Goal: Task Accomplishment & Management: Use online tool/utility

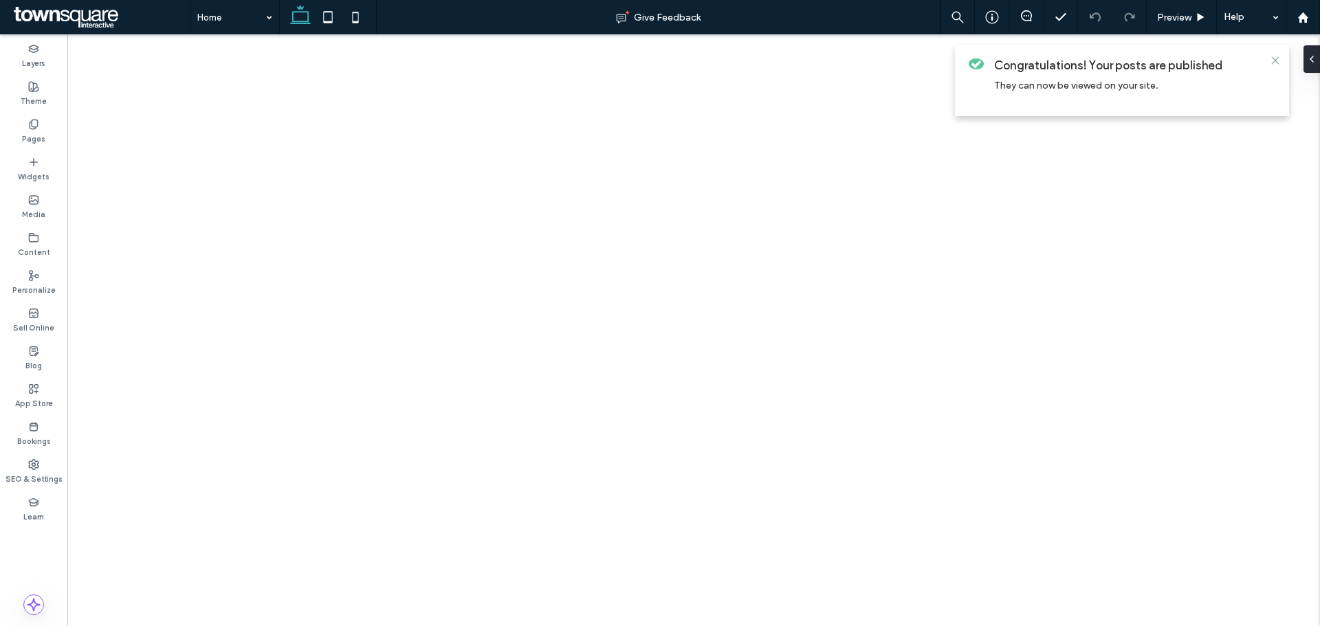
click at [1272, 63] on use at bounding box center [1275, 60] width 6 height 6
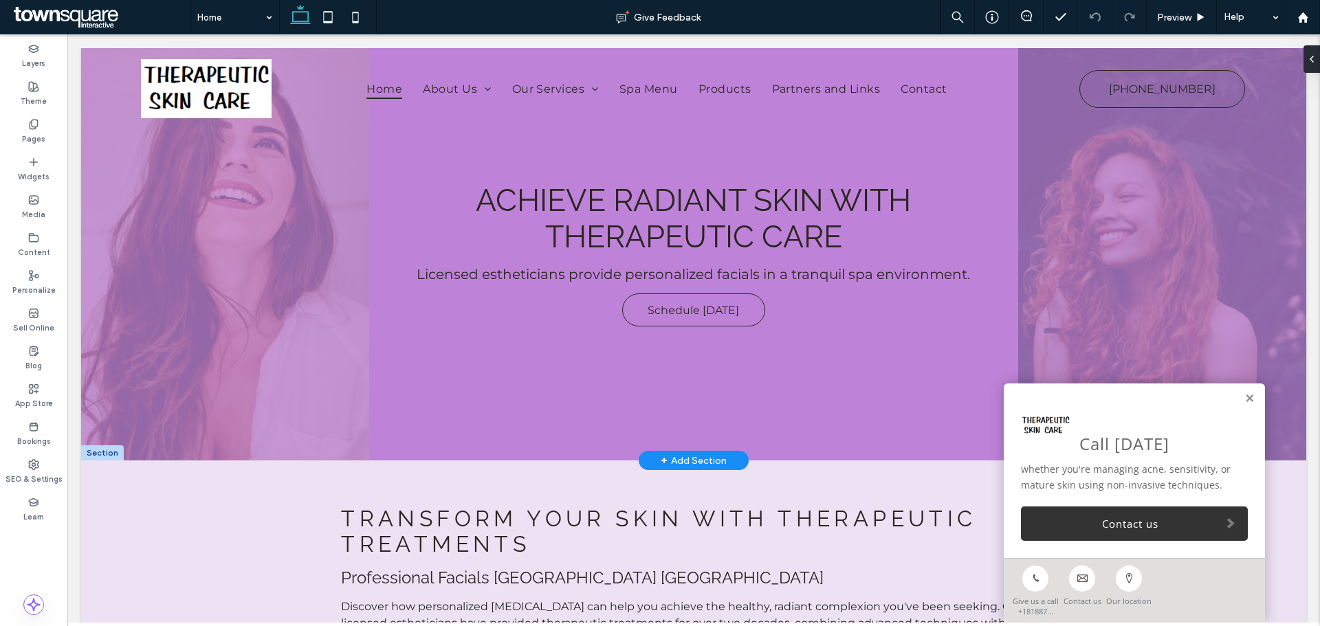
click at [1244, 399] on link at bounding box center [1249, 399] width 10 height 12
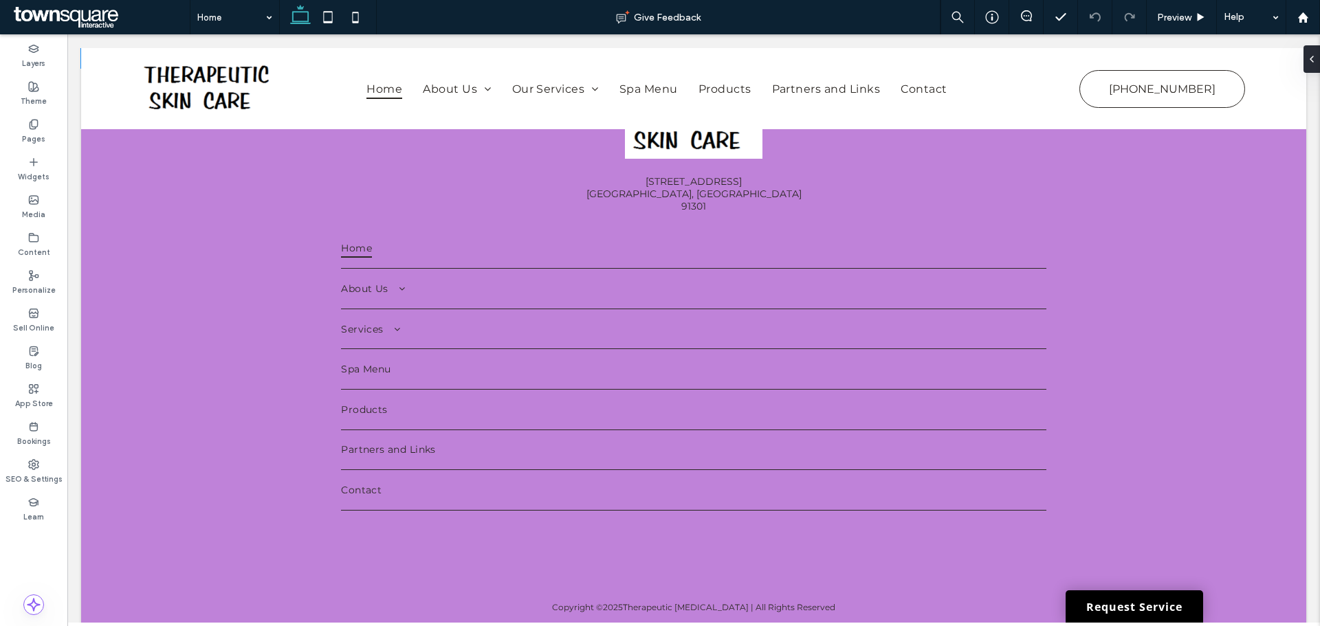
scroll to position [3808, 0]
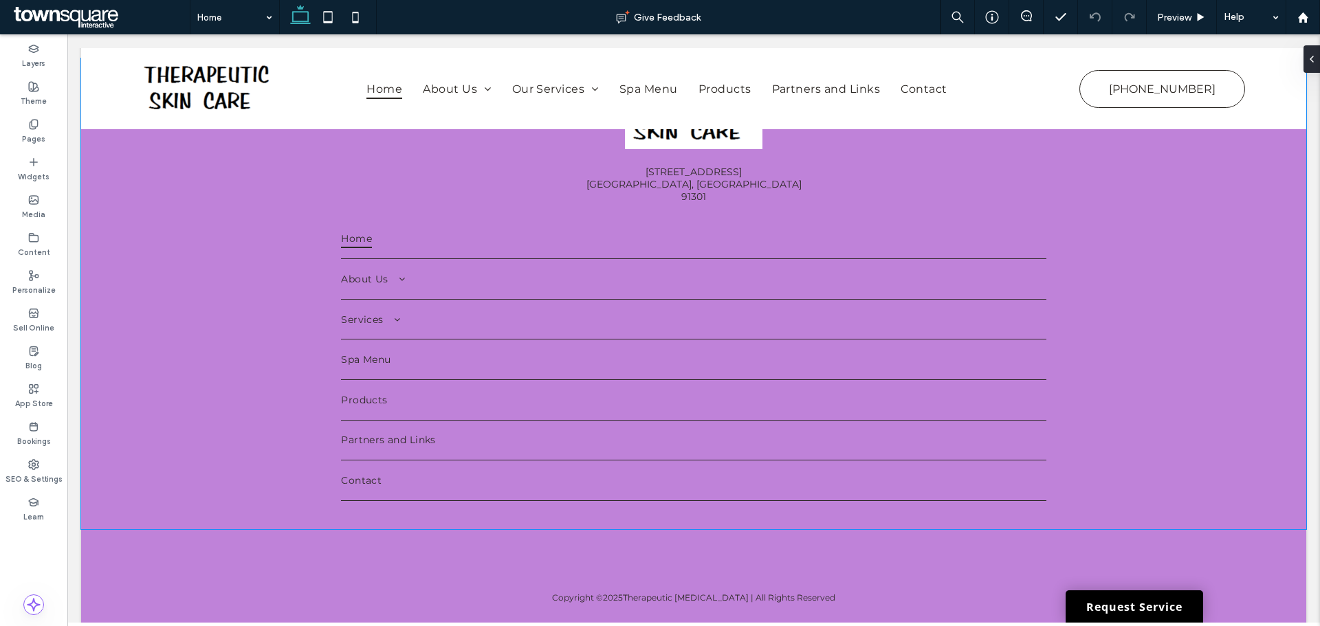
click at [236, 423] on div "29397 Agoura Rd, Suite 103 Agoura Hills, CA 91301 Home About Us Areas We Serve …" at bounding box center [693, 293] width 1225 height 471
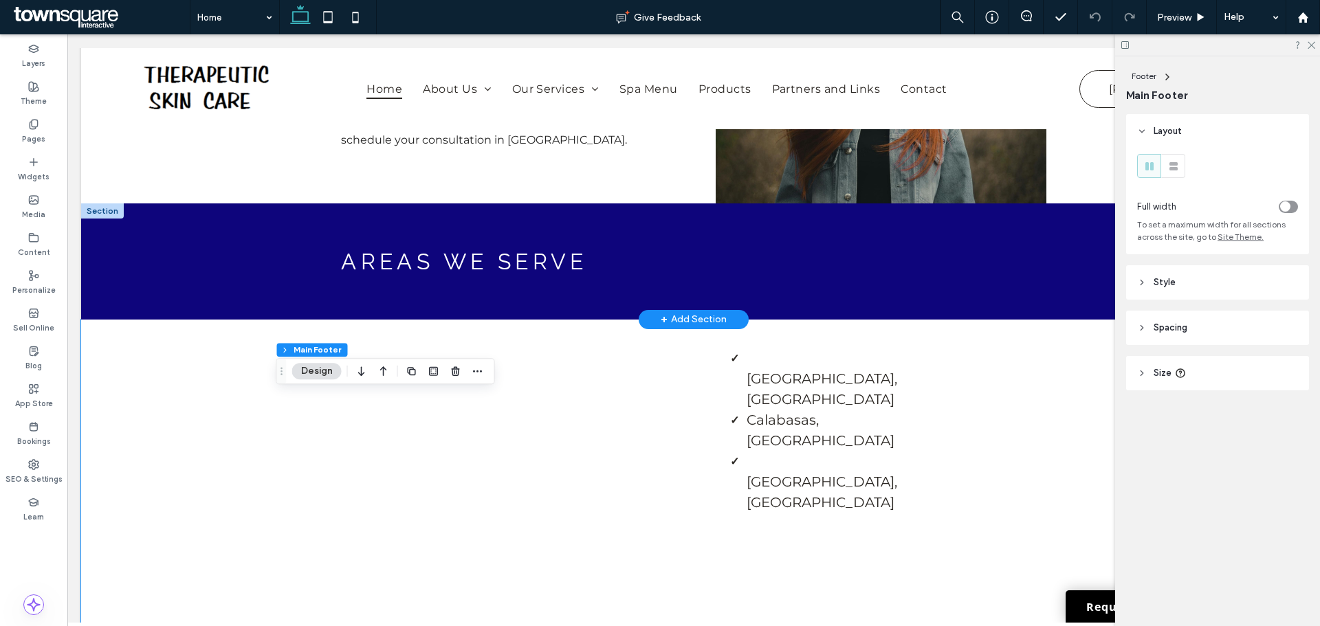
scroll to position [3189, 0]
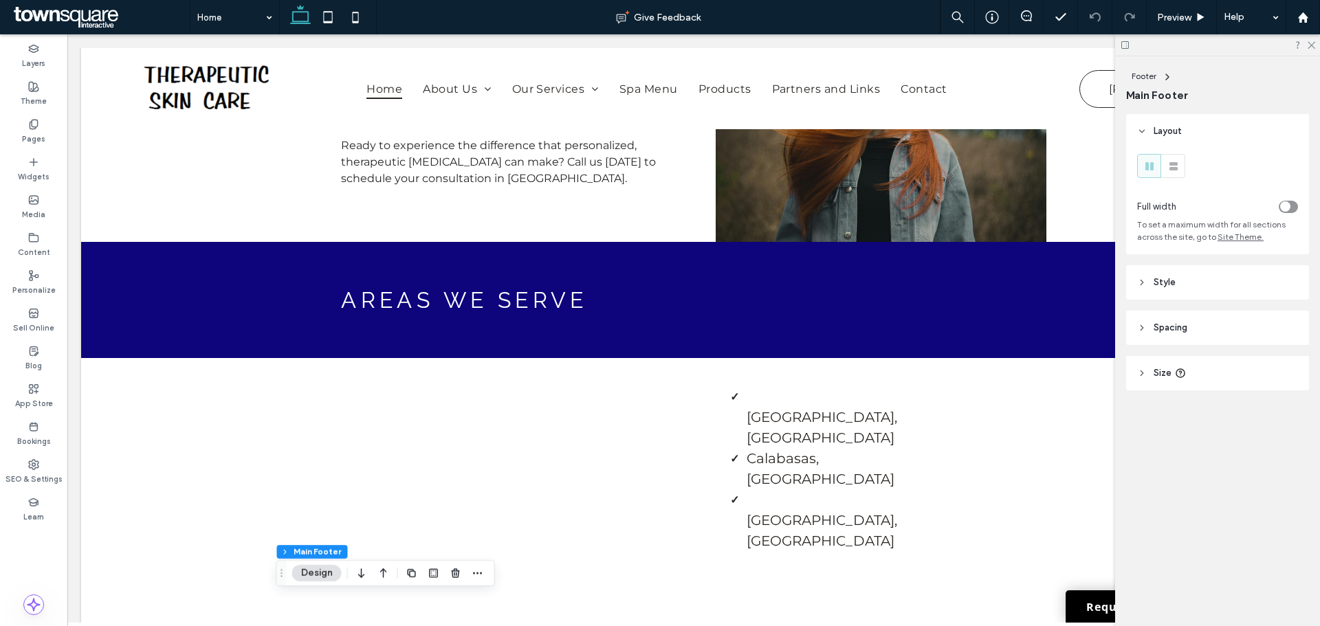
drag, startPoint x: 1125, startPoint y: 45, endPoint x: 909, endPoint y: 191, distance: 260.4
click at [1125, 45] on icon at bounding box center [1125, 45] width 10 height 10
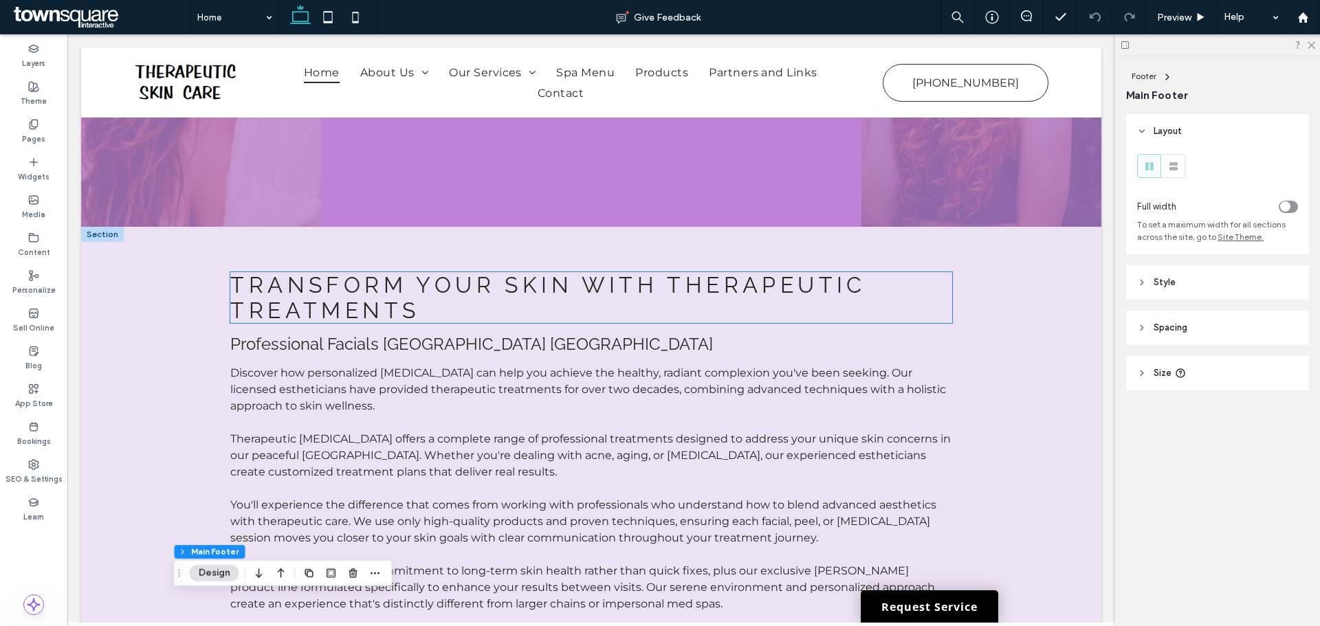
scroll to position [0, 0]
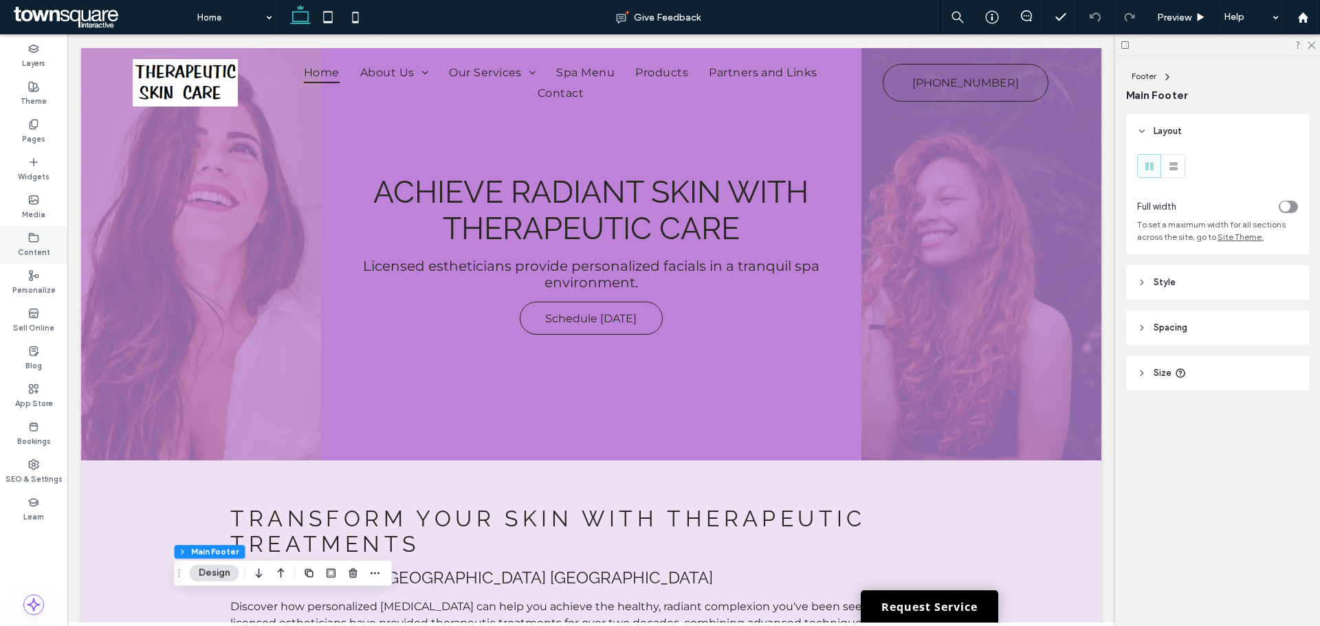
click at [41, 247] on label "Content" at bounding box center [34, 250] width 32 height 15
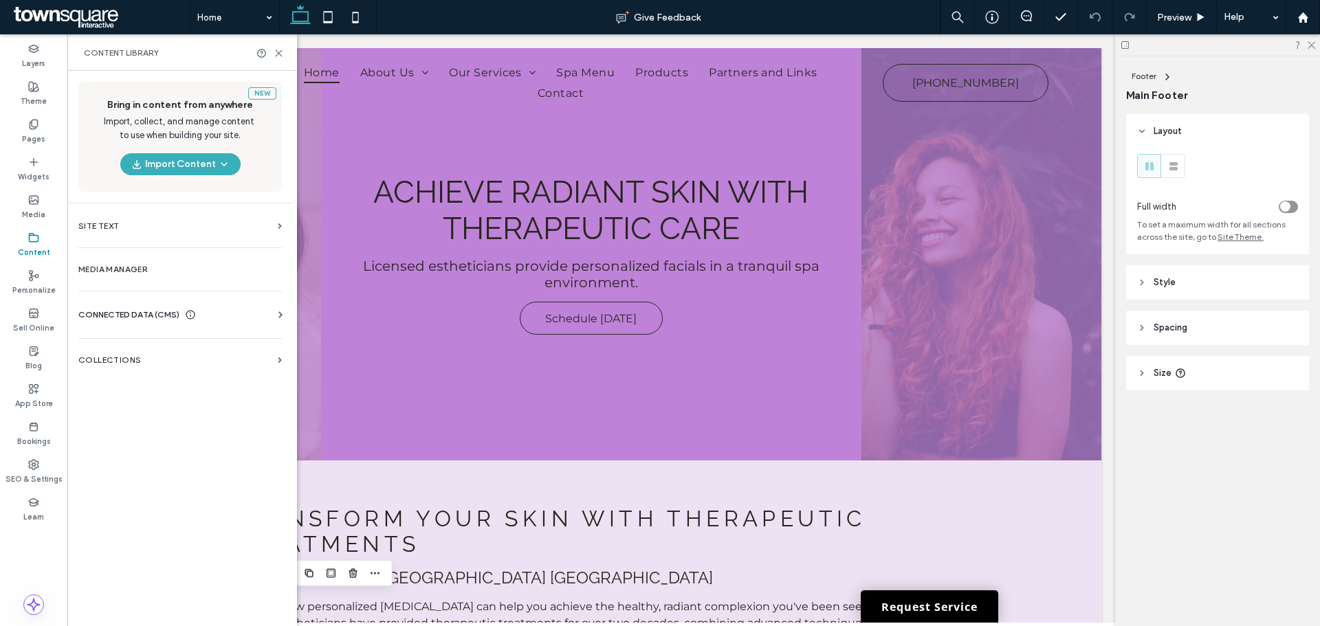
click at [133, 311] on span "CONNECTED DATA (CMS)" at bounding box center [128, 315] width 101 height 14
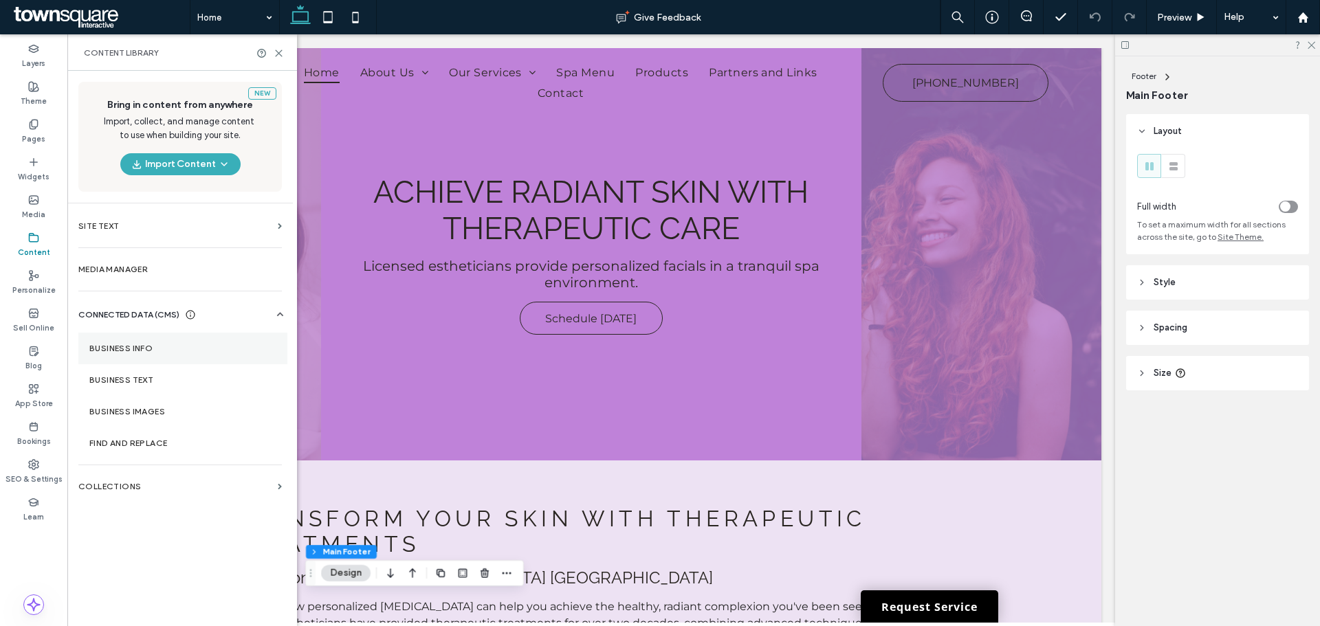
click at [133, 351] on label "Business Info" at bounding box center [182, 349] width 187 height 10
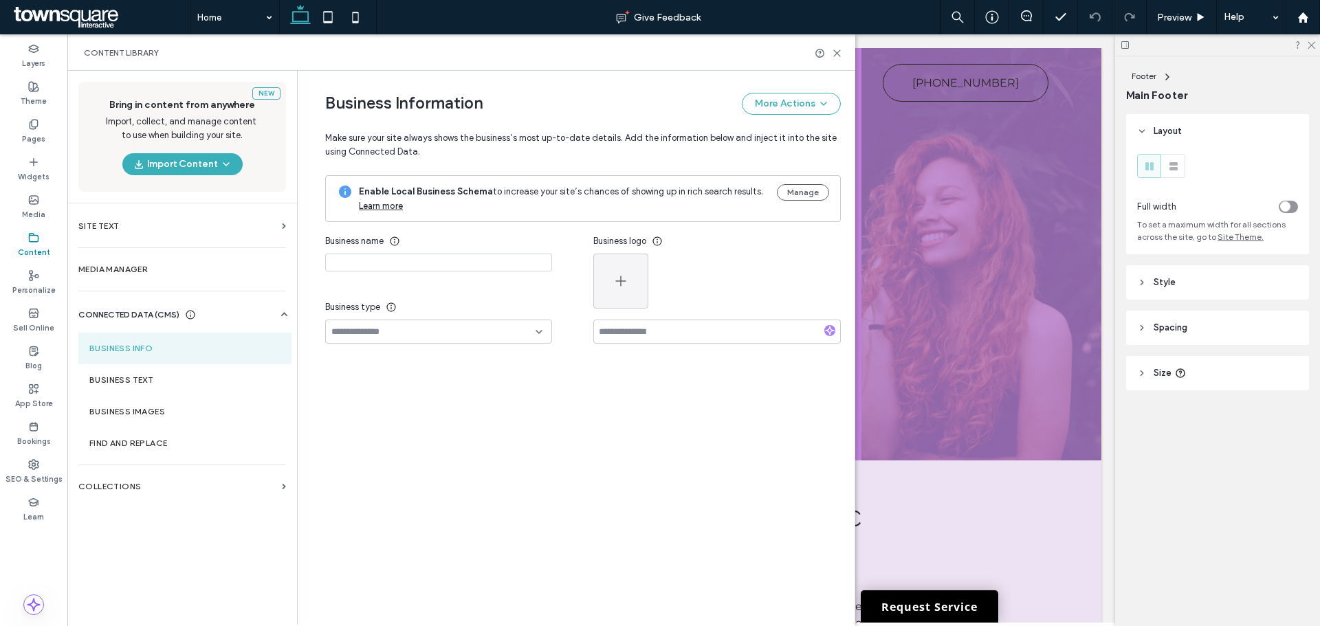
type input "**********"
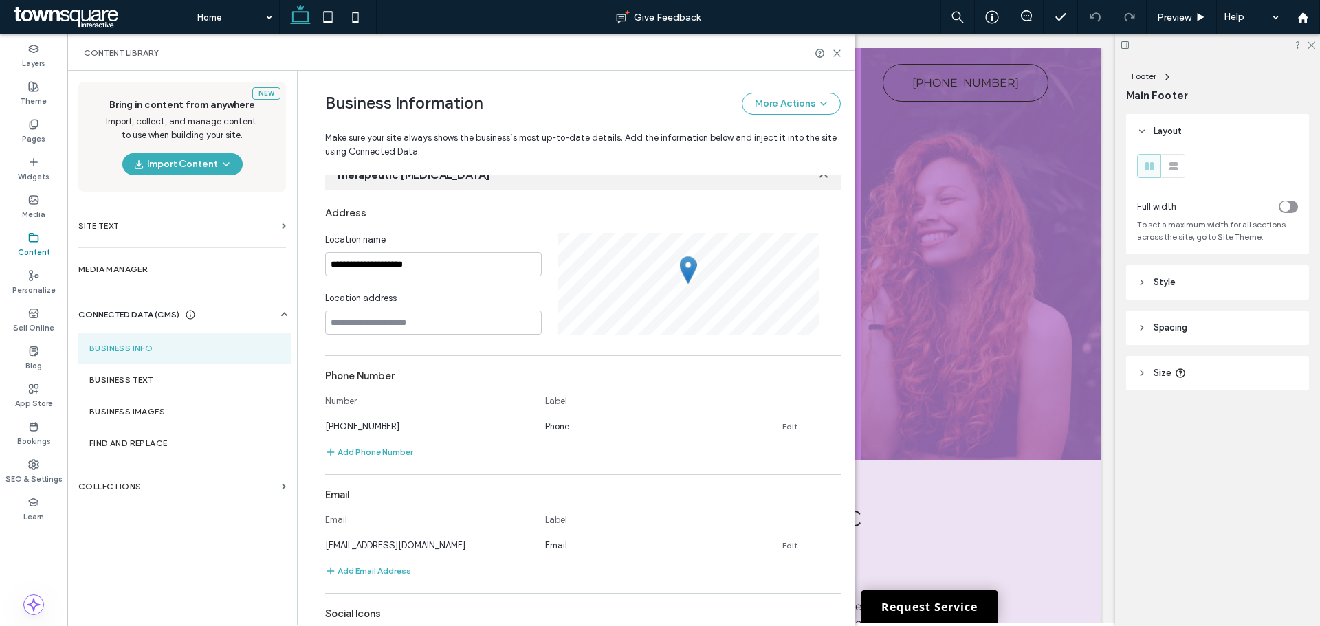
scroll to position [138, 0]
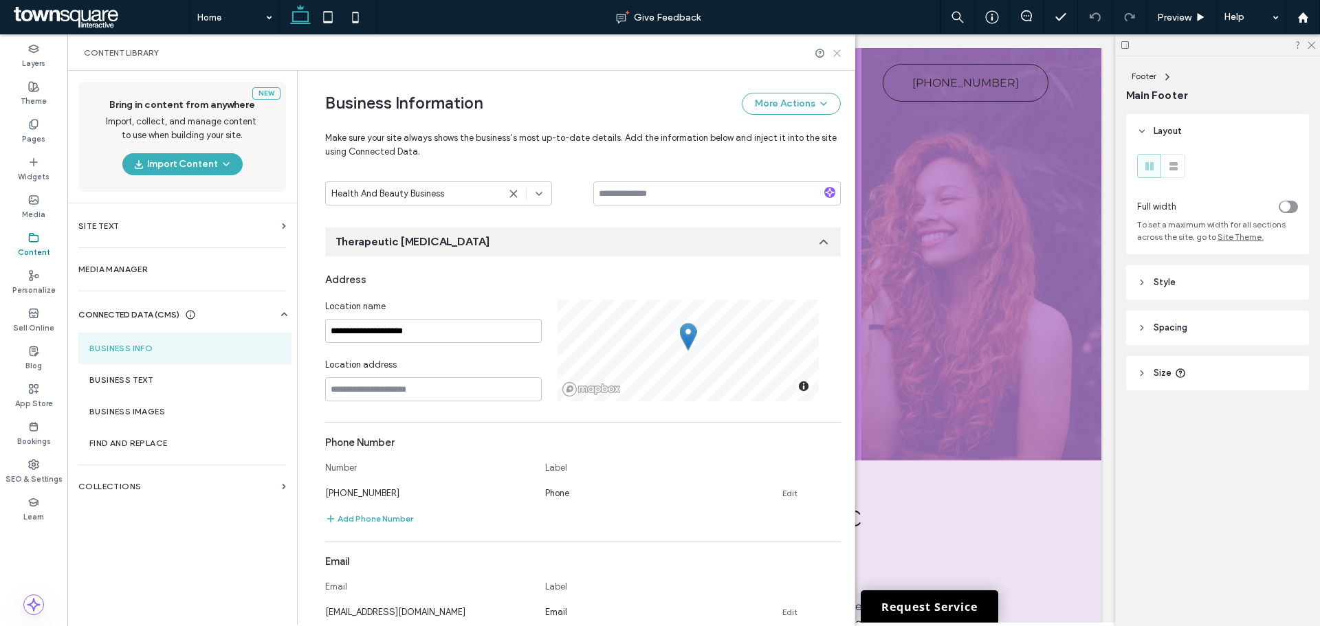
click at [832, 55] on icon at bounding box center [837, 53] width 10 height 10
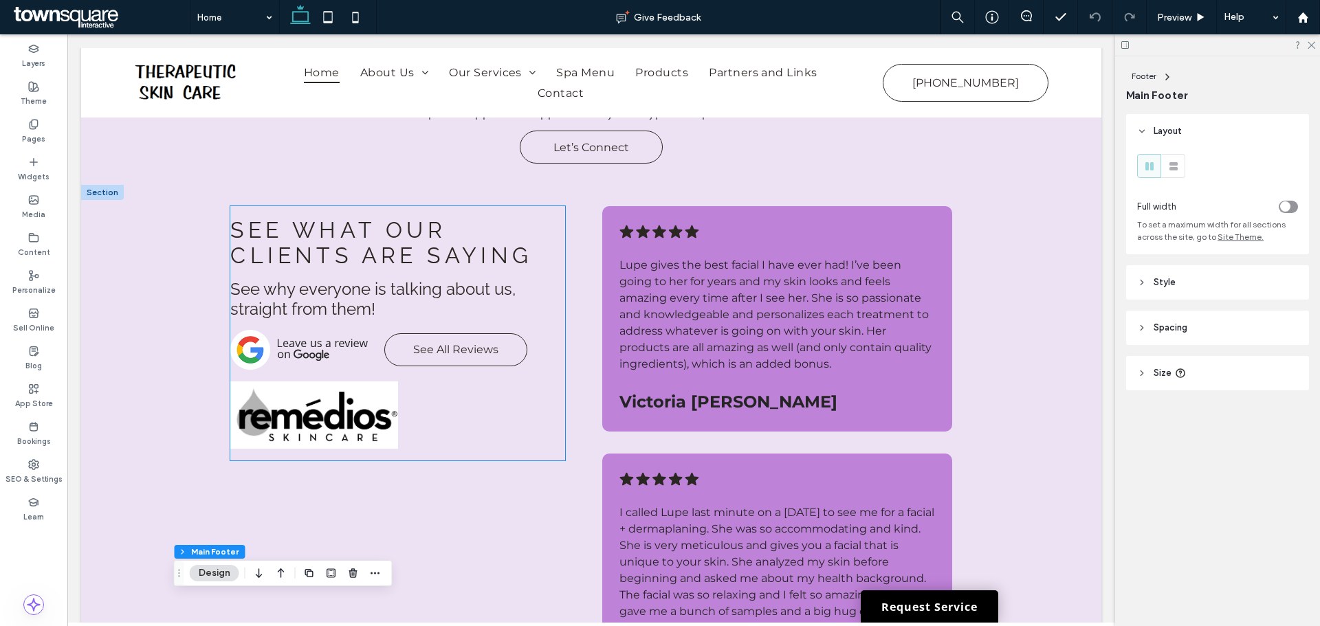
scroll to position [1306, 0]
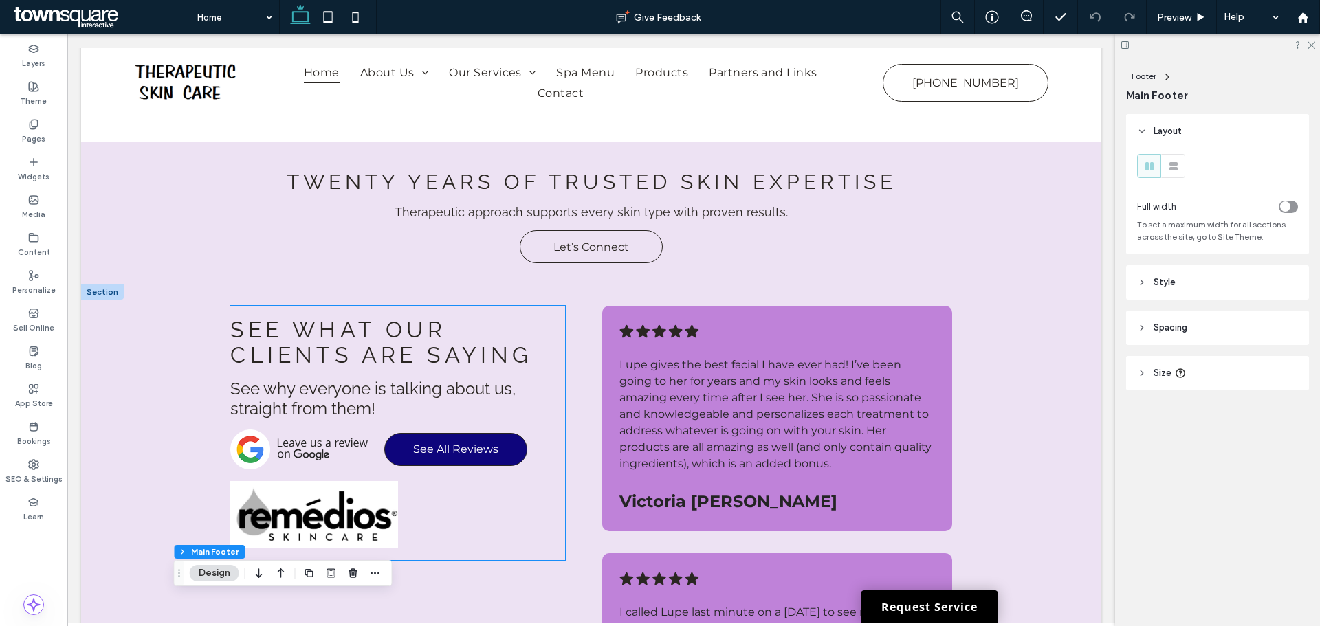
click at [446, 436] on span "See All Reviews" at bounding box center [455, 449] width 85 height 27
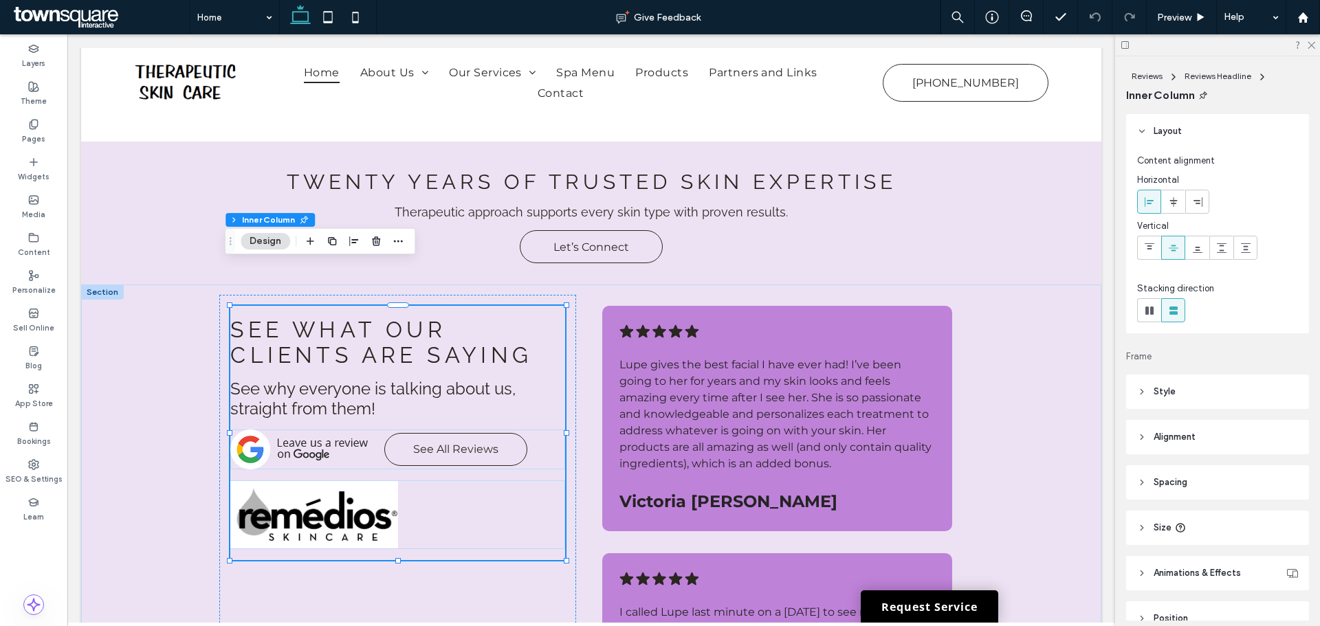
click at [452, 429] on div "See What Our Clients Are Saying See why everyone is talking about us, straight …" at bounding box center [397, 433] width 335 height 254
click at [459, 436] on span "See All Reviews" at bounding box center [455, 449] width 85 height 27
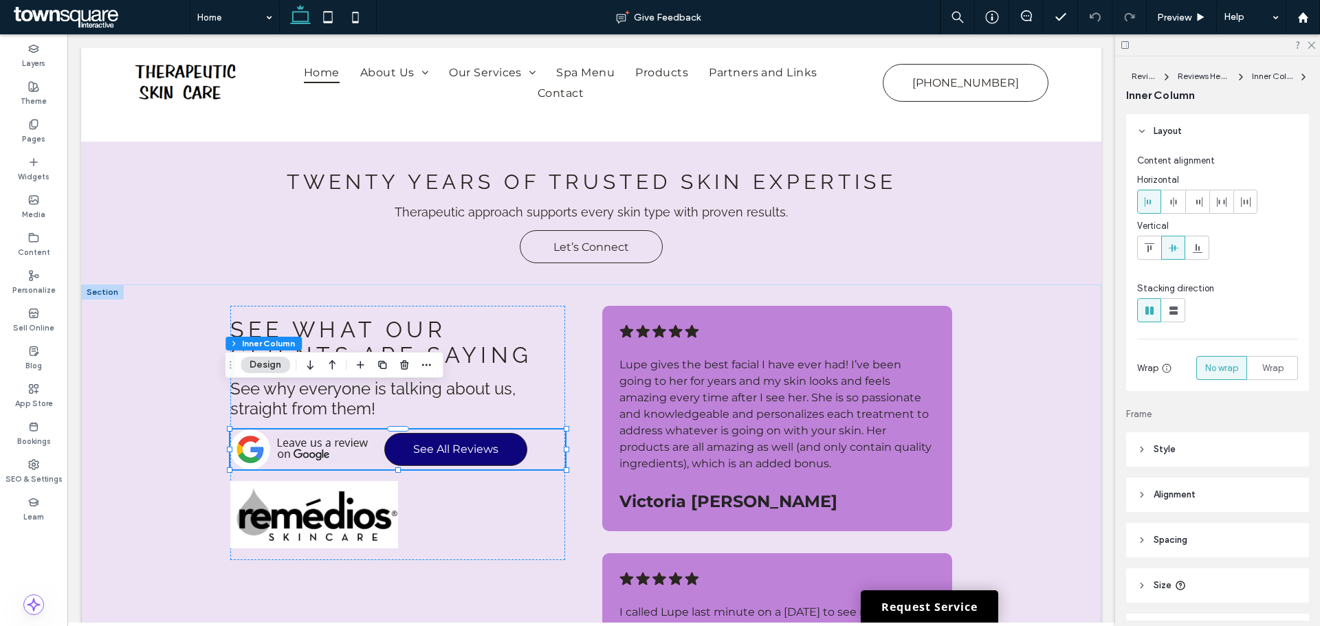
click at [466, 436] on span "See All Reviews" at bounding box center [455, 449] width 85 height 27
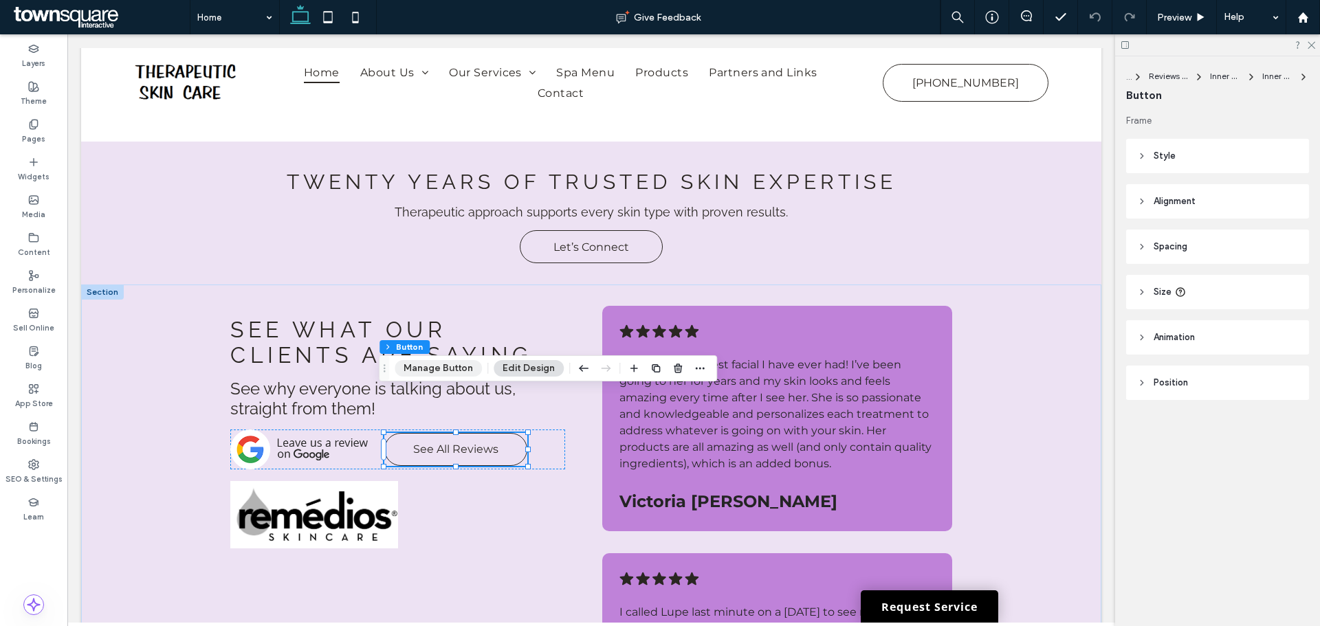
click at [419, 367] on button "Manage Button" at bounding box center [438, 368] width 87 height 16
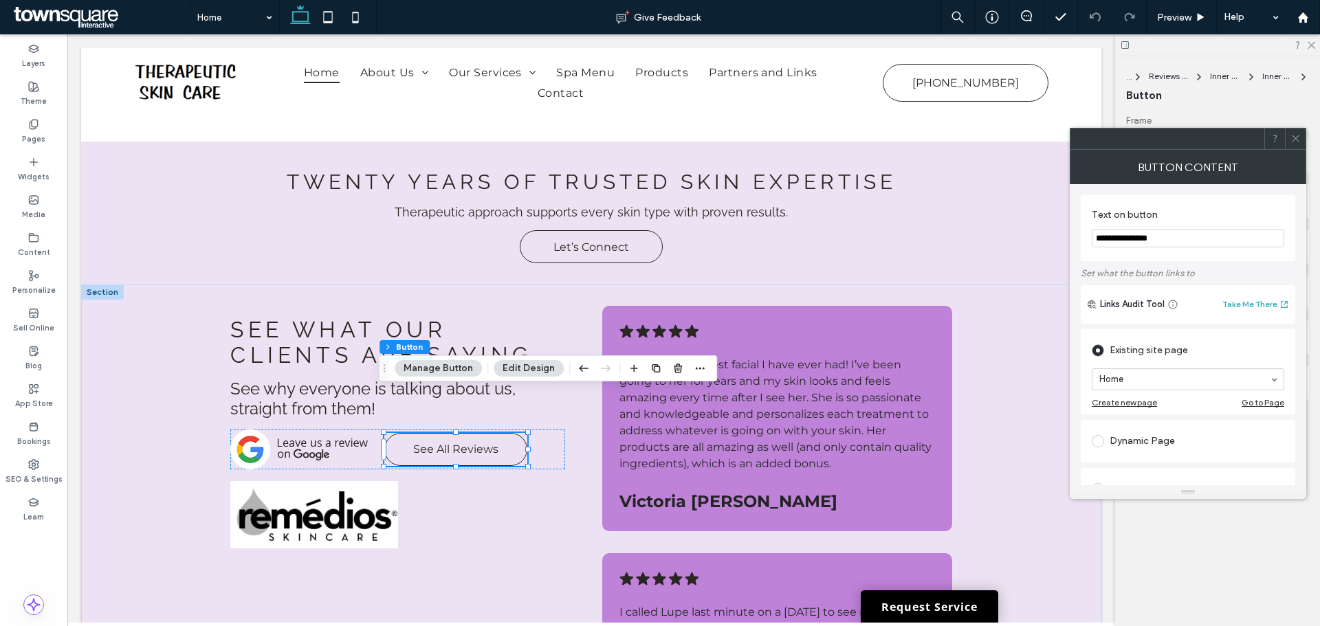
click at [1295, 140] on icon at bounding box center [1295, 138] width 10 height 10
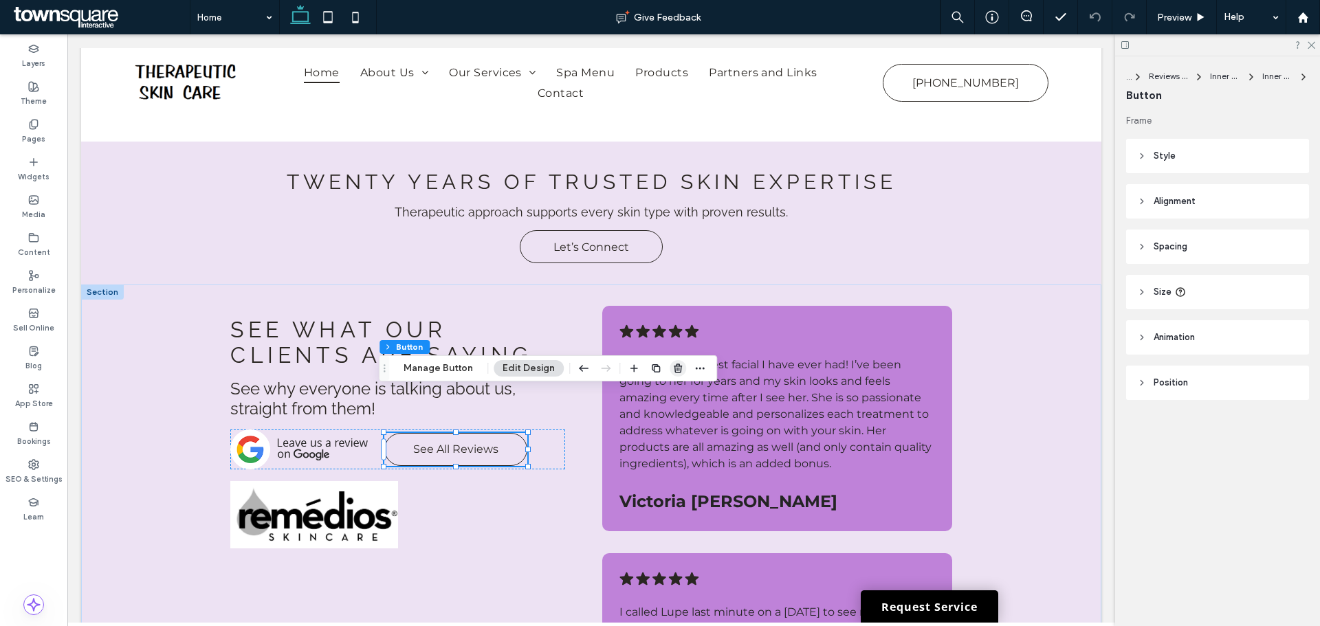
click at [678, 368] on icon "button" at bounding box center [677, 368] width 11 height 11
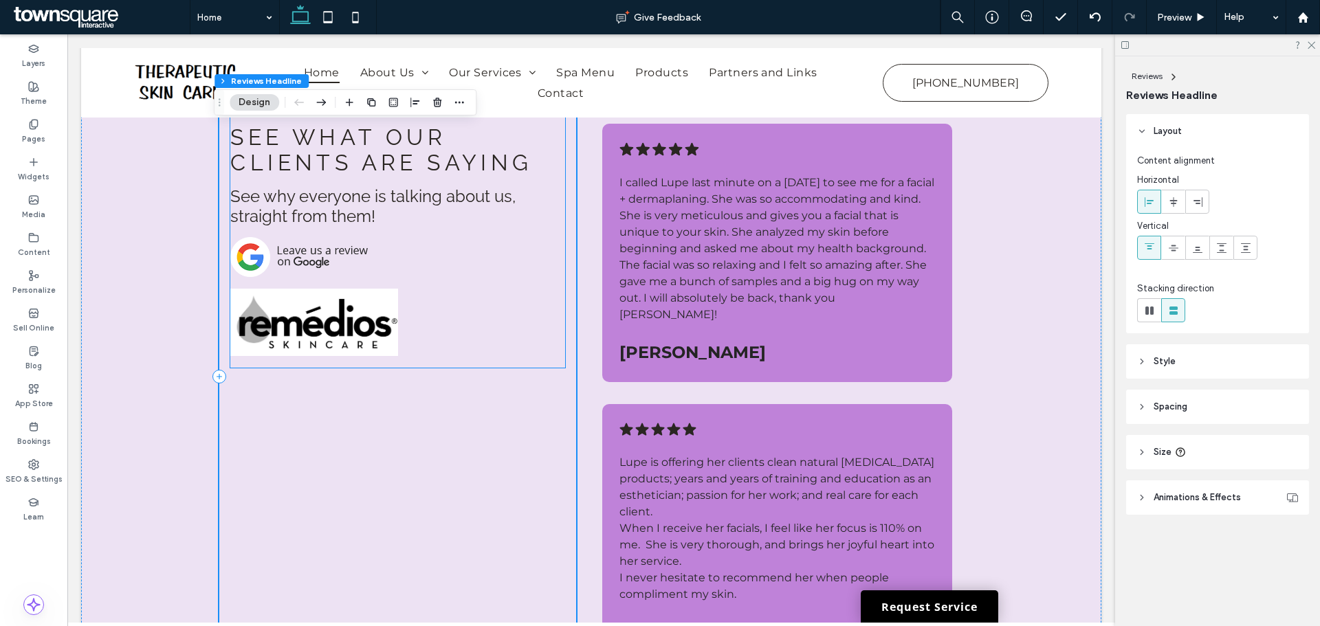
scroll to position [1718, 0]
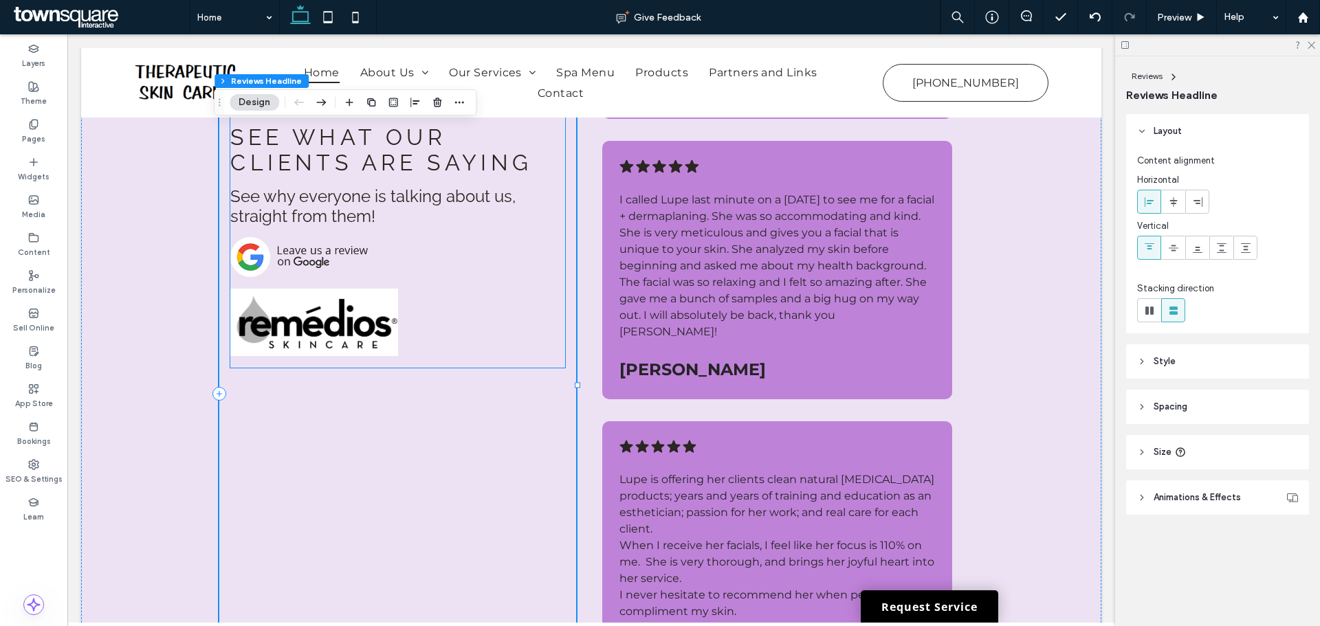
click at [288, 309] on img at bounding box center [313, 322] width 167 height 69
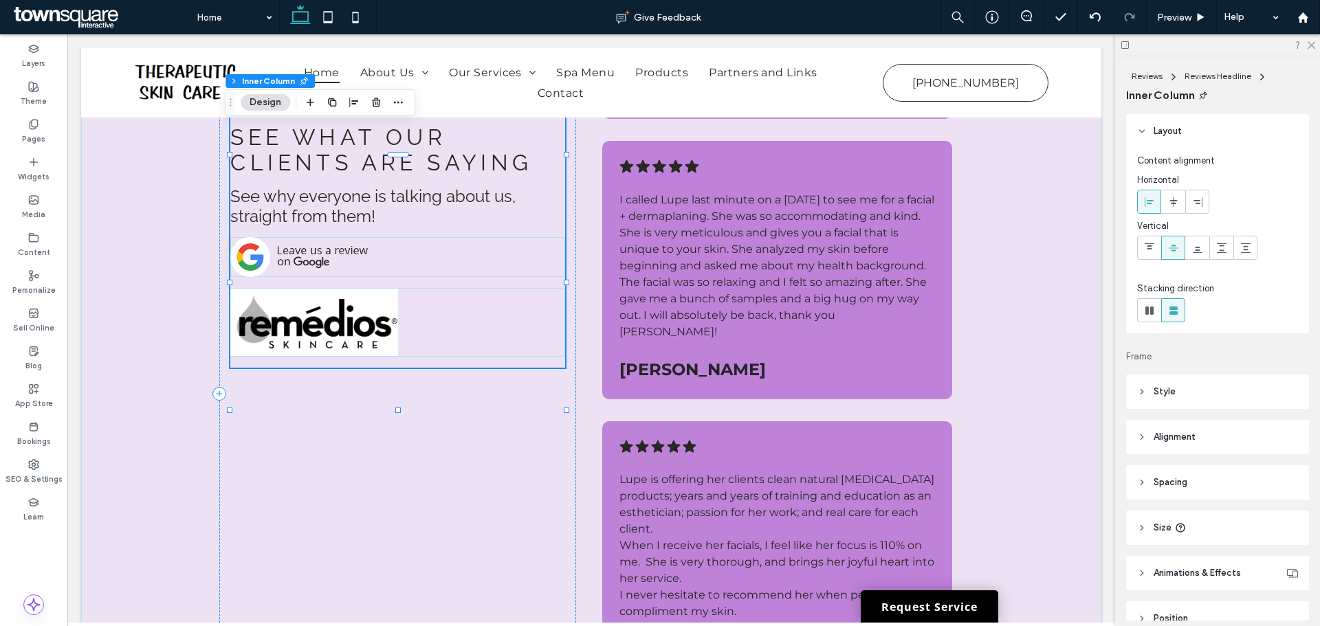
click at [288, 309] on img at bounding box center [313, 322] width 167 height 69
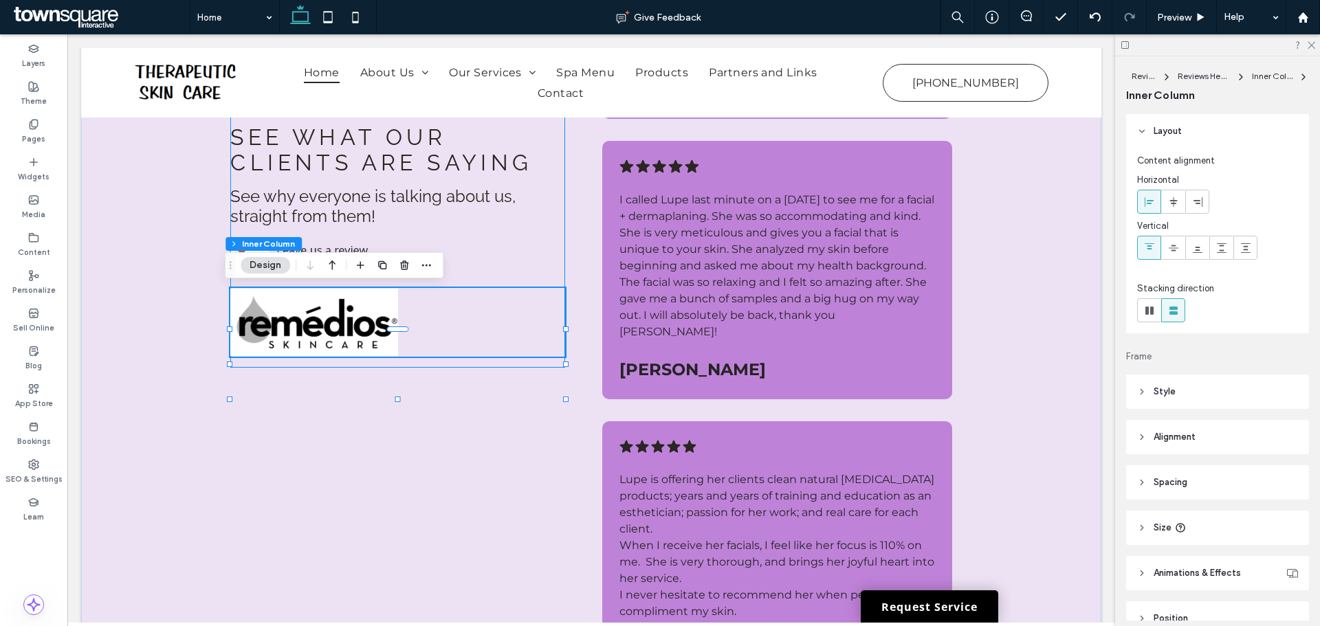
click at [329, 310] on img at bounding box center [313, 322] width 167 height 69
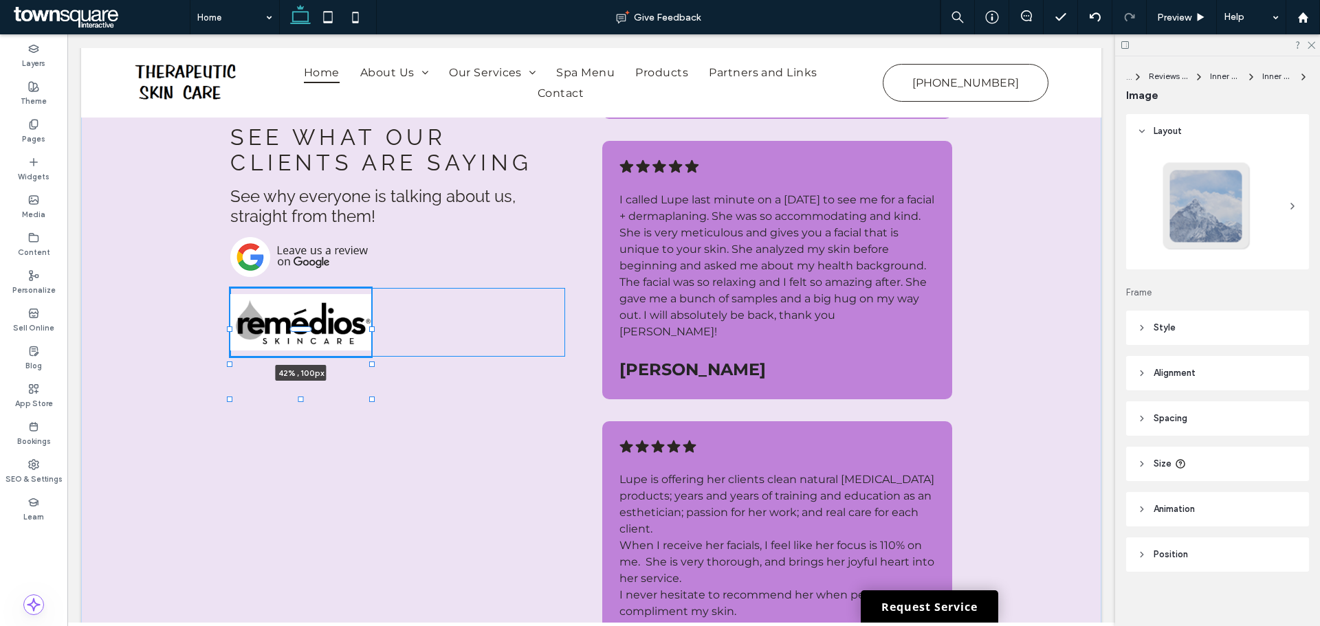
drag, startPoint x: 396, startPoint y: 322, endPoint x: 369, endPoint y: 322, distance: 26.8
click at [369, 362] on div at bounding box center [371, 364] width 5 height 5
type input "**"
type input "****"
click at [377, 414] on div "See What Our Clients Are Saying See why everyone is talking about us, straight …" at bounding box center [397, 393] width 357 height 1022
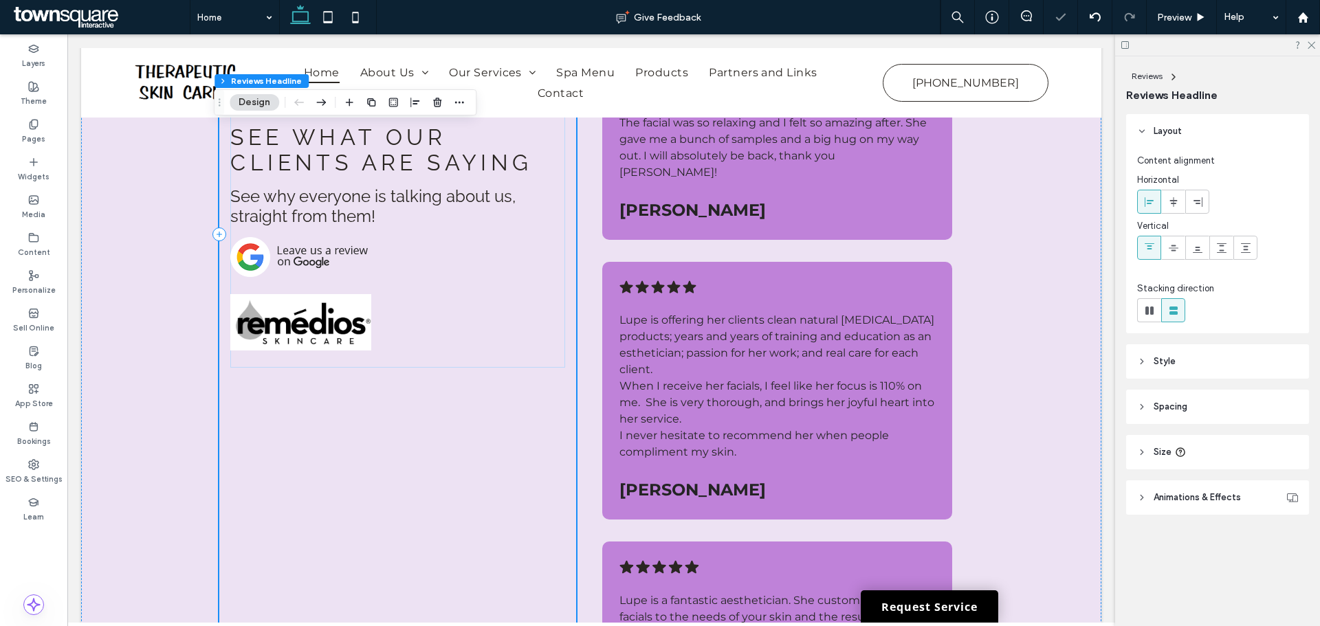
scroll to position [1924, 0]
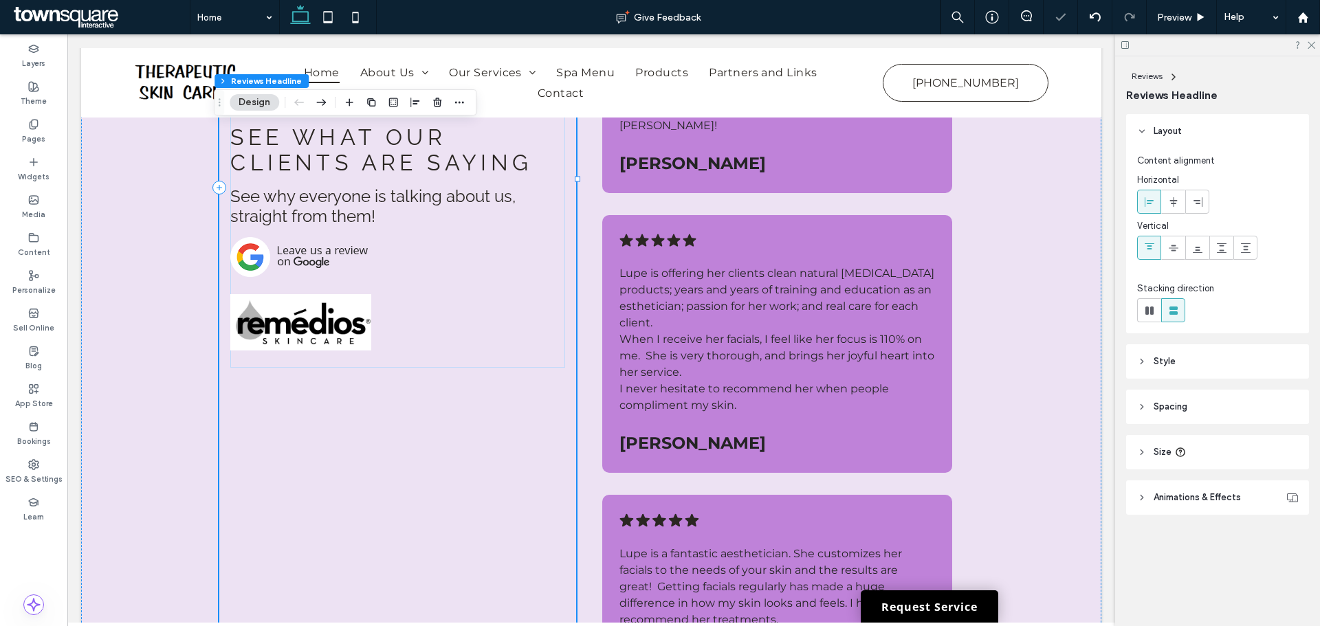
click at [410, 448] on div "See What Our Clients Are Saying See why everyone is talking about us, straight …" at bounding box center [397, 187] width 357 height 1022
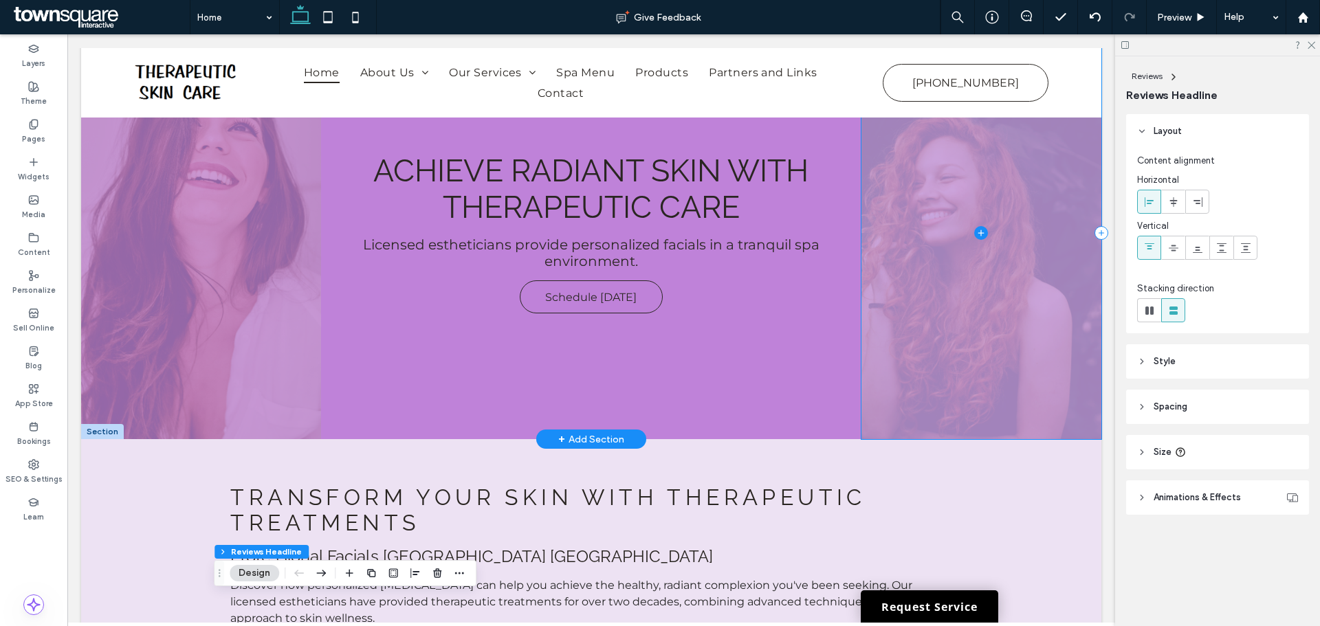
scroll to position [0, 0]
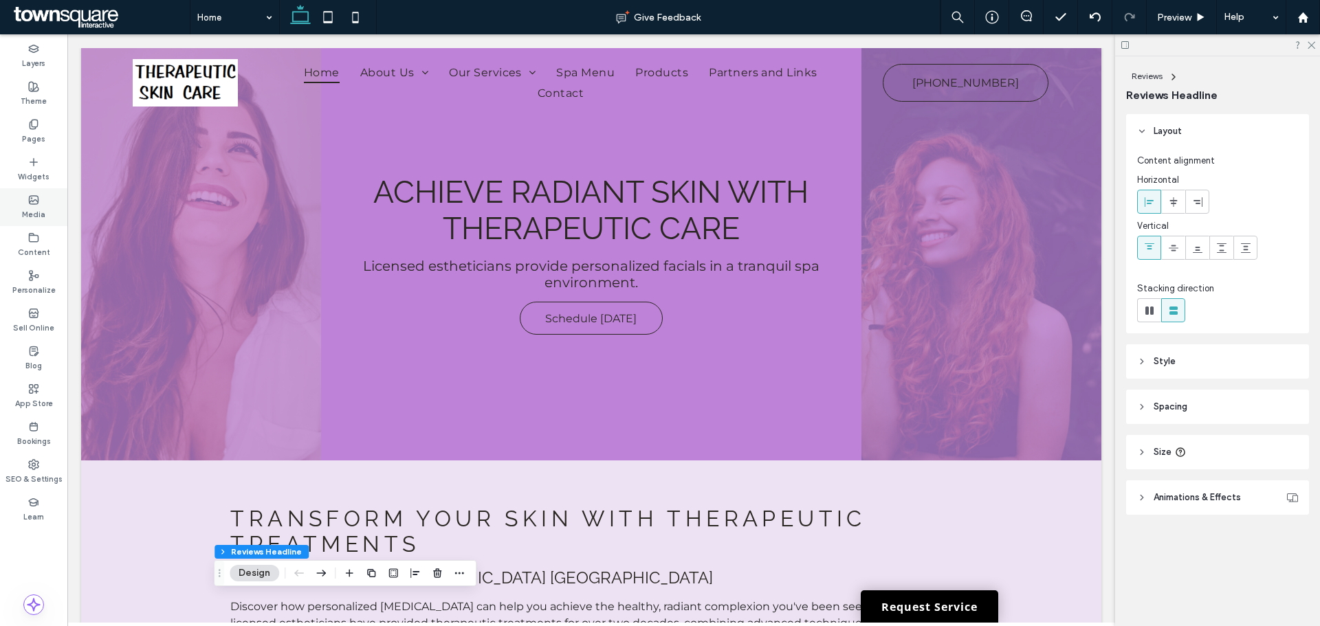
click at [36, 204] on use at bounding box center [34, 200] width 9 height 8
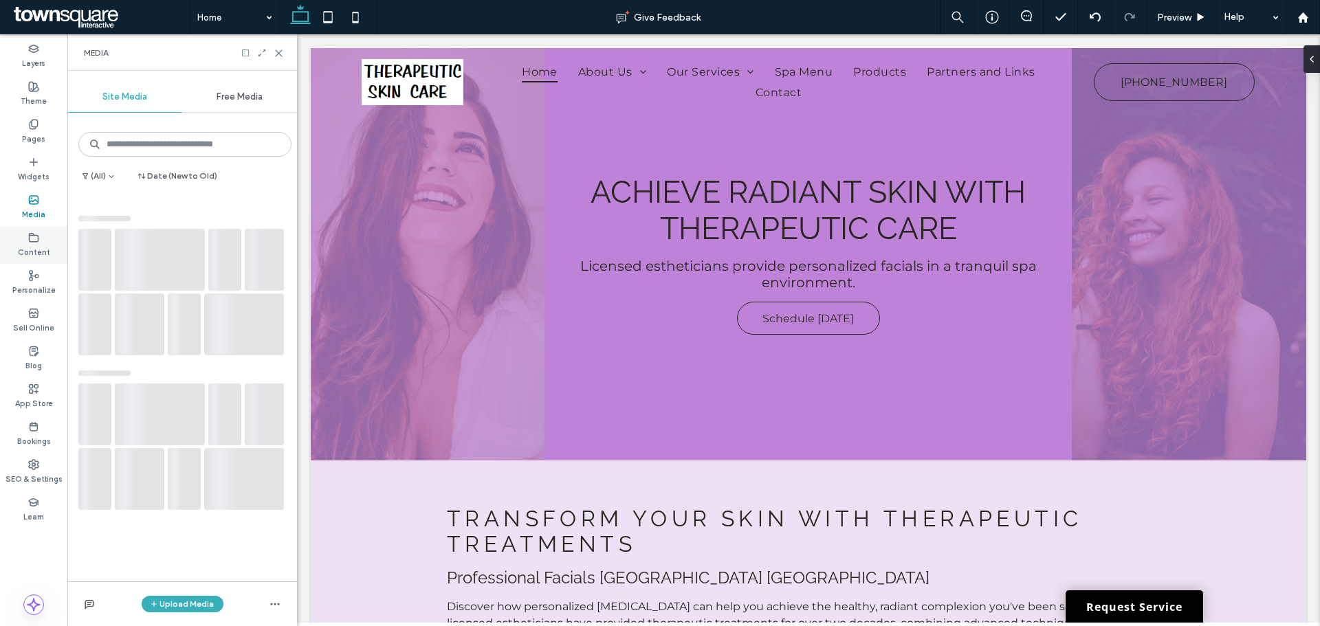
click at [38, 241] on icon at bounding box center [33, 237] width 11 height 11
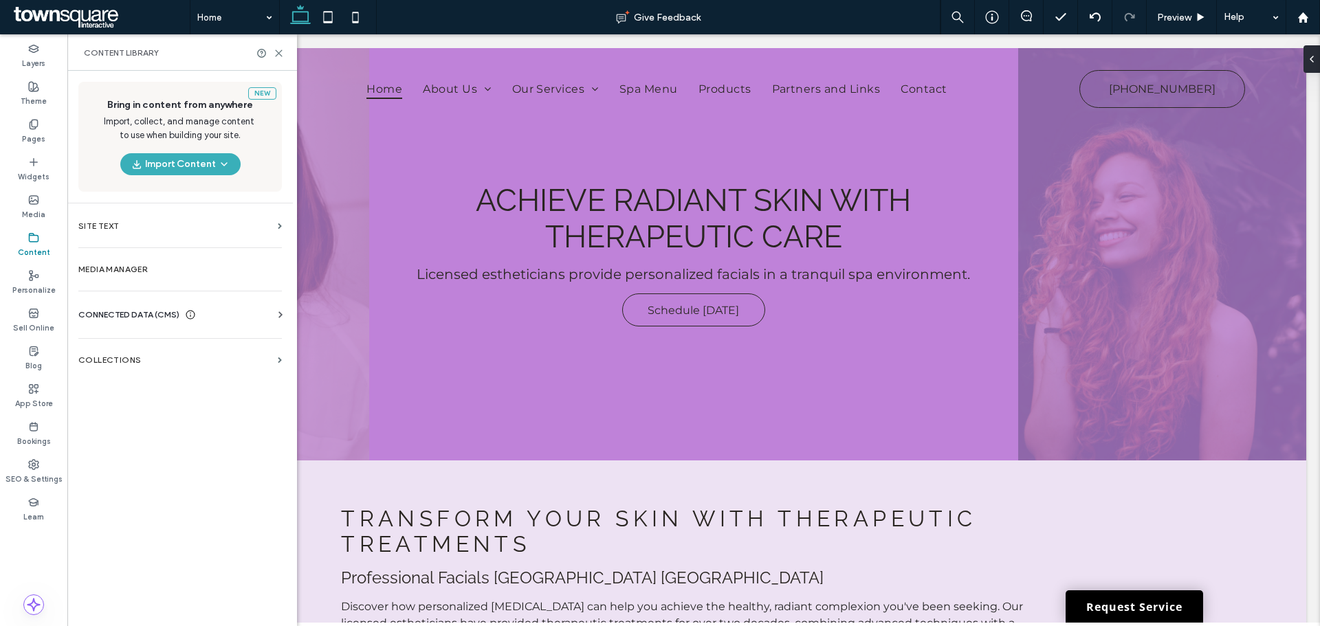
click at [144, 322] on div "Business Info Business Text Business Images Find and Replace" at bounding box center [182, 327] width 209 height 11
click at [150, 315] on span "CONNECTED DATA (CMS)" at bounding box center [128, 315] width 101 height 14
click at [144, 346] on label "Business Info" at bounding box center [182, 349] width 187 height 10
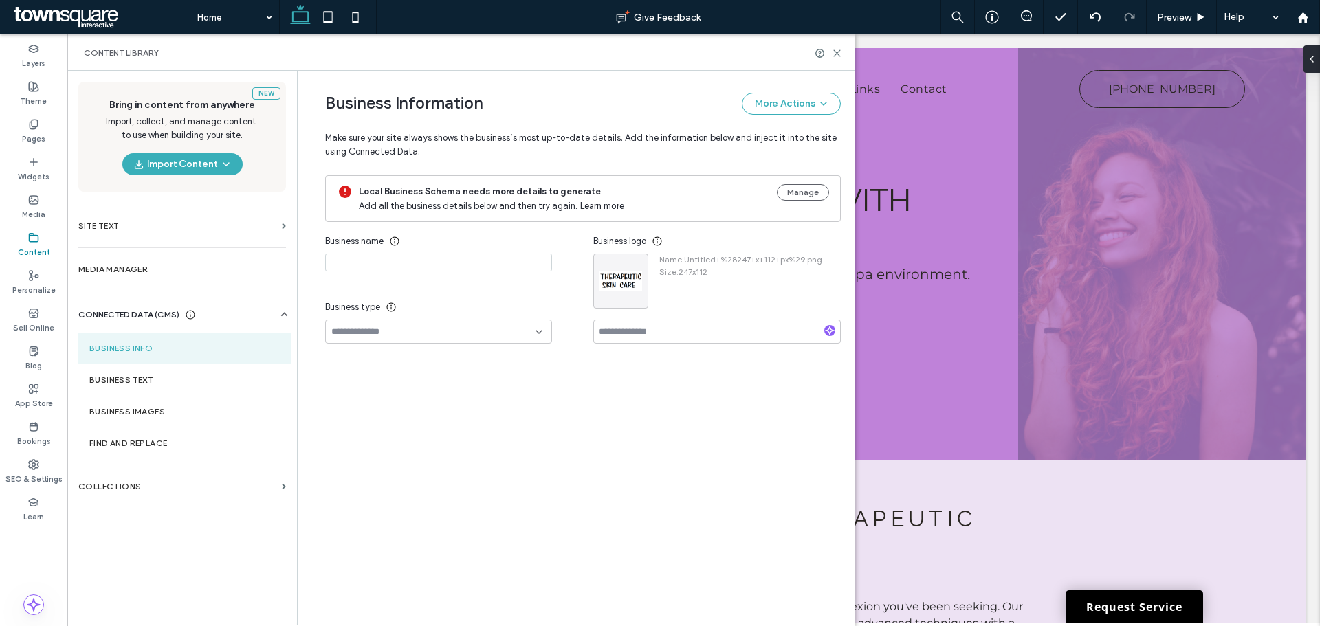
type input "**********"
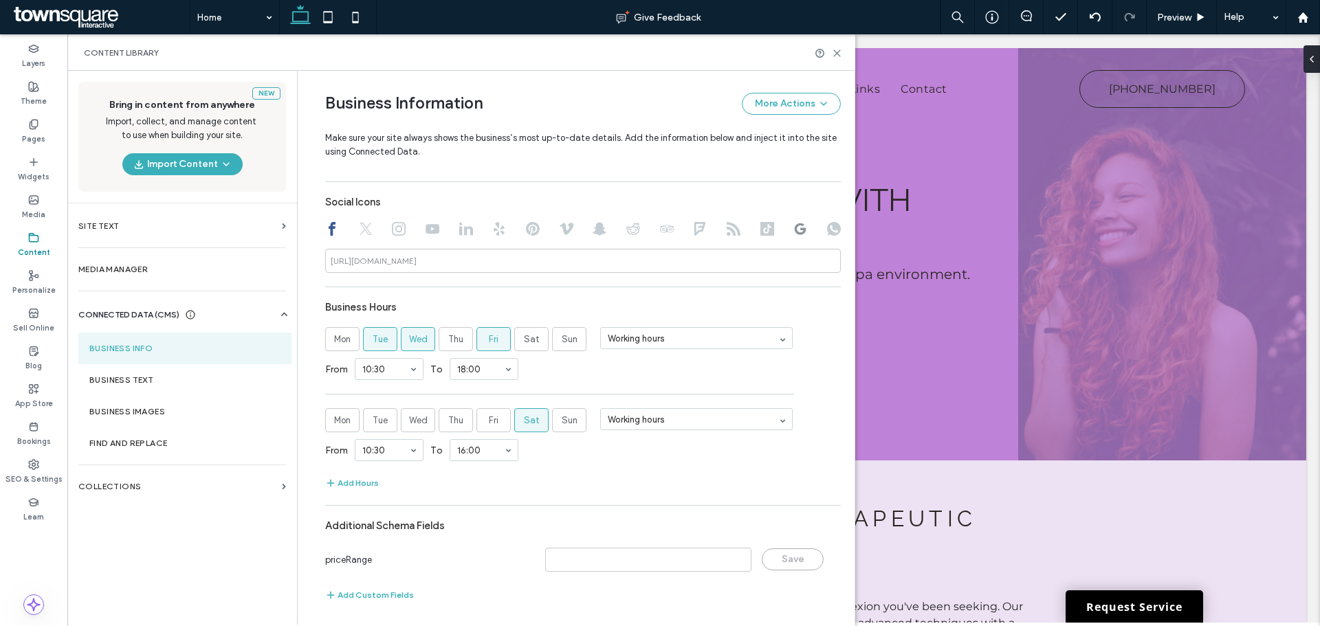
scroll to position [650, 0]
click at [836, 54] on use at bounding box center [837, 53] width 6 height 6
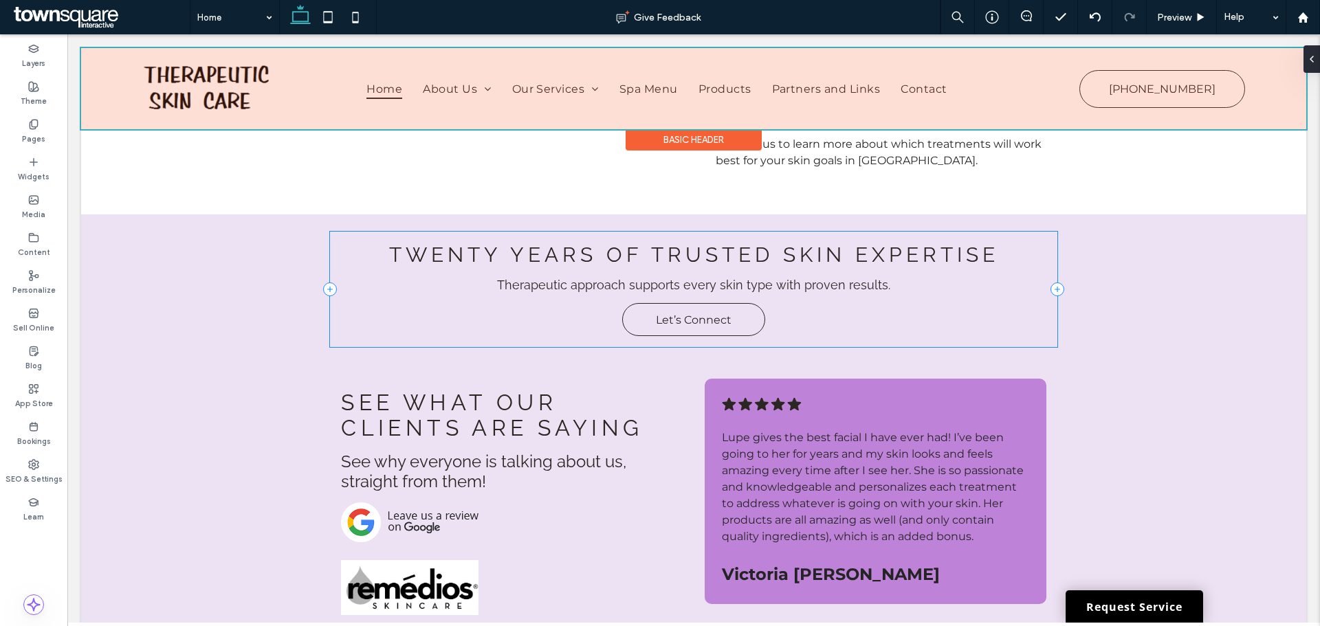
scroll to position [756, 0]
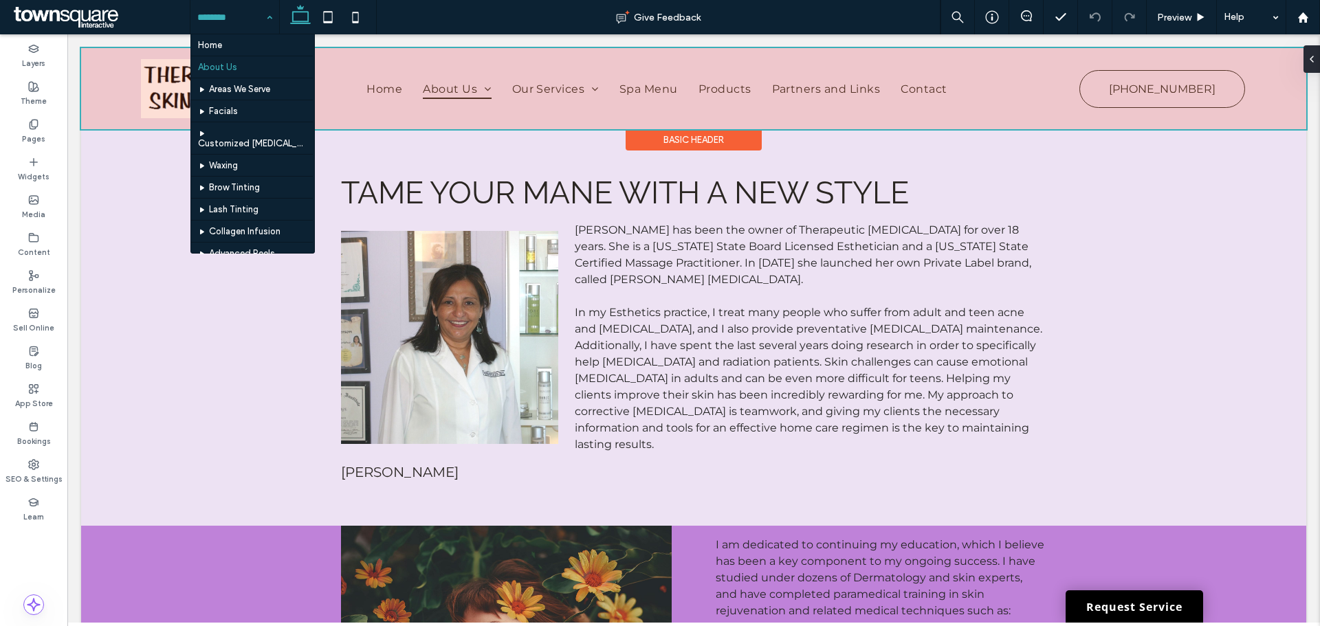
click at [518, 130] on div "Basic Header" at bounding box center [693, 129] width 1225 height 1
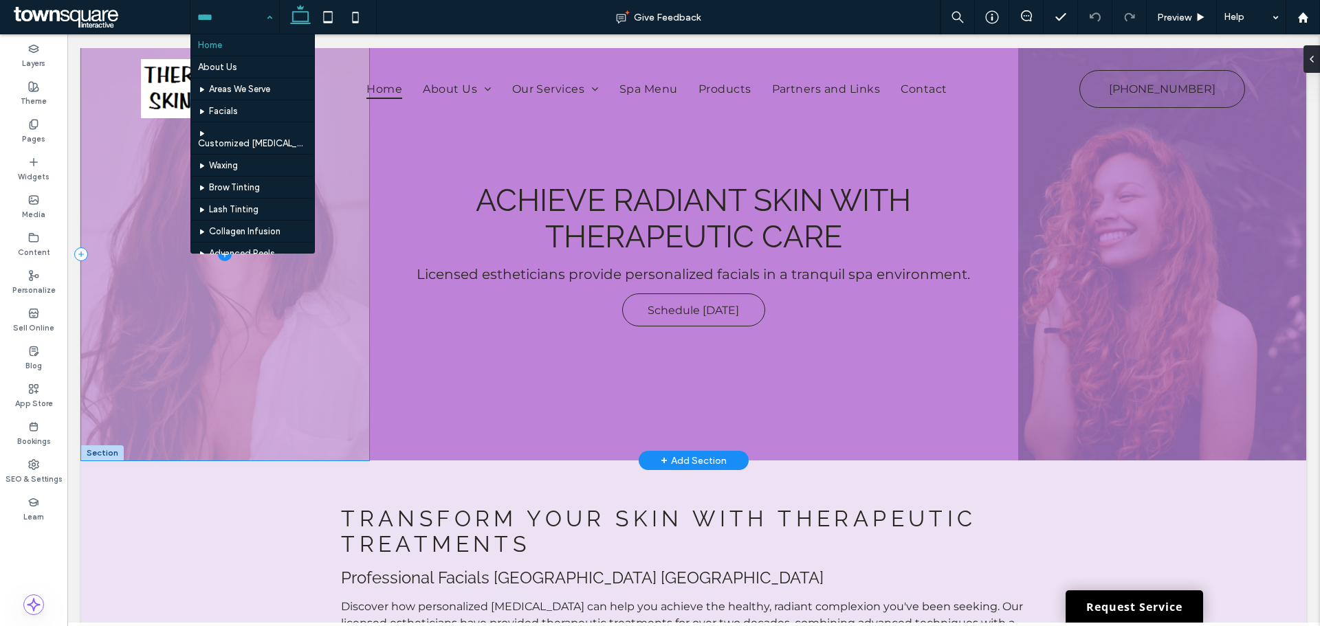
click at [241, 362] on span at bounding box center [225, 254] width 288 height 412
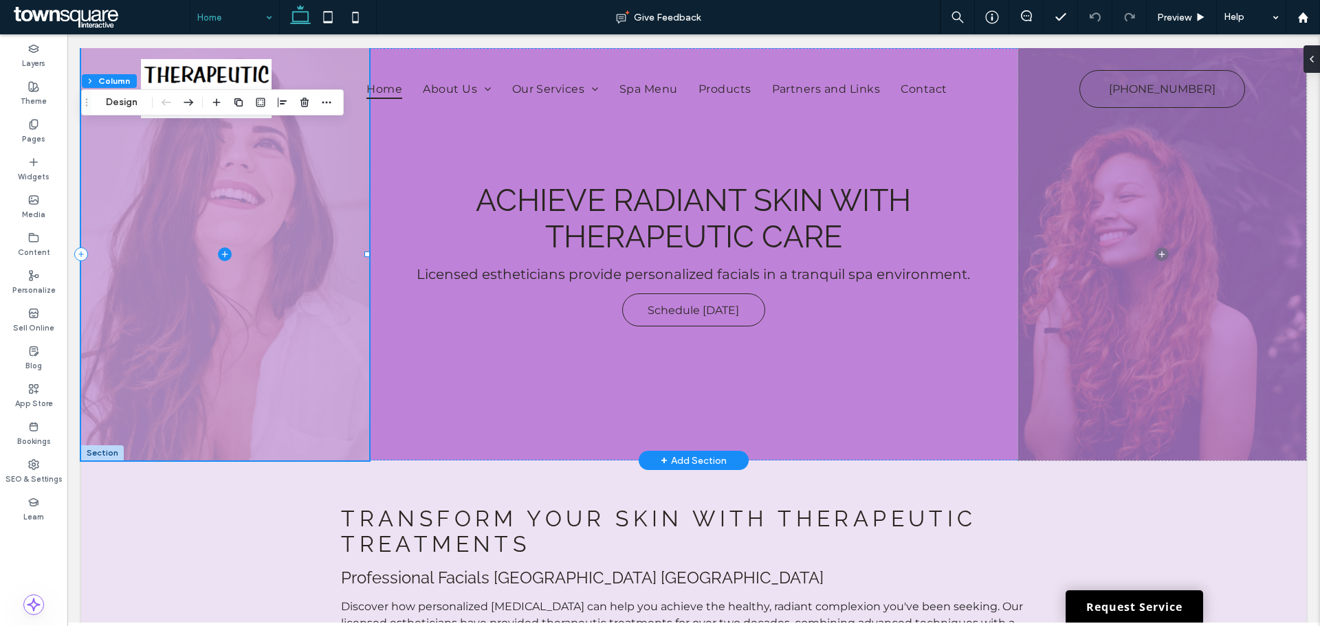
click at [298, 278] on span at bounding box center [225, 254] width 288 height 412
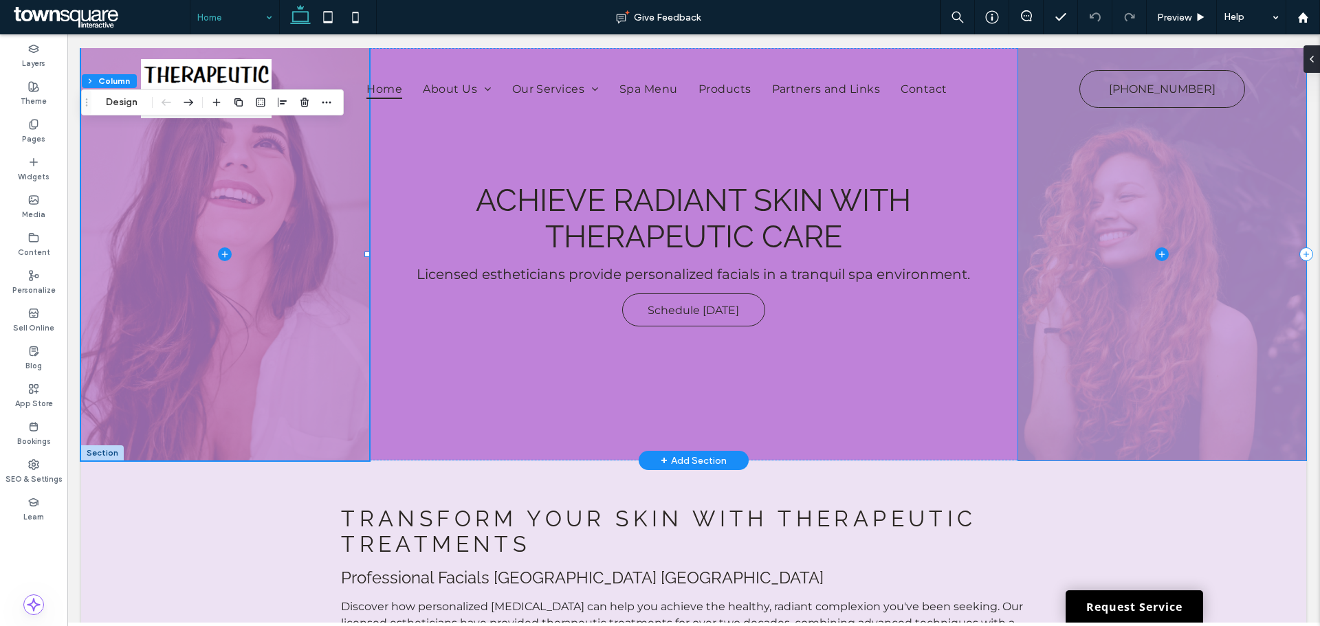
click at [1139, 310] on span at bounding box center [1162, 254] width 288 height 412
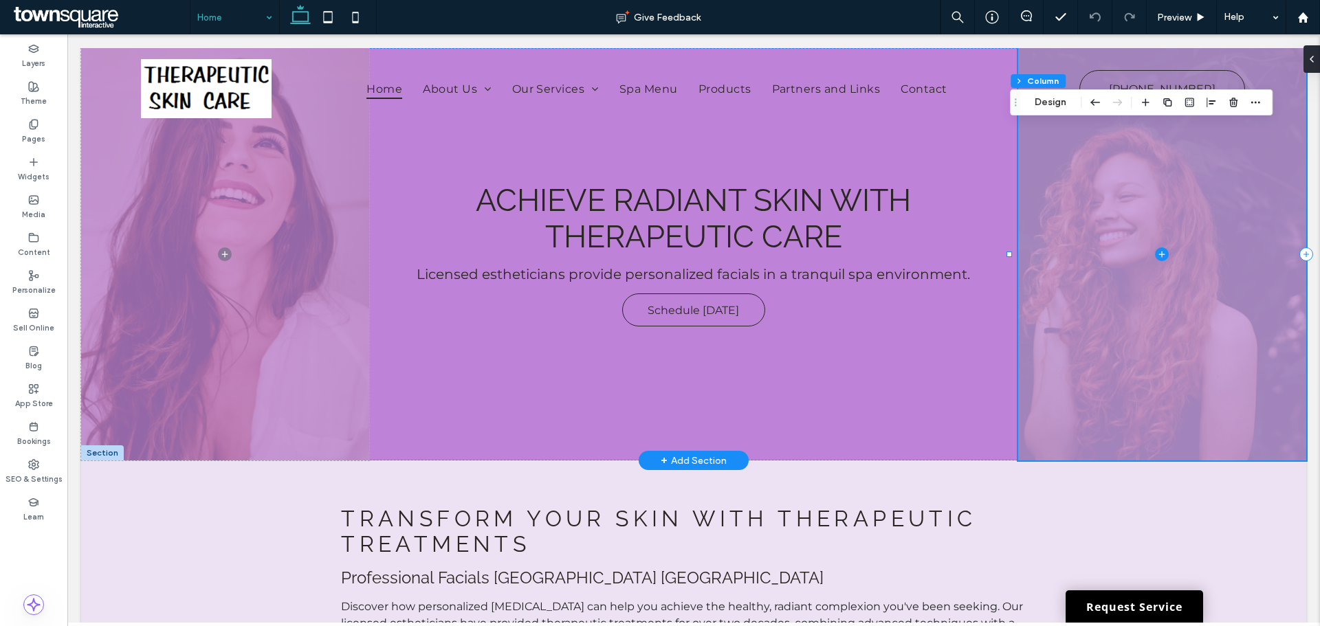
click at [1139, 310] on span at bounding box center [1162, 254] width 288 height 412
click at [1155, 255] on icon at bounding box center [1162, 254] width 14 height 14
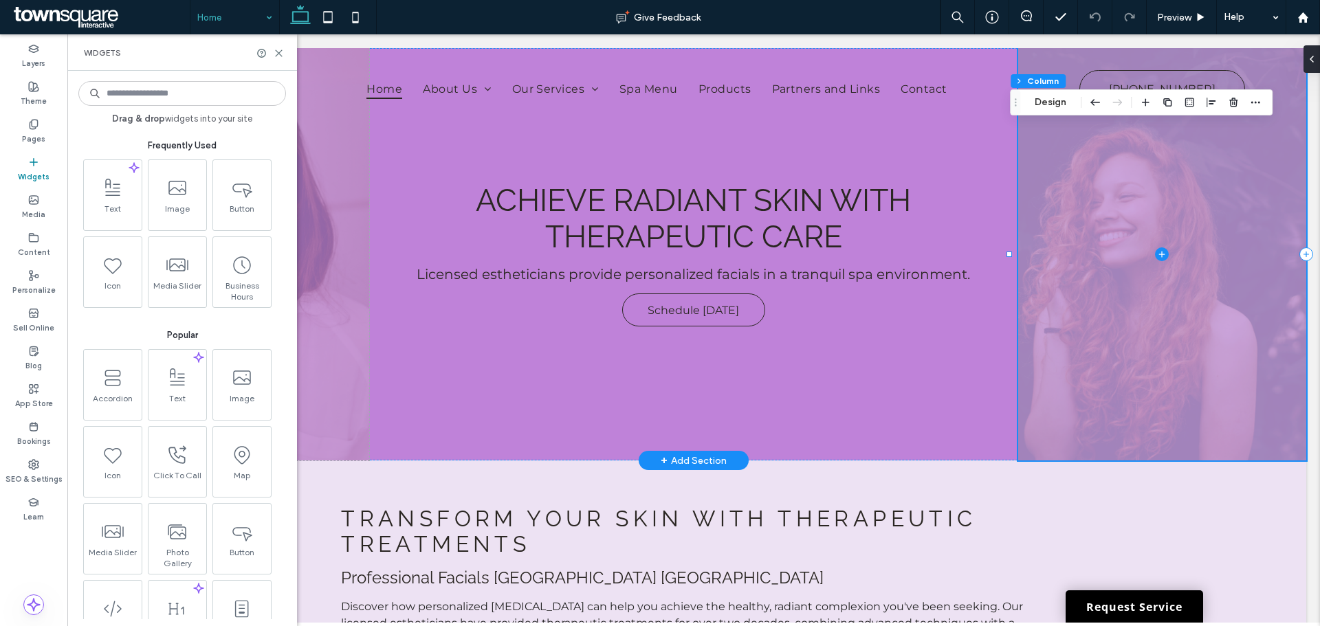
click at [1130, 292] on span at bounding box center [1162, 254] width 288 height 412
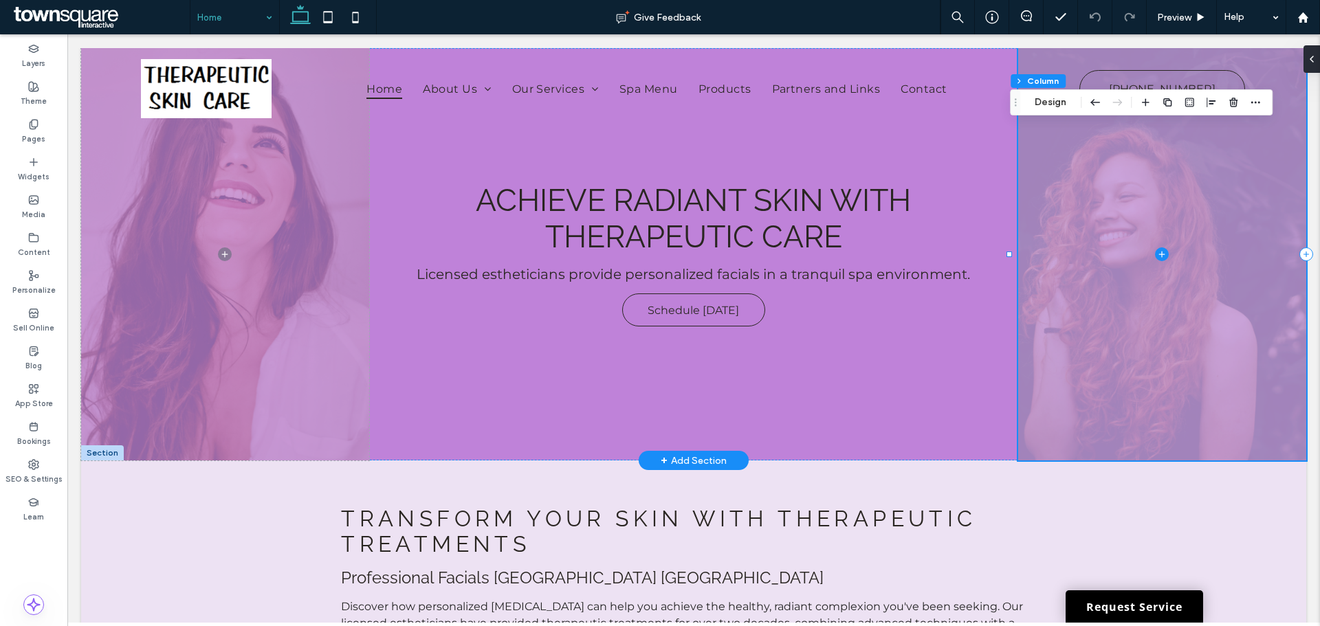
click at [1130, 292] on span at bounding box center [1162, 254] width 288 height 412
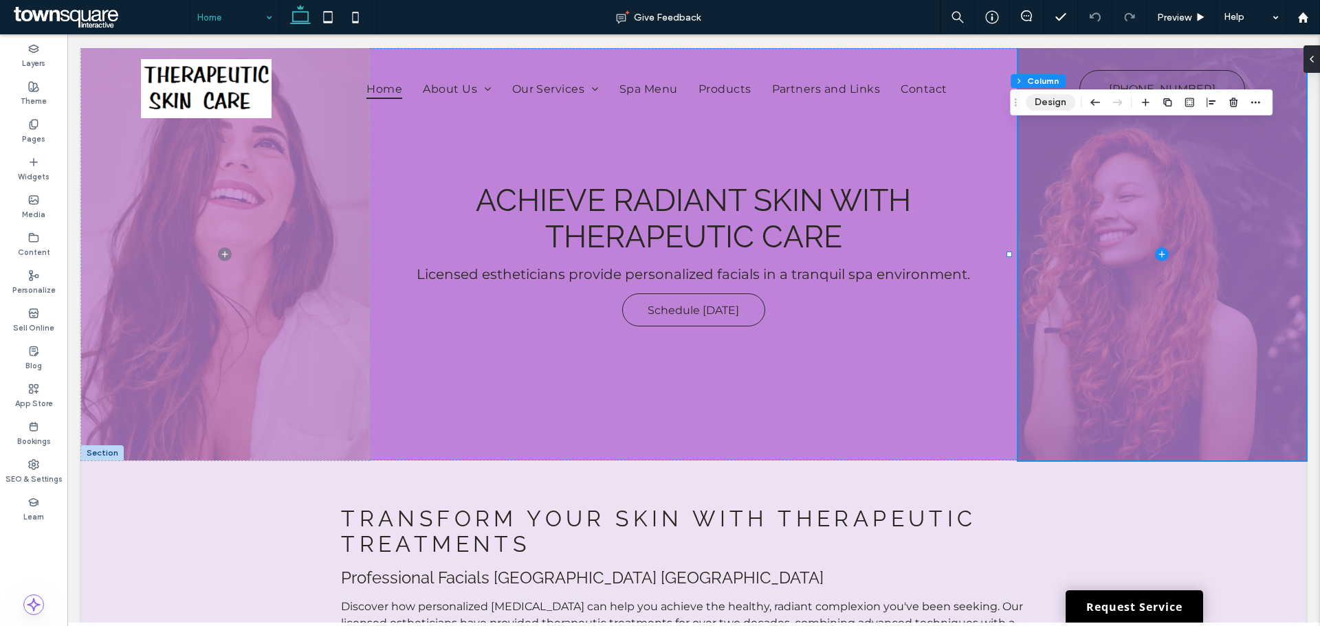
click at [1038, 100] on button "Design" at bounding box center [1049, 102] width 49 height 16
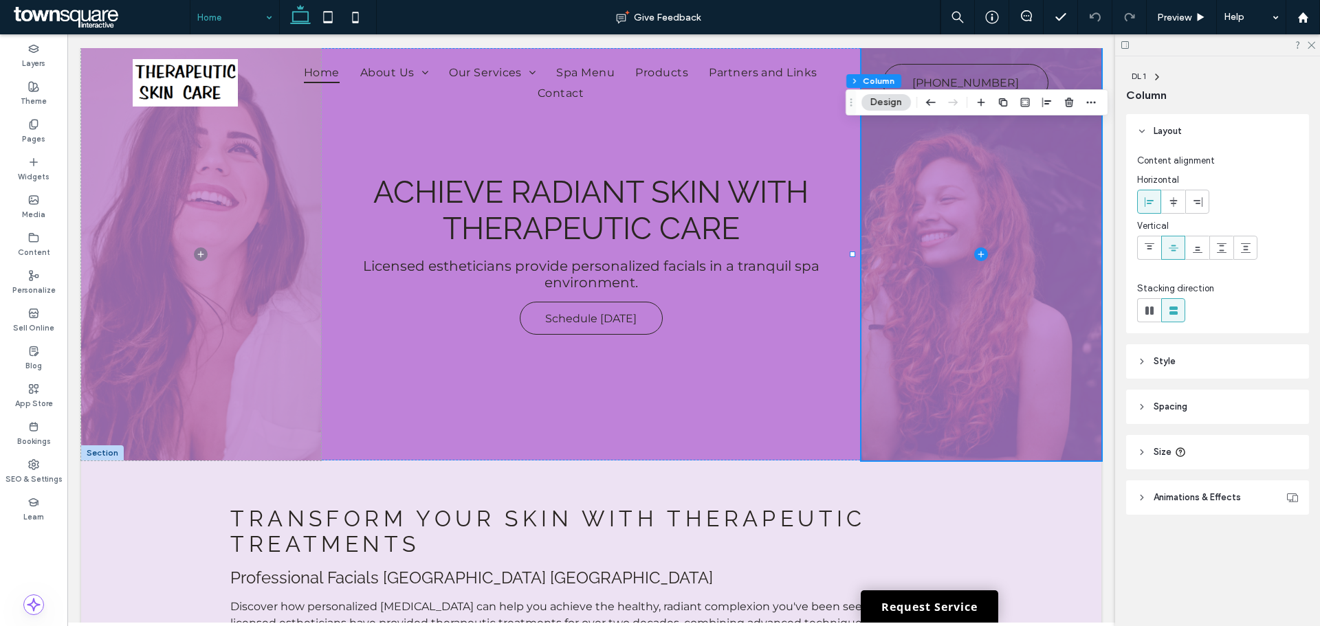
click at [1186, 365] on header "Style" at bounding box center [1217, 361] width 183 height 34
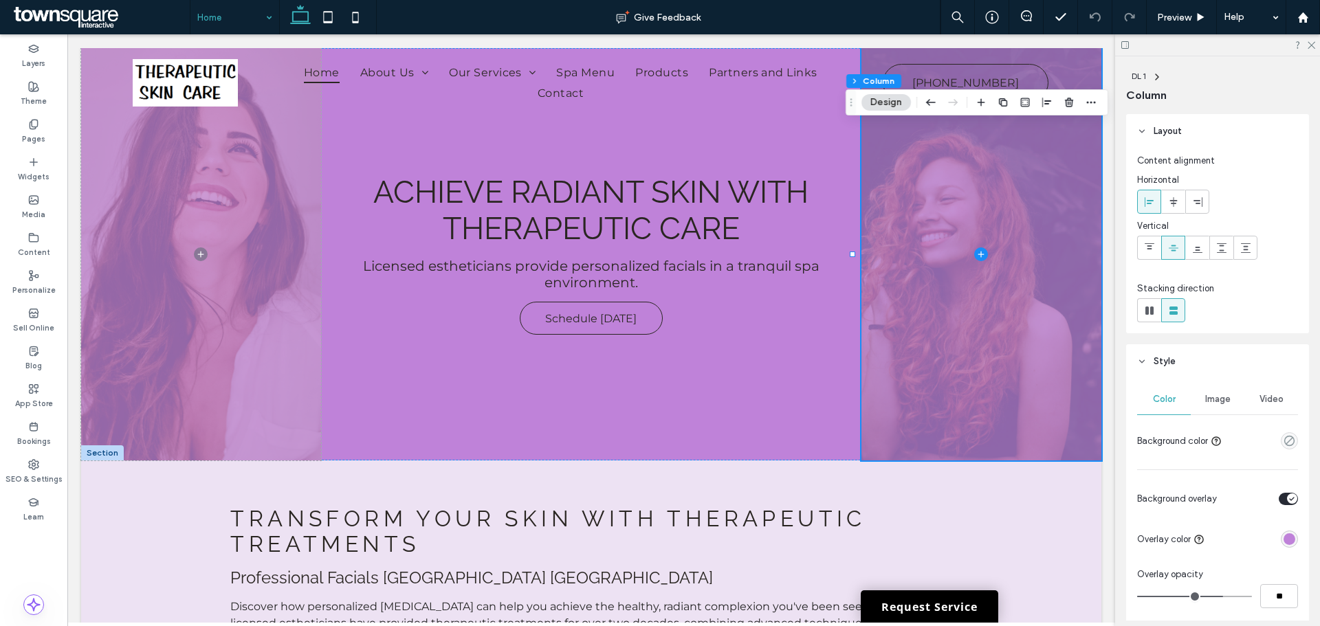
click at [1209, 400] on span "Image" at bounding box center [1217, 399] width 25 height 11
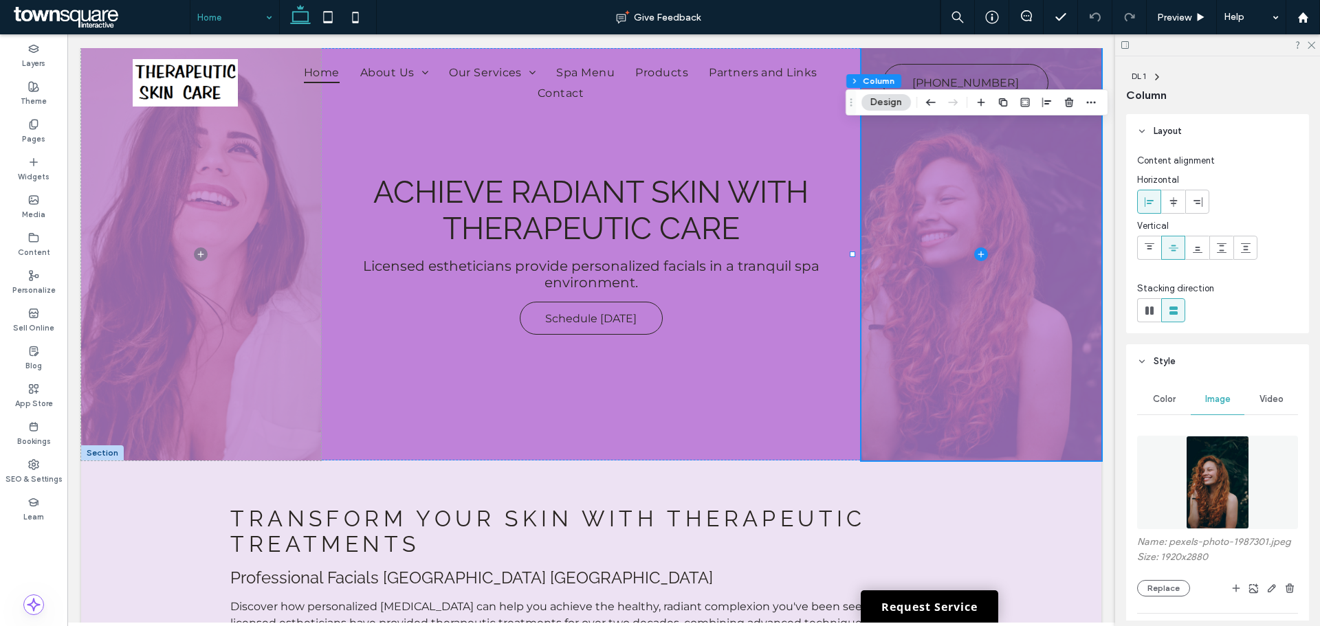
click at [1219, 456] on img at bounding box center [1217, 482] width 63 height 93
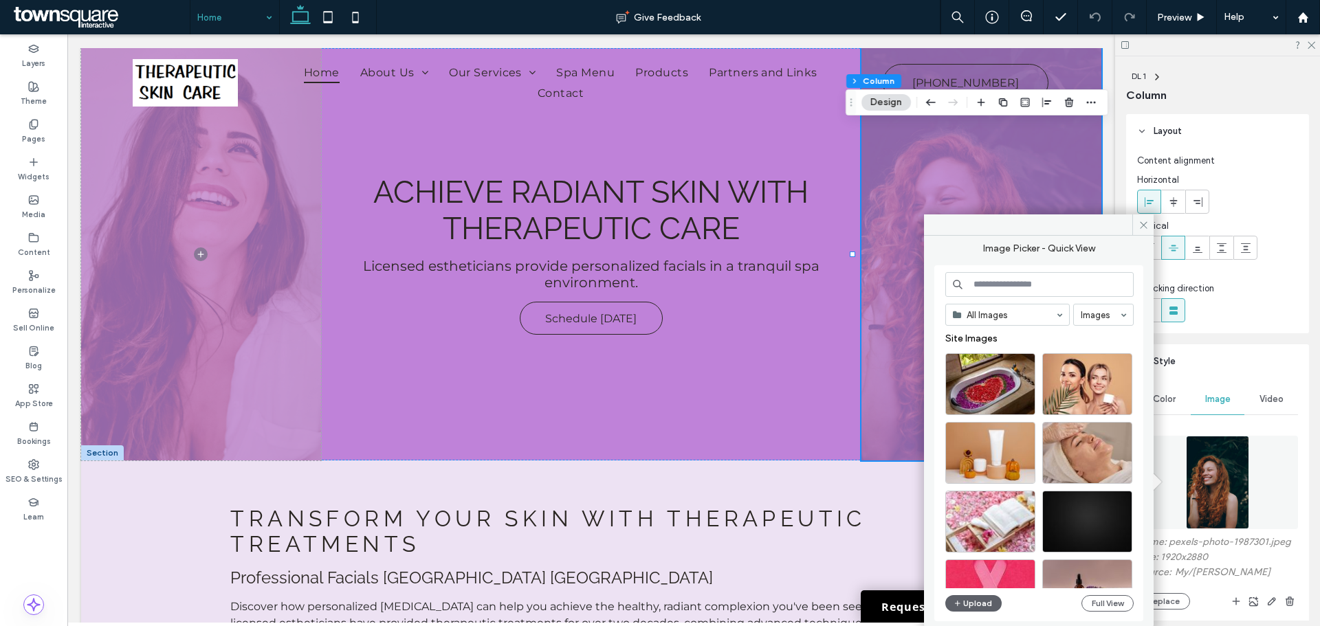
click at [1053, 289] on input at bounding box center [1039, 284] width 188 height 25
paste input "*********"
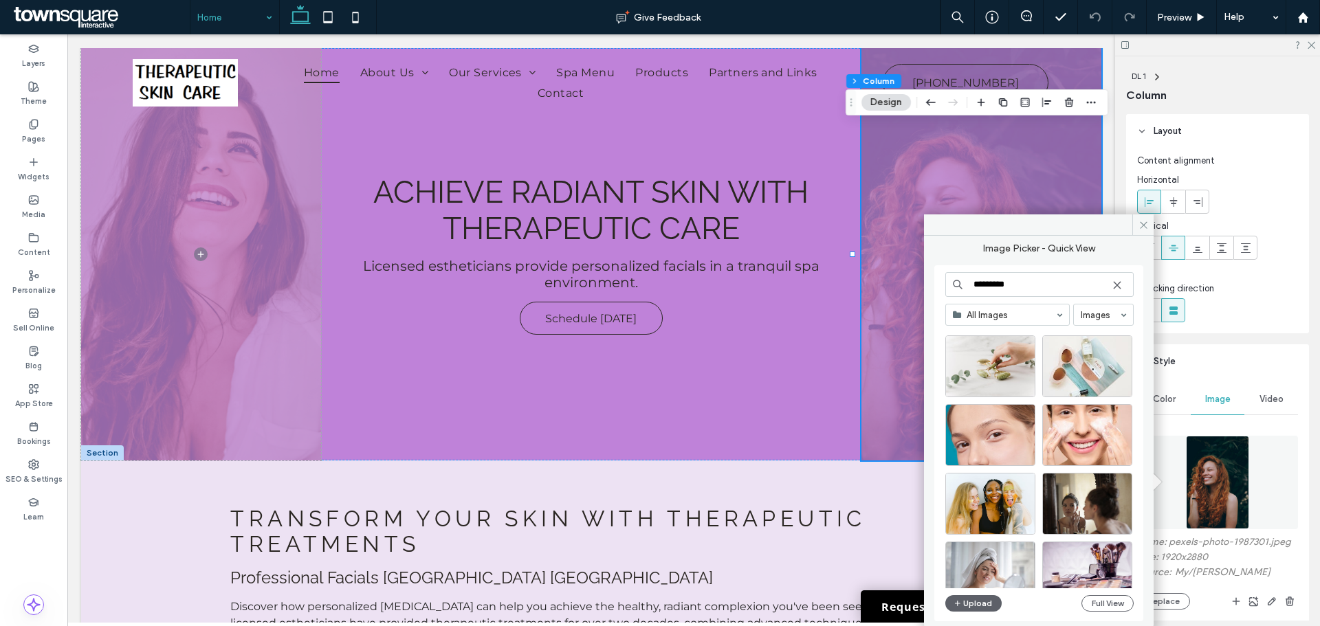
scroll to position [877, 0]
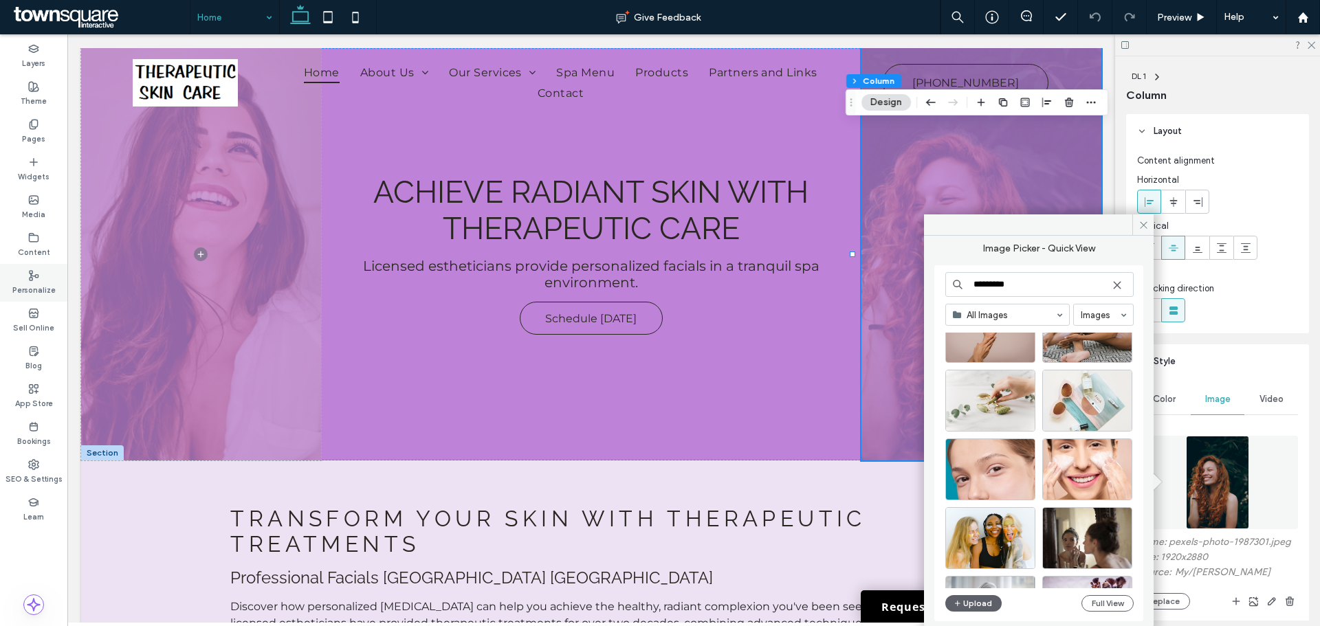
type input "*********"
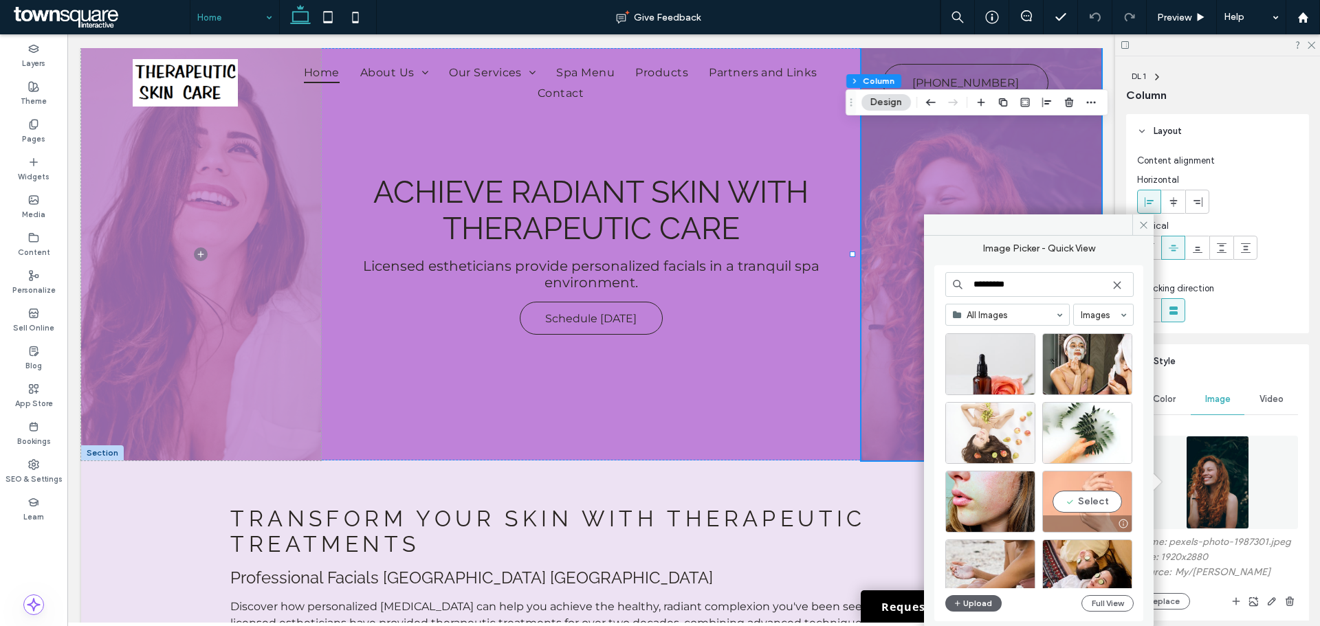
scroll to position [1414, 0]
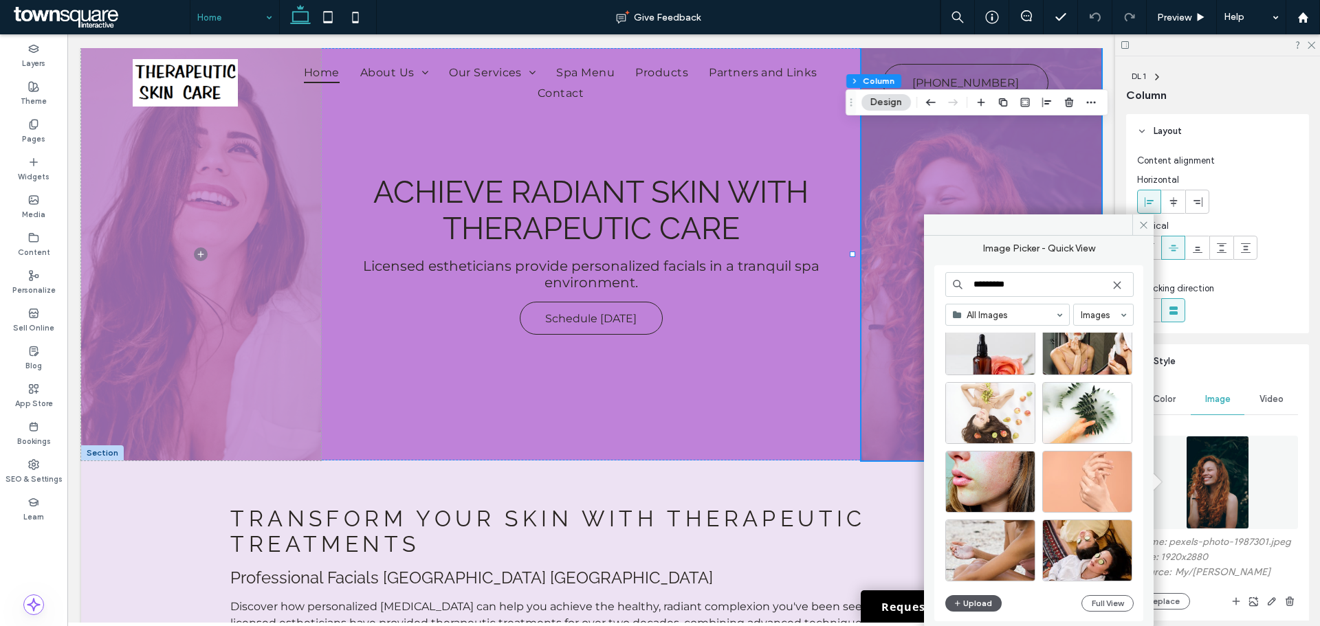
click at [976, 603] on button "Upload" at bounding box center [973, 603] width 56 height 16
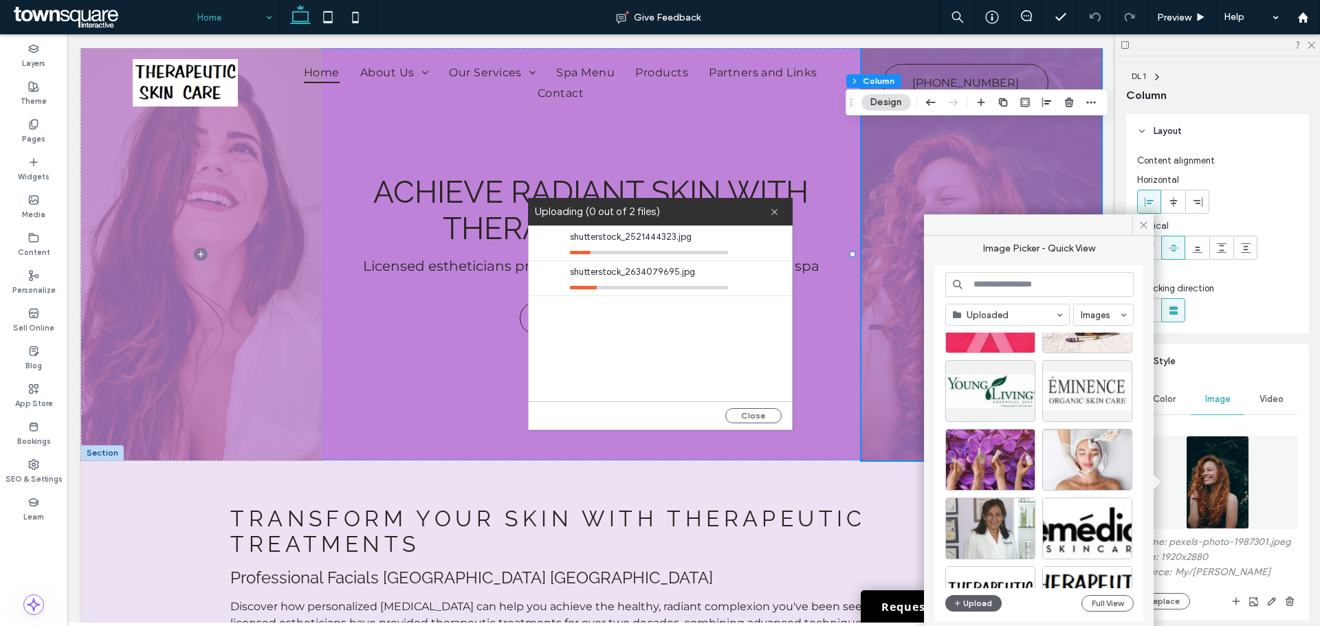
scroll to position [275, 0]
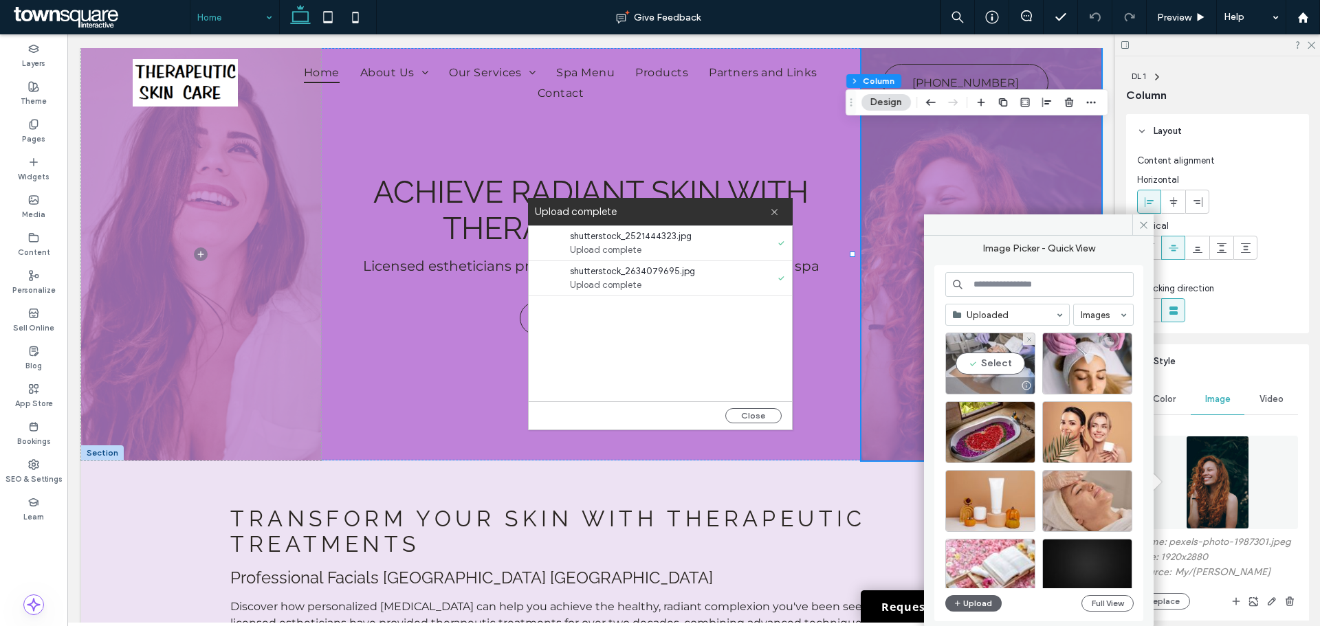
click at [978, 364] on div "Select" at bounding box center [990, 364] width 90 height 62
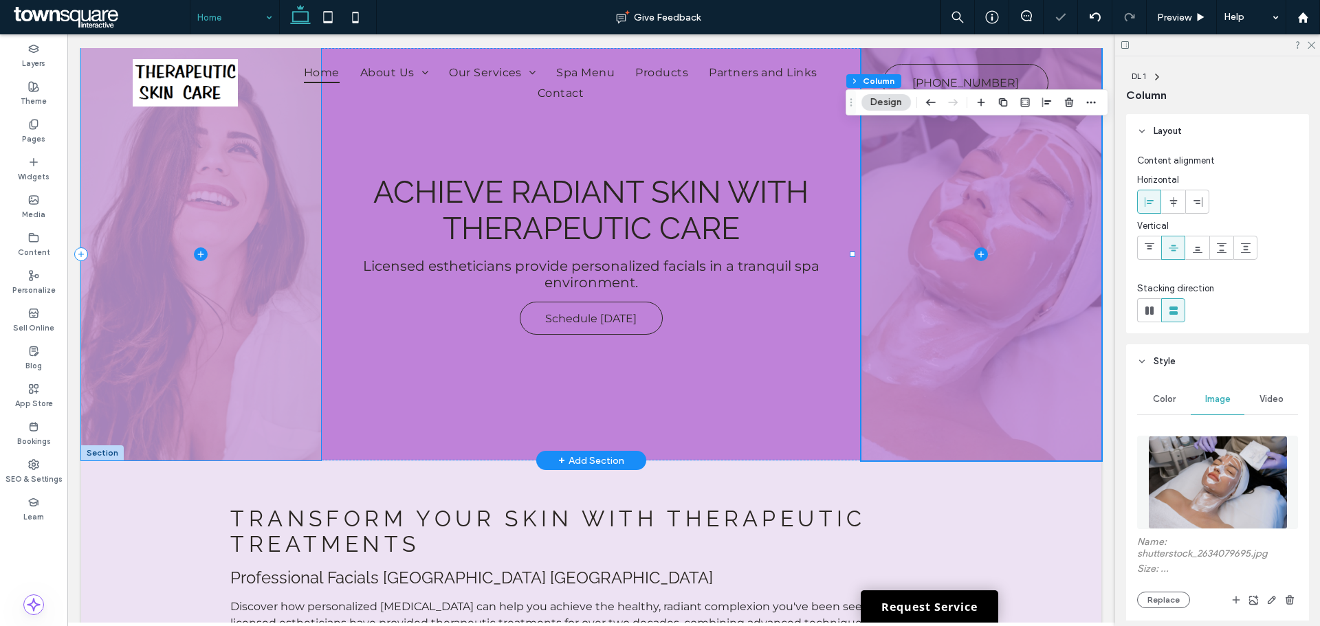
click at [199, 249] on icon at bounding box center [201, 254] width 14 height 14
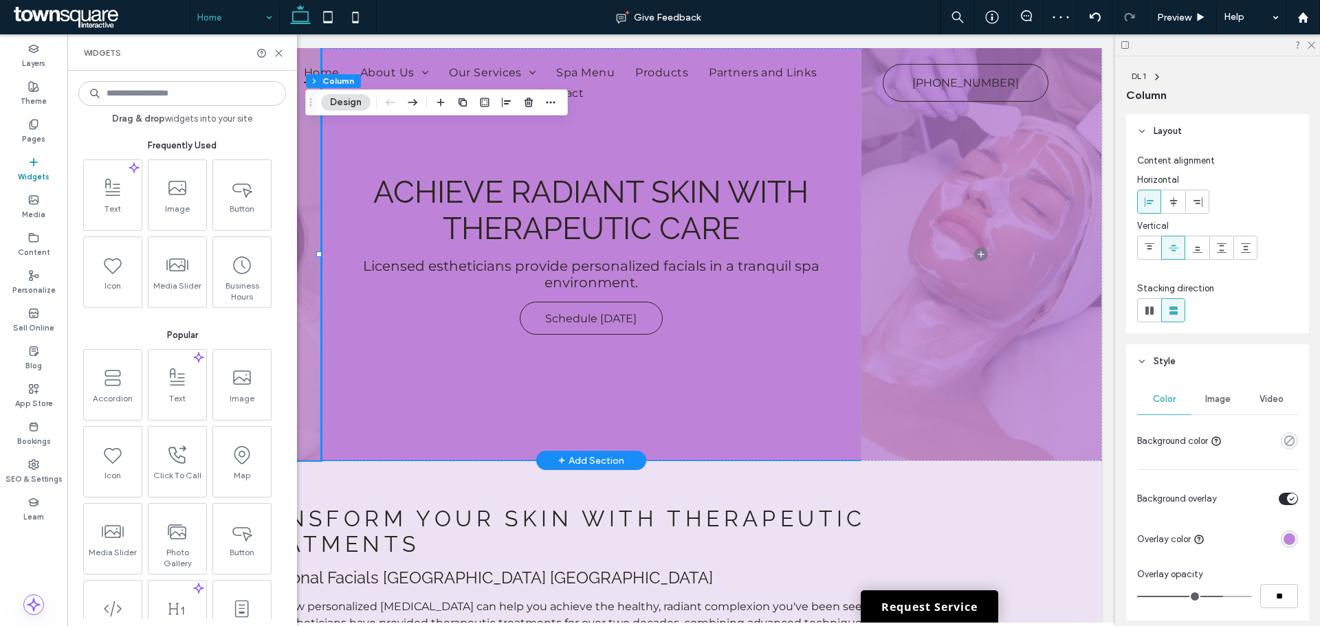
click at [518, 405] on div "Achieve Radiant Skin With Therapeutic Care Licensed estheticians provide person…" at bounding box center [591, 254] width 540 height 412
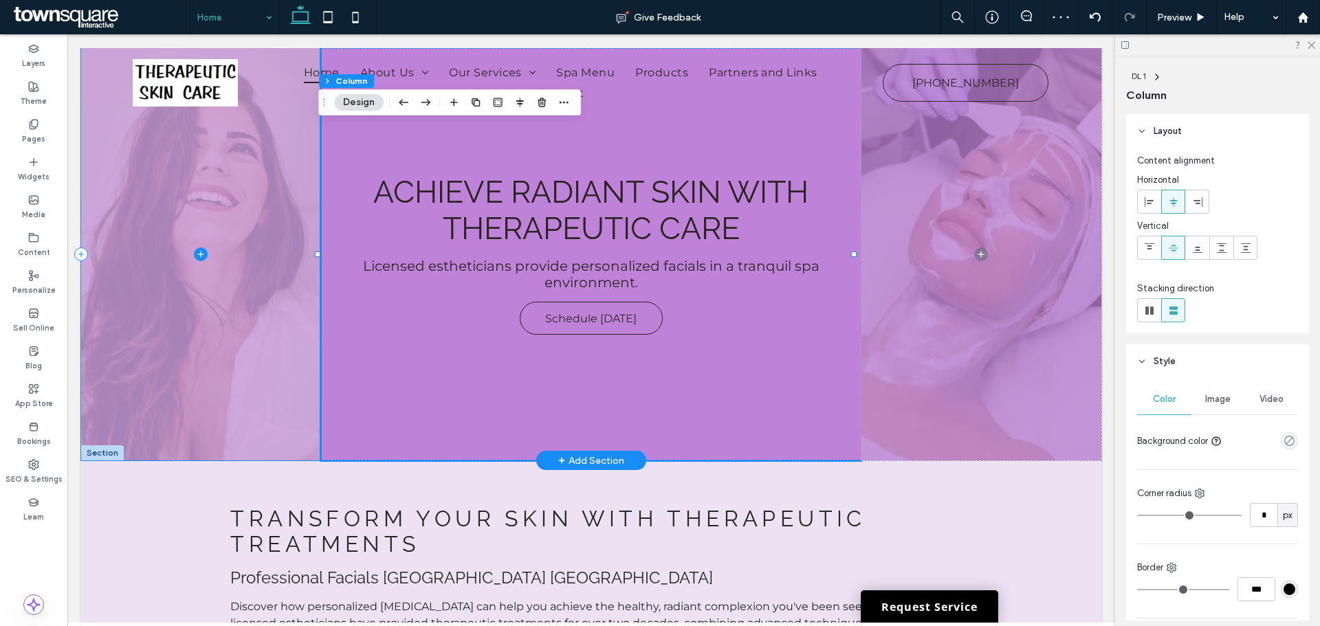
click at [235, 356] on span at bounding box center [201, 254] width 240 height 412
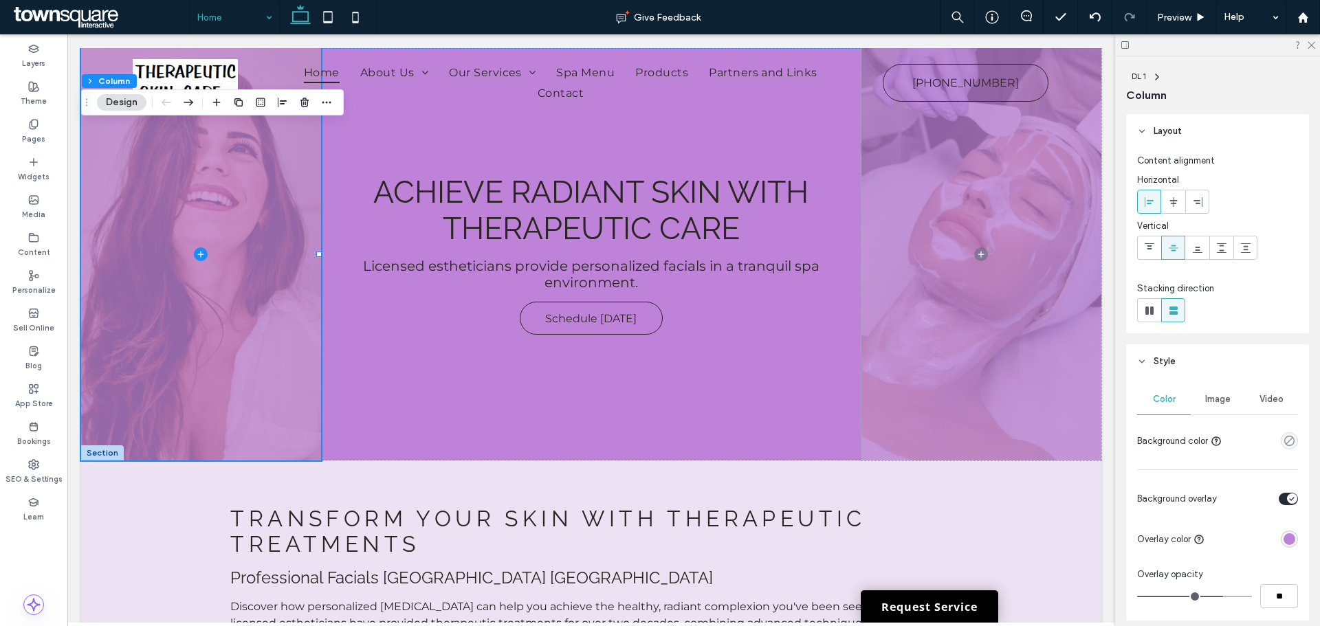
click at [1218, 401] on span "Image" at bounding box center [1217, 399] width 25 height 11
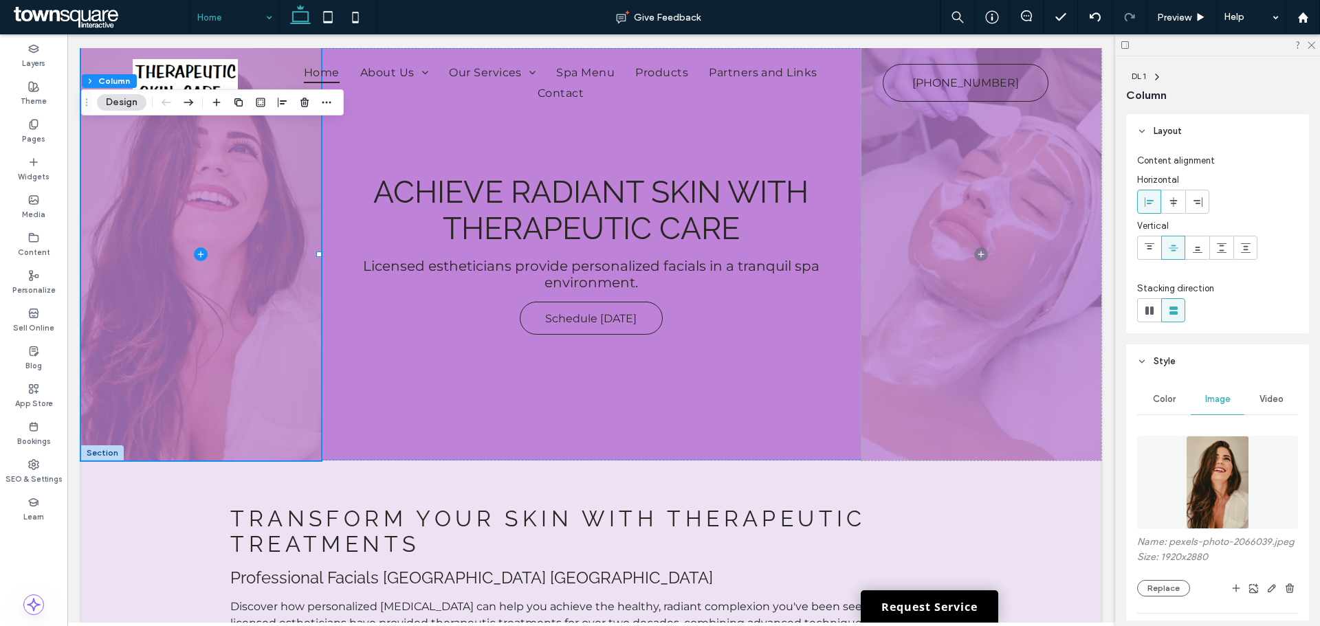
click at [1228, 482] on img at bounding box center [1217, 482] width 63 height 93
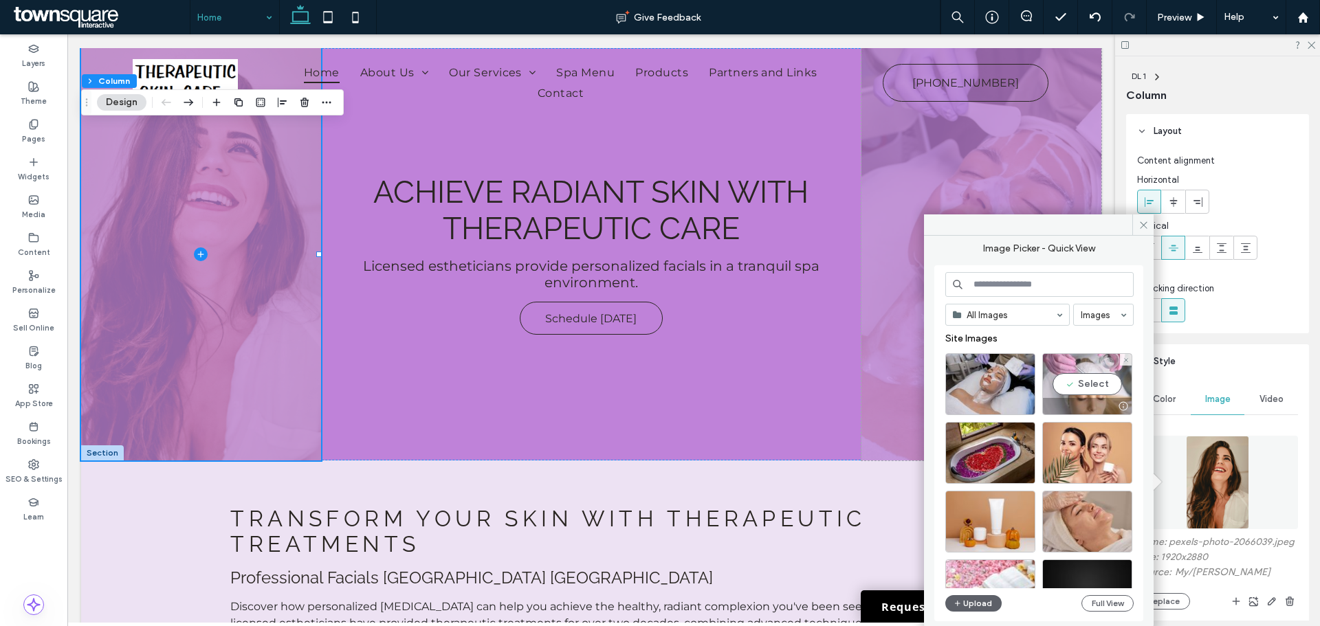
click at [1094, 387] on div "Select" at bounding box center [1087, 384] width 90 height 62
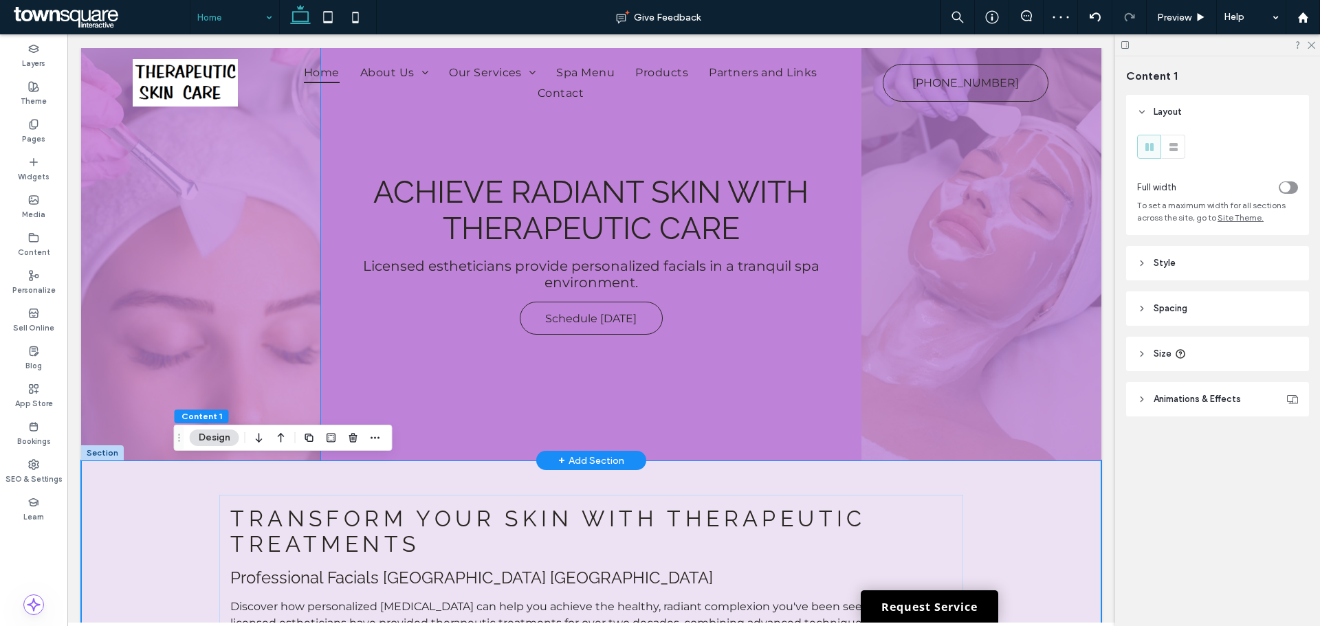
click at [785, 377] on div "Achieve Radiant Skin With Therapeutic Care Licensed estheticians provide person…" at bounding box center [591, 254] width 540 height 412
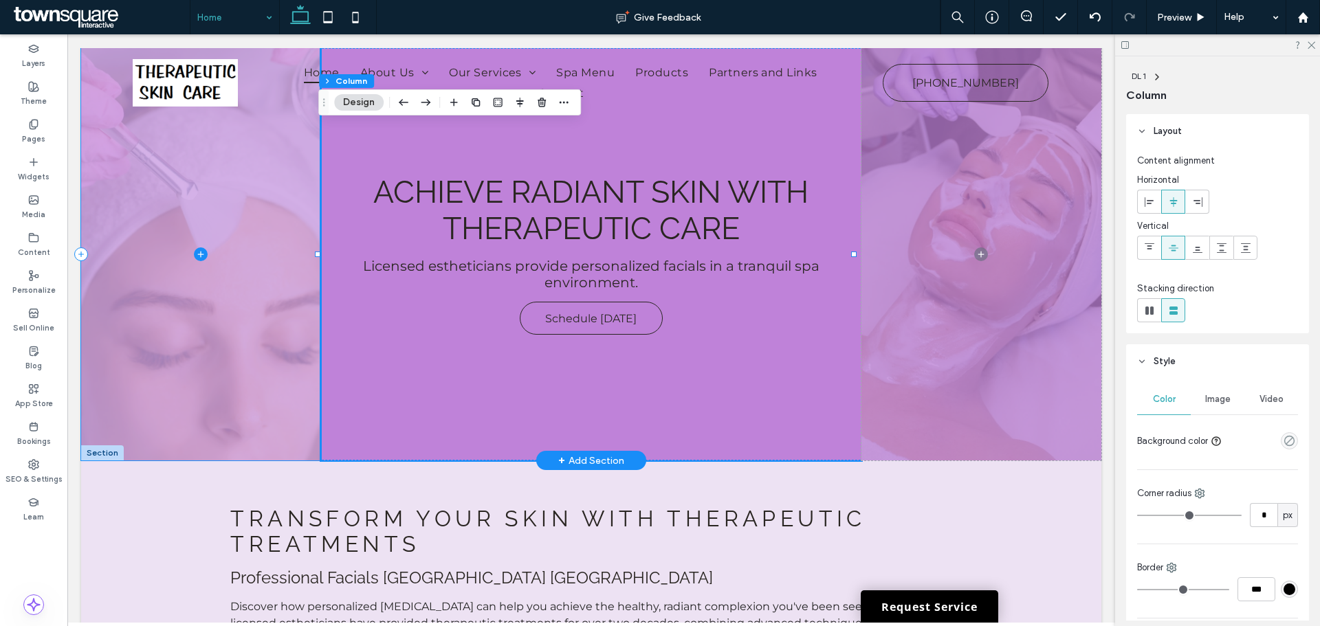
click at [211, 341] on span at bounding box center [201, 254] width 240 height 412
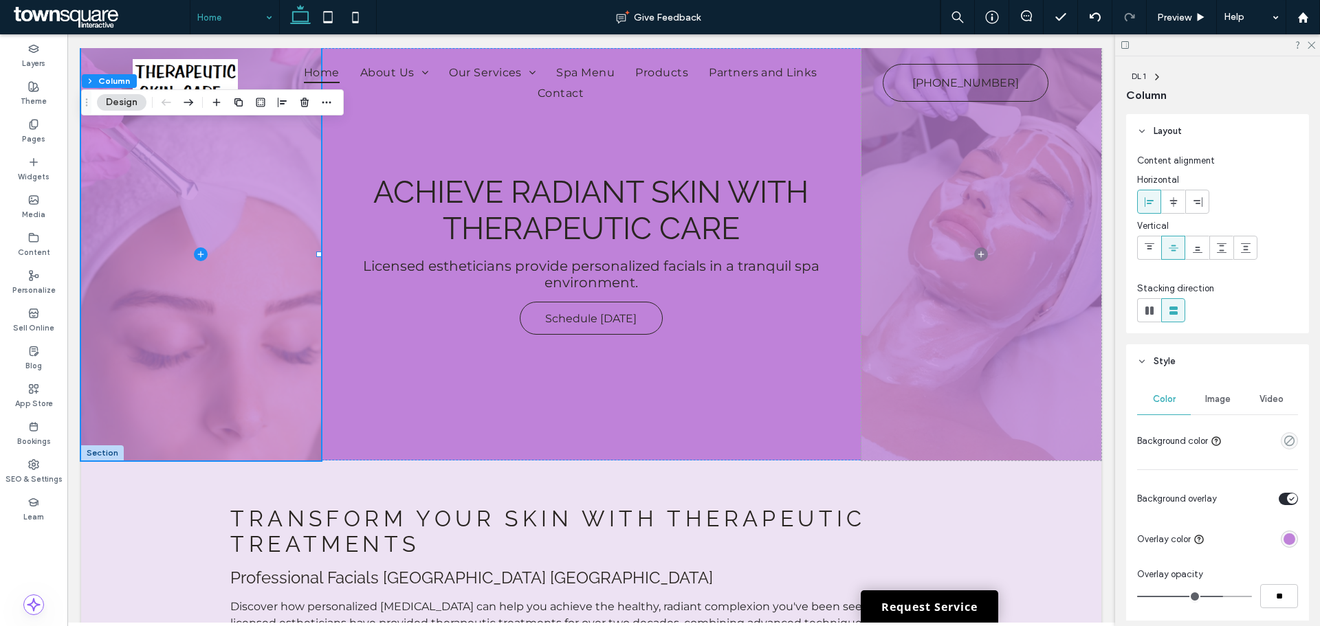
click at [1222, 399] on span "Image" at bounding box center [1217, 399] width 25 height 11
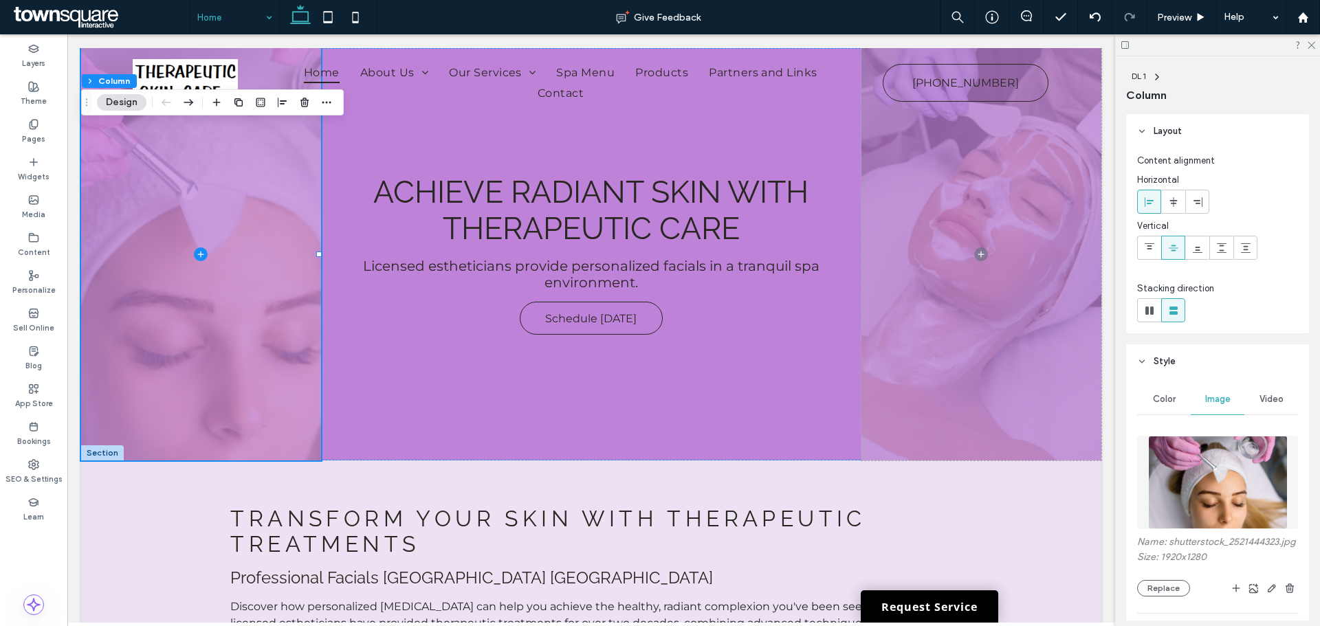
click at [1218, 467] on img at bounding box center [1218, 482] width 140 height 93
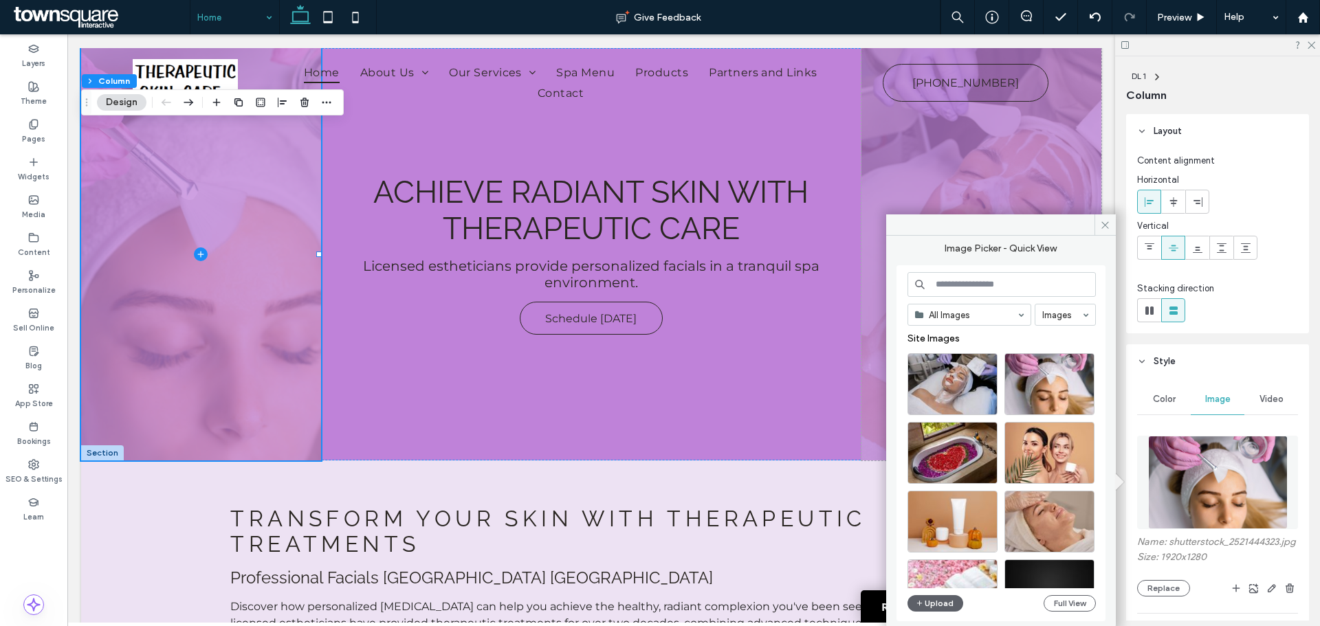
click at [957, 282] on input at bounding box center [1001, 284] width 188 height 25
paste input "*********"
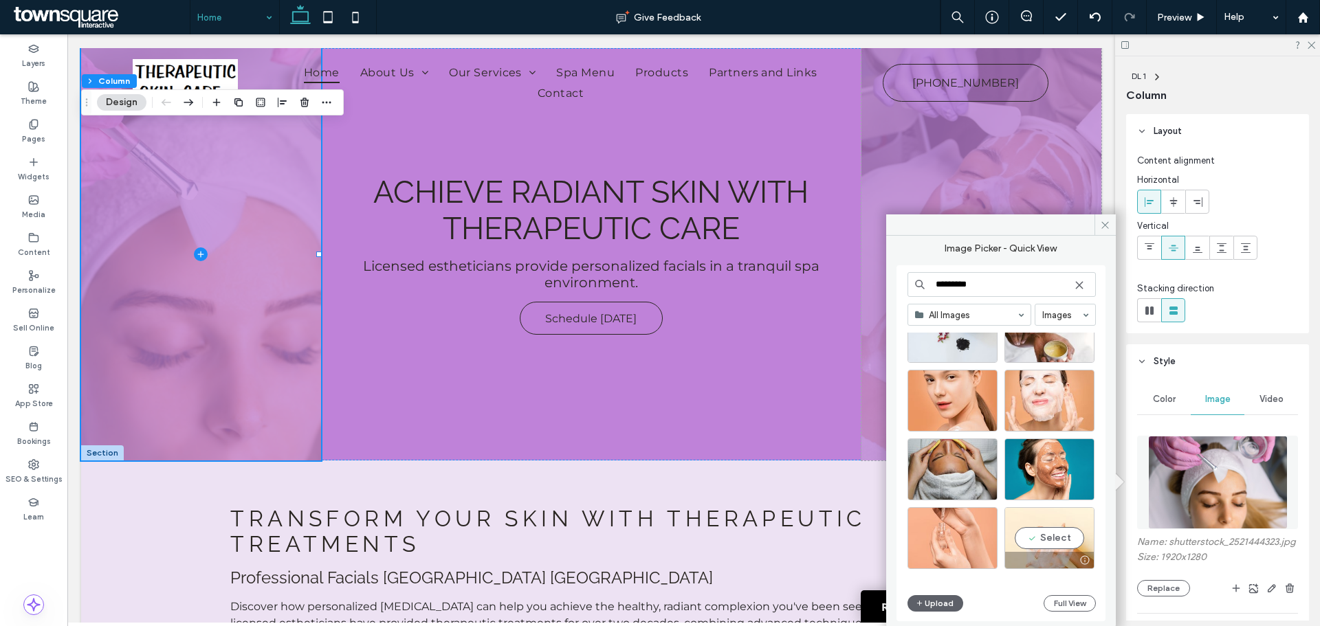
scroll to position [396, 0]
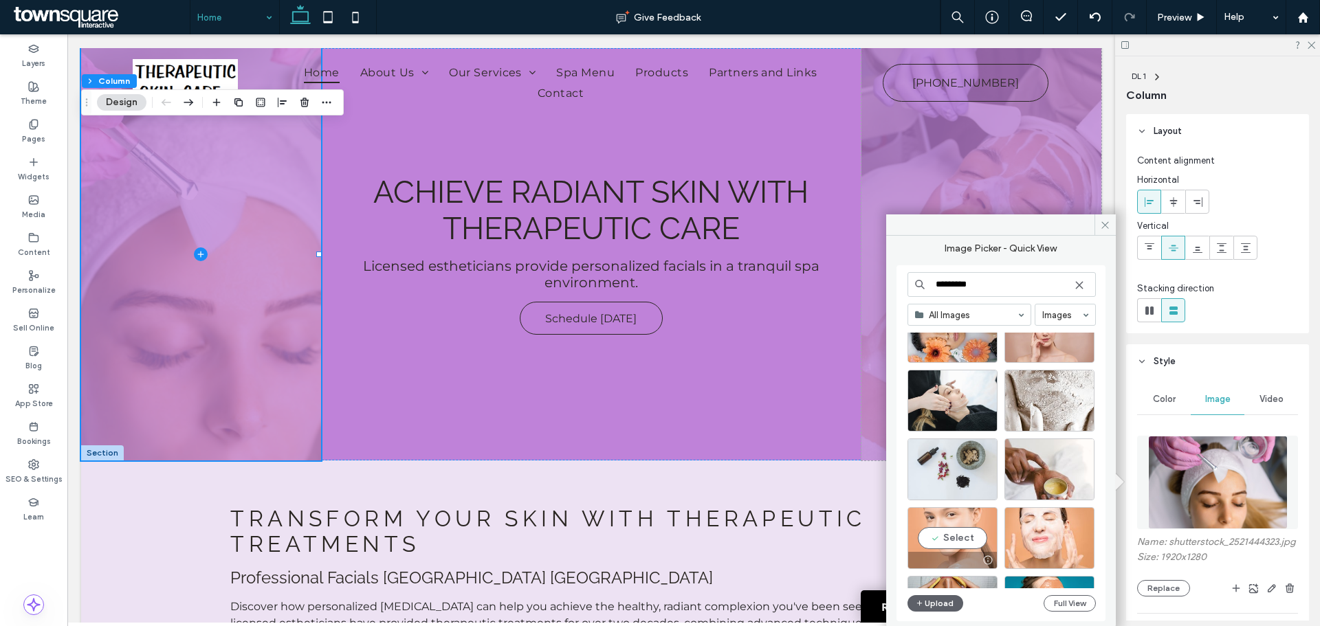
type input "*********"
click at [954, 539] on div "Select" at bounding box center [952, 538] width 90 height 62
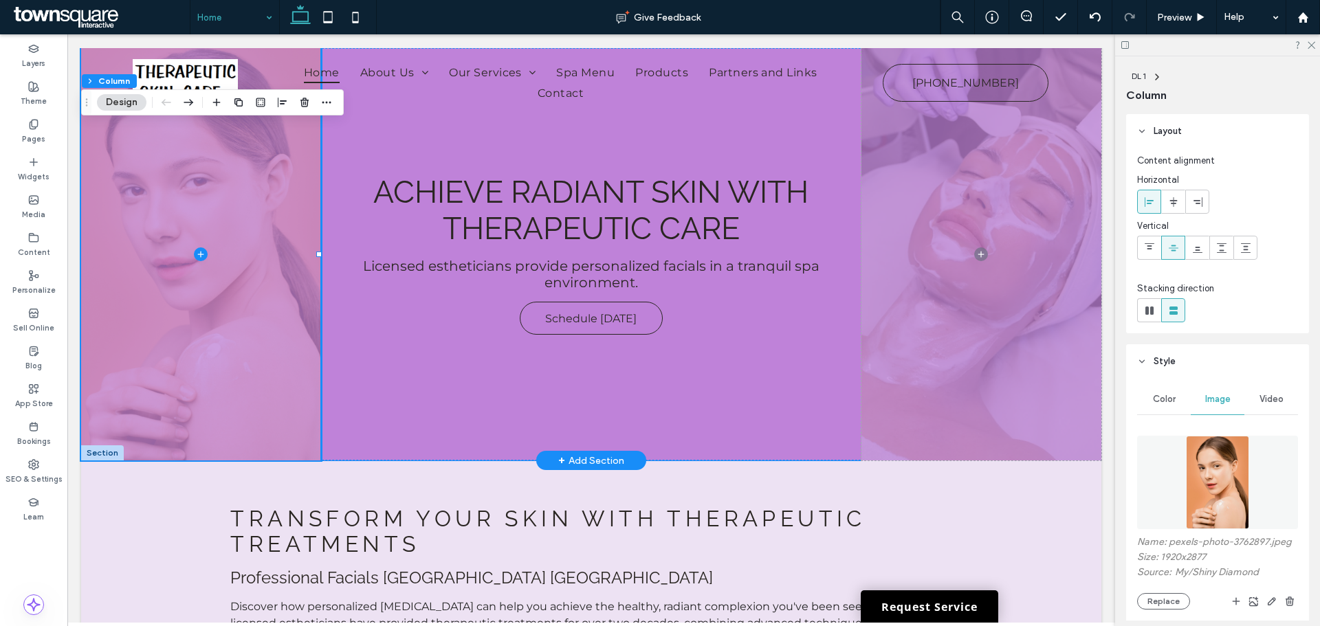
click at [445, 375] on div "Achieve Radiant Skin With Therapeutic Care Licensed estheticians provide person…" at bounding box center [591, 254] width 540 height 412
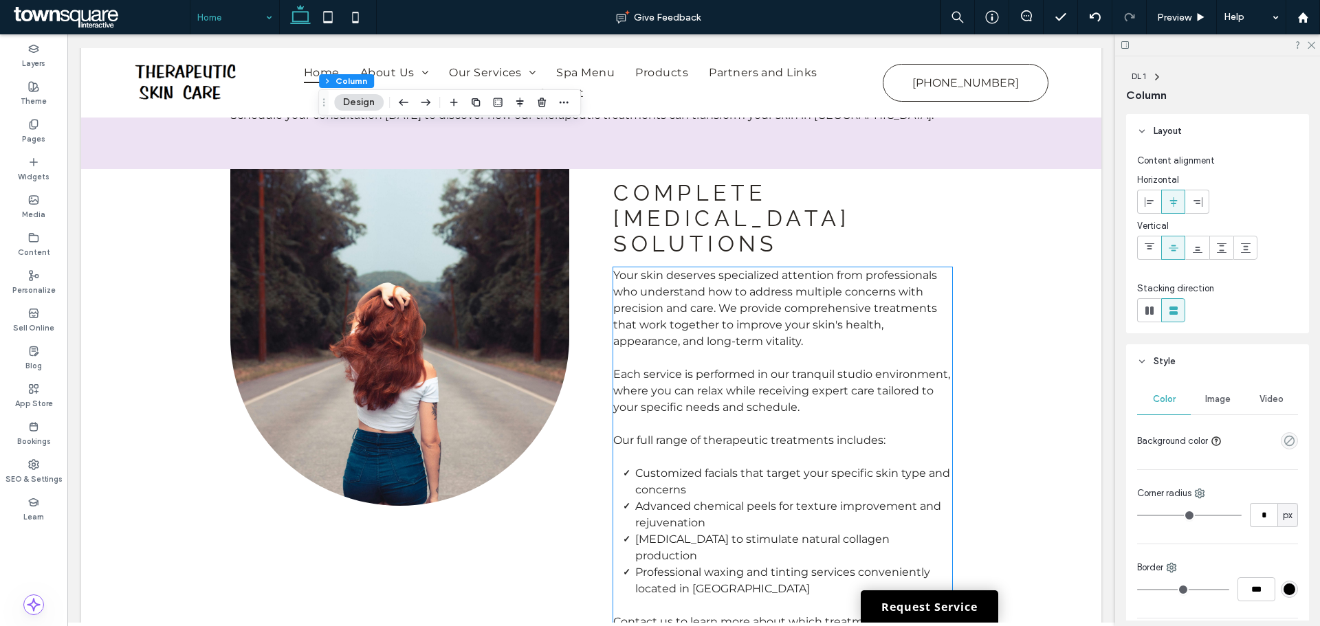
scroll to position [756, 0]
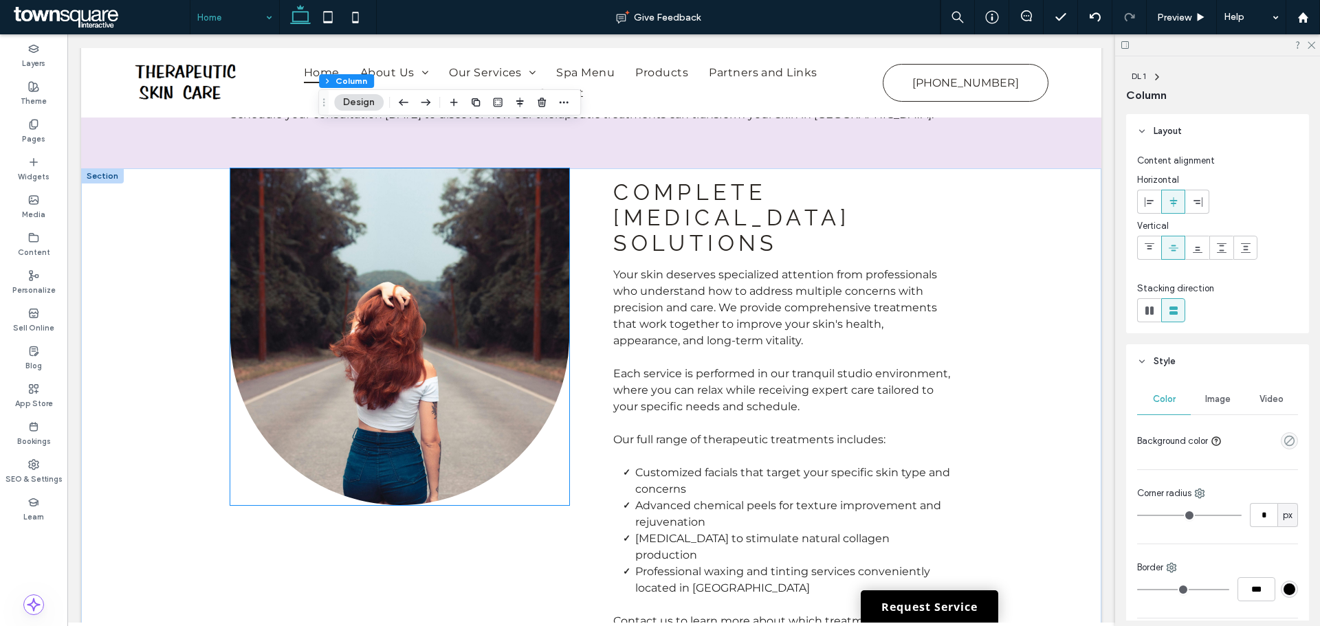
click at [394, 345] on img at bounding box center [399, 336] width 338 height 337
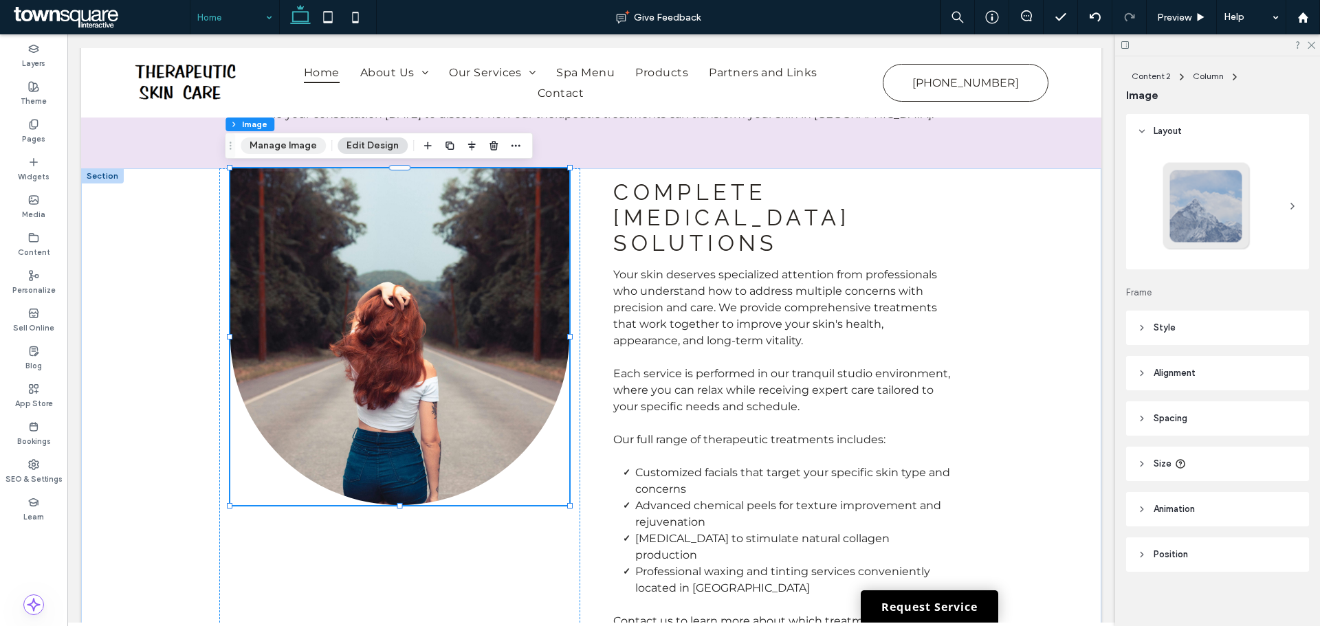
click at [291, 151] on button "Manage Image" at bounding box center [283, 145] width 85 height 16
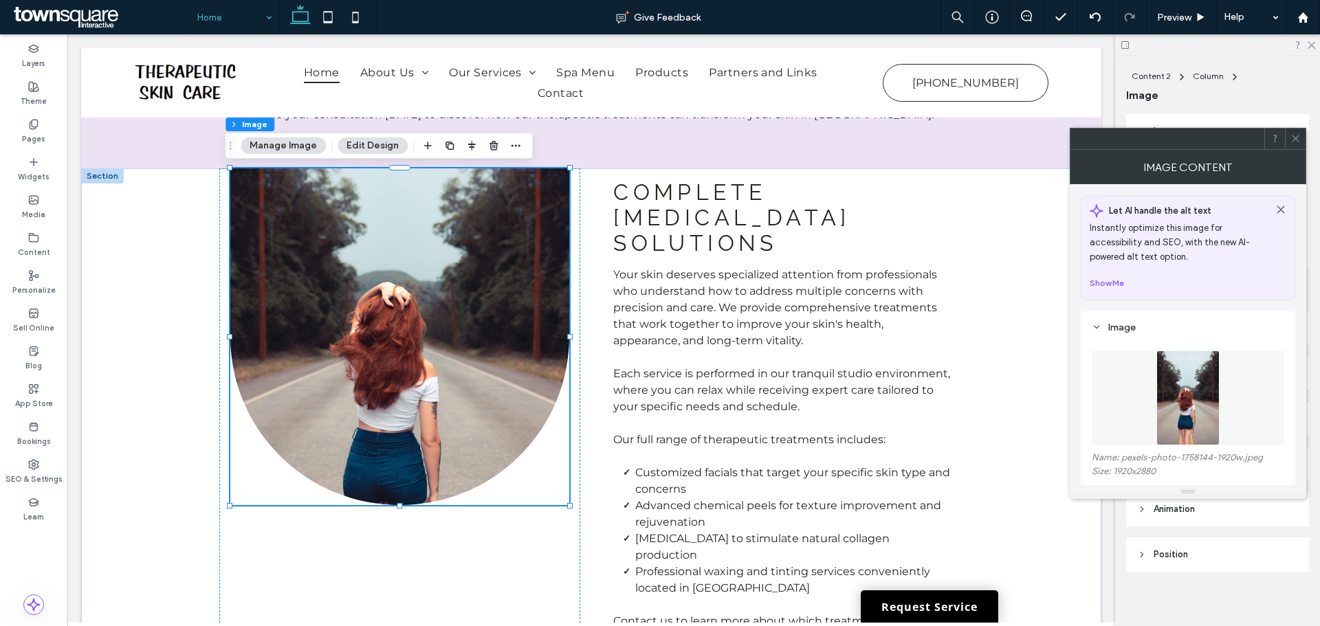
click at [1194, 399] on figure at bounding box center [1187, 398] width 192 height 95
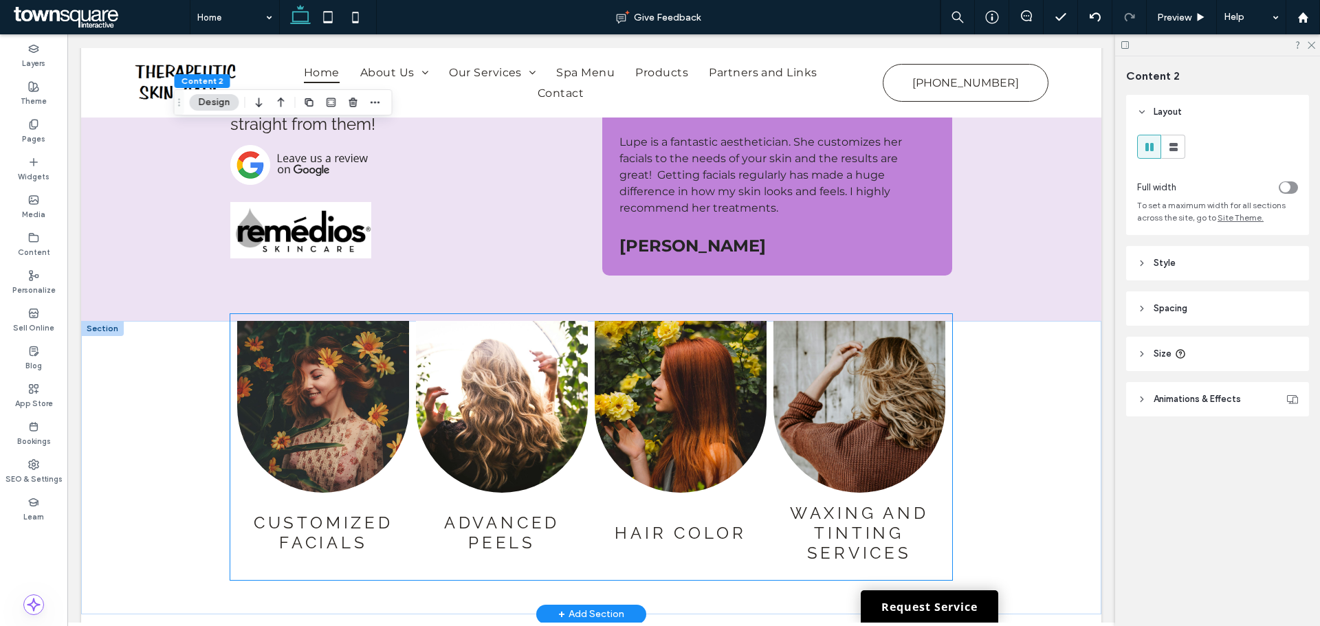
scroll to position [2337, 0]
click at [344, 362] on link at bounding box center [323, 406] width 172 height 172
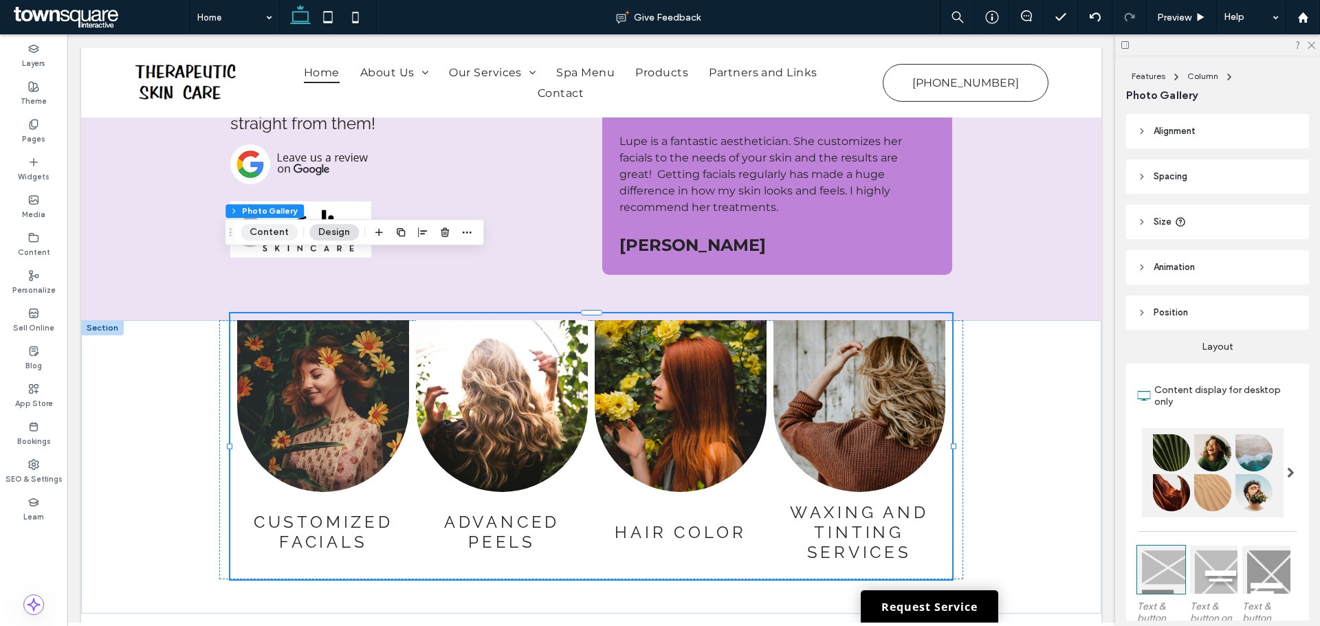
click at [267, 230] on button "Content" at bounding box center [269, 232] width 57 height 16
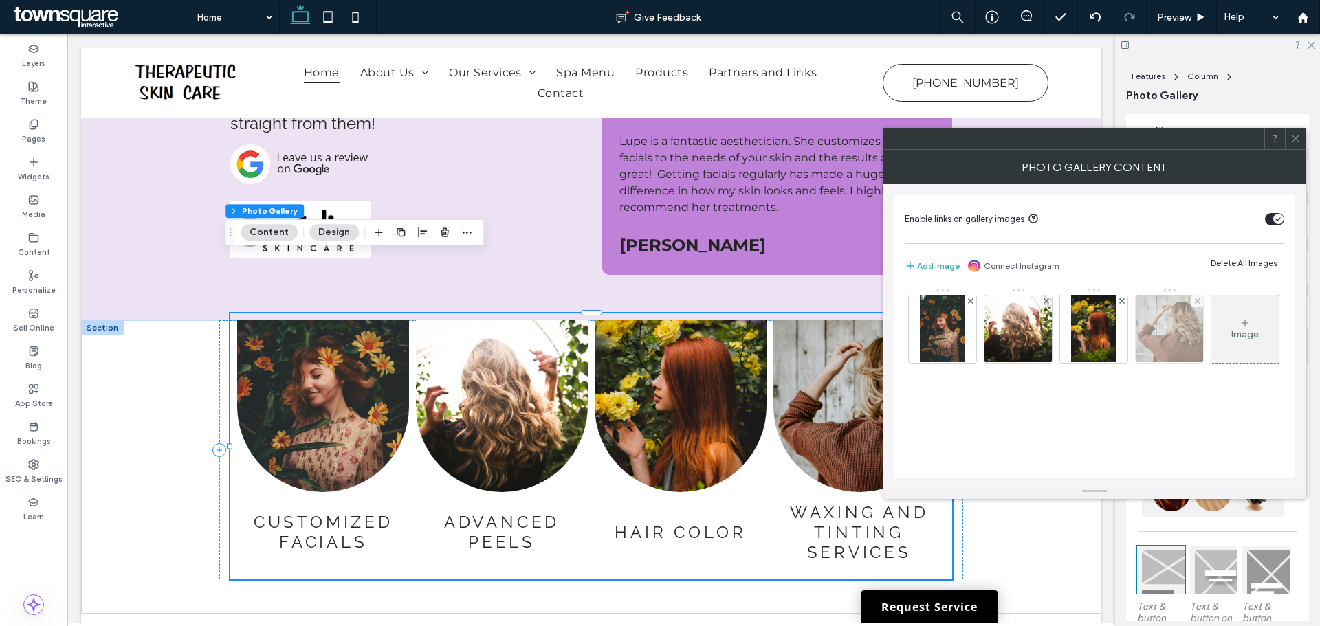
click at [935, 329] on img at bounding box center [942, 329] width 45 height 67
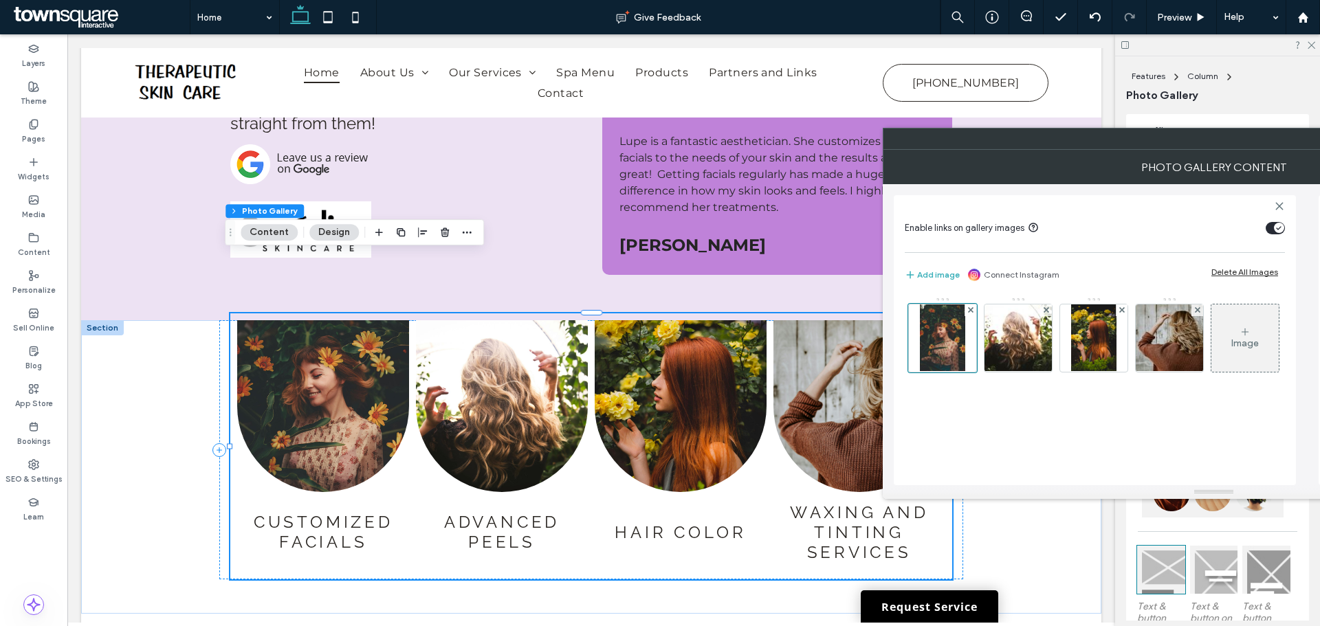
scroll to position [0, 0]
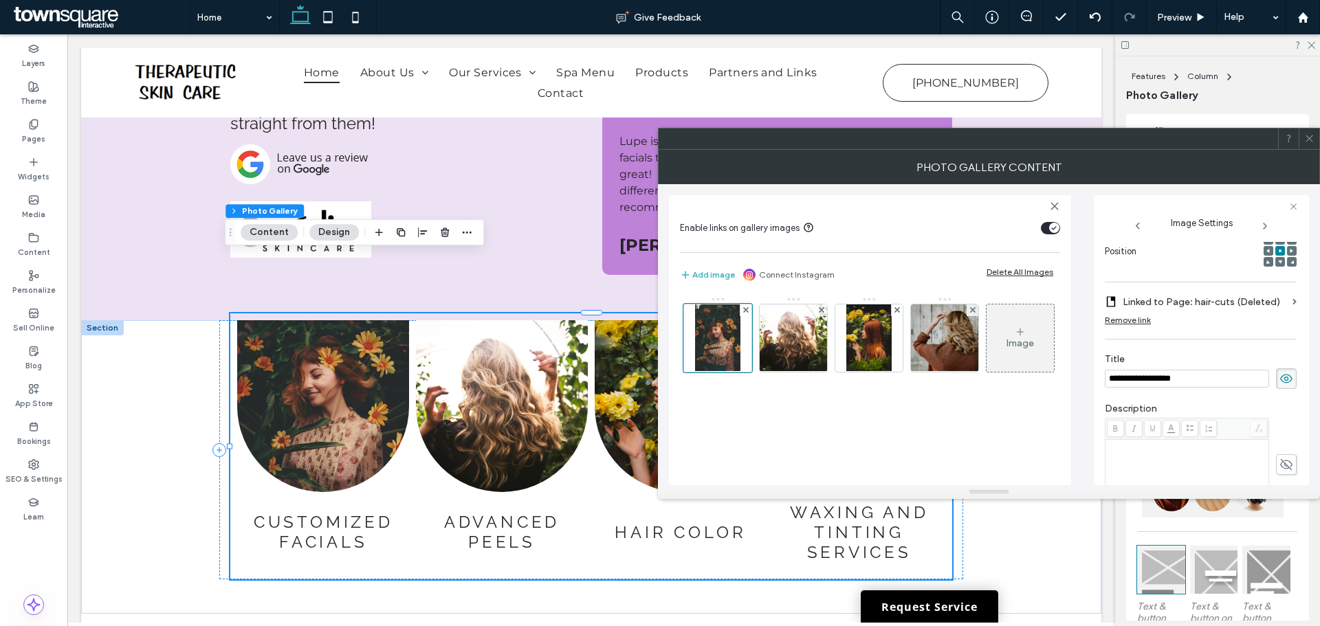
click at [1203, 373] on input "**********" at bounding box center [1187, 379] width 164 height 18
click at [1155, 301] on label "Linked to Page: hair-cuts (Deleted)" at bounding box center [1204, 301] width 164 height 25
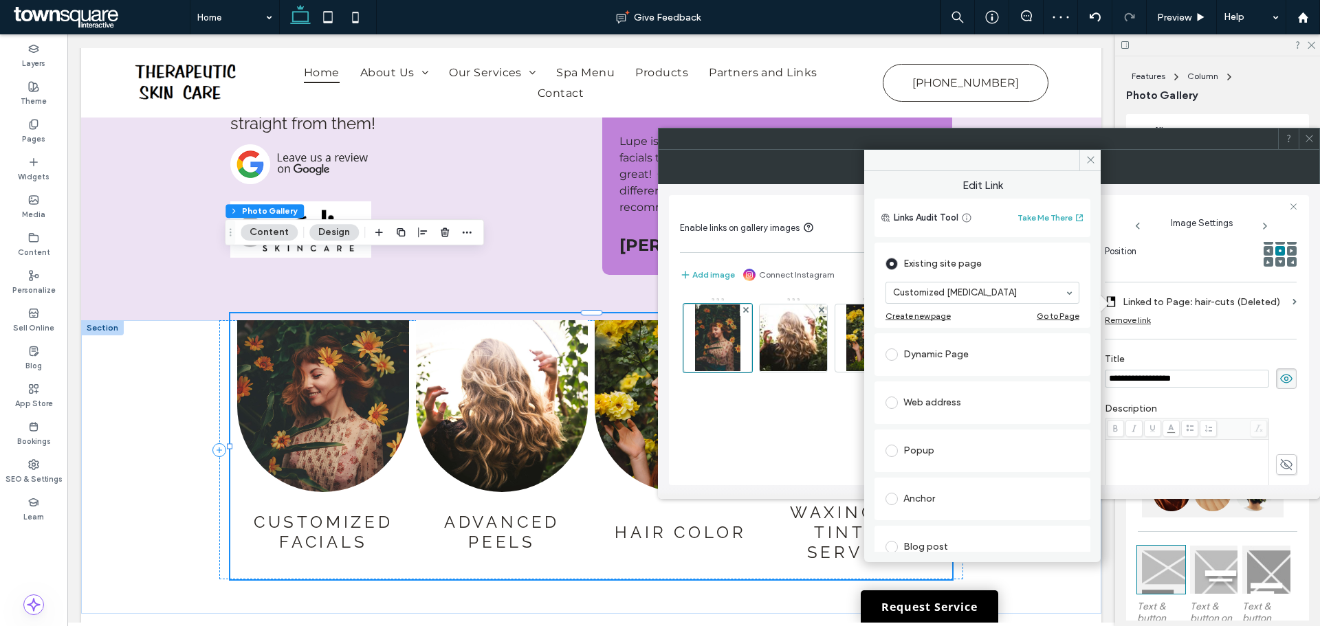
click at [1220, 361] on label "Title" at bounding box center [1201, 360] width 192 height 15
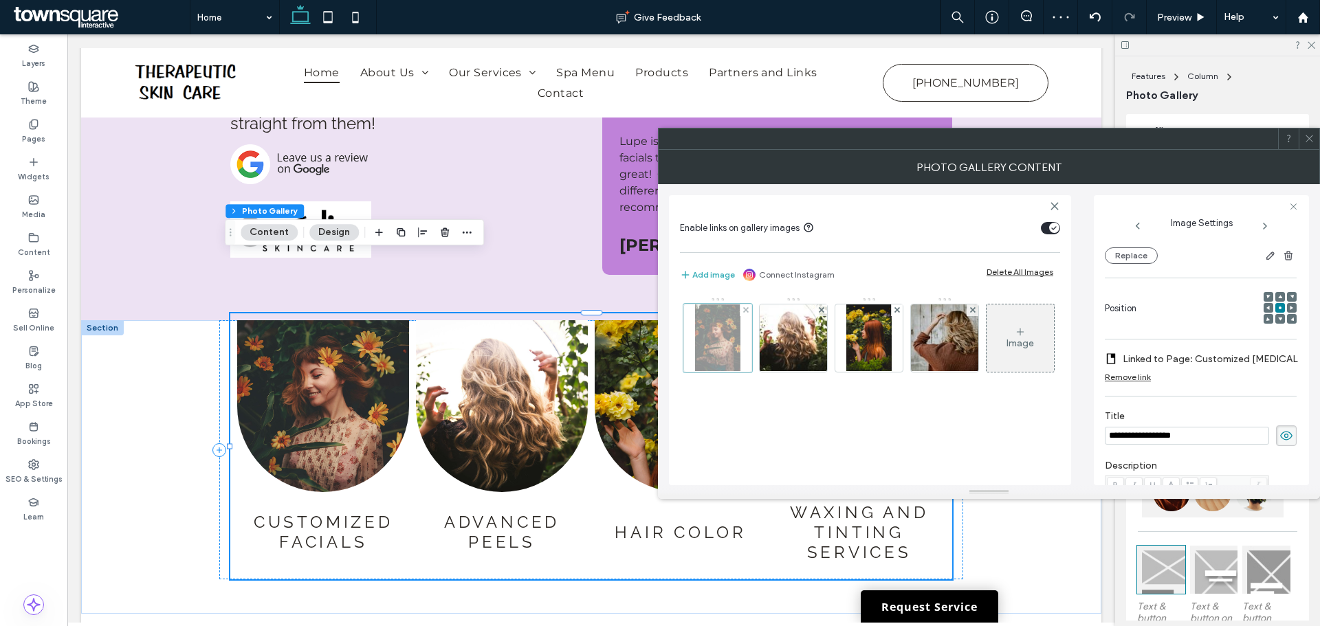
scroll to position [133, 0]
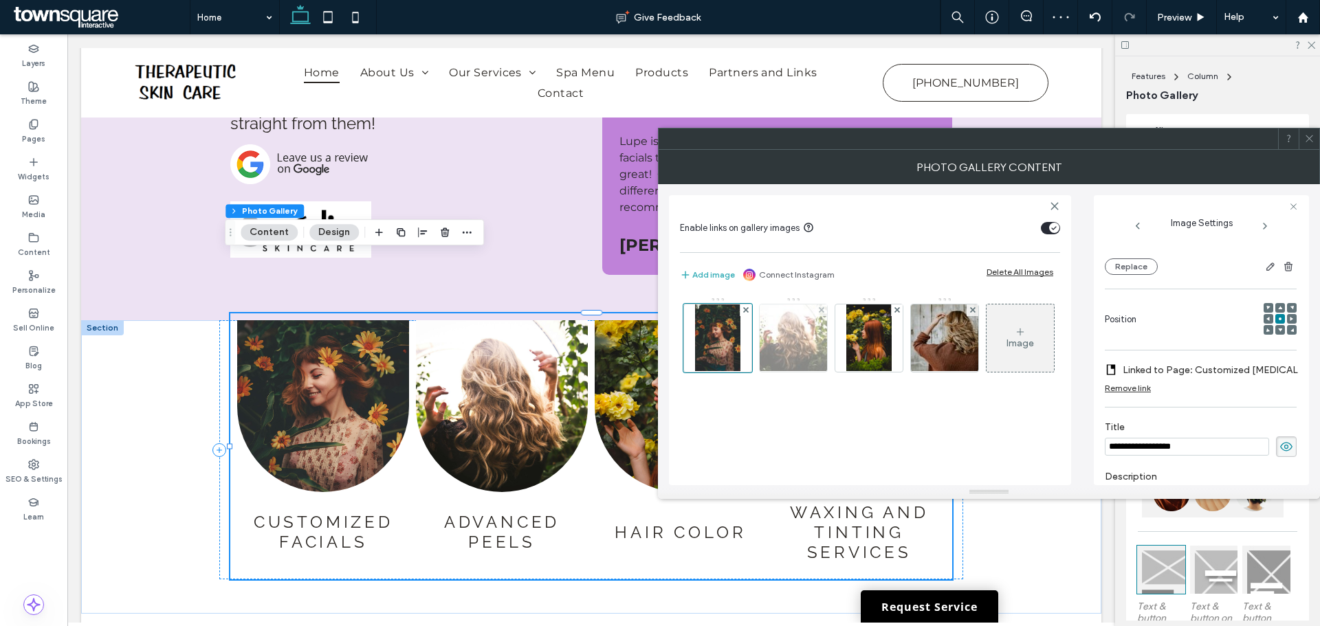
click at [812, 333] on img at bounding box center [793, 337] width 101 height 67
click at [1179, 445] on input "**********" at bounding box center [1187, 447] width 164 height 18
click at [1173, 368] on label "Linked to Page: extensions (Deleted)" at bounding box center [1205, 369] width 166 height 25
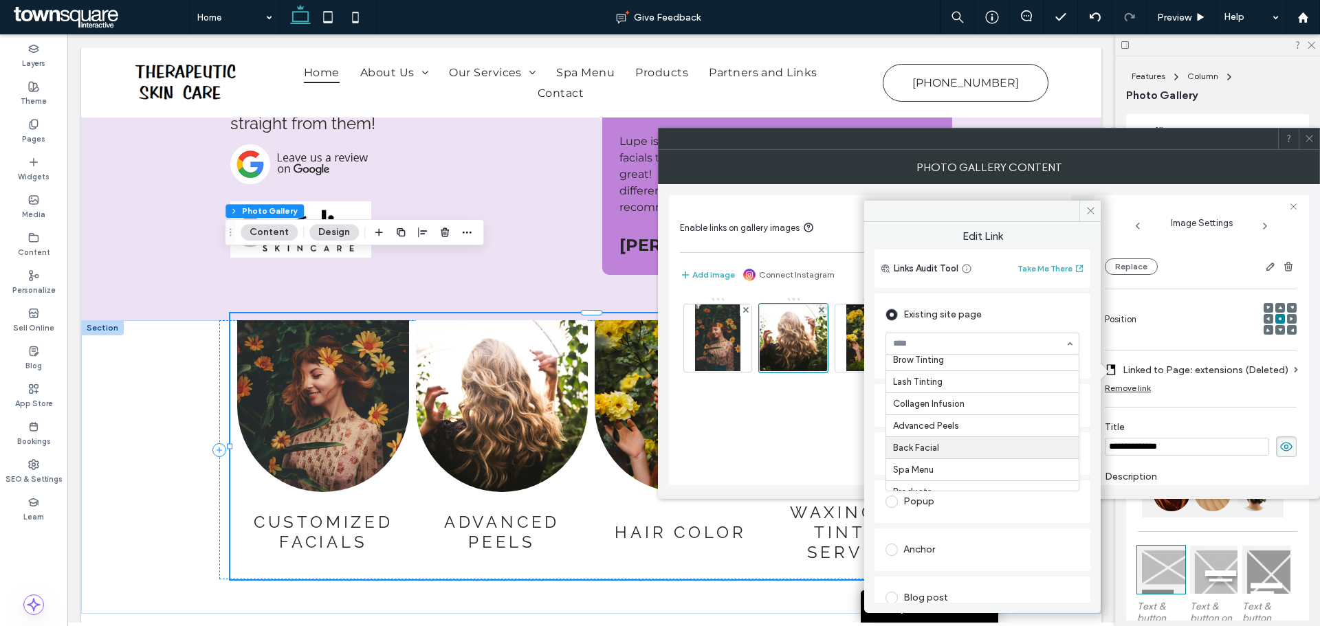
scroll to position [69, 0]
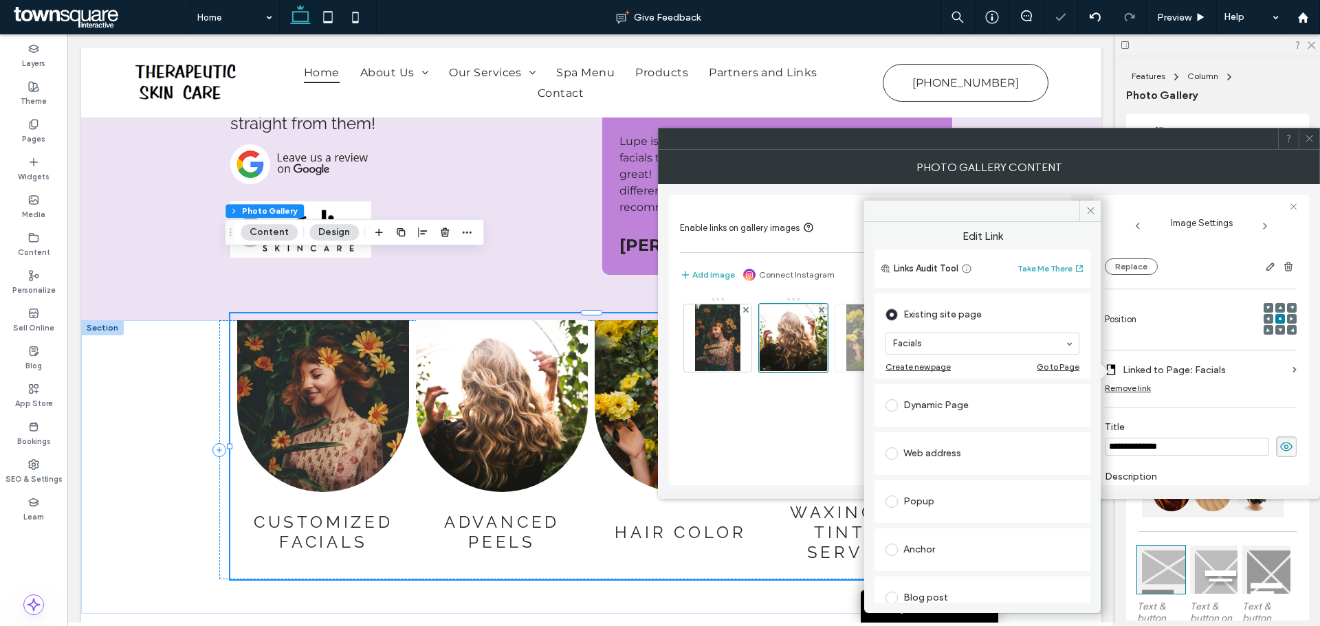
click at [854, 338] on img at bounding box center [868, 337] width 45 height 67
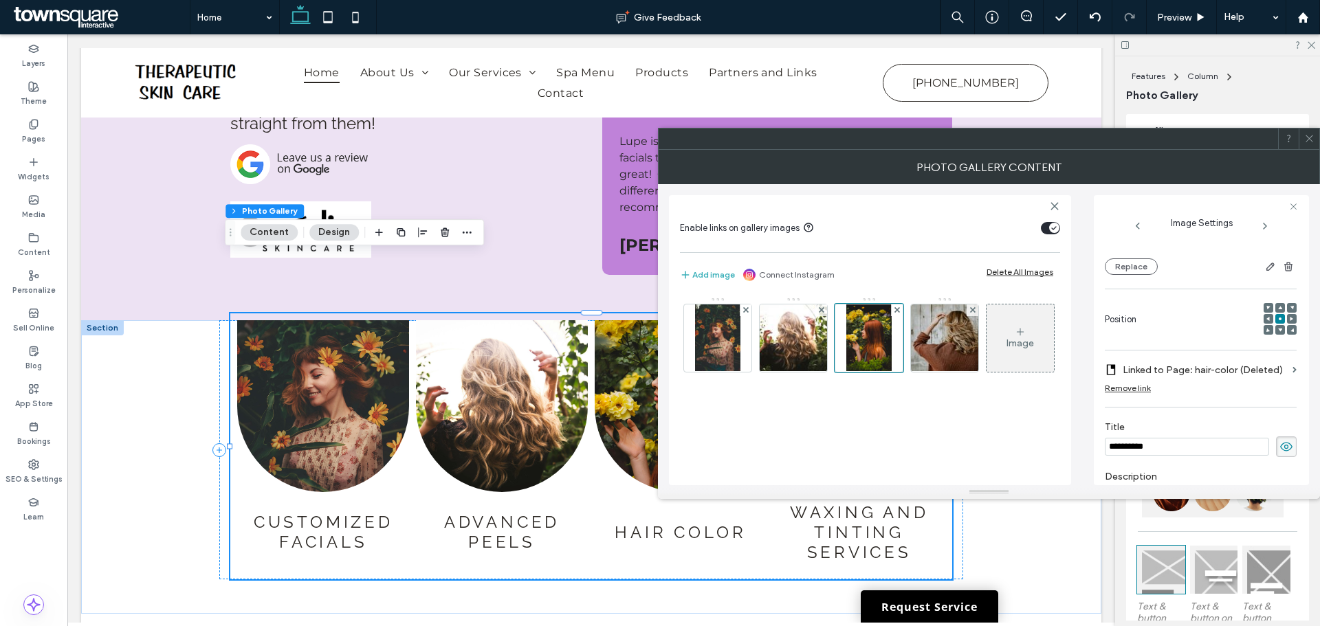
click at [1206, 455] on input "**********" at bounding box center [1187, 447] width 164 height 18
paste input "****"
type input "**********"
click at [1195, 370] on label "Linked to Page: hair-color (Deleted)" at bounding box center [1204, 369] width 164 height 25
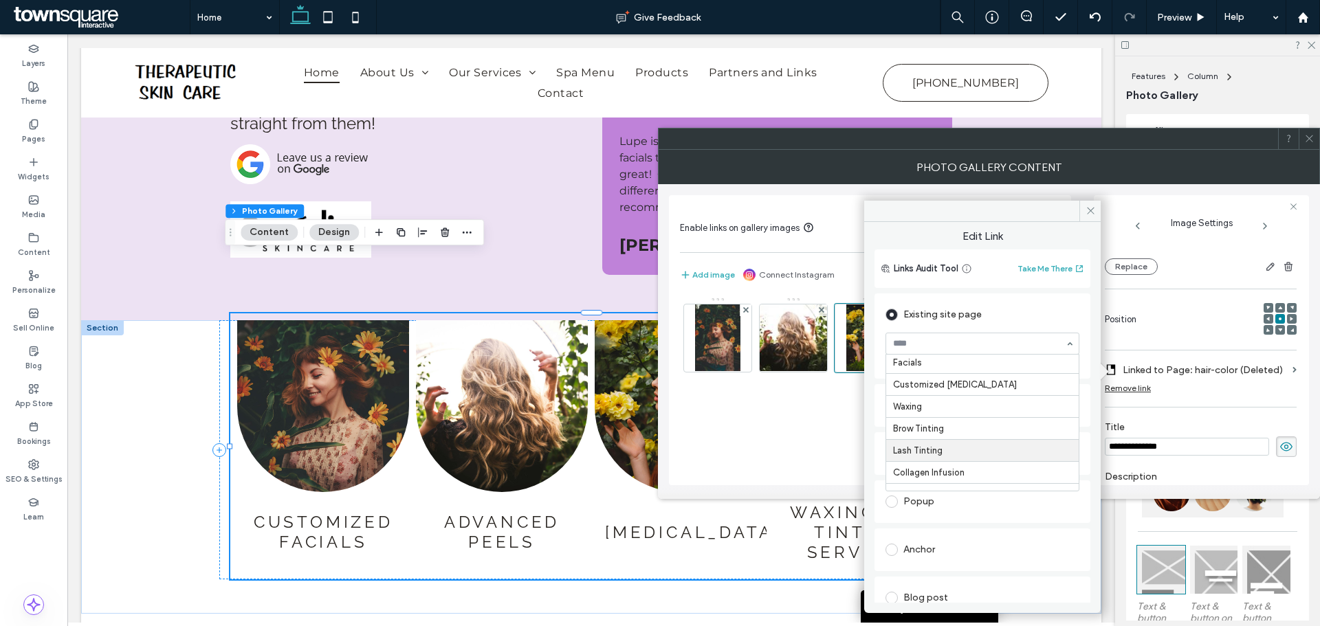
scroll to position [137, 0]
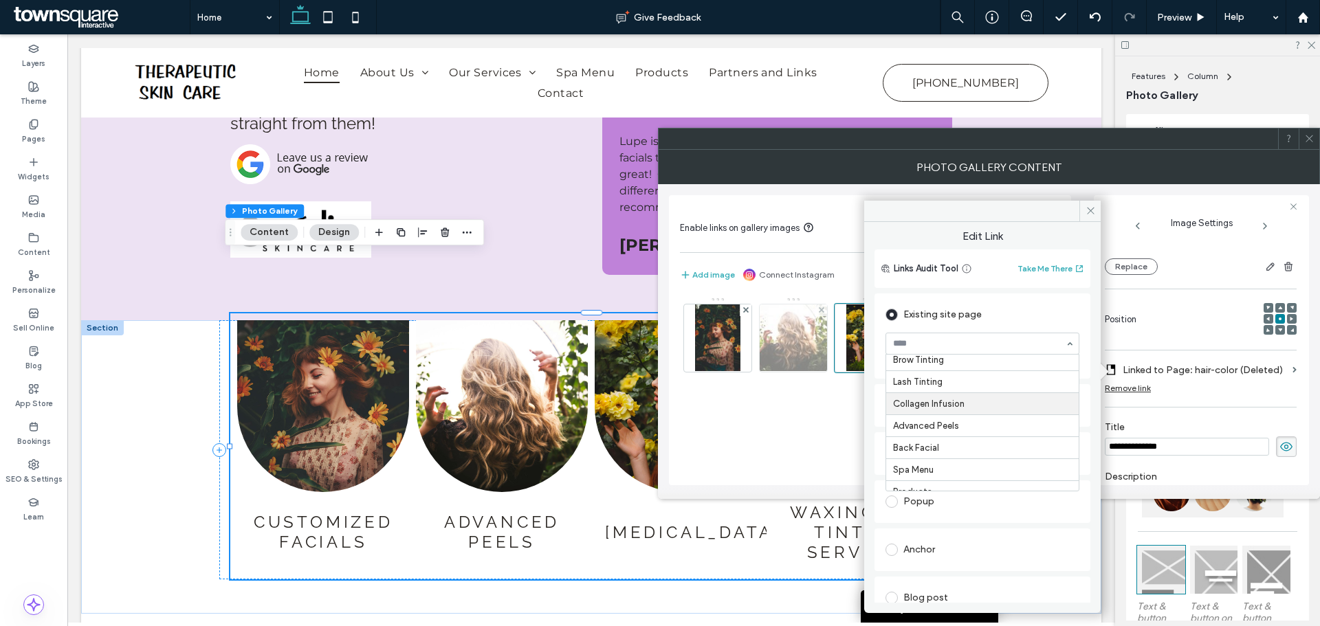
click at [806, 319] on img at bounding box center [793, 337] width 101 height 67
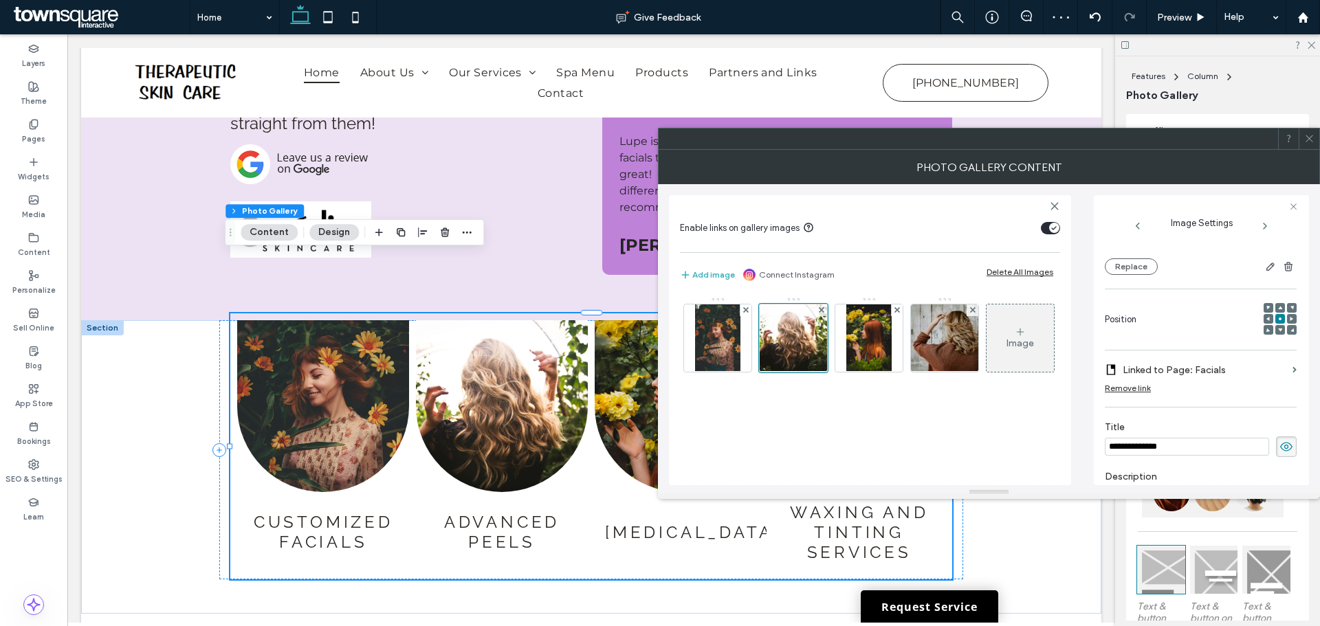
click at [1166, 368] on label "Linked to Page: Facials" at bounding box center [1204, 369] width 164 height 25
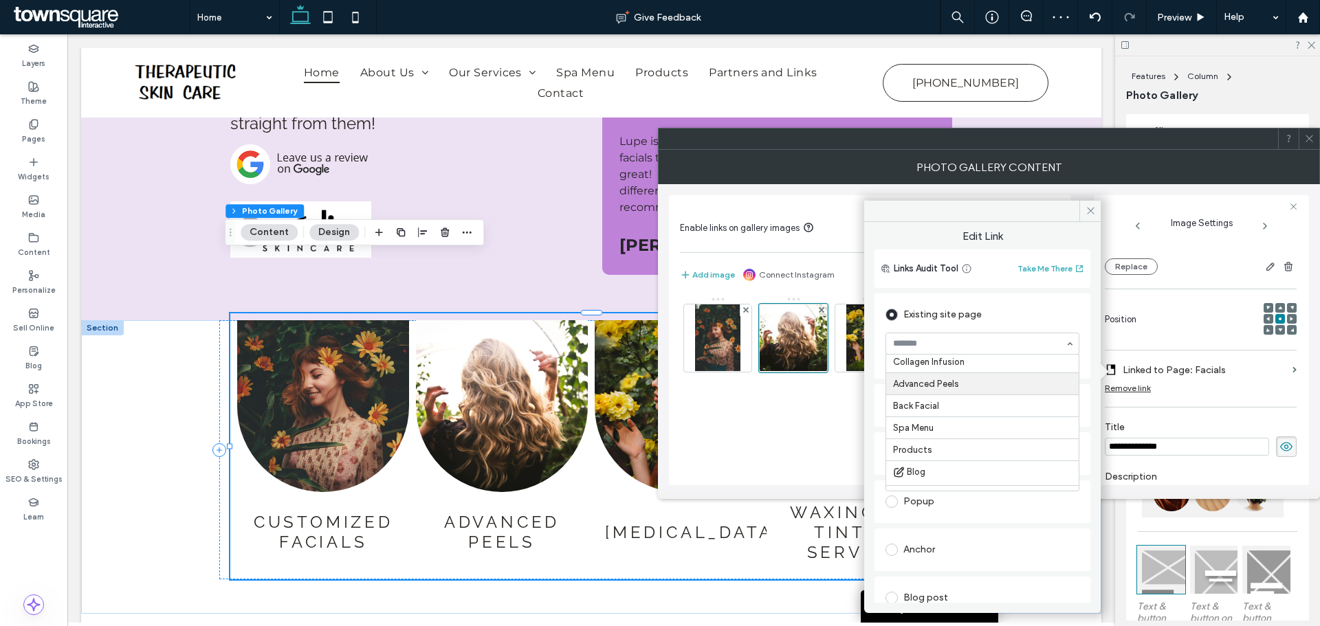
scroll to position [203, 0]
click at [856, 346] on img at bounding box center [868, 337] width 45 height 67
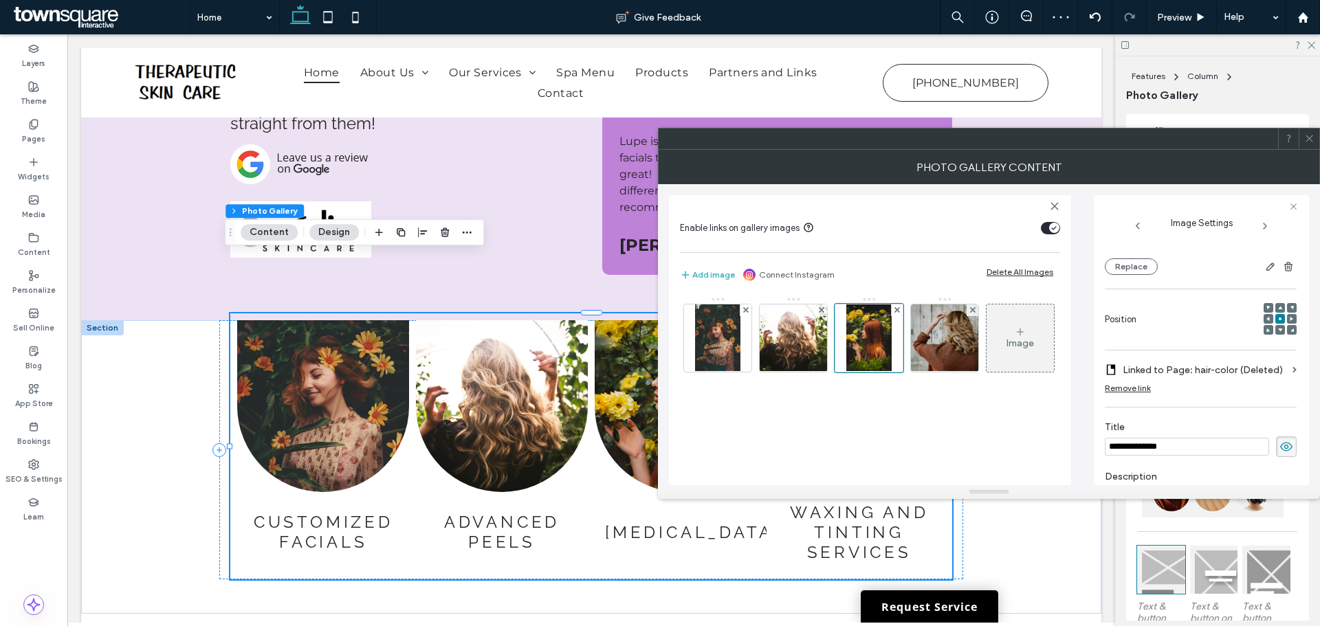
click at [1181, 370] on label "Linked to Page: hair-color (Deleted)" at bounding box center [1204, 369] width 164 height 25
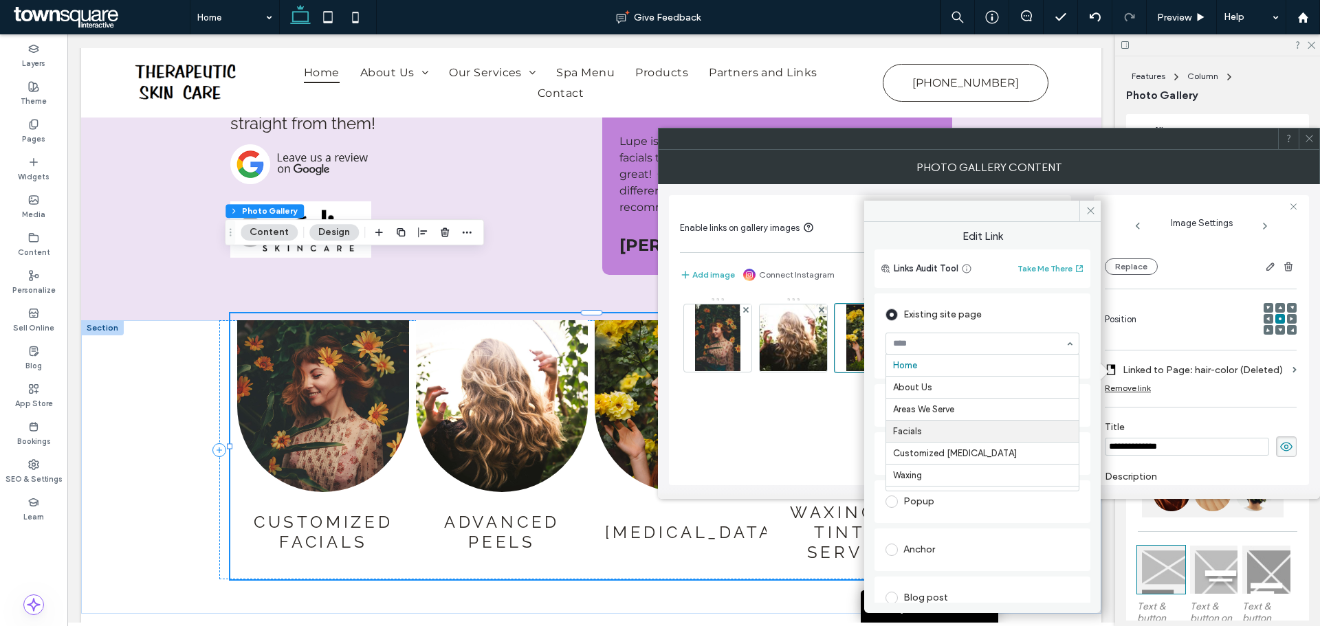
scroll to position [69, 0]
click at [801, 386] on div "Image" at bounding box center [869, 341] width 379 height 89
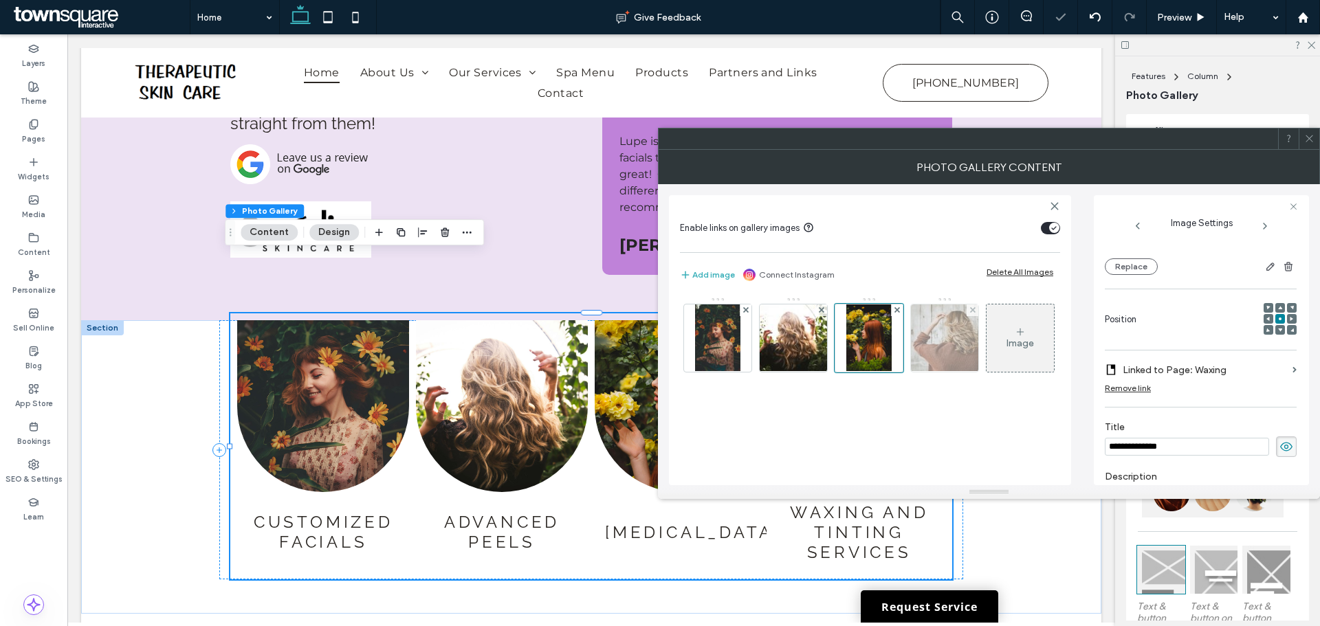
click at [952, 353] on img at bounding box center [944, 337] width 101 height 67
click at [1161, 362] on label "Linked to Page: Contact" at bounding box center [1204, 369] width 164 height 25
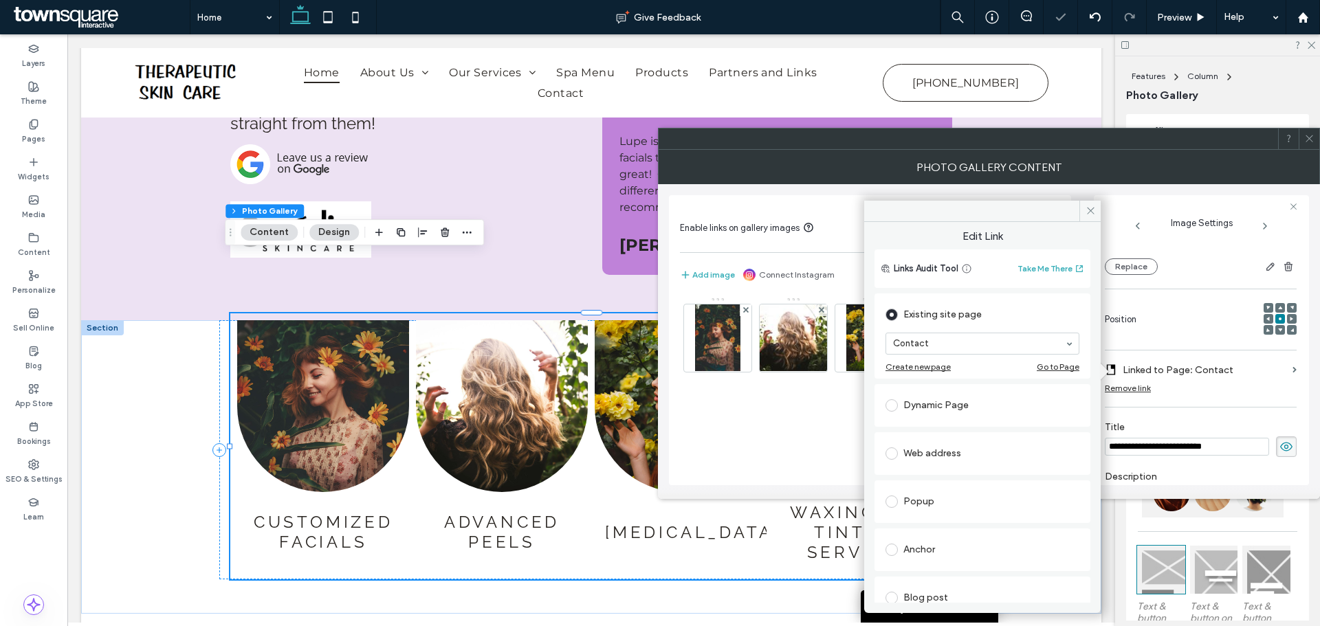
click at [847, 386] on div "Image" at bounding box center [869, 341] width 379 height 89
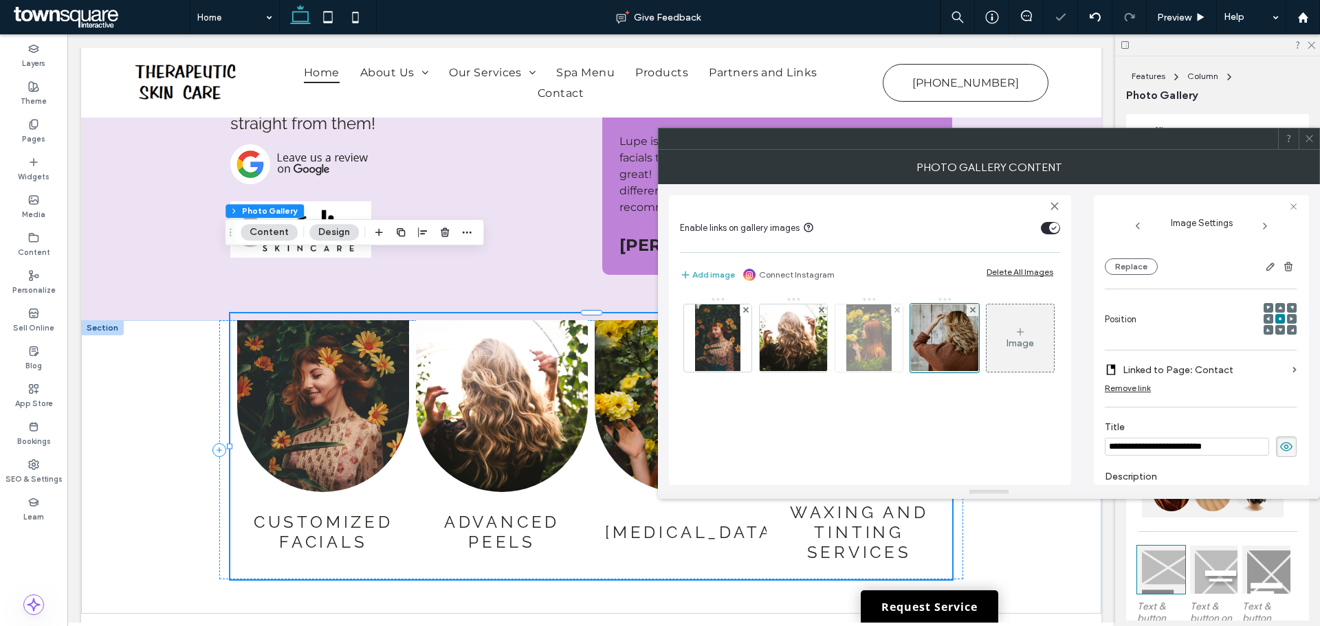
click at [863, 340] on img at bounding box center [868, 337] width 45 height 67
click at [1170, 377] on label "Linked to Page: Waxing" at bounding box center [1204, 369] width 164 height 25
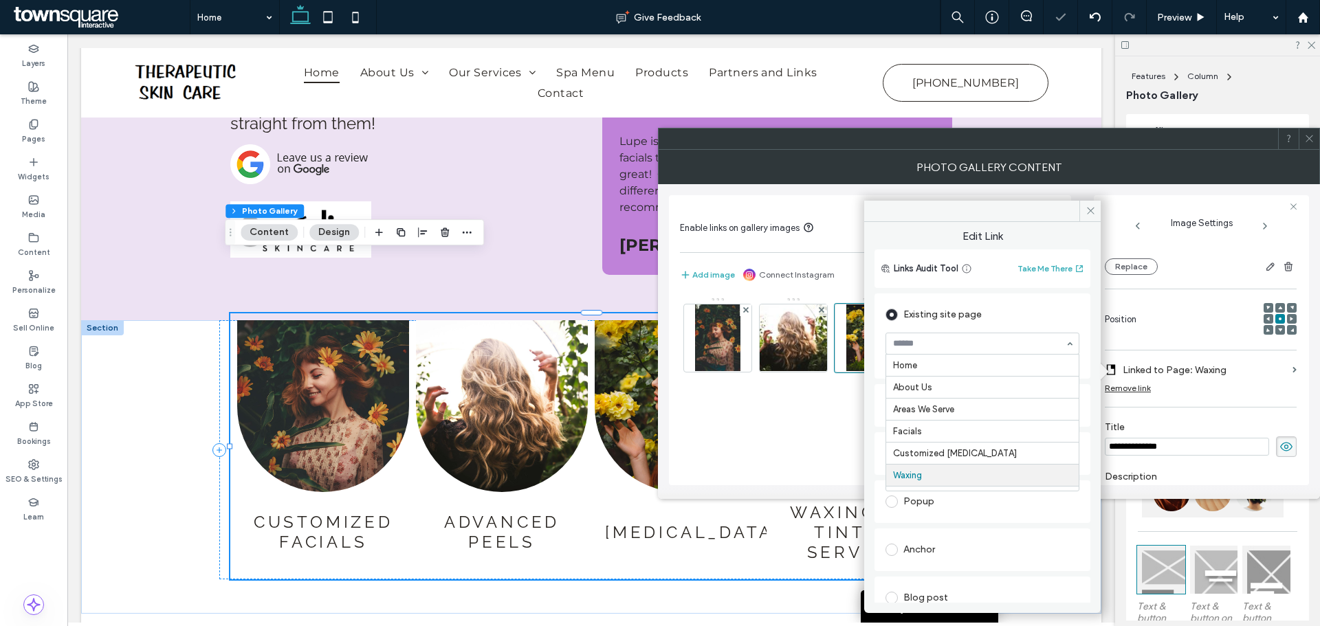
scroll to position [110, 0]
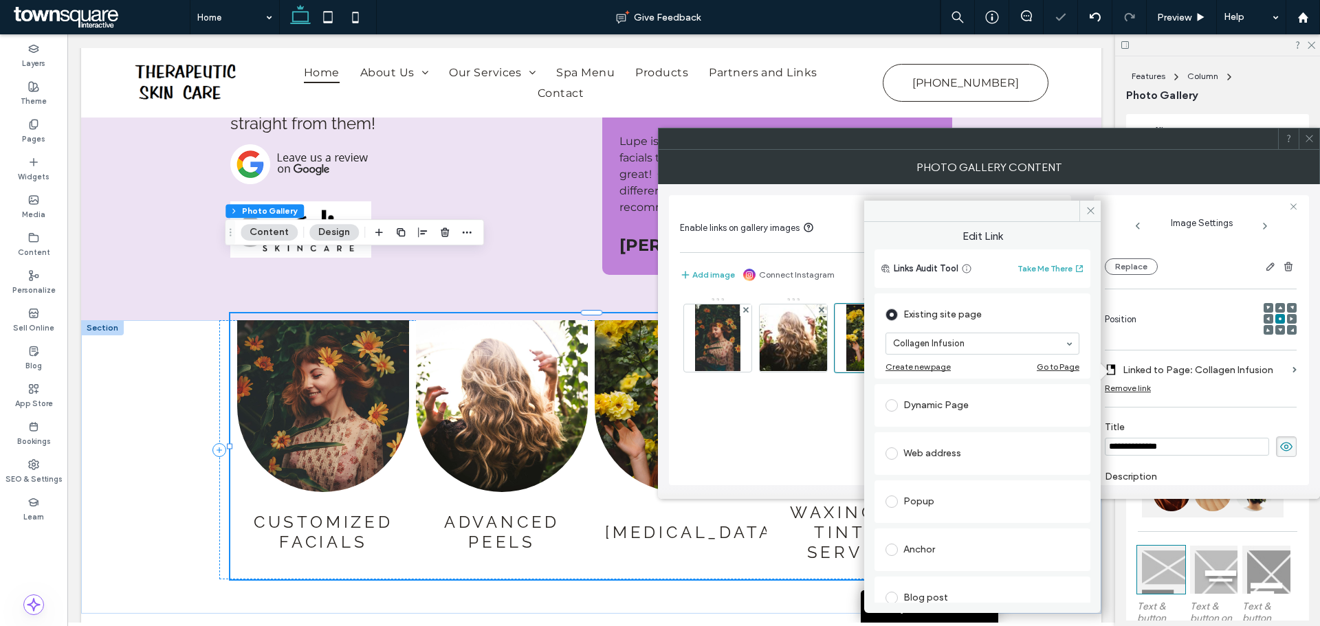
click at [821, 386] on div "Image" at bounding box center [869, 341] width 379 height 89
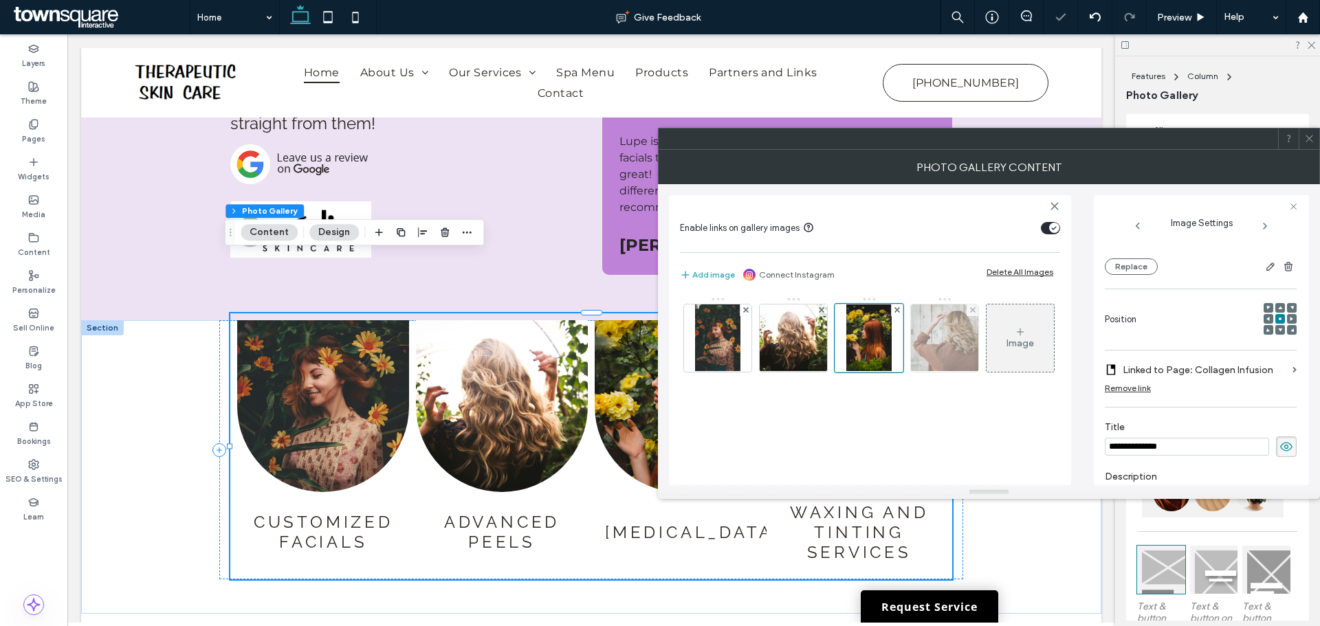
click at [939, 353] on img at bounding box center [944, 337] width 101 height 67
click at [1192, 370] on label "Linked to Page: Contact" at bounding box center [1204, 369] width 164 height 25
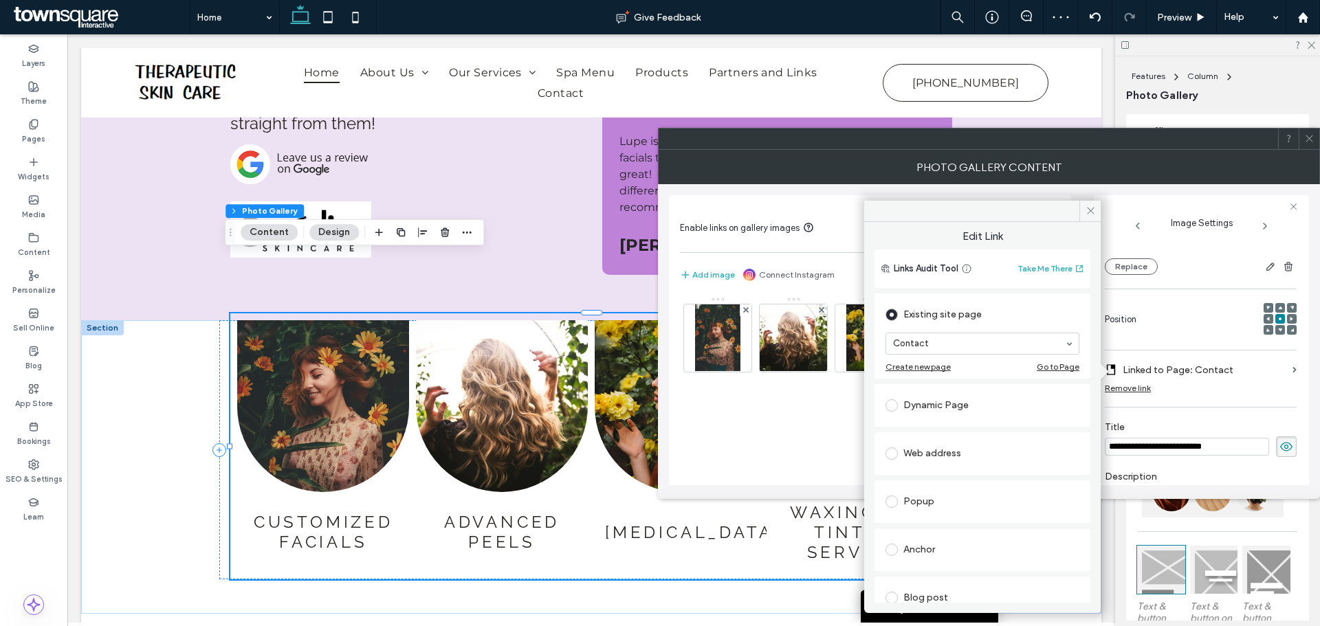
click at [980, 359] on section "Contact" at bounding box center [982, 344] width 194 height 36
click at [985, 395] on div "Dynamic Page" at bounding box center [982, 406] width 194 height 22
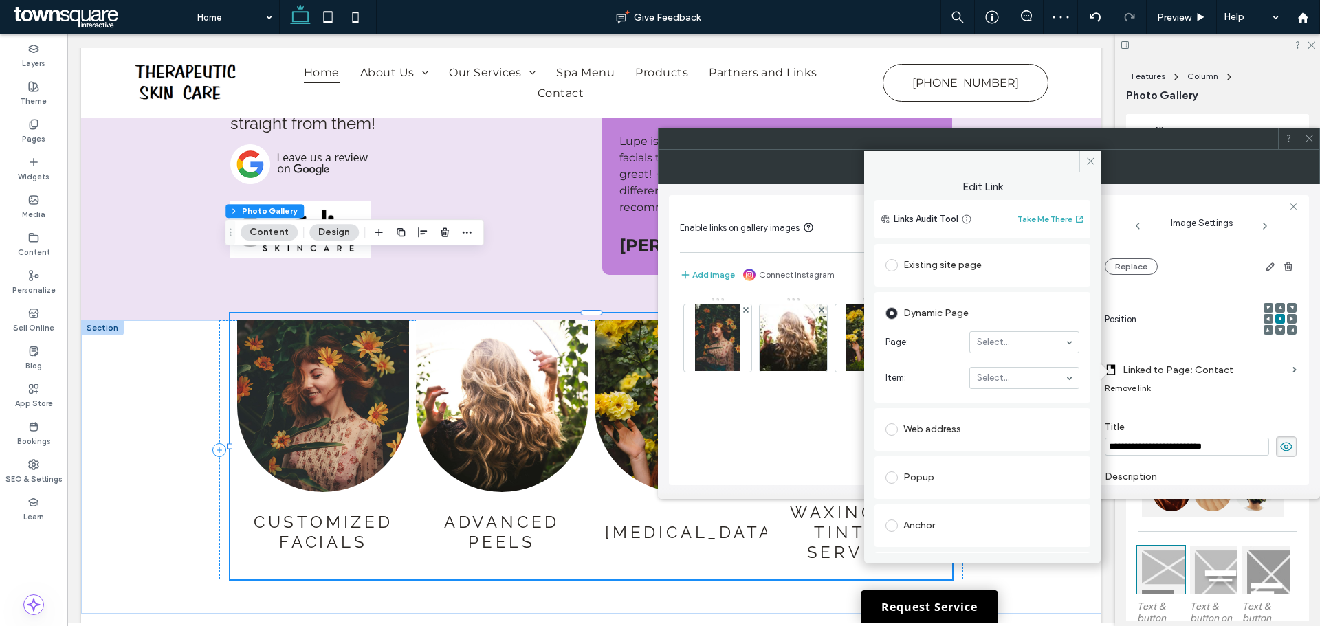
click at [977, 252] on div "Existing site page" at bounding box center [982, 265] width 194 height 29
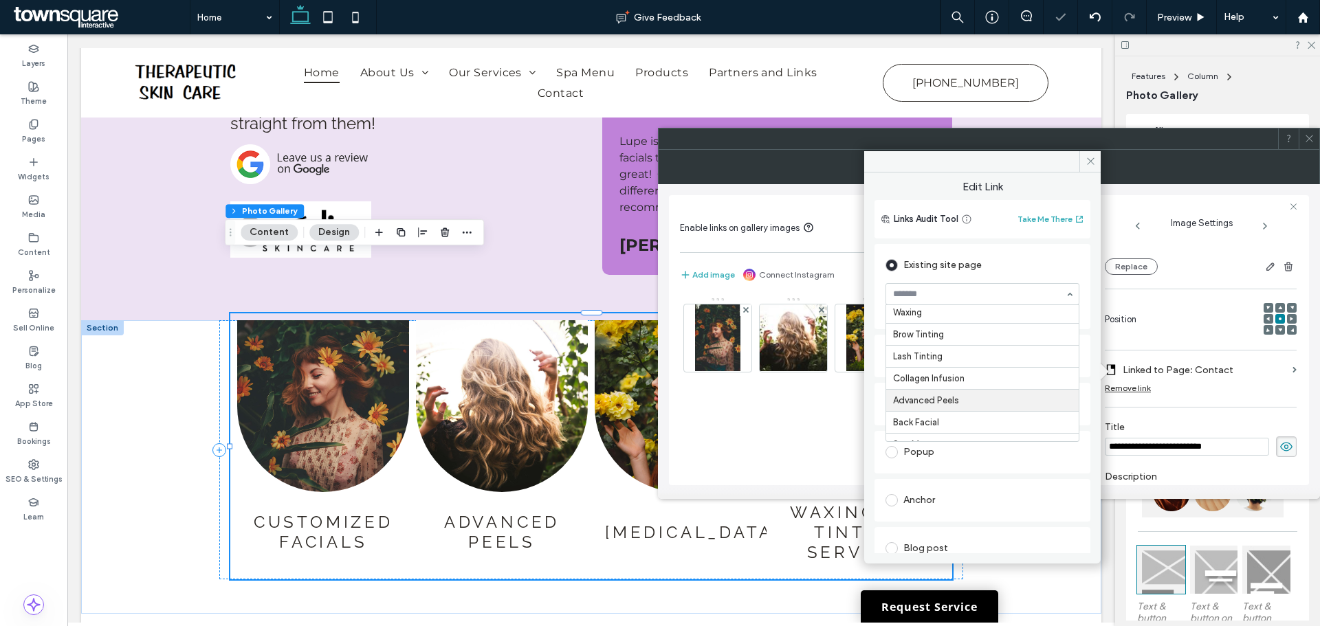
scroll to position [80, 0]
click at [838, 386] on div "Image" at bounding box center [869, 341] width 379 height 89
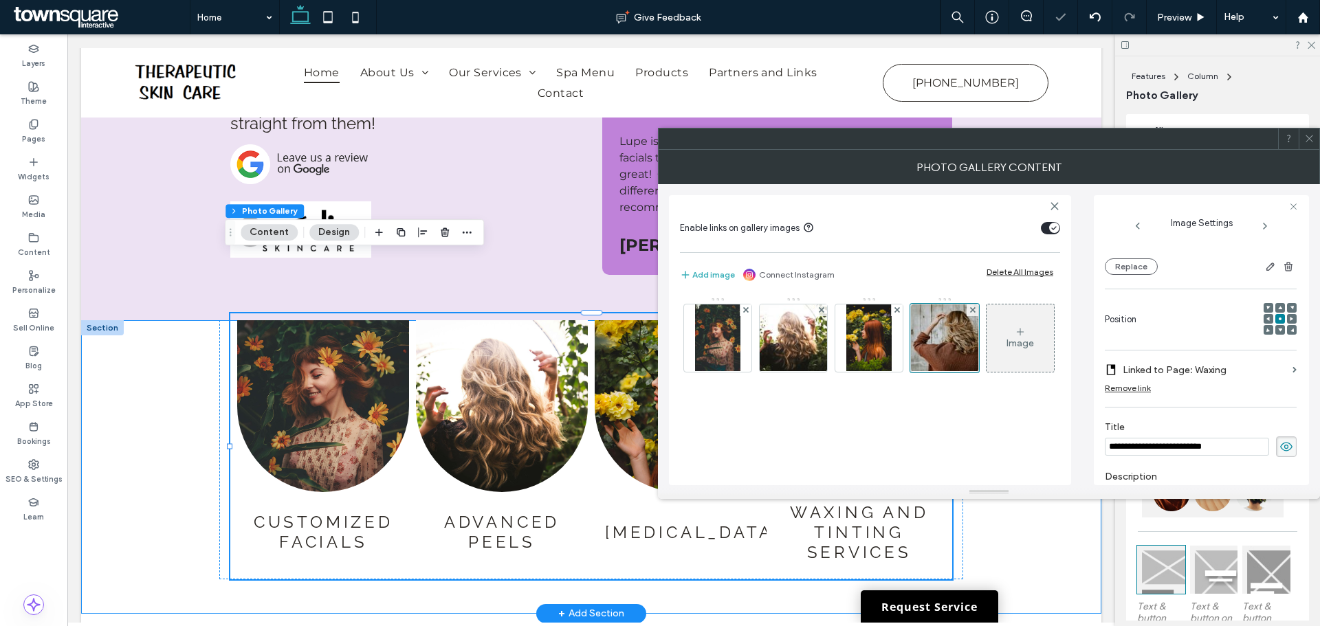
click at [179, 397] on div "Customized Facials Button Advanced Peels Button Micro Needling Button Waxing an…" at bounding box center [591, 466] width 825 height 293
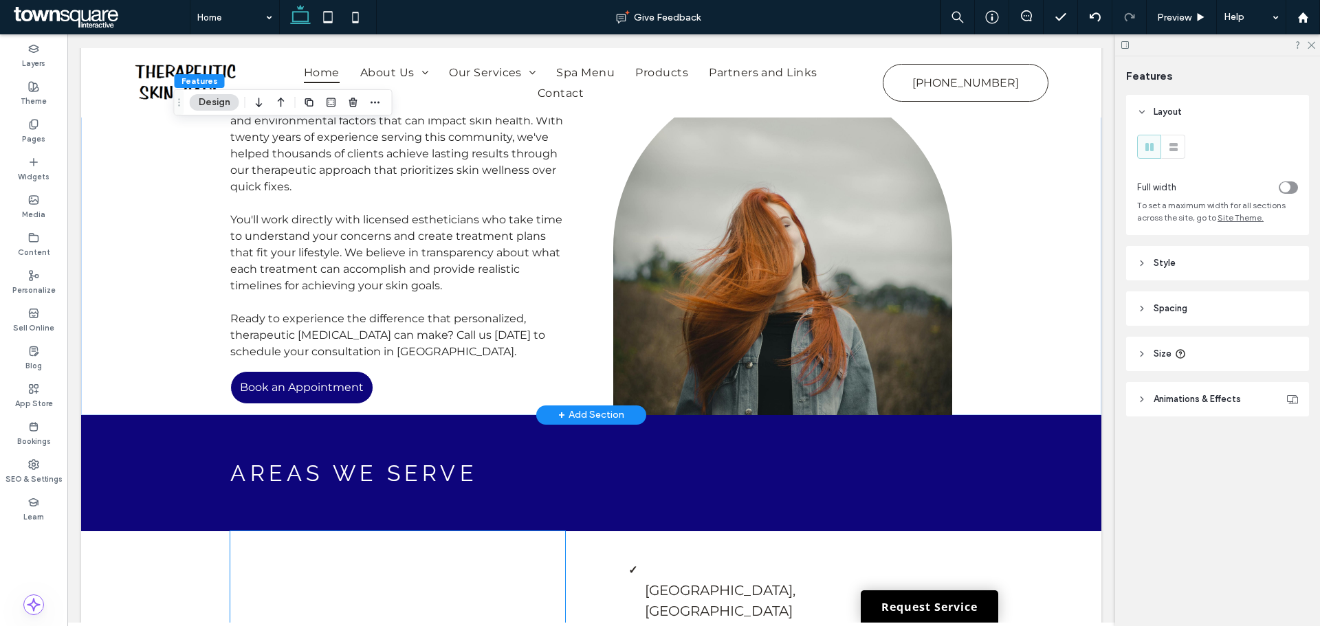
scroll to position [3024, 0]
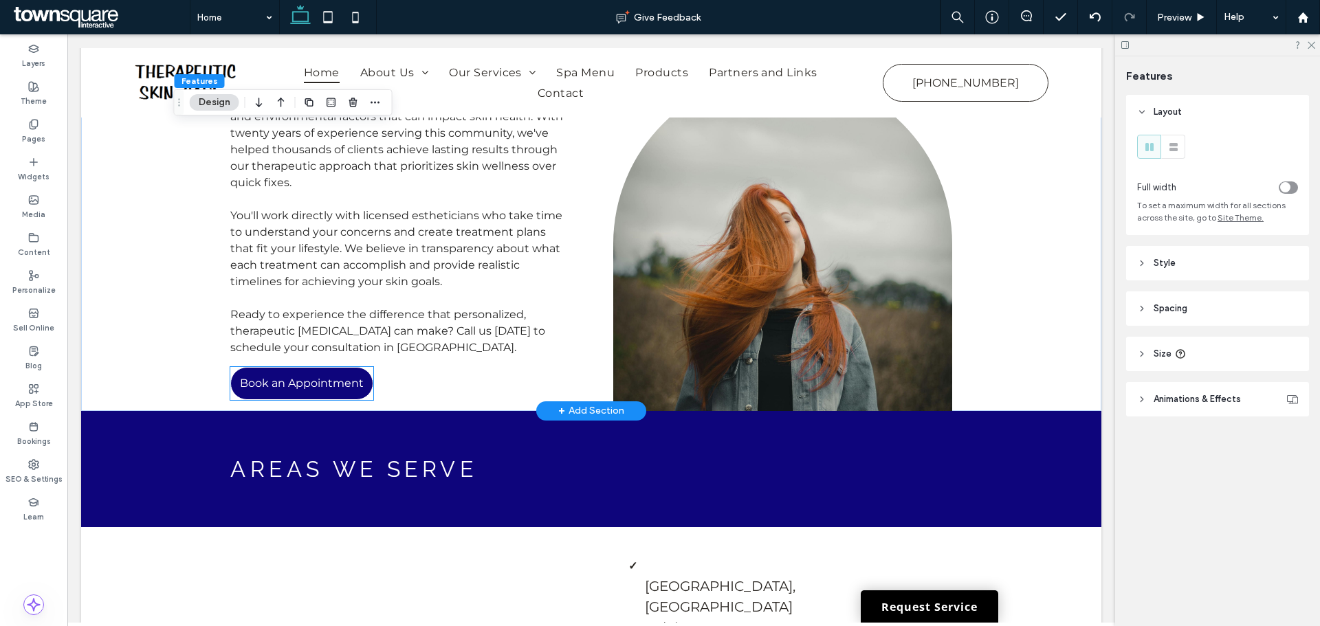
click at [275, 370] on span "Book an Appointment" at bounding box center [302, 383] width 124 height 27
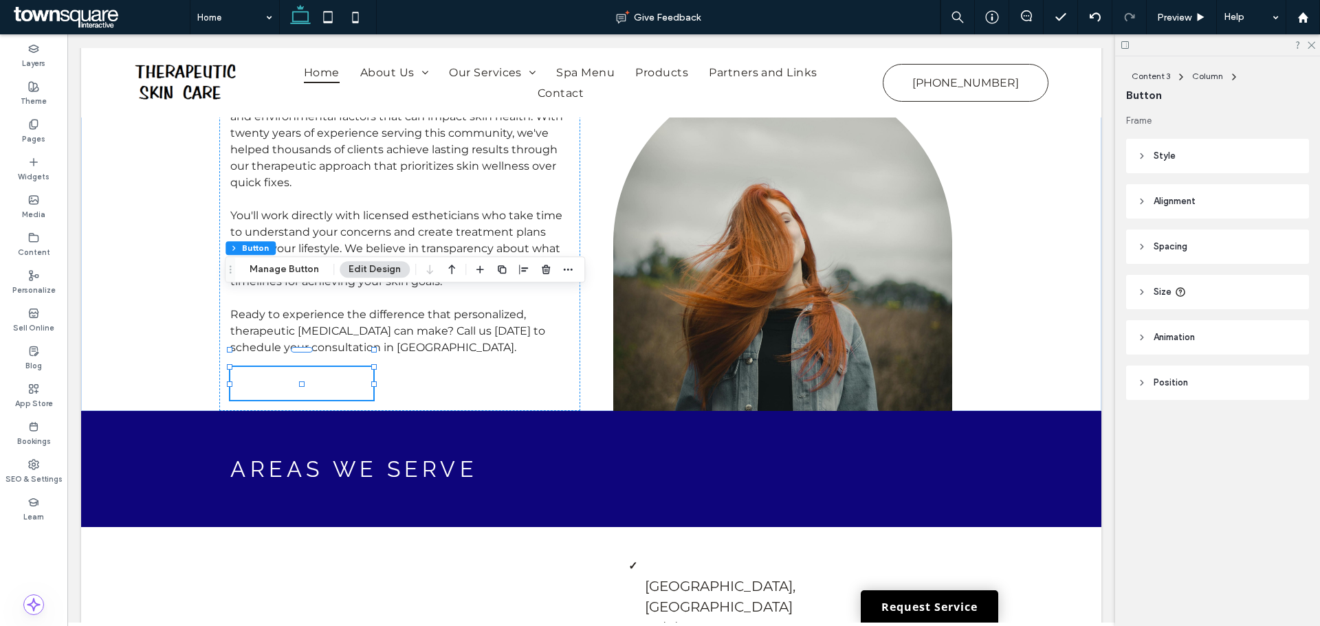
click at [1196, 154] on header "Style" at bounding box center [1217, 156] width 183 height 34
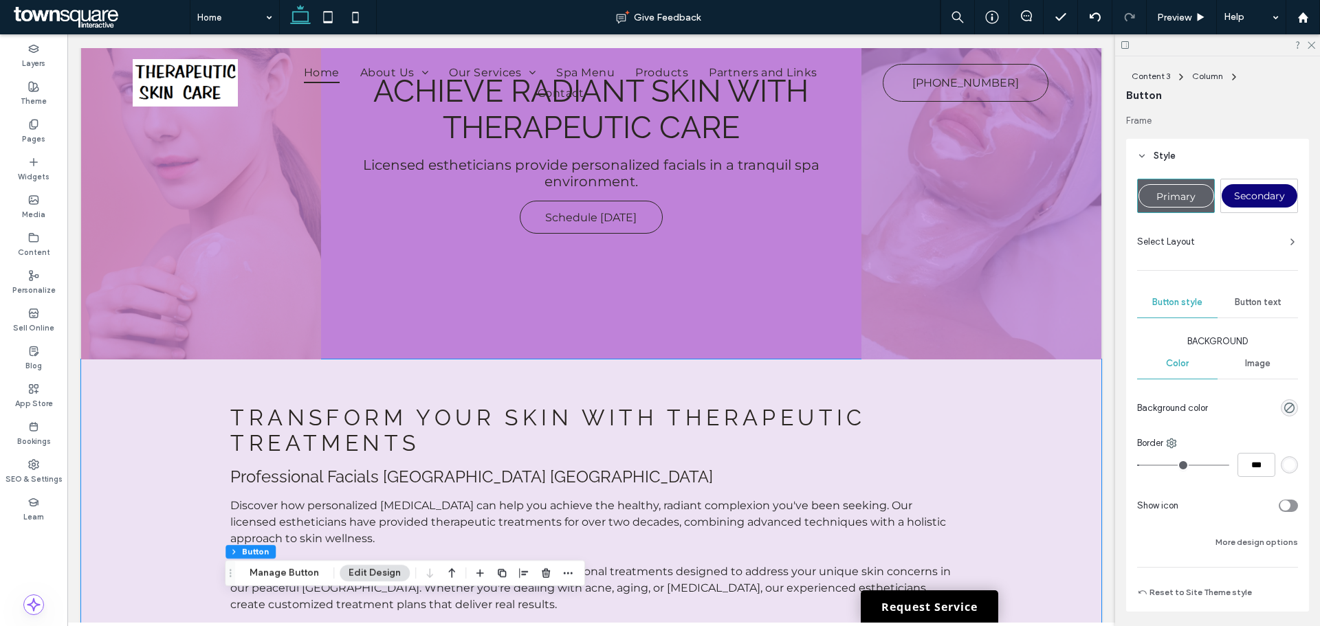
scroll to position [0, 0]
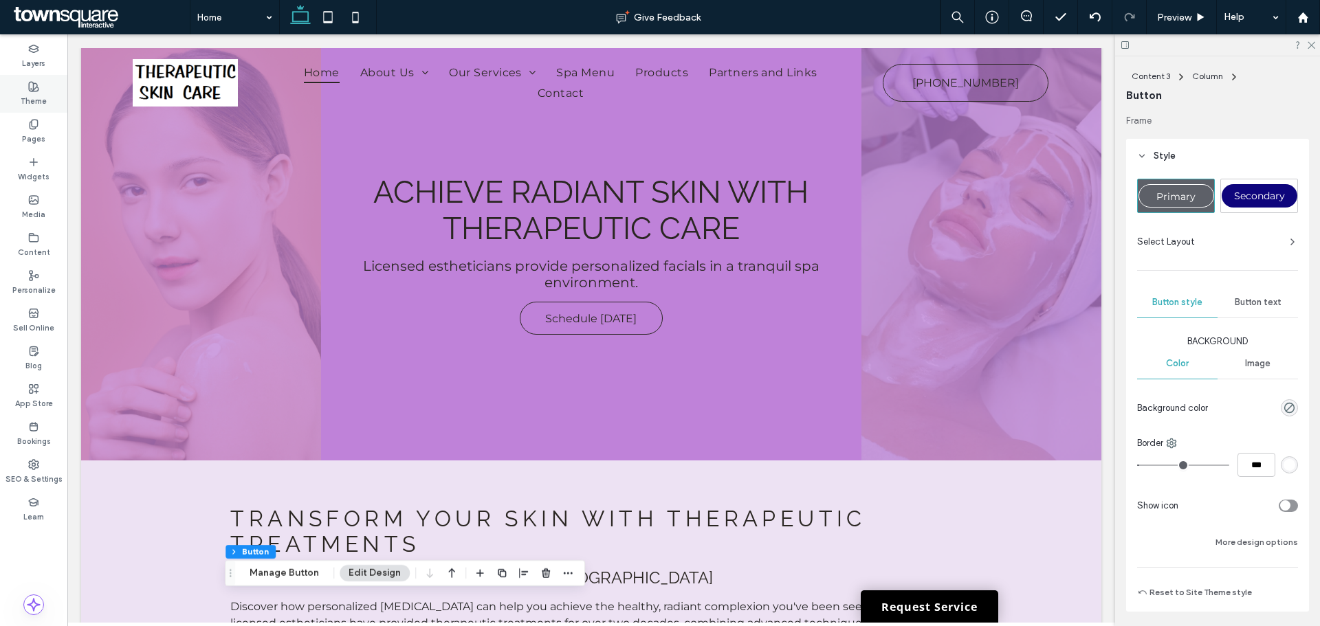
click at [43, 98] on label "Theme" at bounding box center [34, 99] width 26 height 15
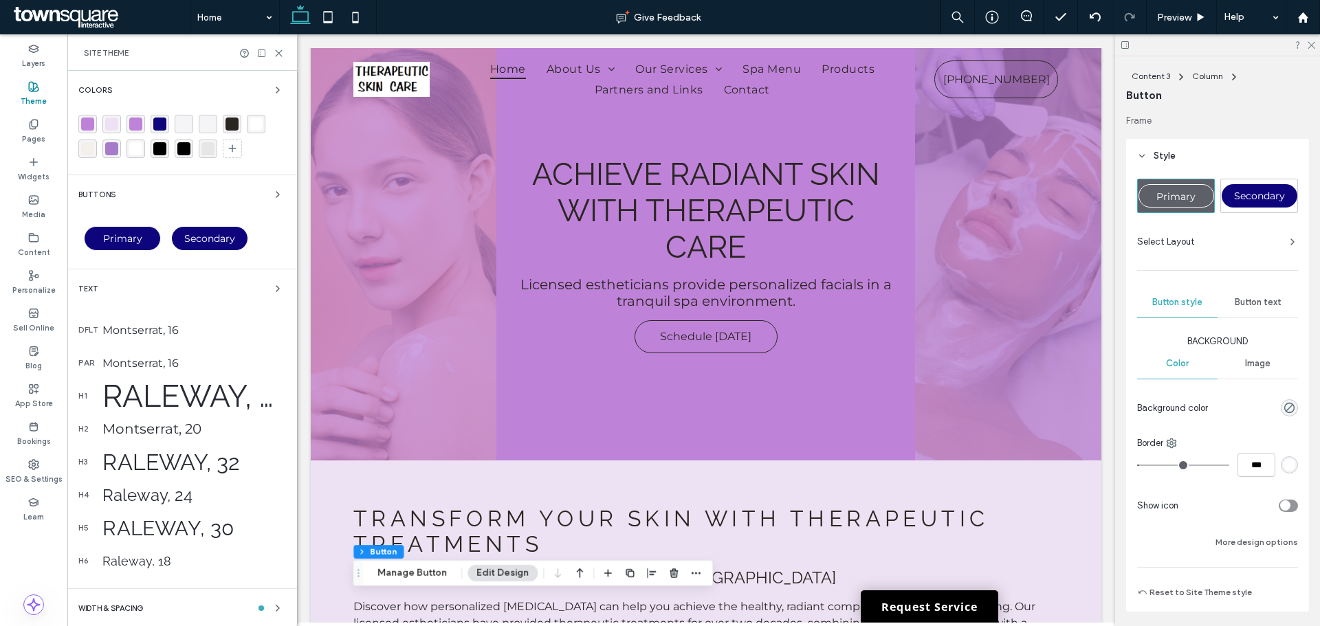
click at [124, 227] on div "Primary" at bounding box center [122, 238] width 77 height 25
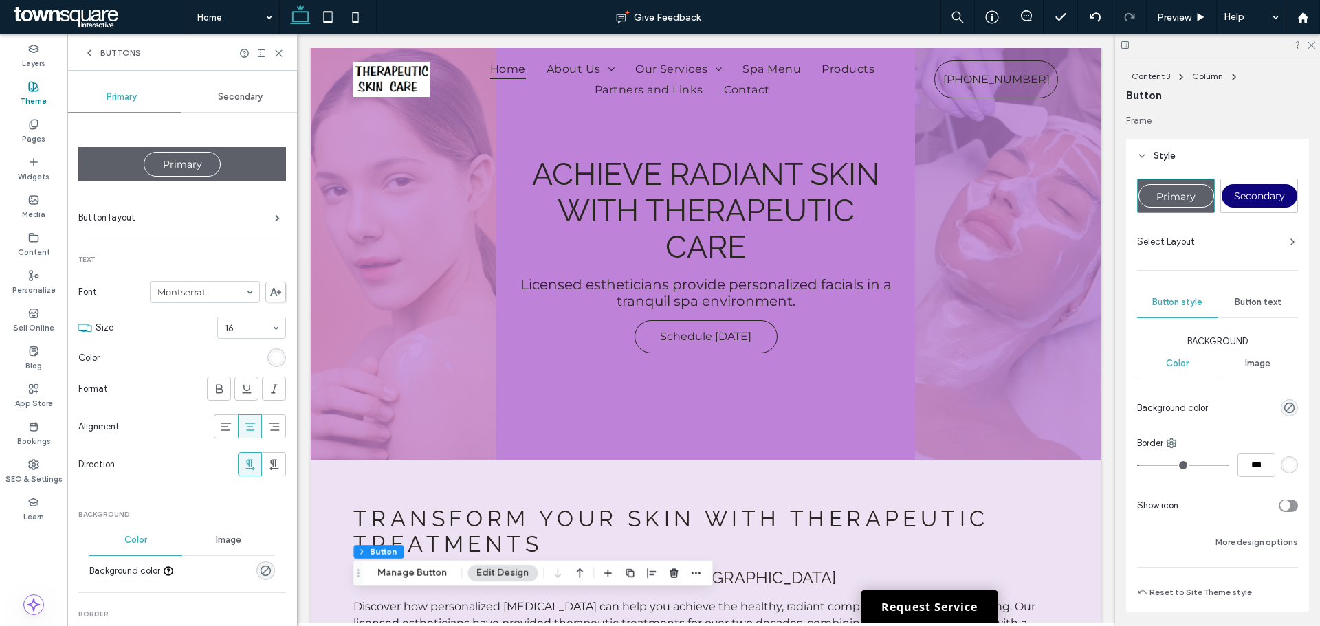
click at [271, 359] on div "rgb(255, 255, 255)" at bounding box center [277, 358] width 12 height 12
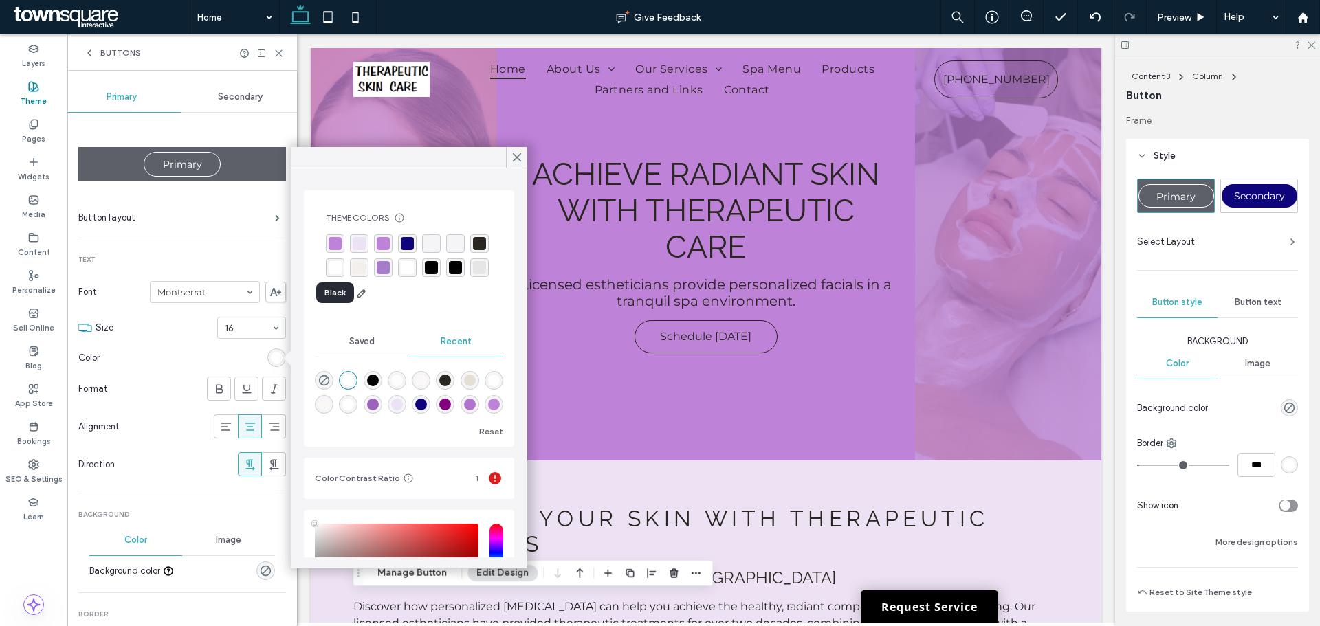
click at [473, 250] on div "rgba(42, 38, 34, 1)" at bounding box center [479, 243] width 13 height 13
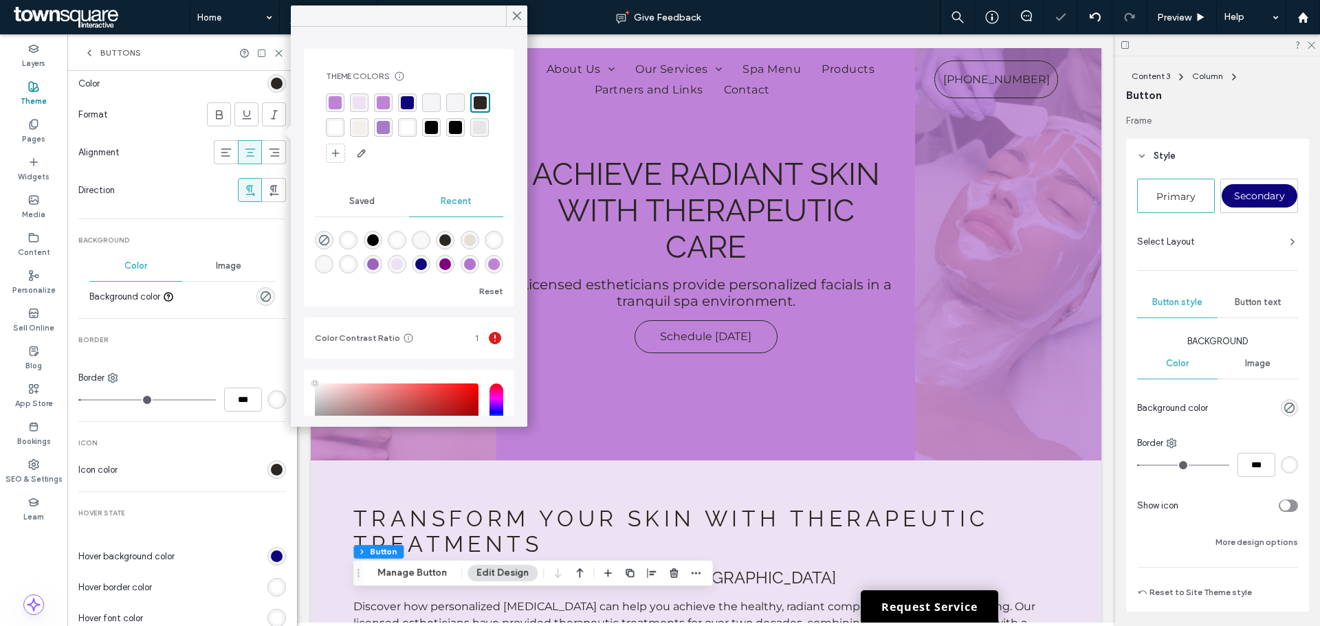
scroll to position [275, 0]
click at [270, 390] on div "rgb(255, 255, 255)" at bounding box center [276, 399] width 19 height 19
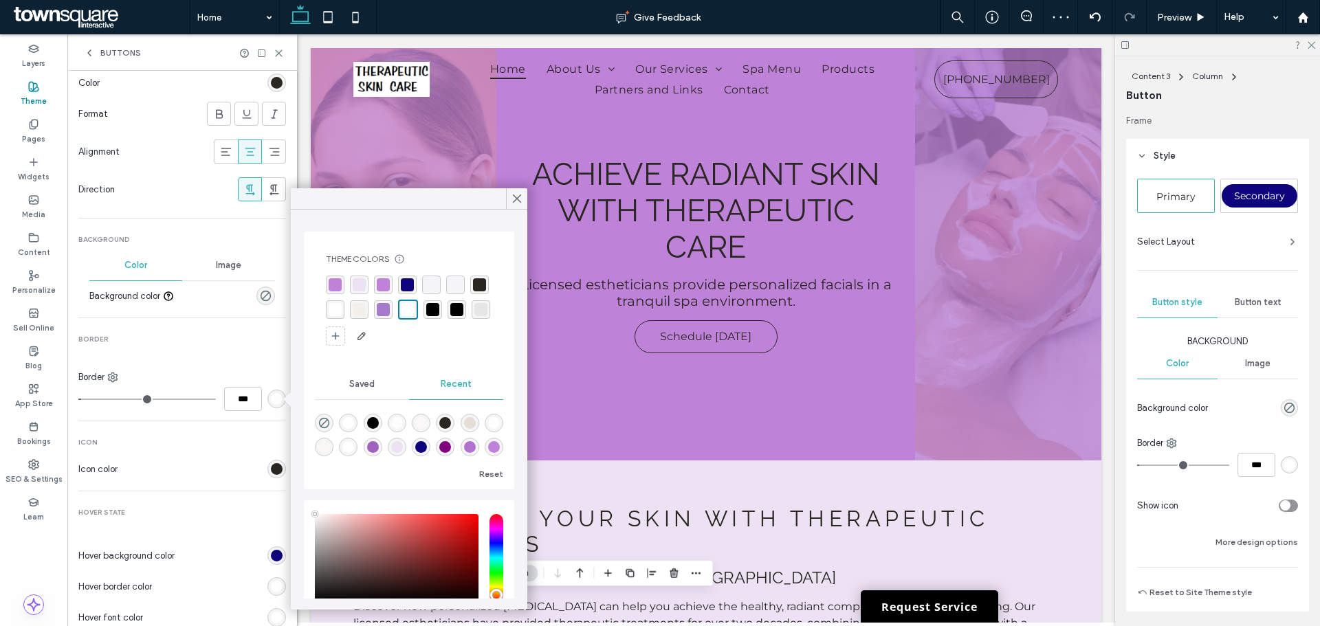
click at [473, 291] on div "rgba(42, 38, 34, 1)" at bounding box center [479, 284] width 13 height 13
click at [644, 398] on div "Achieve Radiant Skin With Therapeutic Care Licensed estheticians provide person…" at bounding box center [705, 254] width 419 height 412
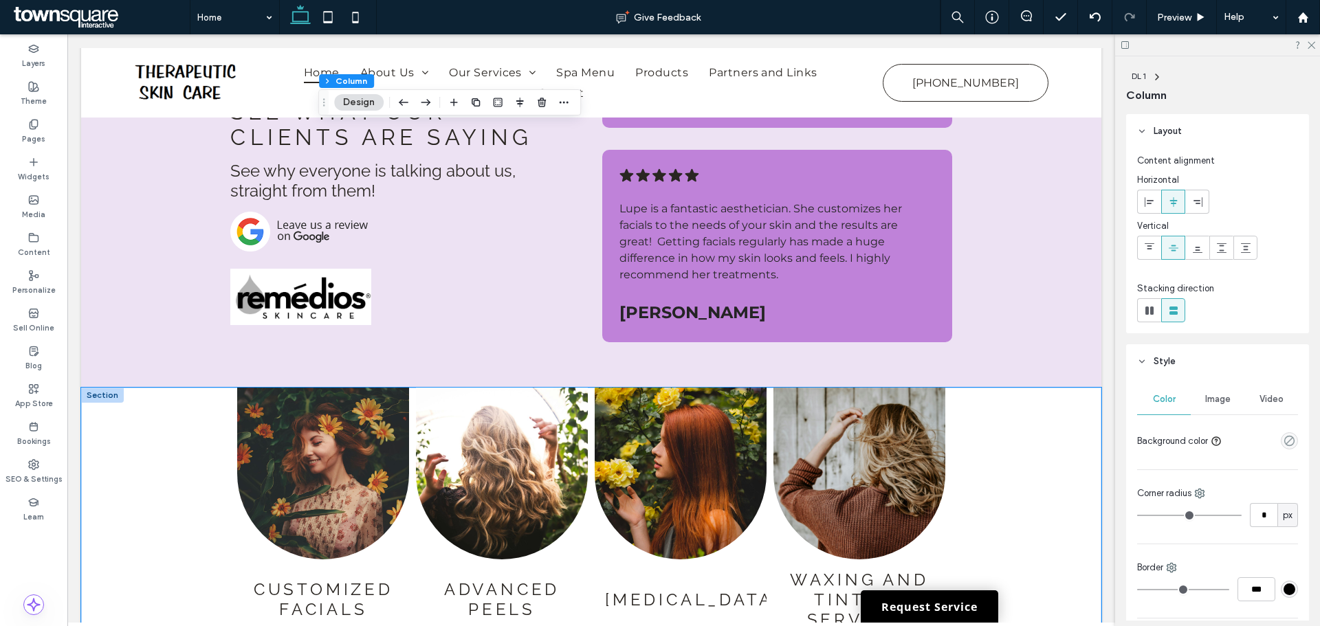
scroll to position [2268, 0]
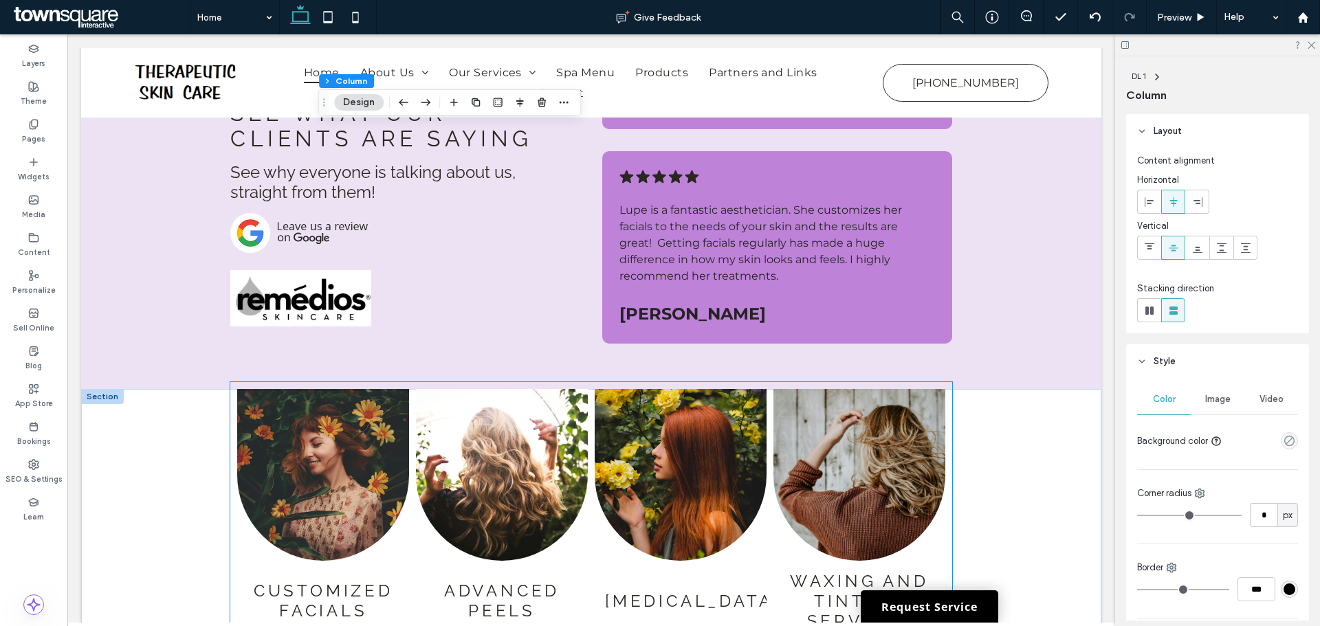
click at [359, 439] on link at bounding box center [323, 475] width 172 height 172
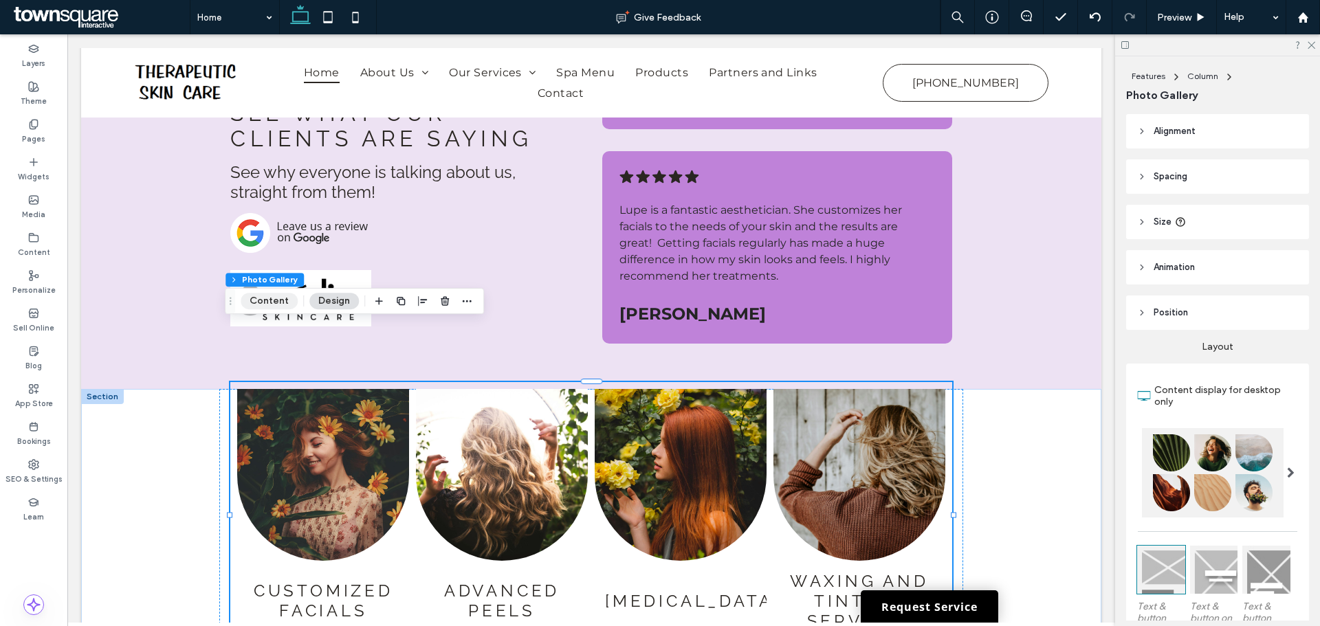
click at [282, 296] on button "Content" at bounding box center [269, 301] width 57 height 16
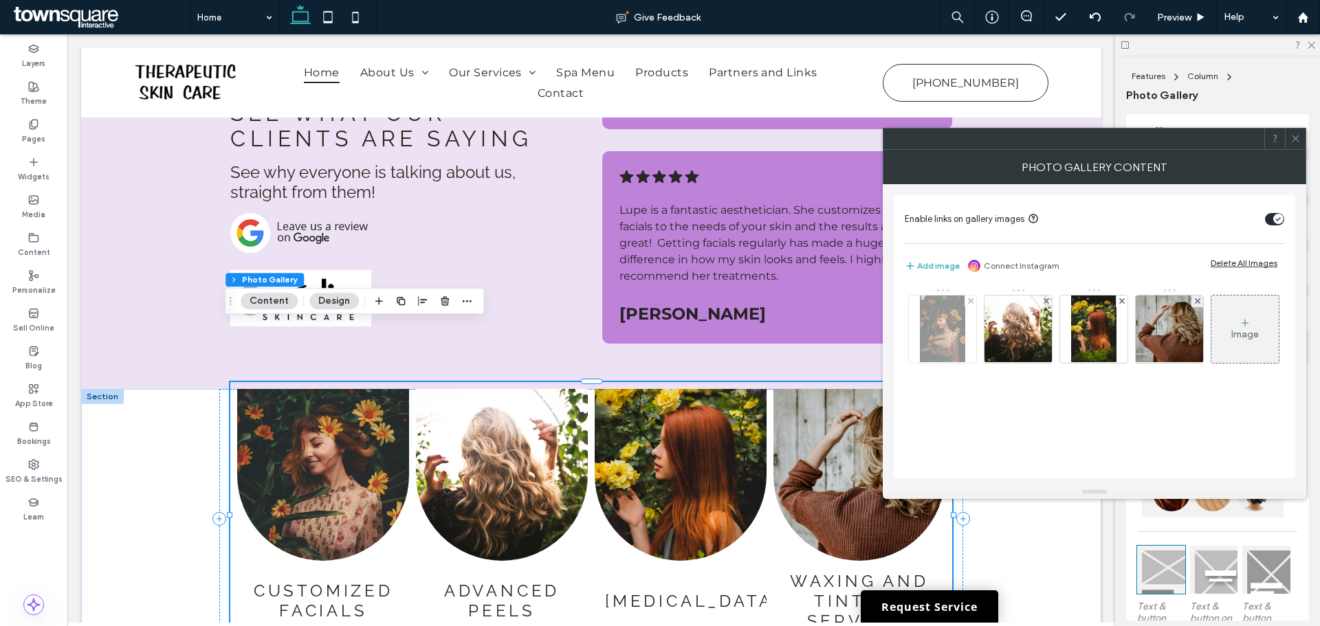
click at [931, 323] on img at bounding box center [942, 329] width 45 height 67
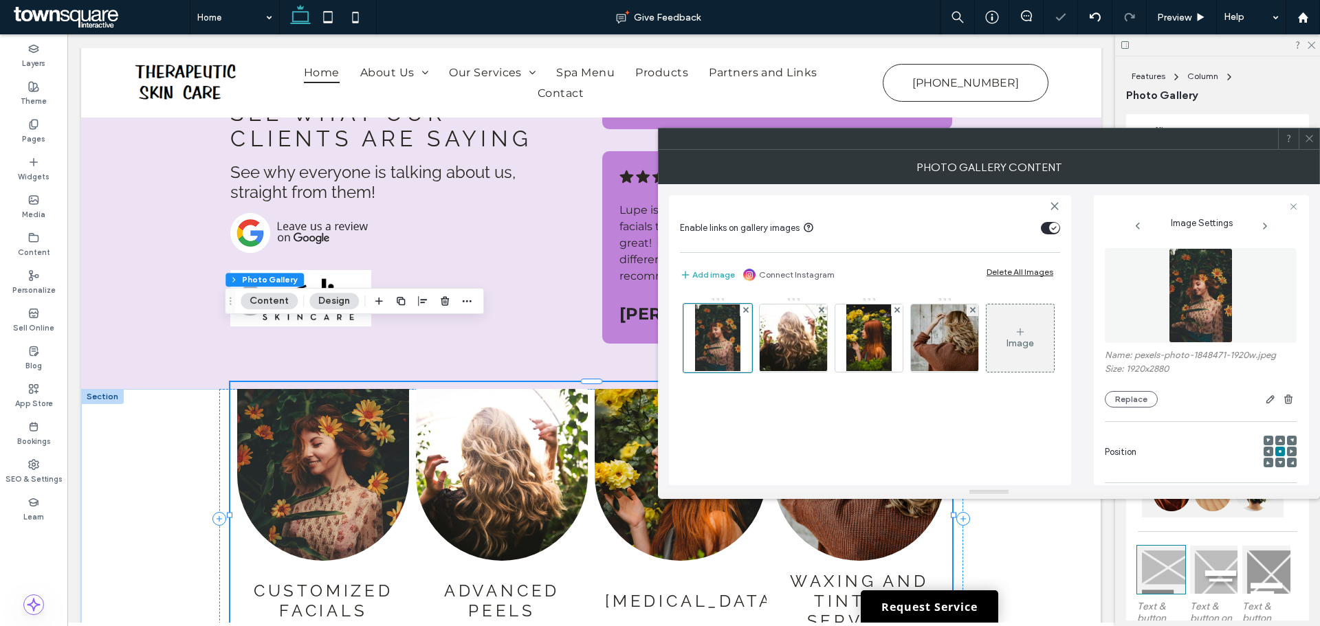
scroll to position [0, 0]
click at [1215, 300] on img at bounding box center [1200, 296] width 64 height 95
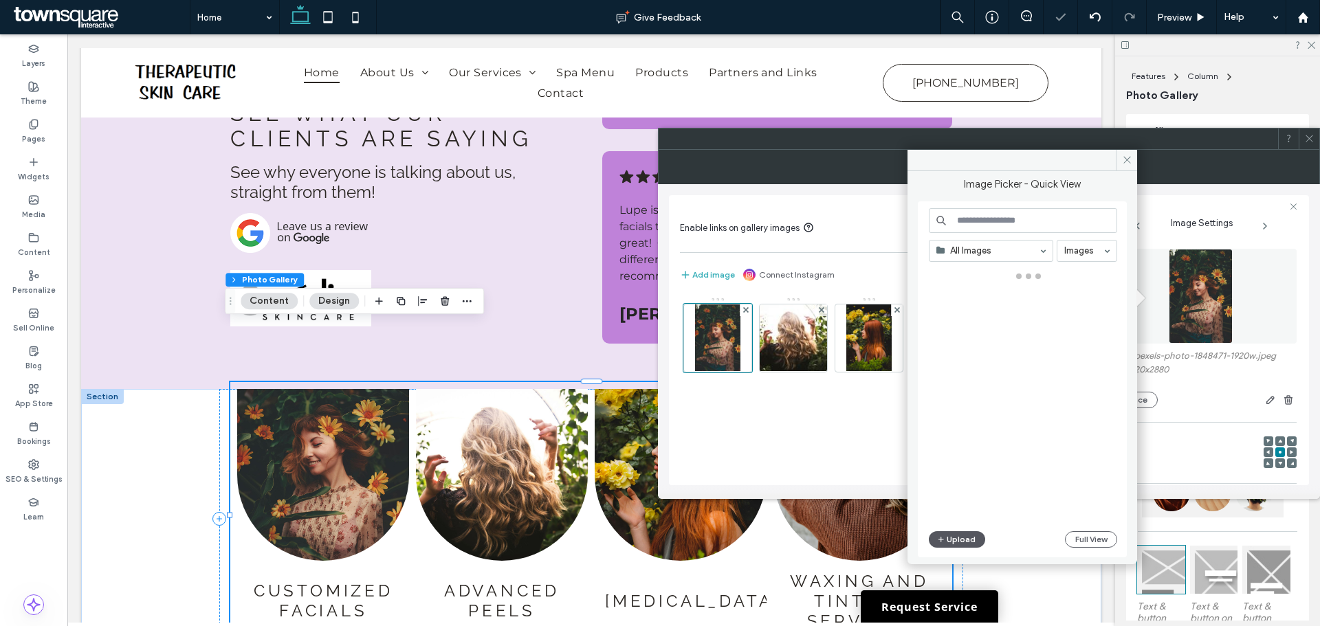
click at [955, 540] on button "Upload" at bounding box center [957, 539] width 56 height 16
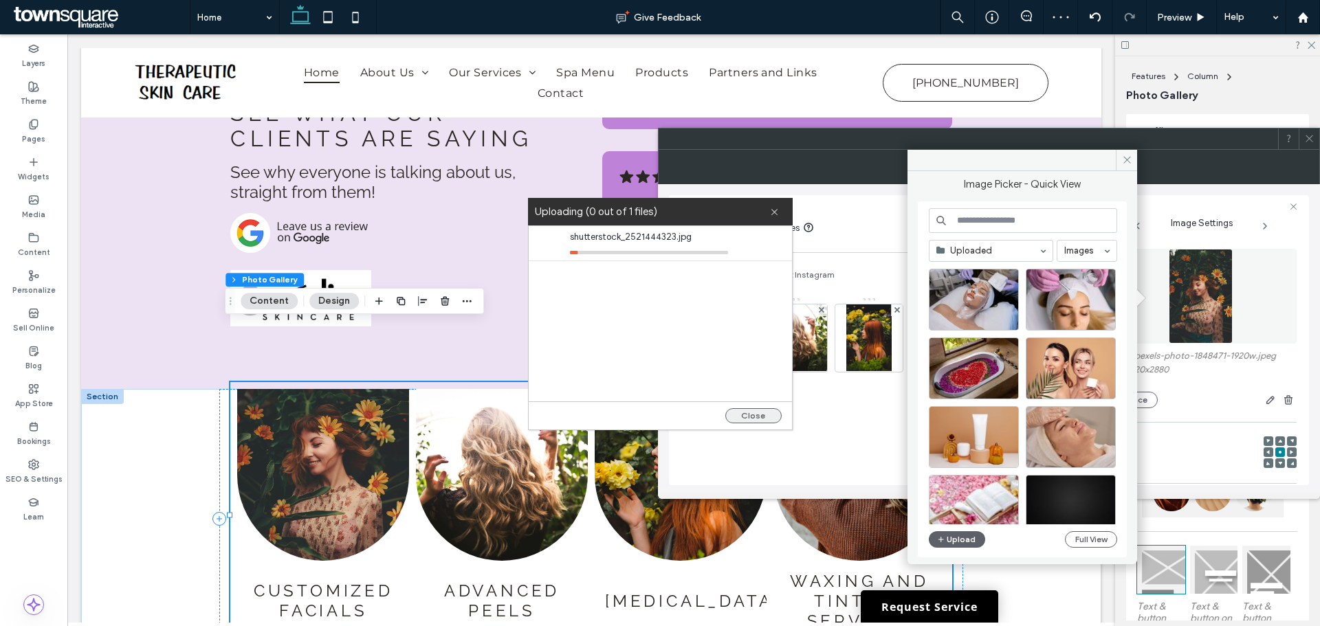
click at [762, 414] on button "Close" at bounding box center [753, 415] width 56 height 15
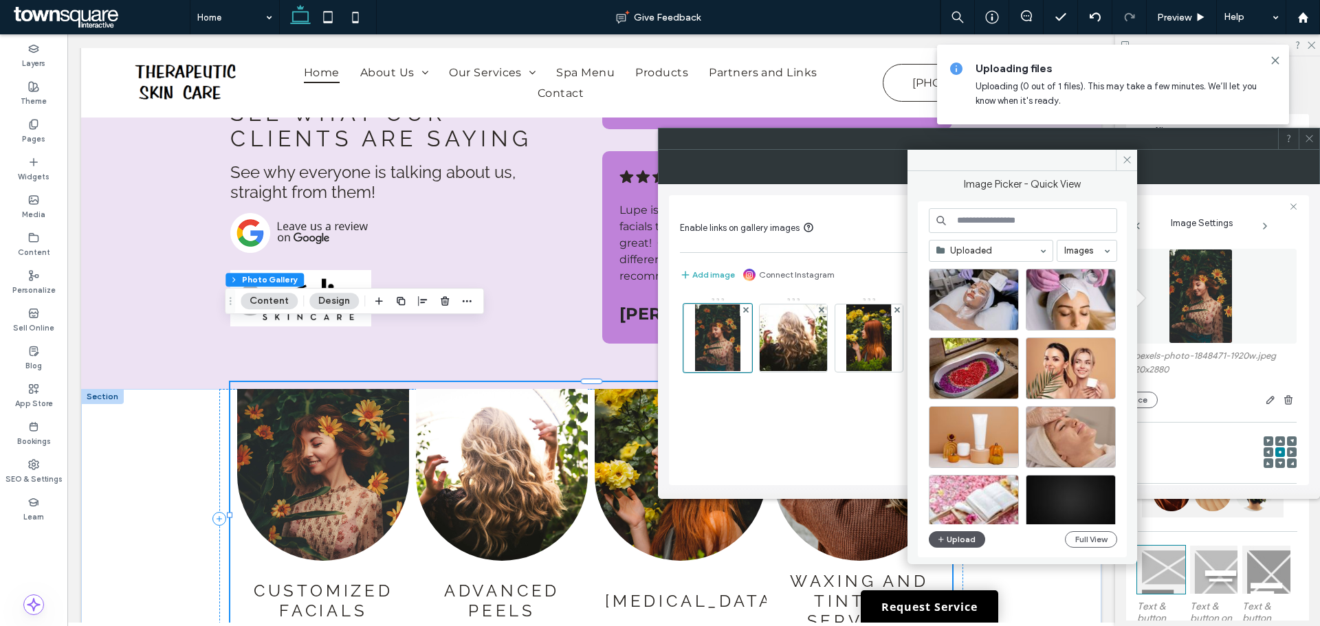
click at [959, 536] on button "Upload" at bounding box center [957, 539] width 56 height 16
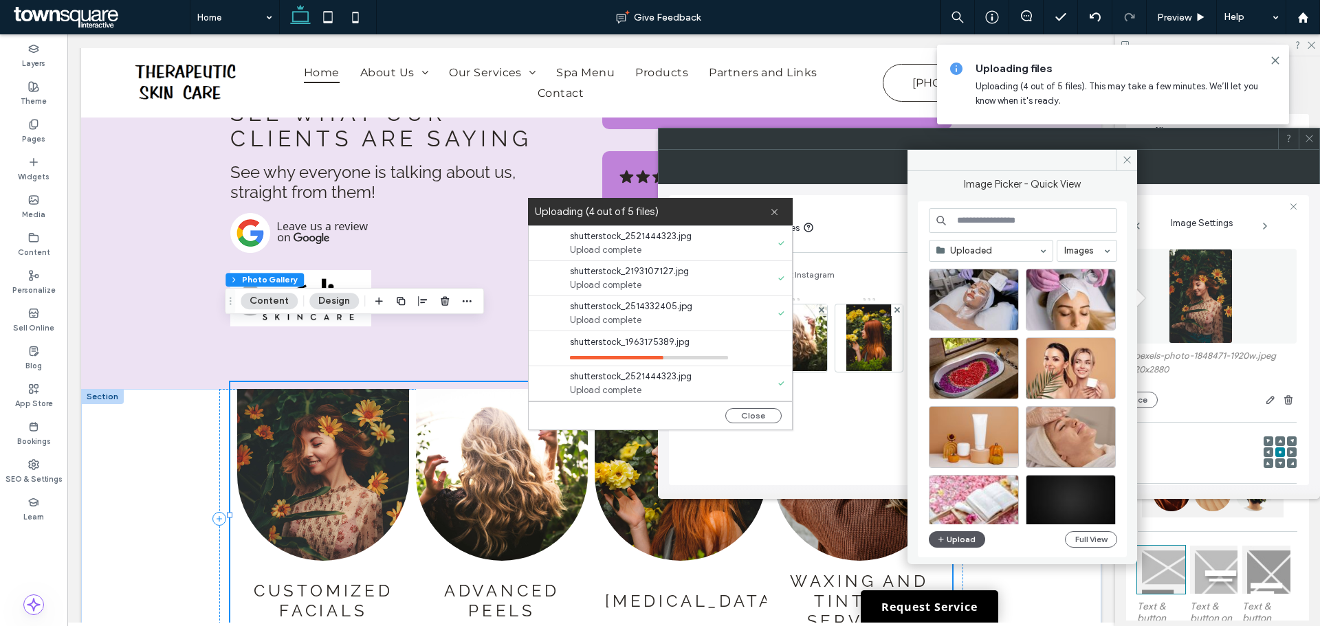
click at [963, 541] on button "Upload" at bounding box center [957, 539] width 56 height 16
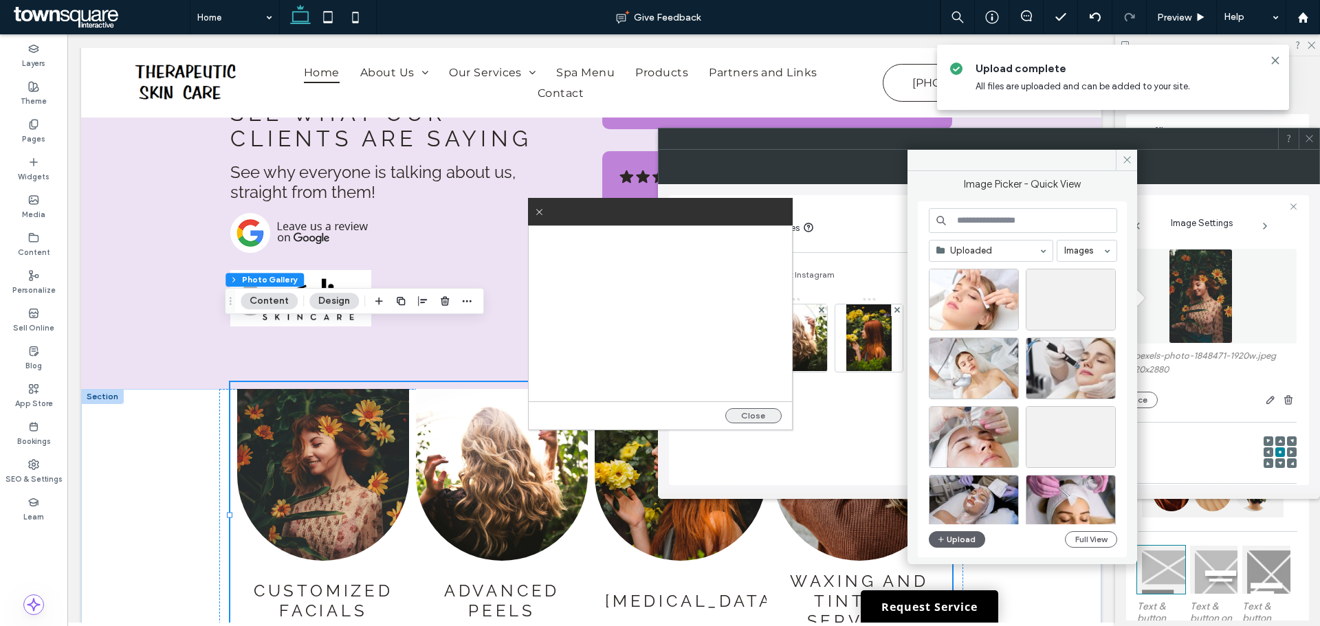
click at [757, 410] on button "Close" at bounding box center [753, 415] width 56 height 15
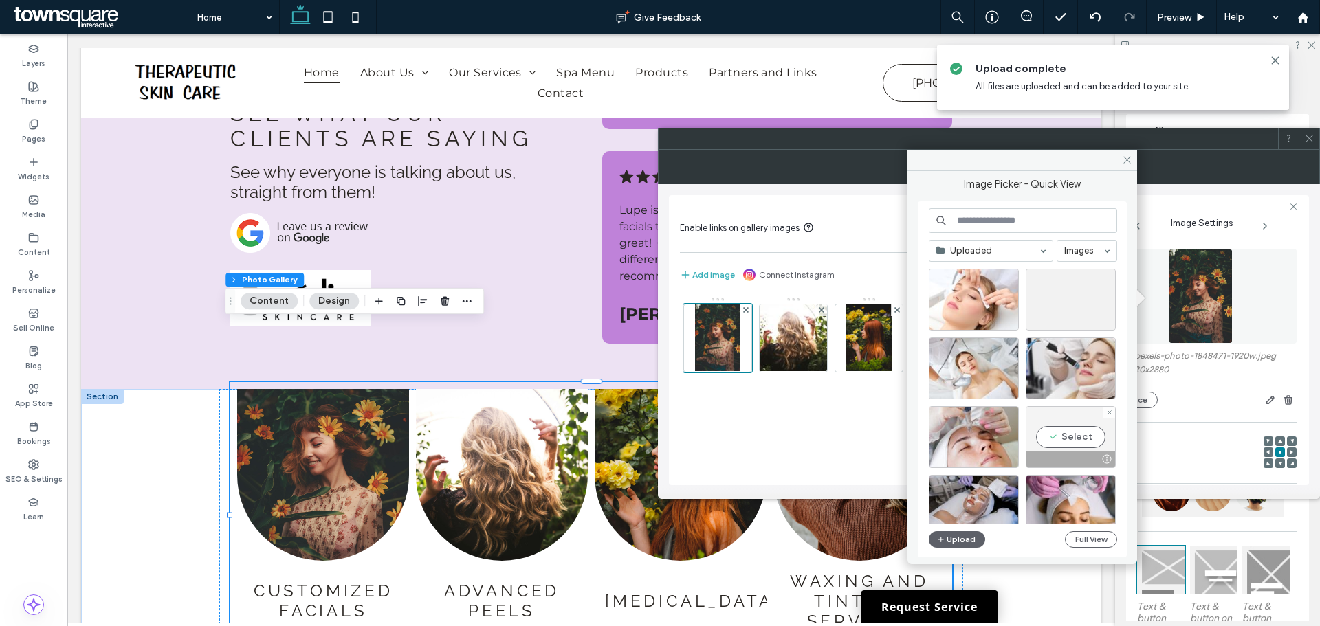
click at [1105, 409] on div at bounding box center [1109, 413] width 12 height 12
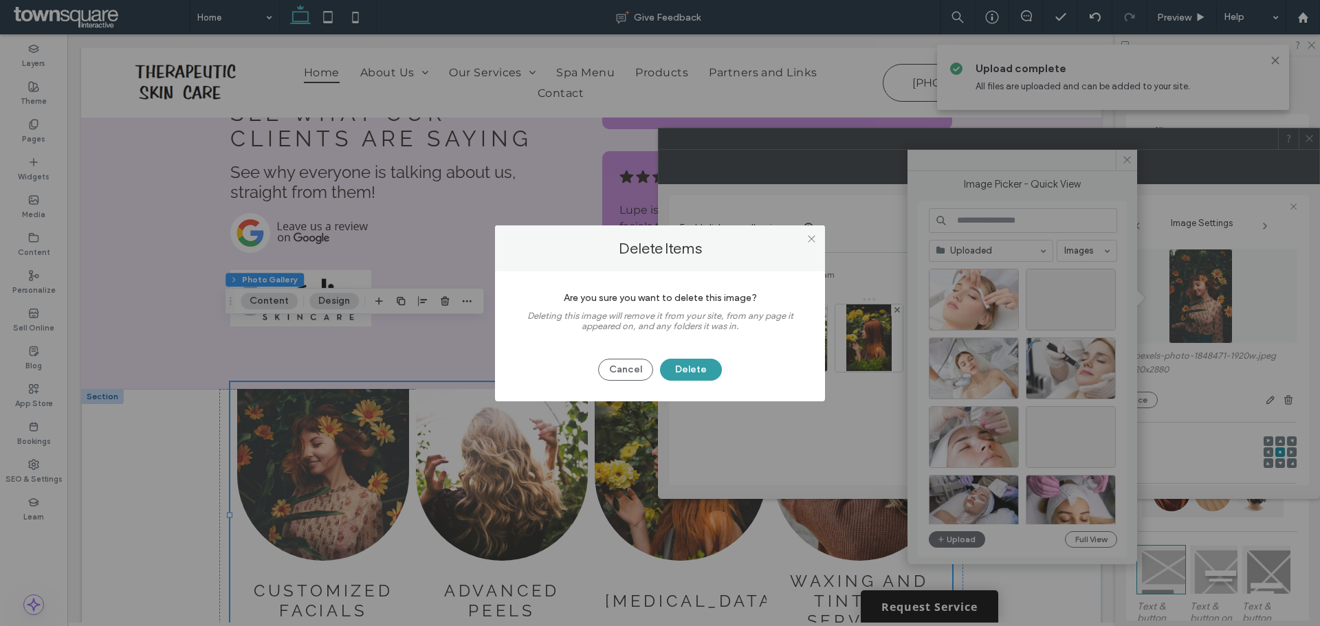
click at [690, 371] on button "Delete" at bounding box center [691, 370] width 62 height 22
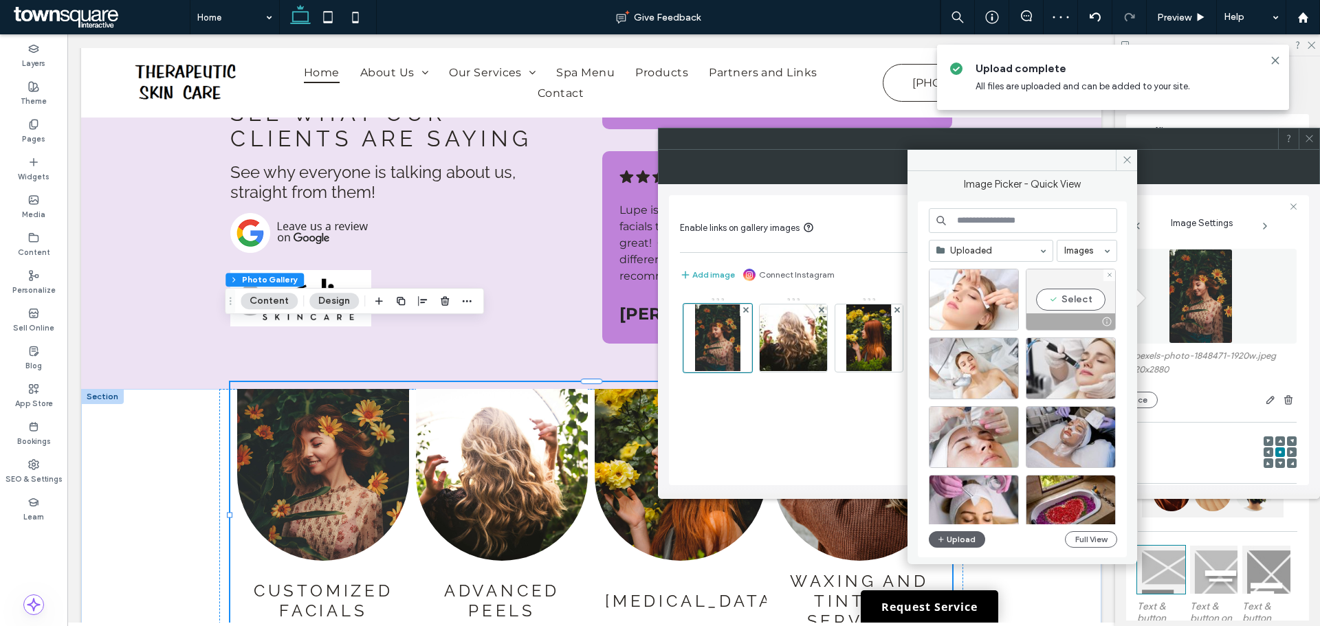
click at [1105, 273] on div at bounding box center [1109, 275] width 12 height 12
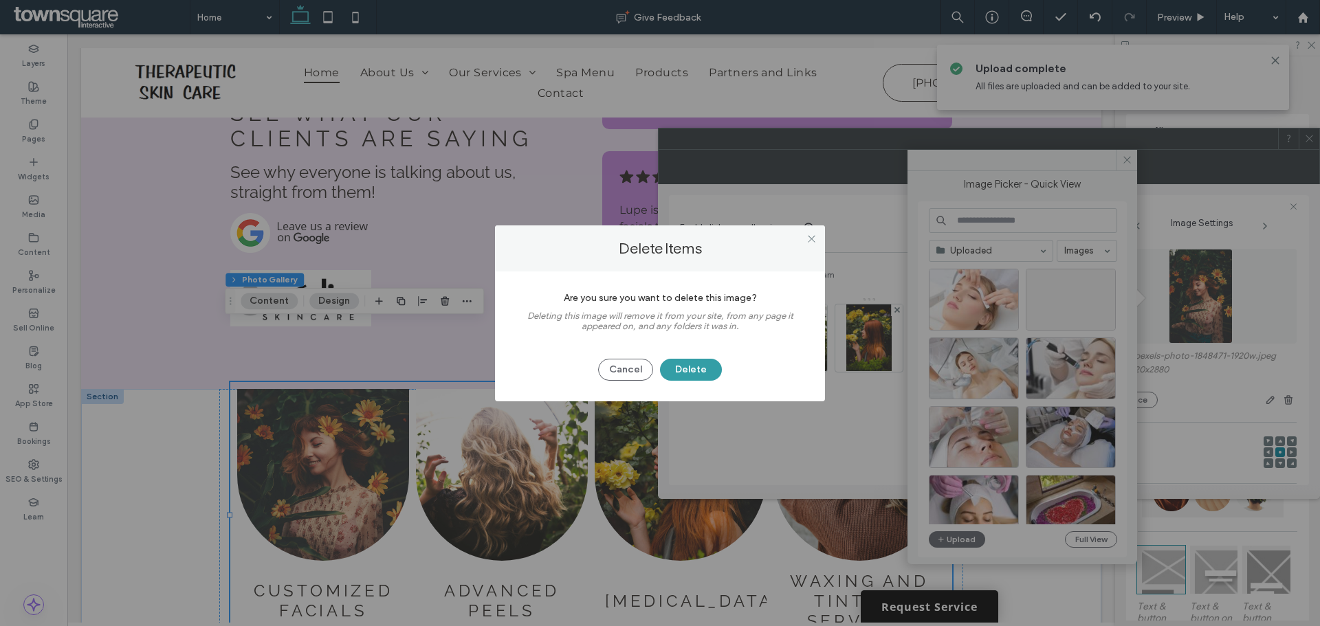
click at [686, 366] on button "Delete" at bounding box center [691, 370] width 62 height 22
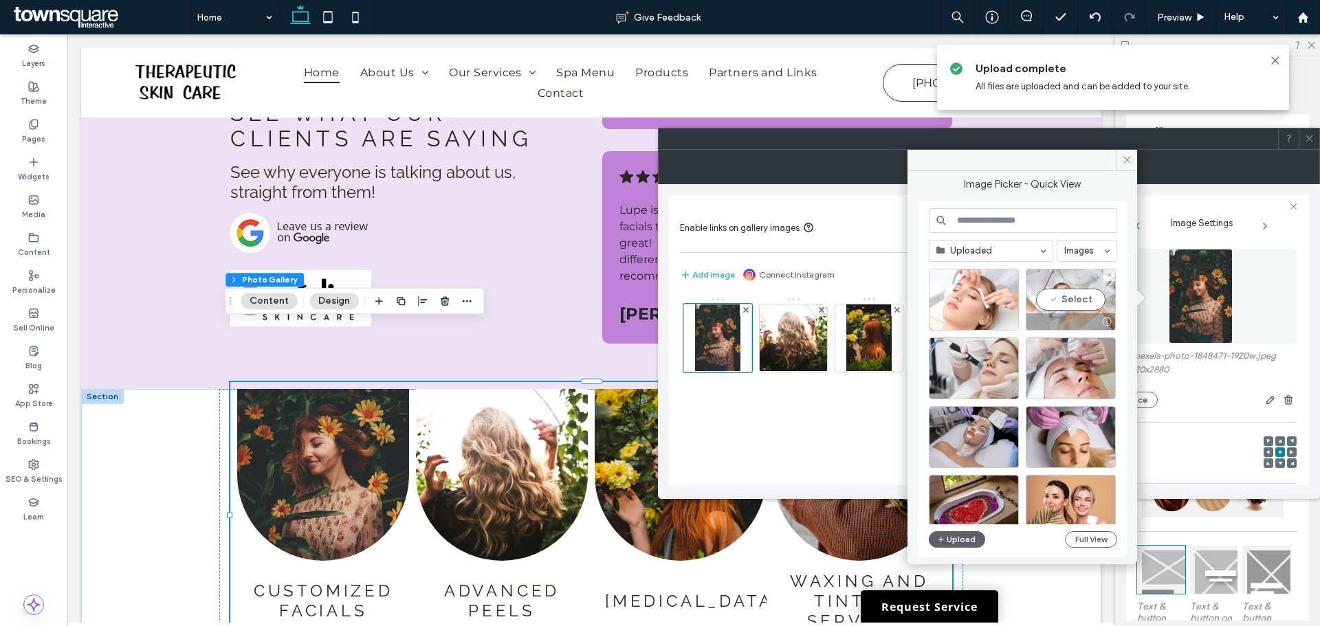
click at [1067, 299] on div "Select" at bounding box center [1070, 300] width 90 height 62
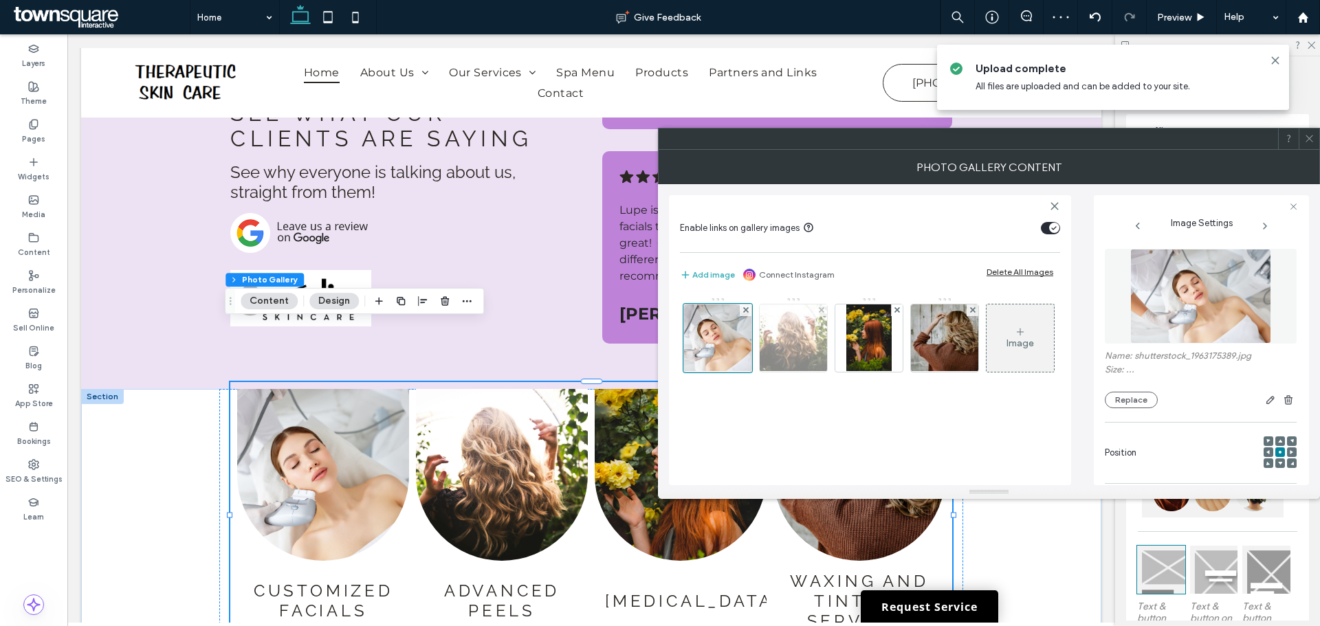
click at [792, 324] on img at bounding box center [793, 337] width 101 height 67
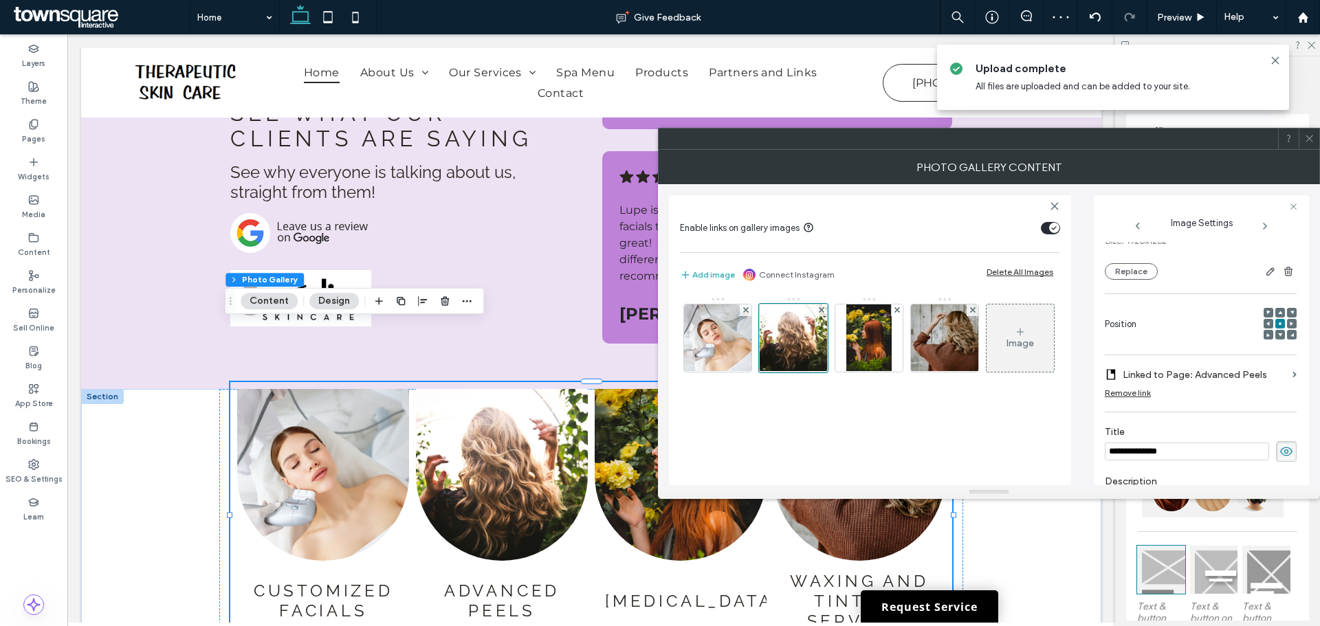
scroll to position [10, 0]
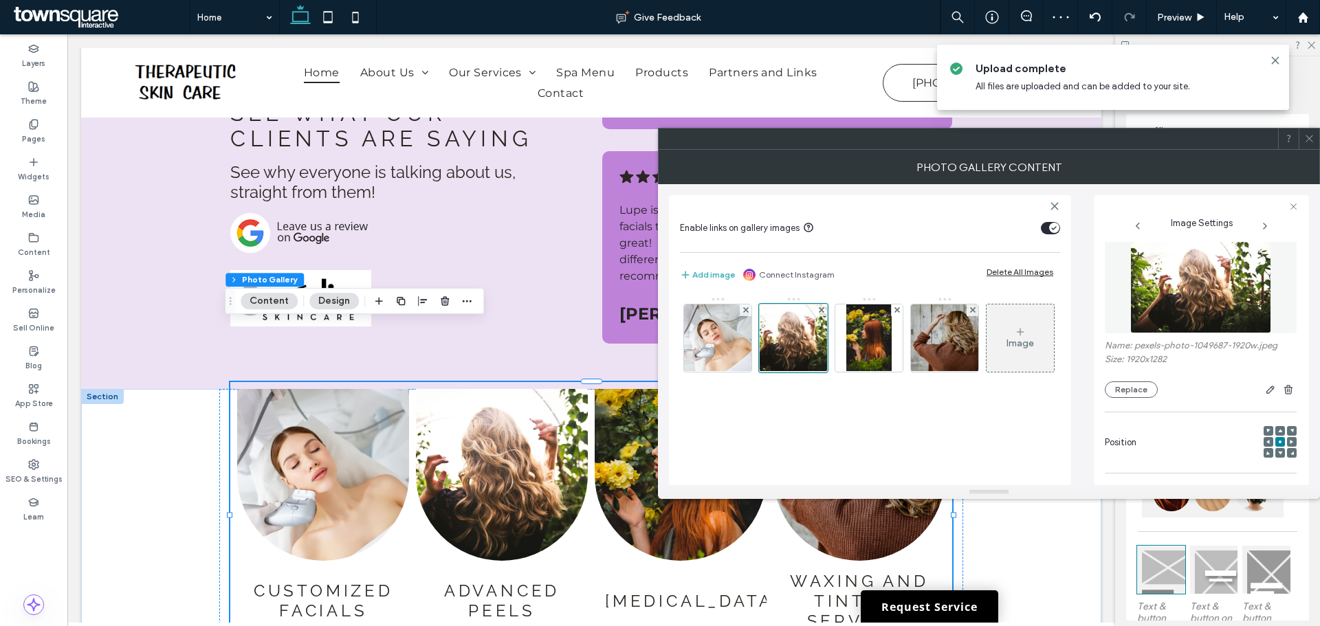
click at [1184, 293] on img at bounding box center [1201, 285] width 142 height 95
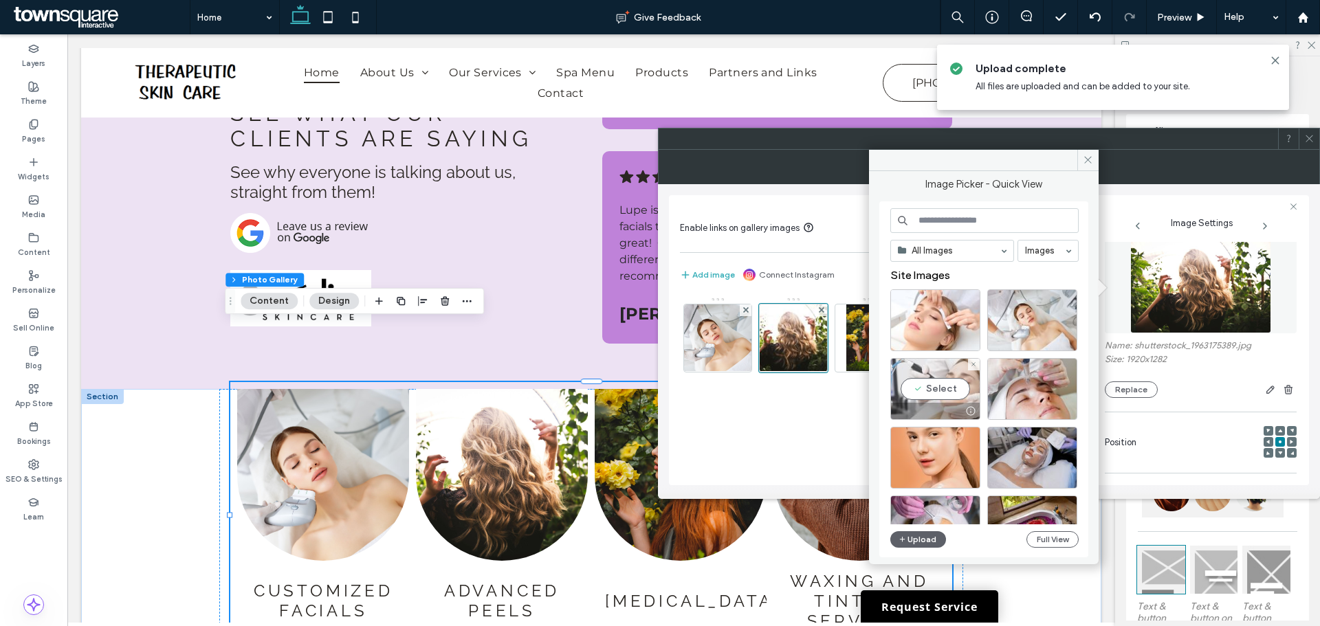
click at [920, 383] on div "Select" at bounding box center [935, 389] width 90 height 62
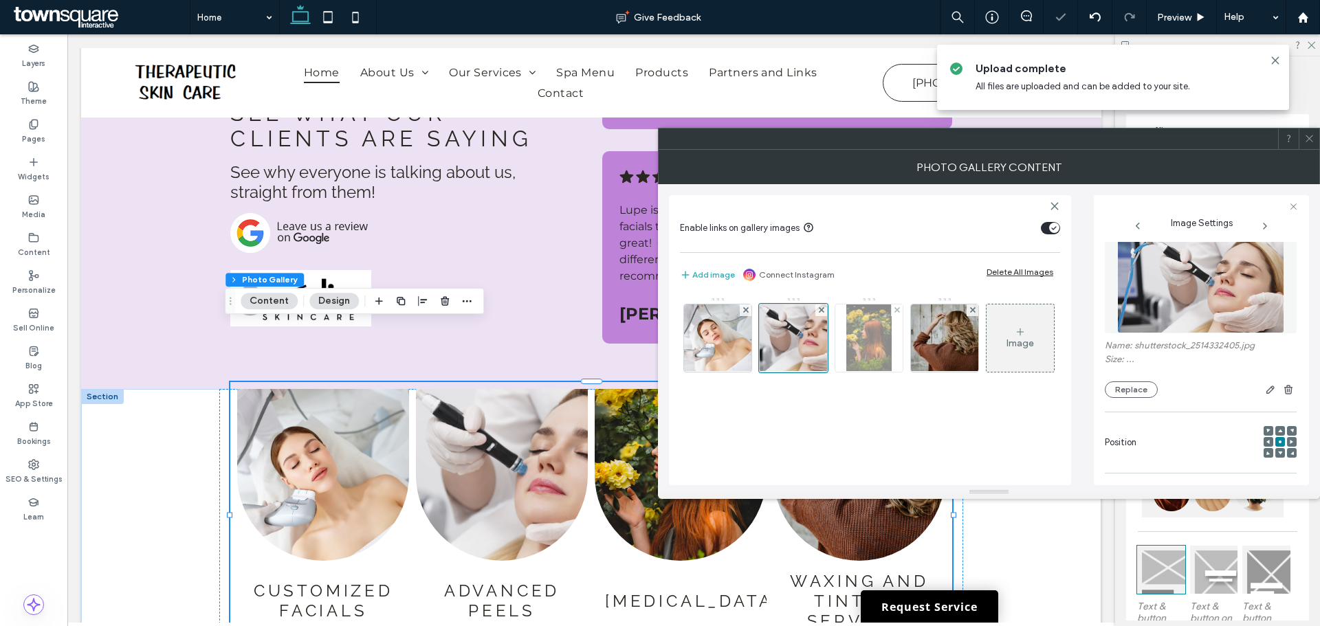
click at [869, 332] on img at bounding box center [868, 337] width 45 height 67
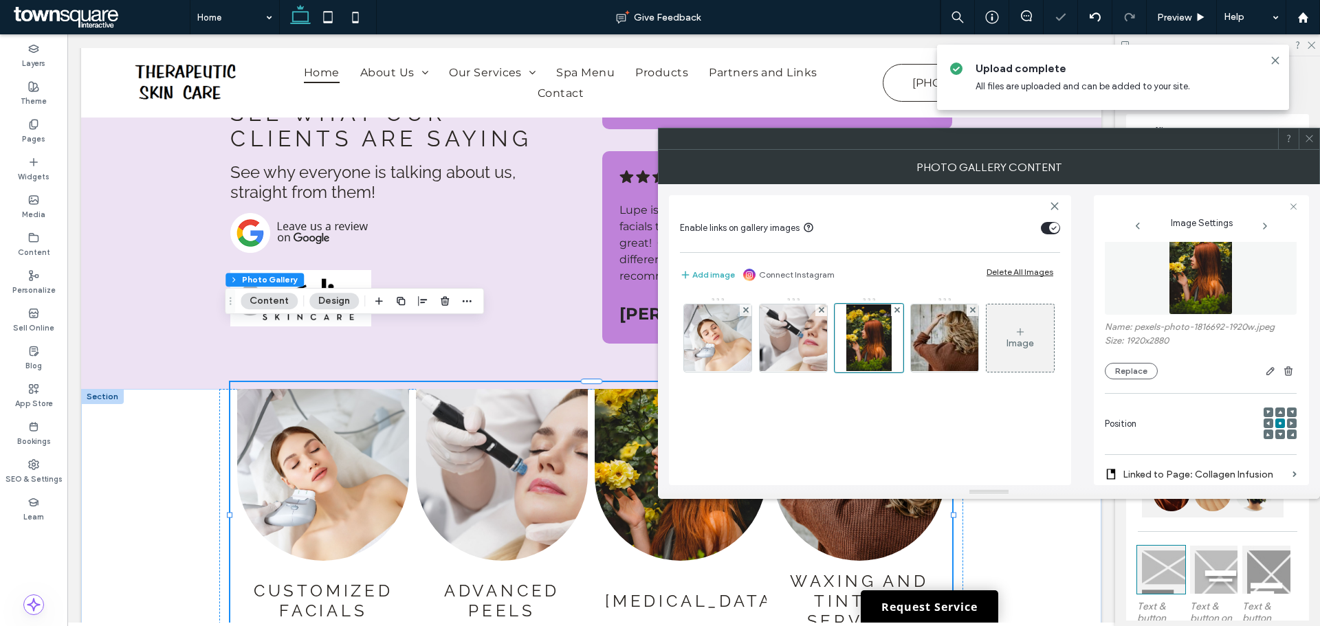
scroll to position [0, 0]
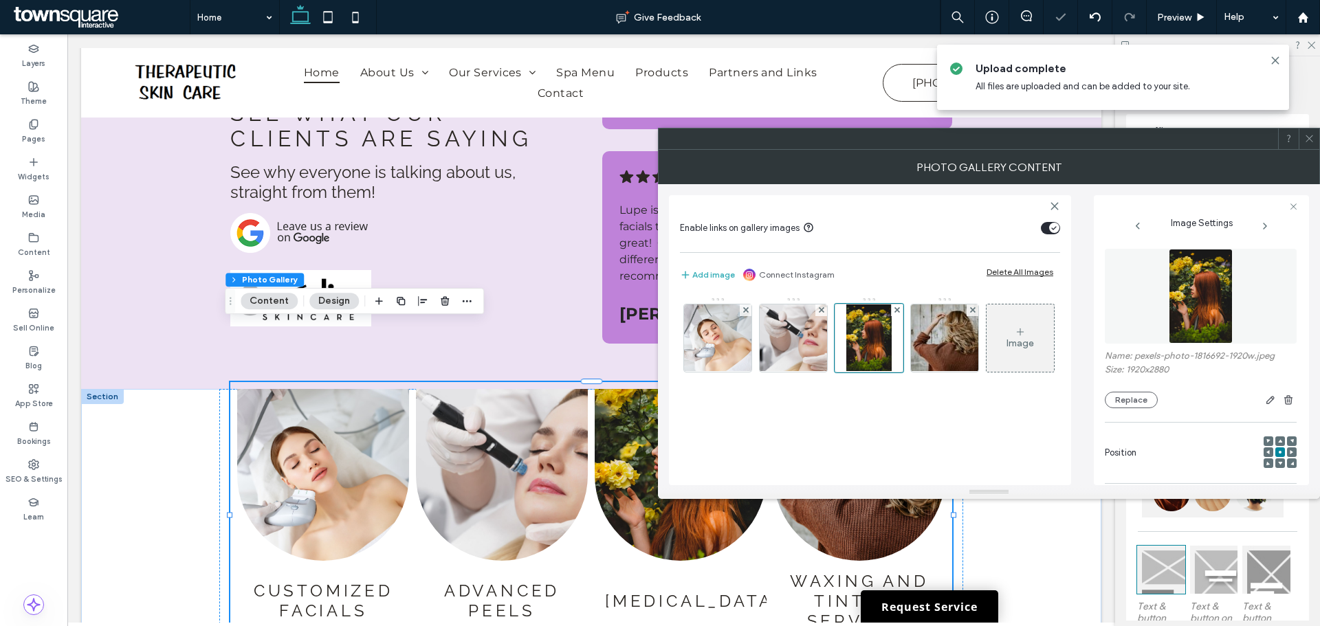
click at [1189, 318] on img at bounding box center [1200, 296] width 64 height 95
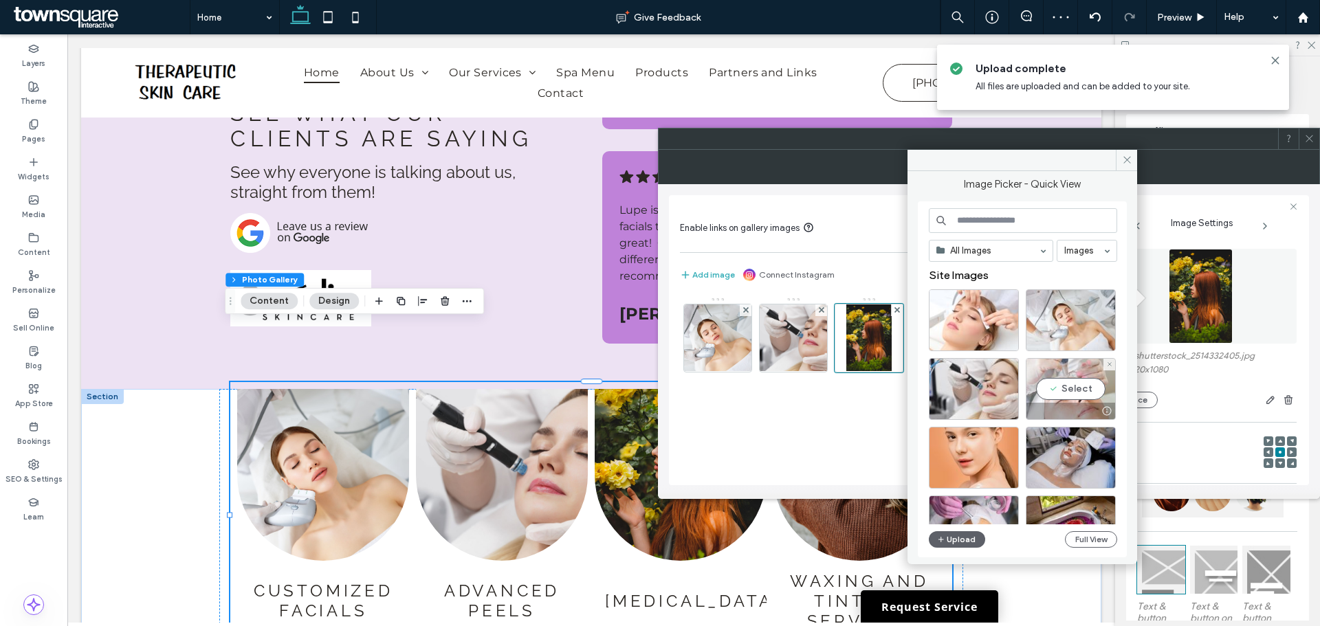
click at [1064, 375] on div "Select" at bounding box center [1070, 389] width 90 height 62
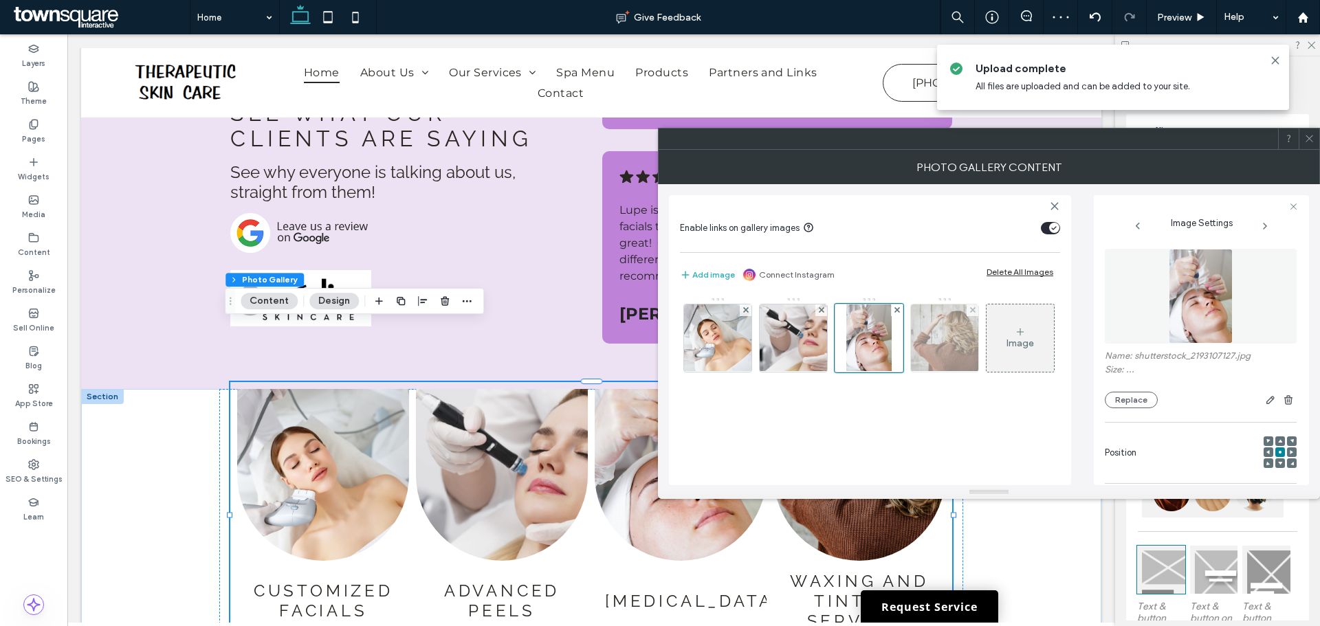
click at [944, 339] on img at bounding box center [944, 337] width 101 height 67
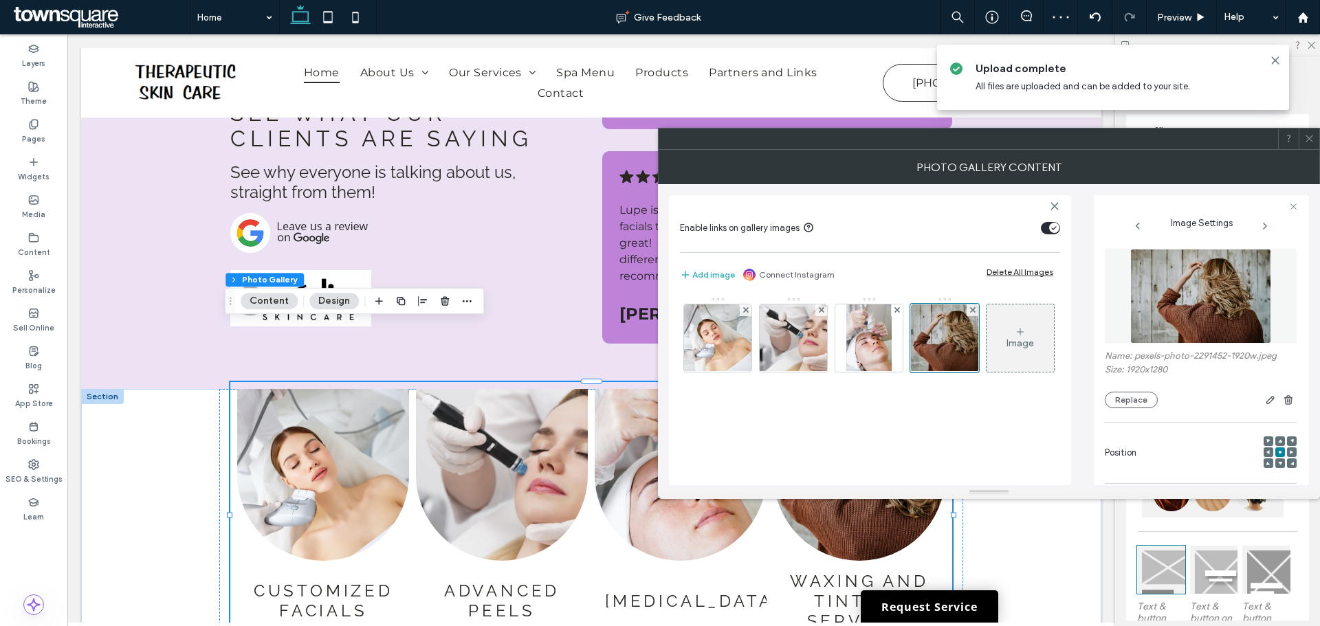
click at [1175, 313] on img at bounding box center [1201, 296] width 142 height 95
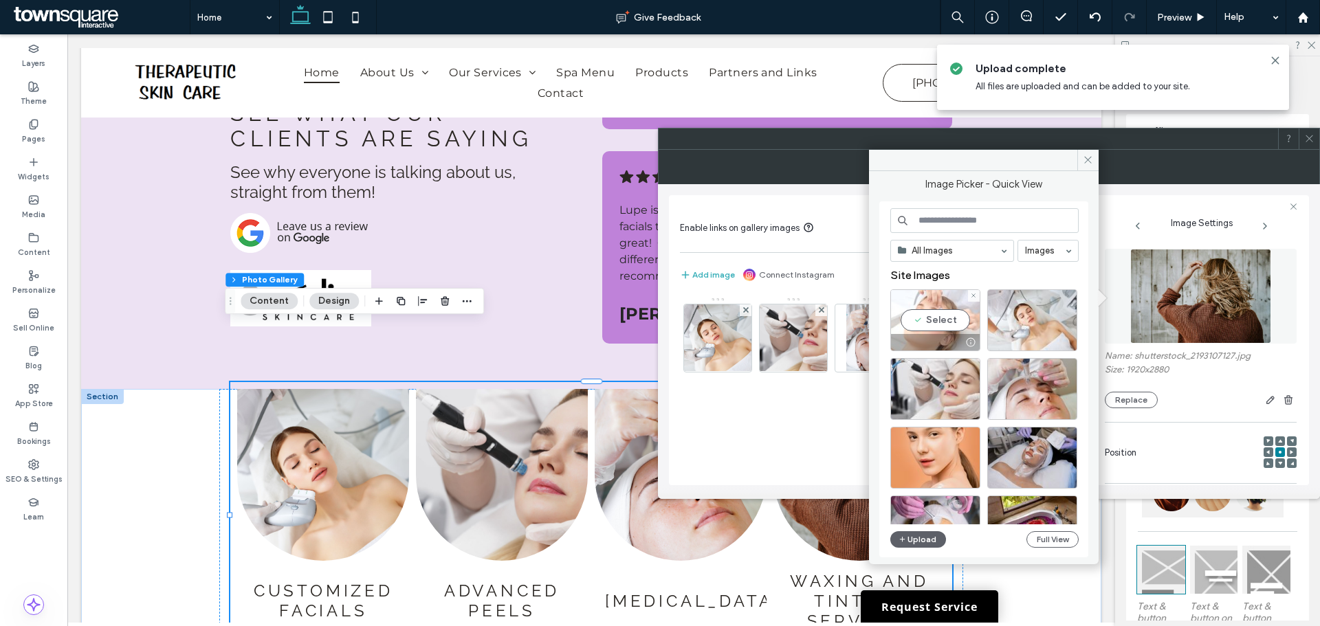
click at [928, 310] on div "Select" at bounding box center [935, 320] width 90 height 62
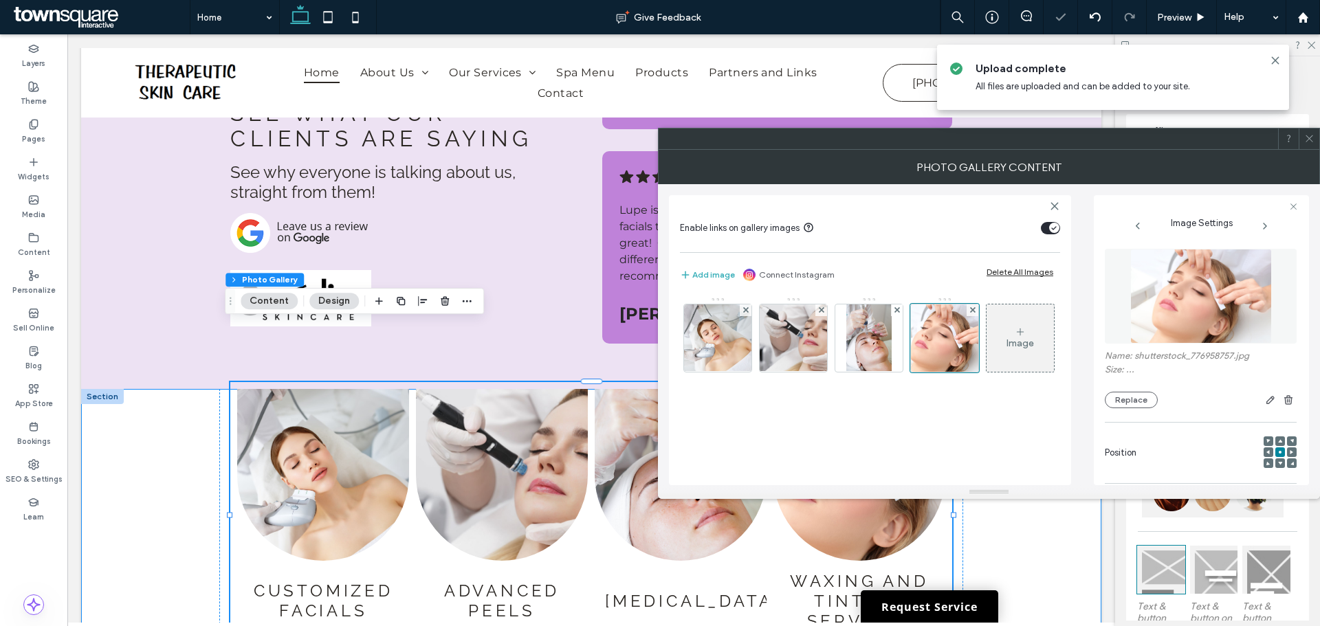
click at [170, 434] on div "Customized Facials Button Advanced Peels Button Micro Needling Button Waxing an…" at bounding box center [591, 535] width 1020 height 293
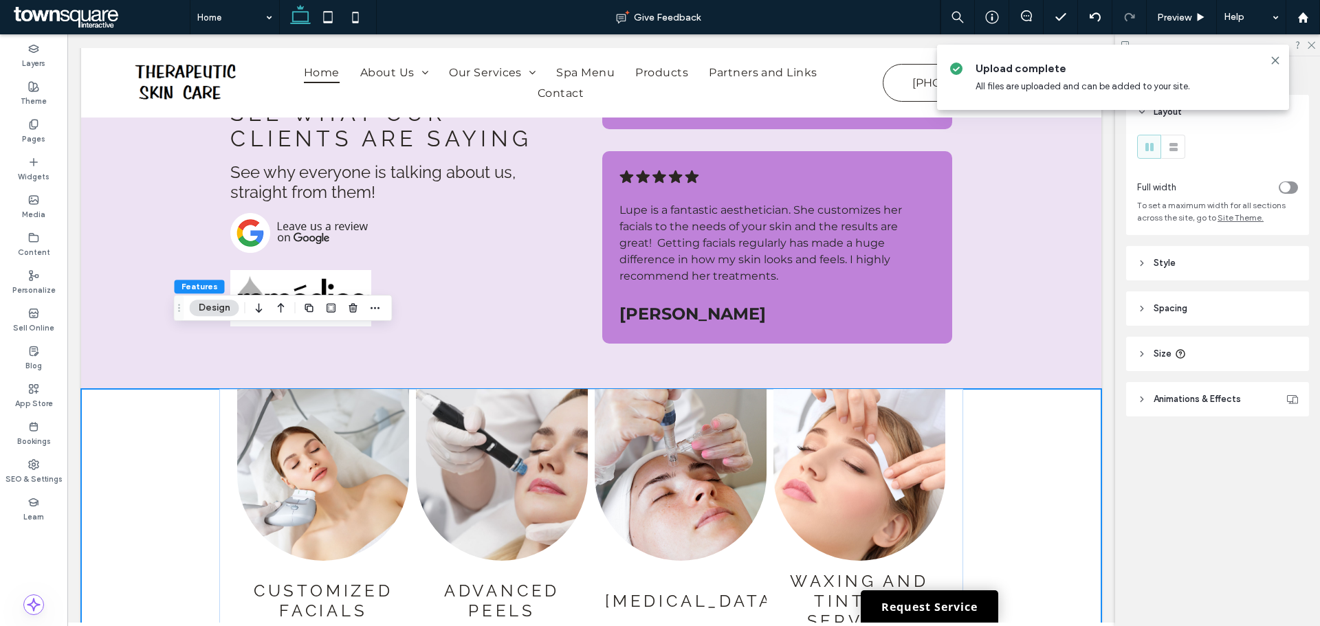
click at [1020, 428] on div "Customized Facials Button Advanced Peels Button Micro Needling Button Waxing an…" at bounding box center [591, 535] width 1020 height 293
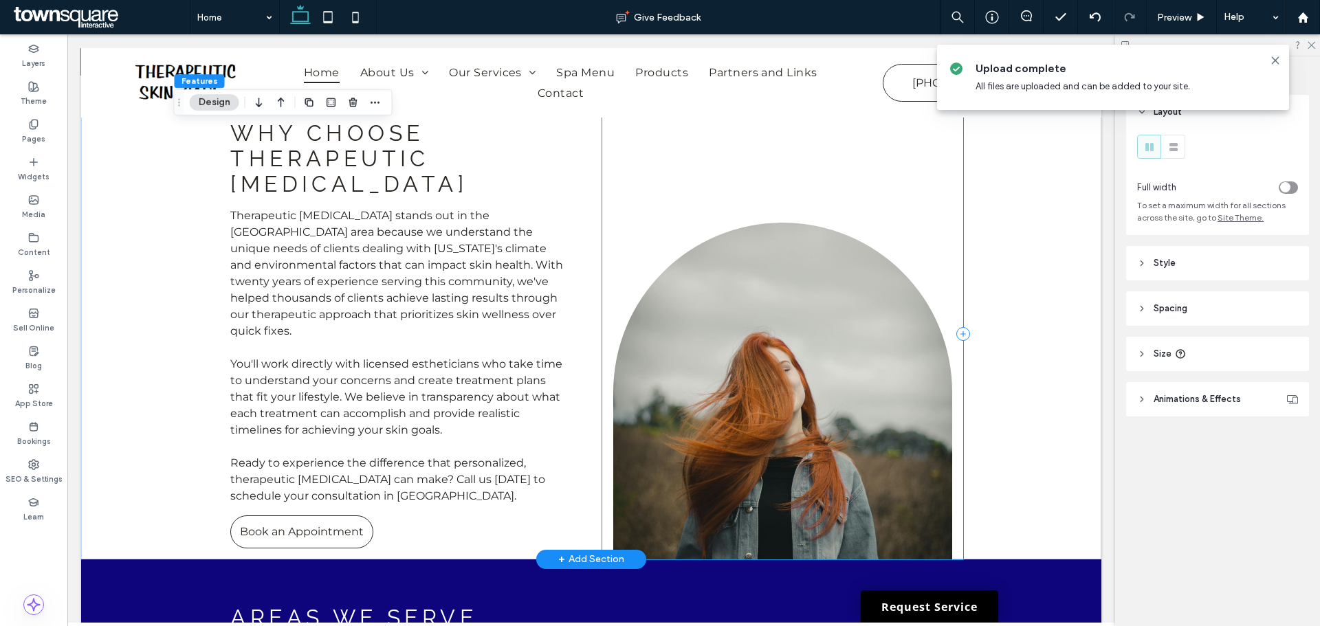
scroll to position [2887, 0]
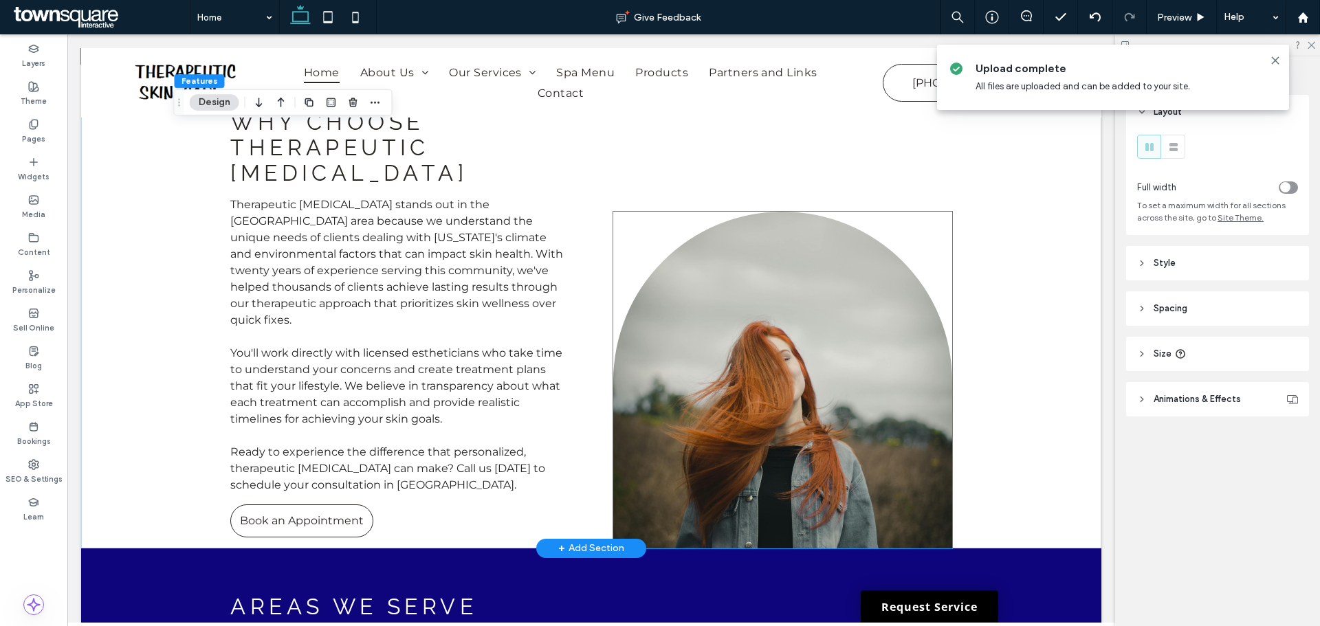
click at [832, 274] on img at bounding box center [782, 380] width 338 height 337
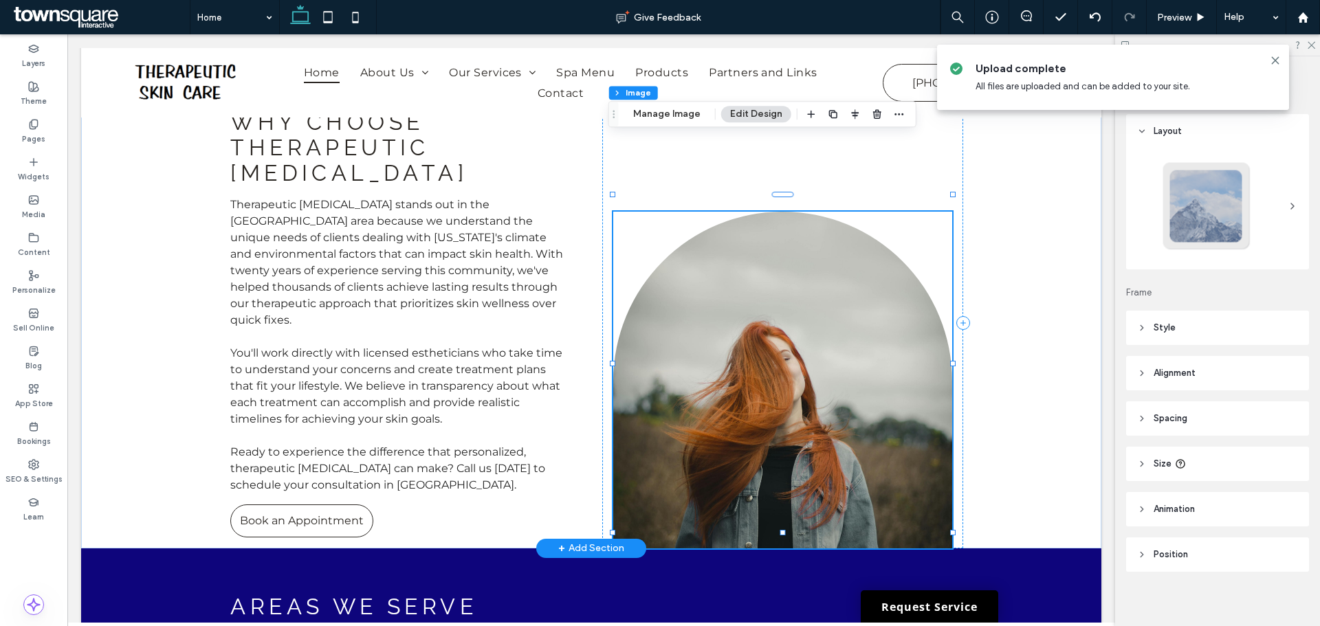
click at [796, 280] on img at bounding box center [782, 380] width 338 height 337
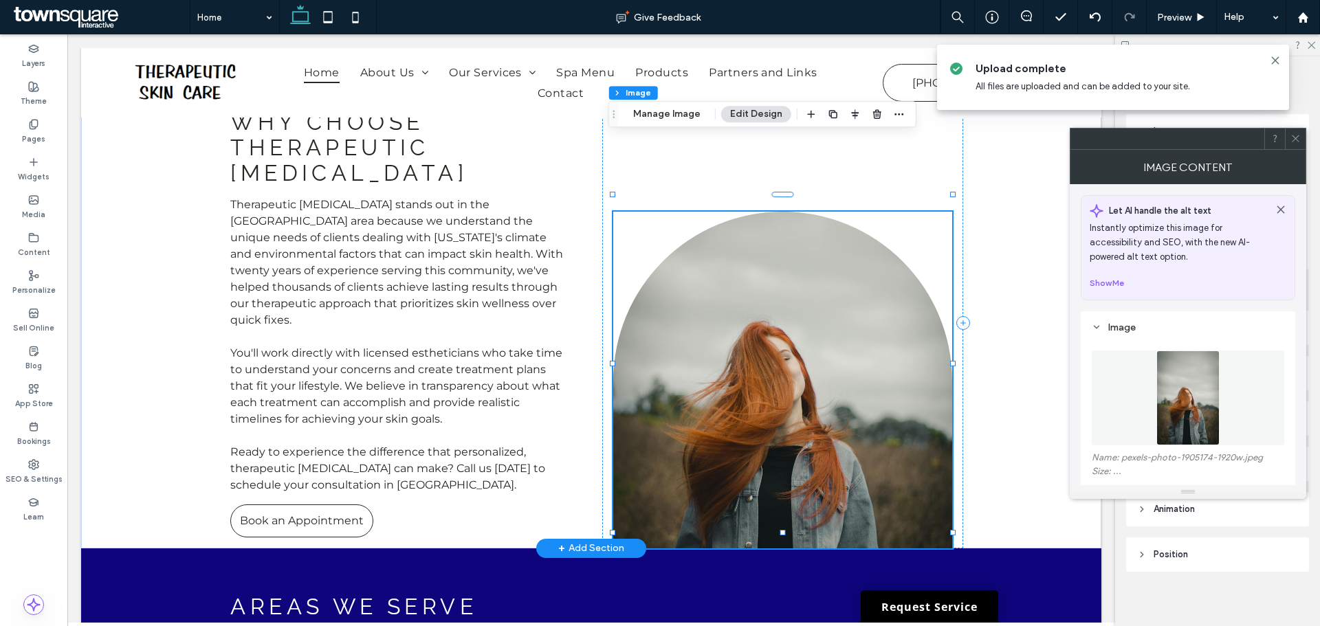
type input "***"
click at [1118, 390] on figure at bounding box center [1187, 398] width 192 height 95
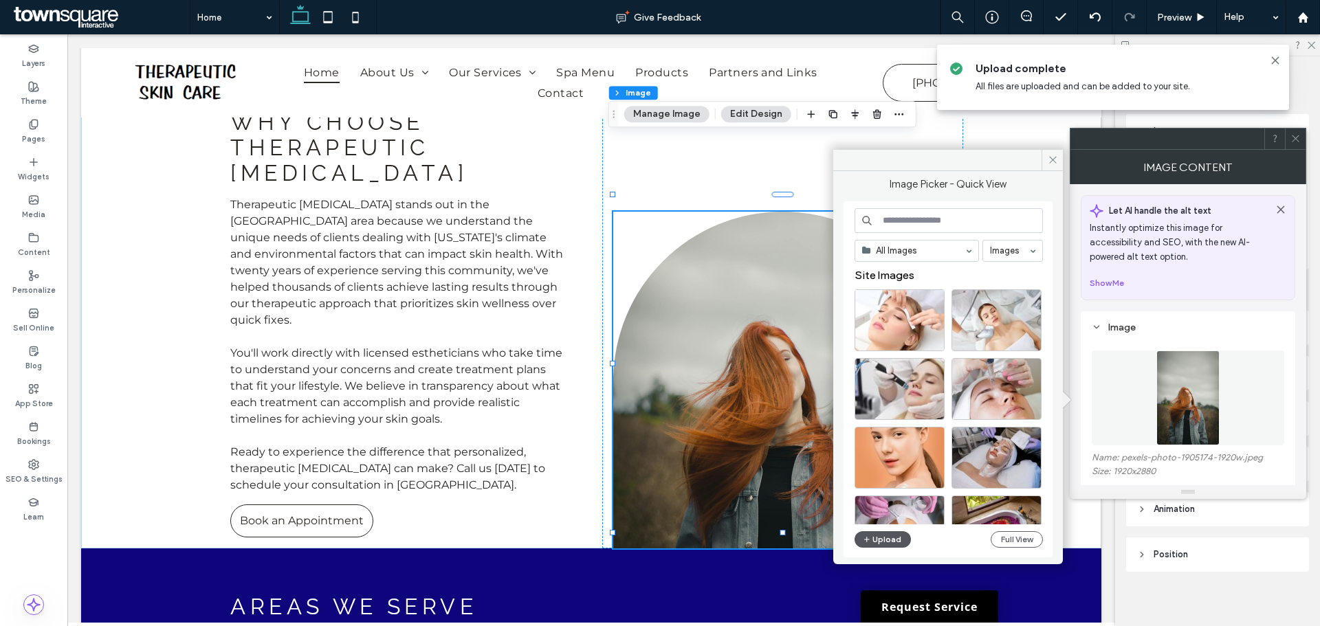
click at [880, 543] on button "Upload" at bounding box center [882, 539] width 56 height 16
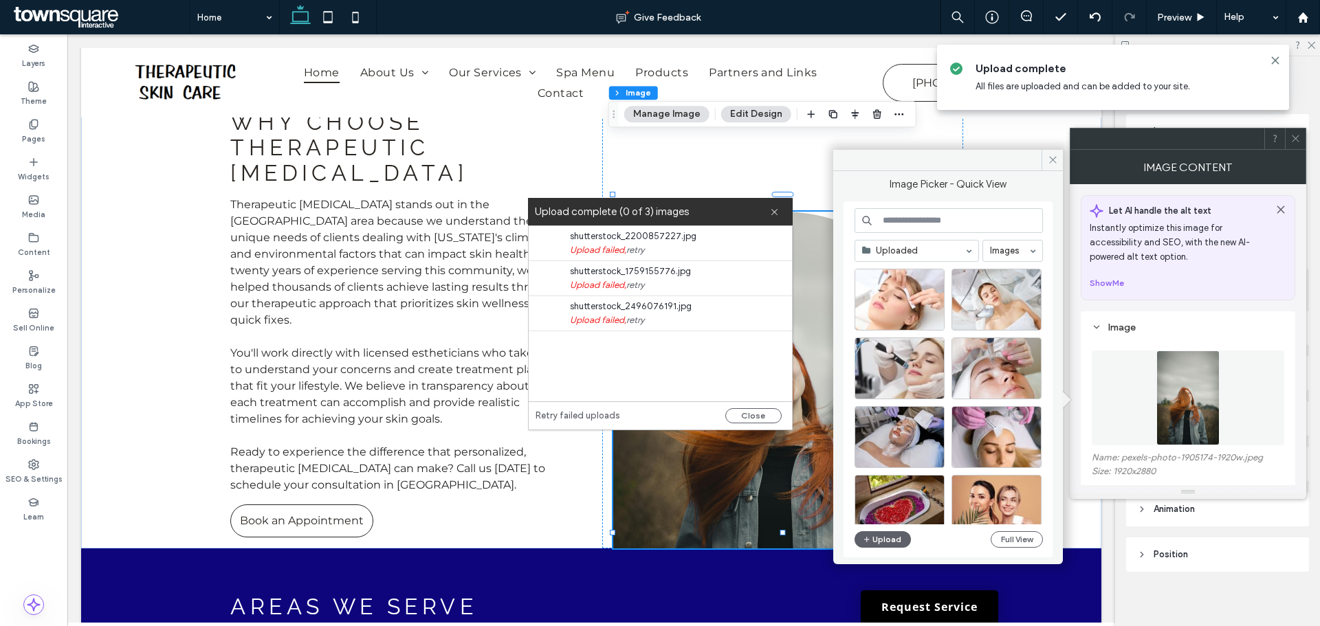
click at [636, 245] on link "retry" at bounding box center [635, 250] width 18 height 14
click at [635, 285] on link "retry" at bounding box center [635, 285] width 18 height 14
click at [637, 318] on link "retry" at bounding box center [635, 320] width 18 height 14
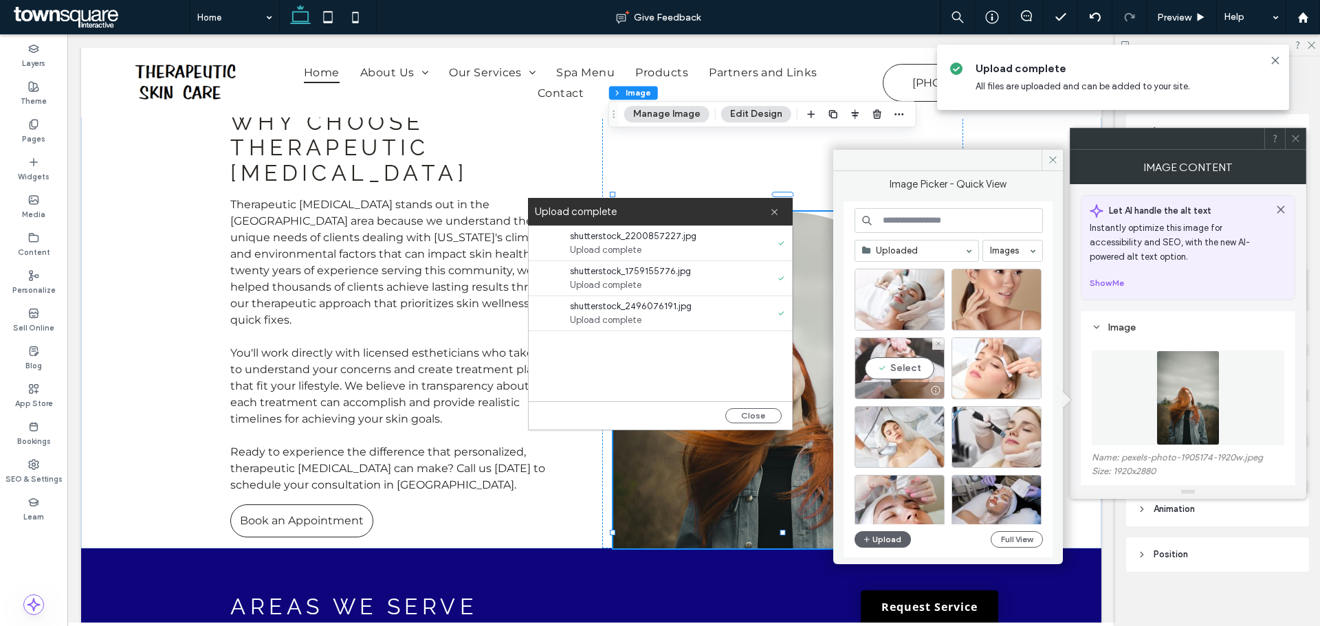
click at [896, 371] on div "Select" at bounding box center [899, 368] width 90 height 62
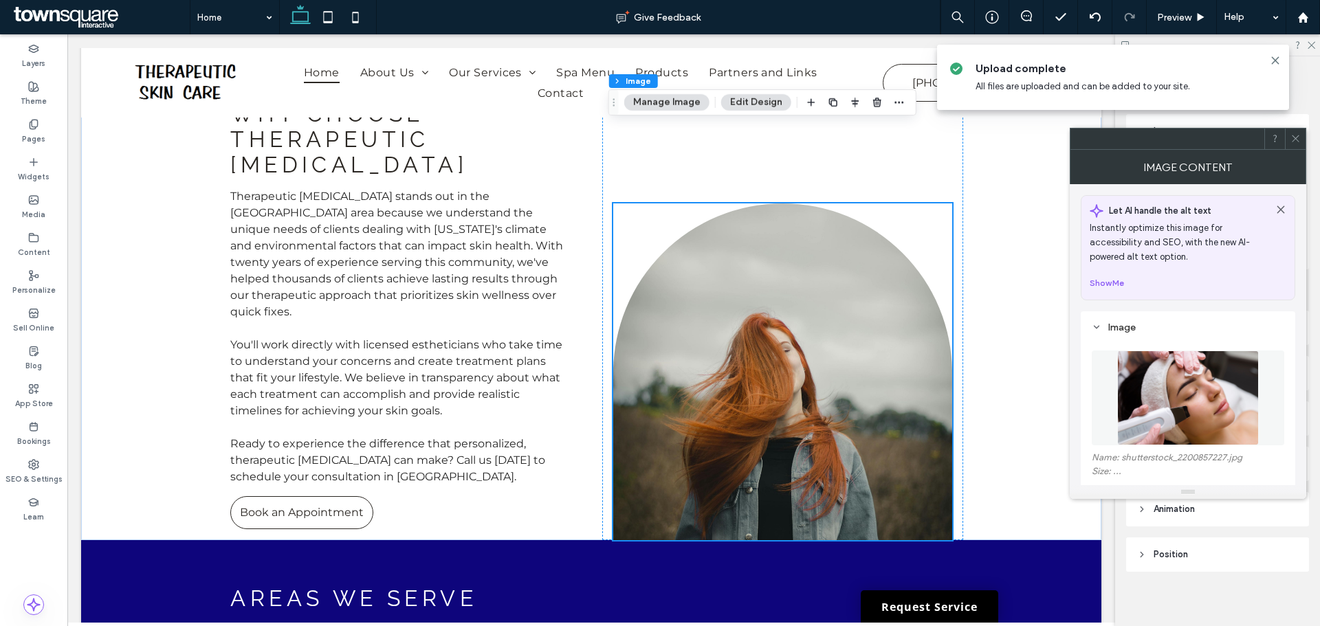
scroll to position [2818, 0]
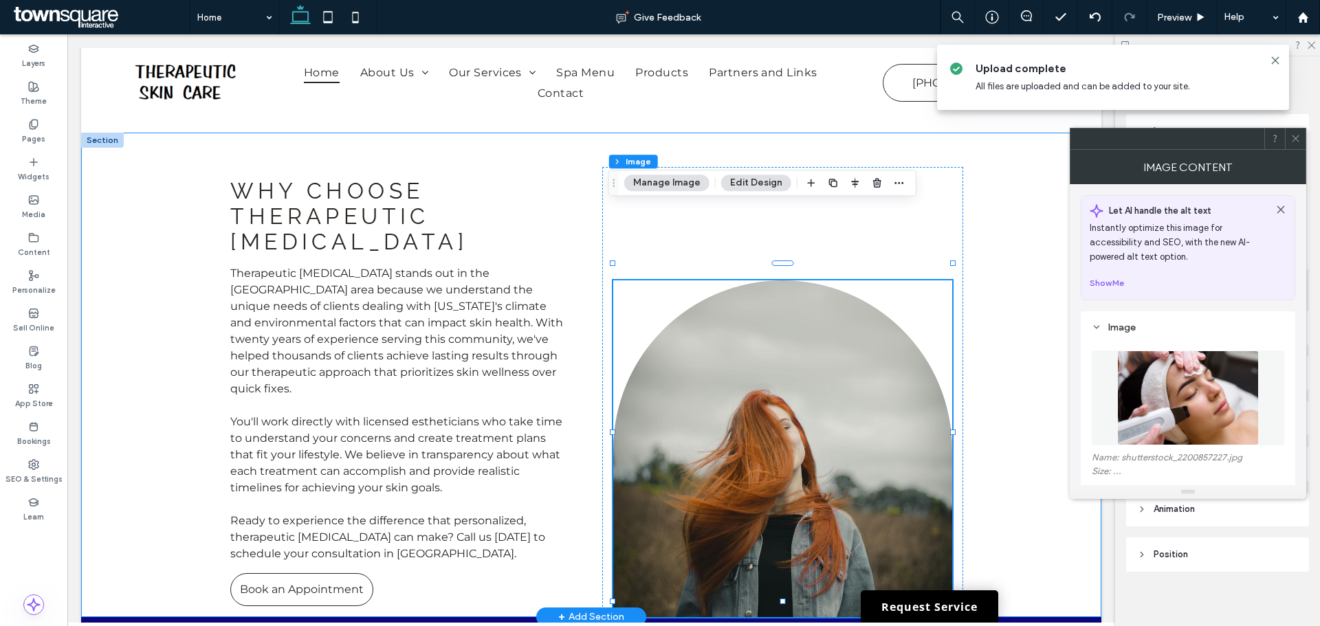
click at [1026, 390] on div "Why Choose Therapeutic Skin Care Therapeutic Skin Care stands out in the Agoura…" at bounding box center [591, 375] width 1020 height 485
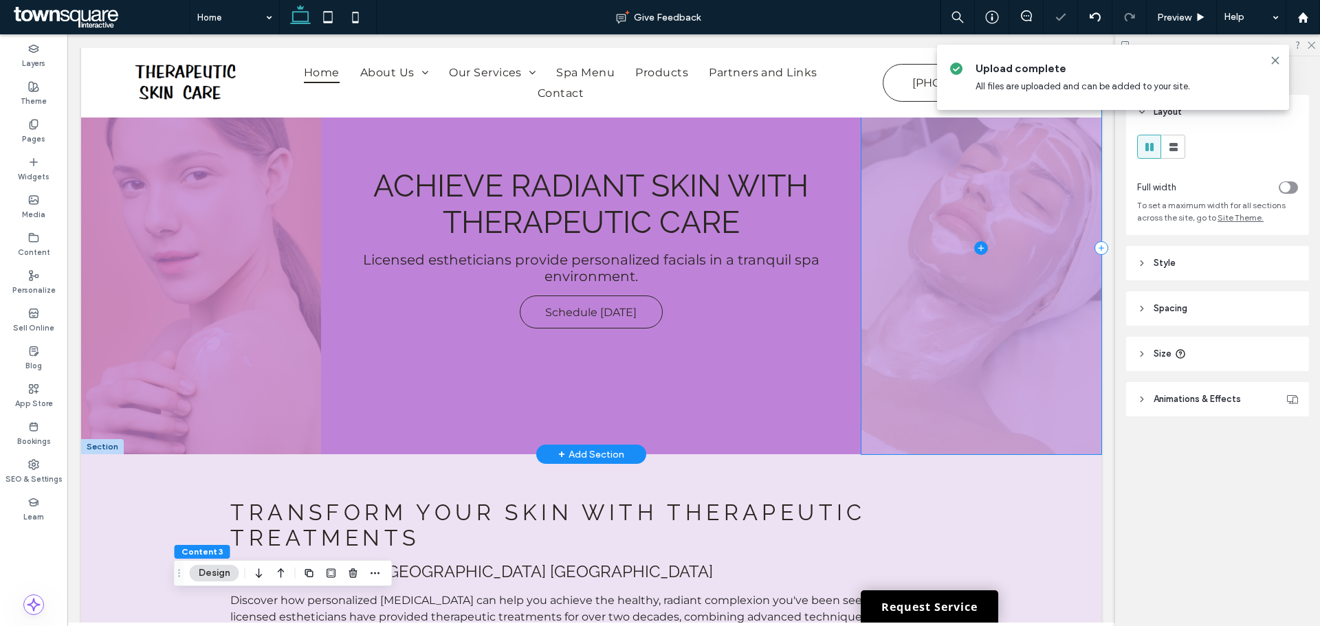
scroll to position [0, 0]
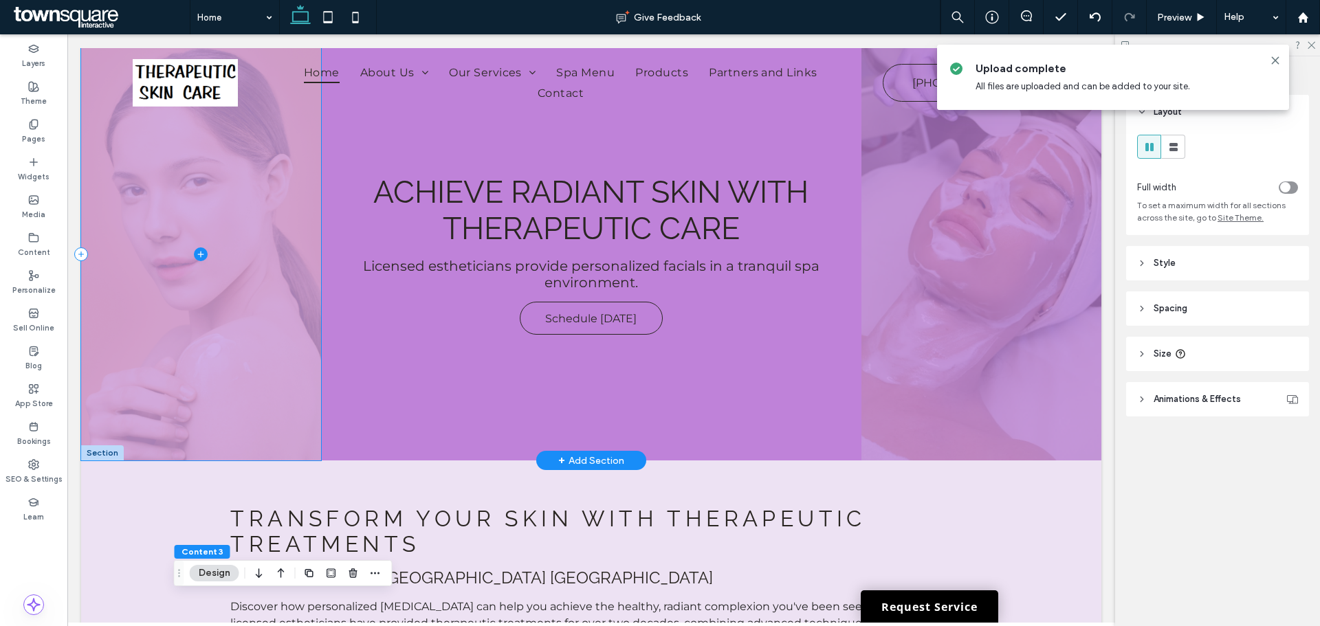
click at [258, 363] on span at bounding box center [201, 254] width 240 height 412
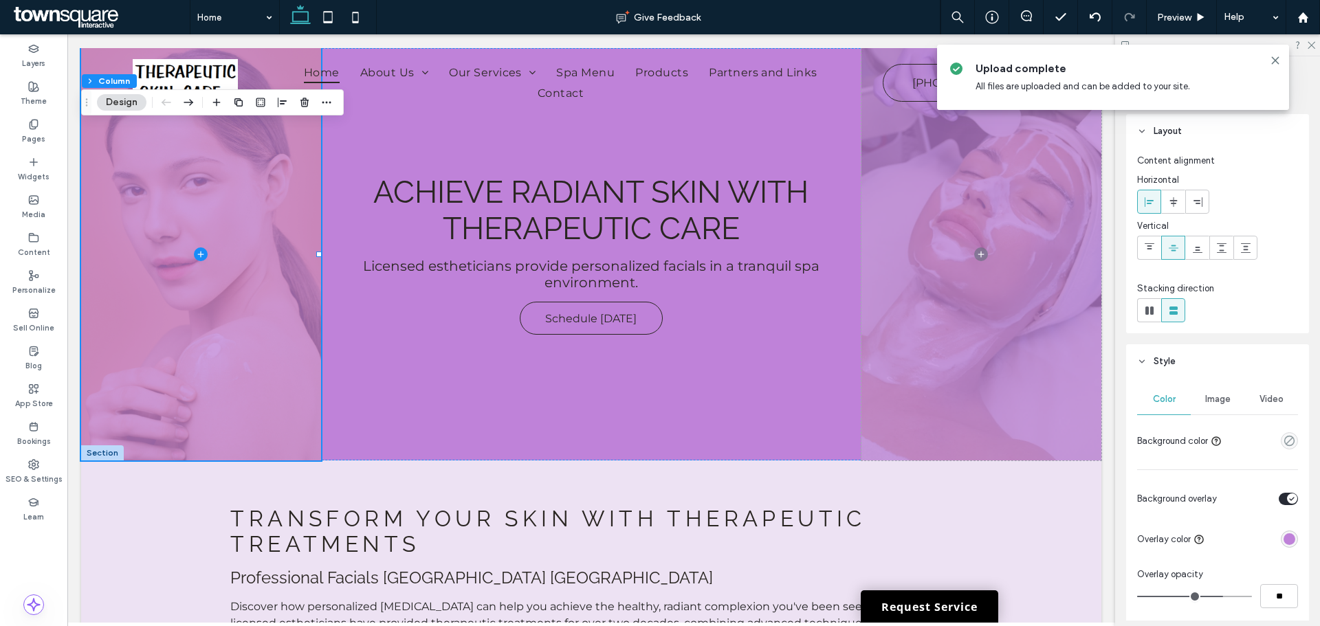
click at [1224, 401] on span "Image" at bounding box center [1217, 399] width 25 height 11
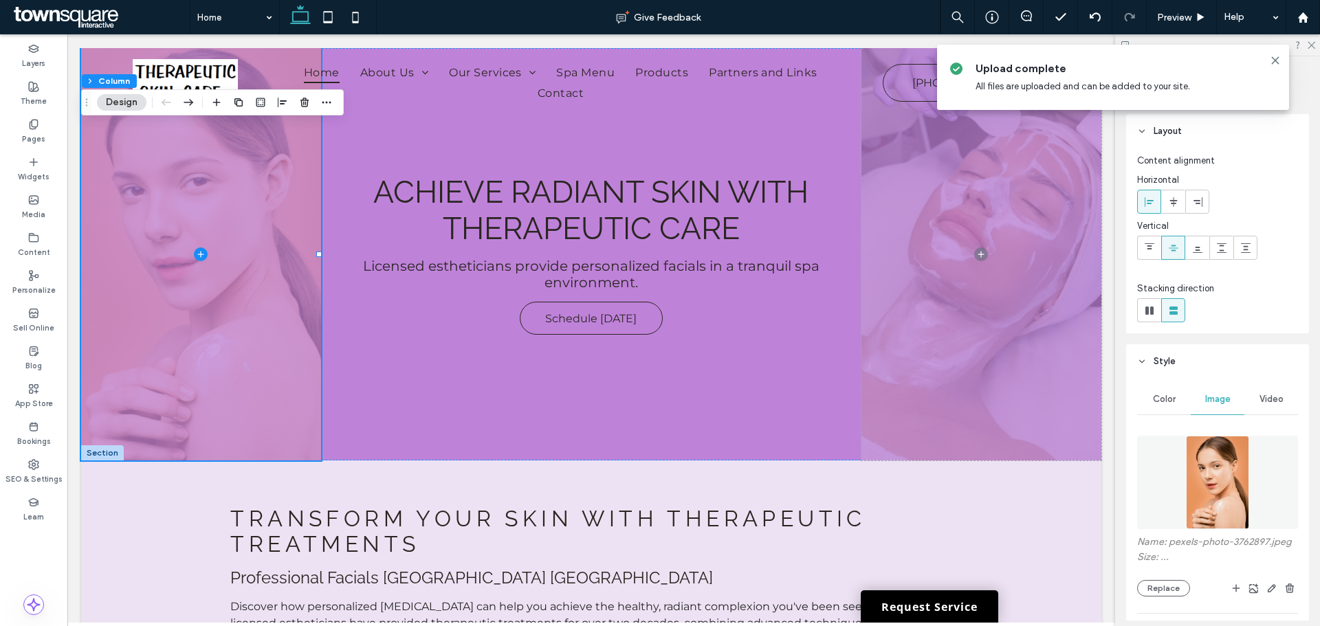
click at [1232, 489] on figure at bounding box center [1217, 482] width 161 height 93
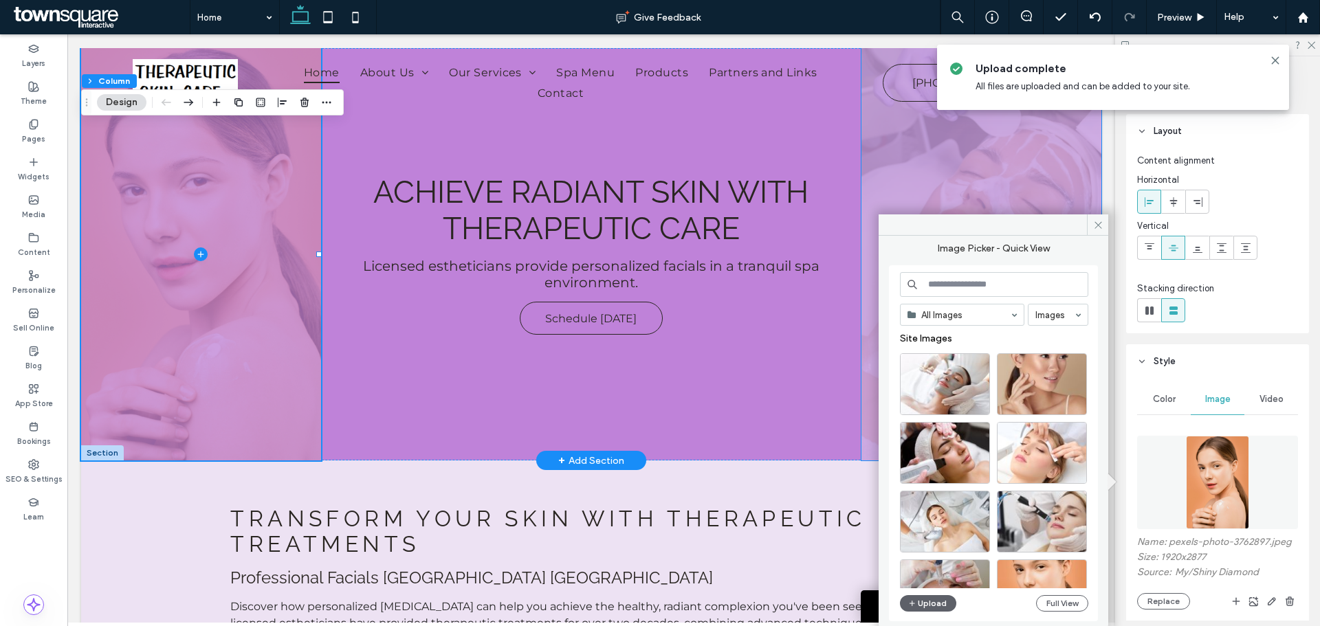
click at [861, 241] on span at bounding box center [981, 254] width 240 height 412
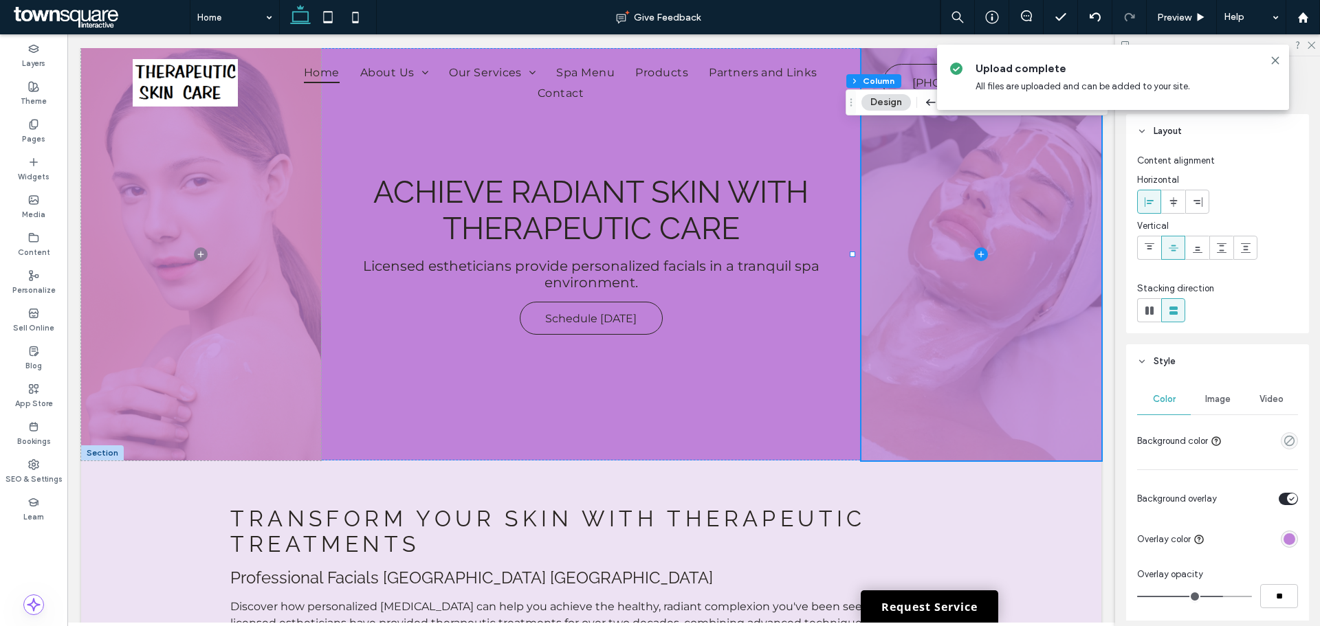
drag, startPoint x: 1208, startPoint y: 397, endPoint x: 1219, endPoint y: 420, distance: 25.5
click at [1208, 396] on span "Image" at bounding box center [1217, 399] width 25 height 11
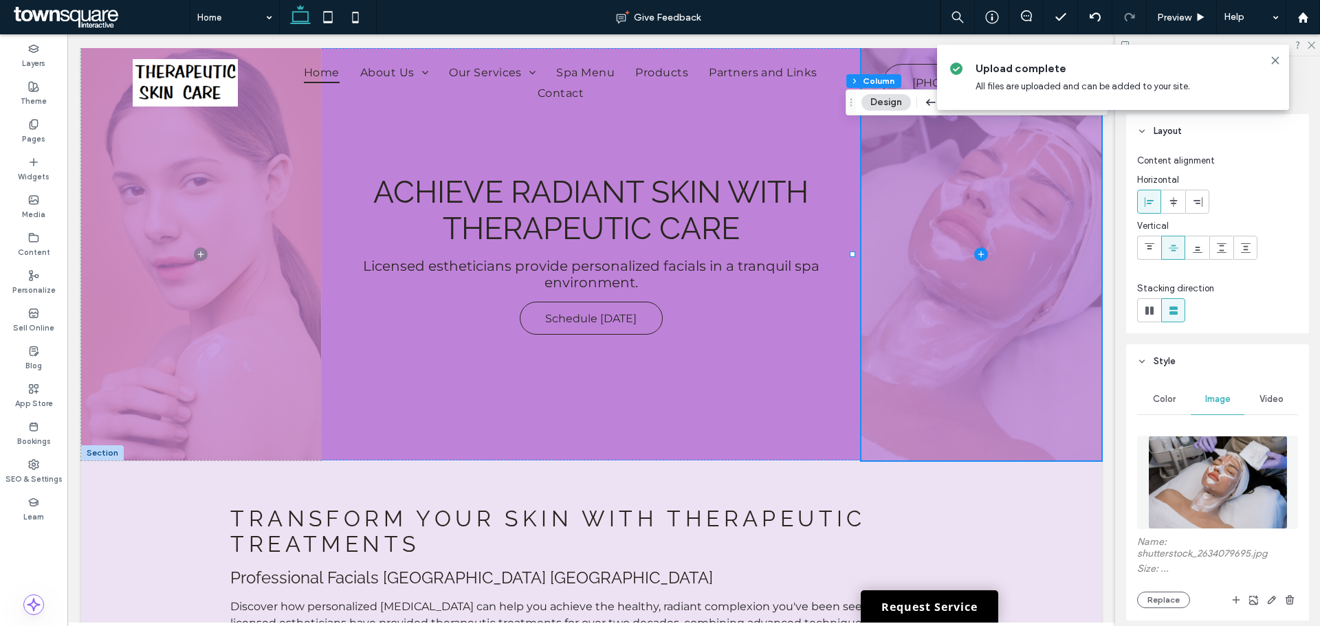
click at [1254, 480] on figure at bounding box center [1217, 482] width 161 height 93
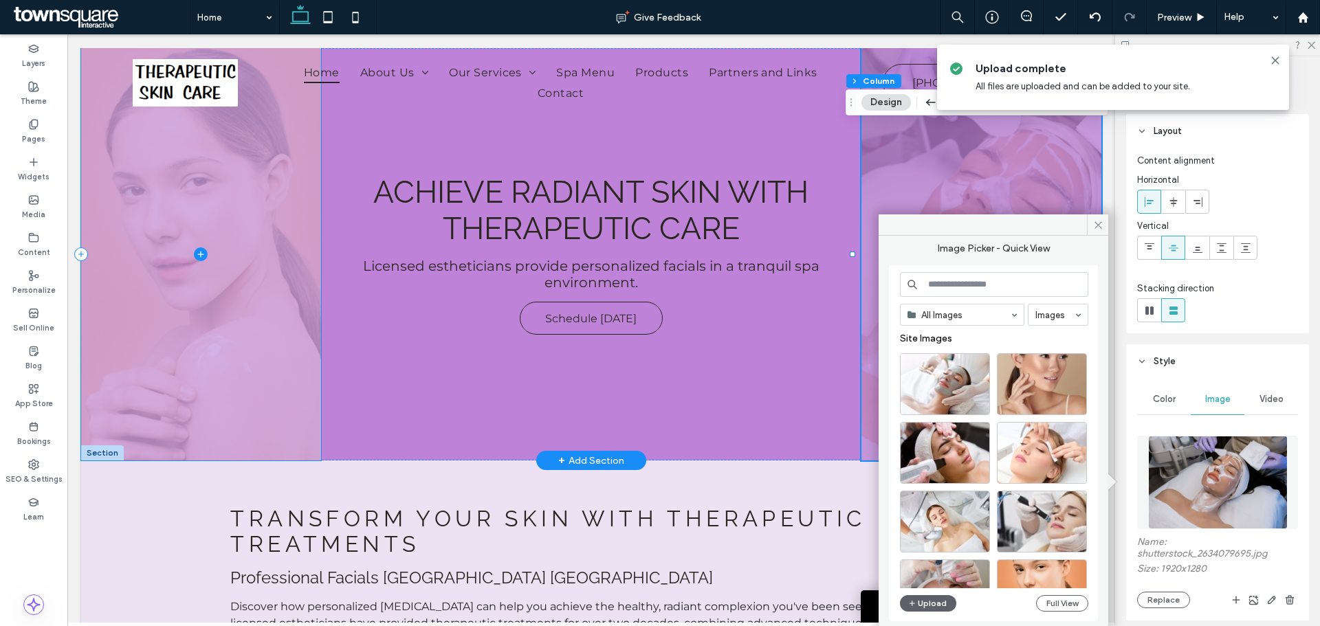
click at [260, 359] on span at bounding box center [201, 254] width 240 height 412
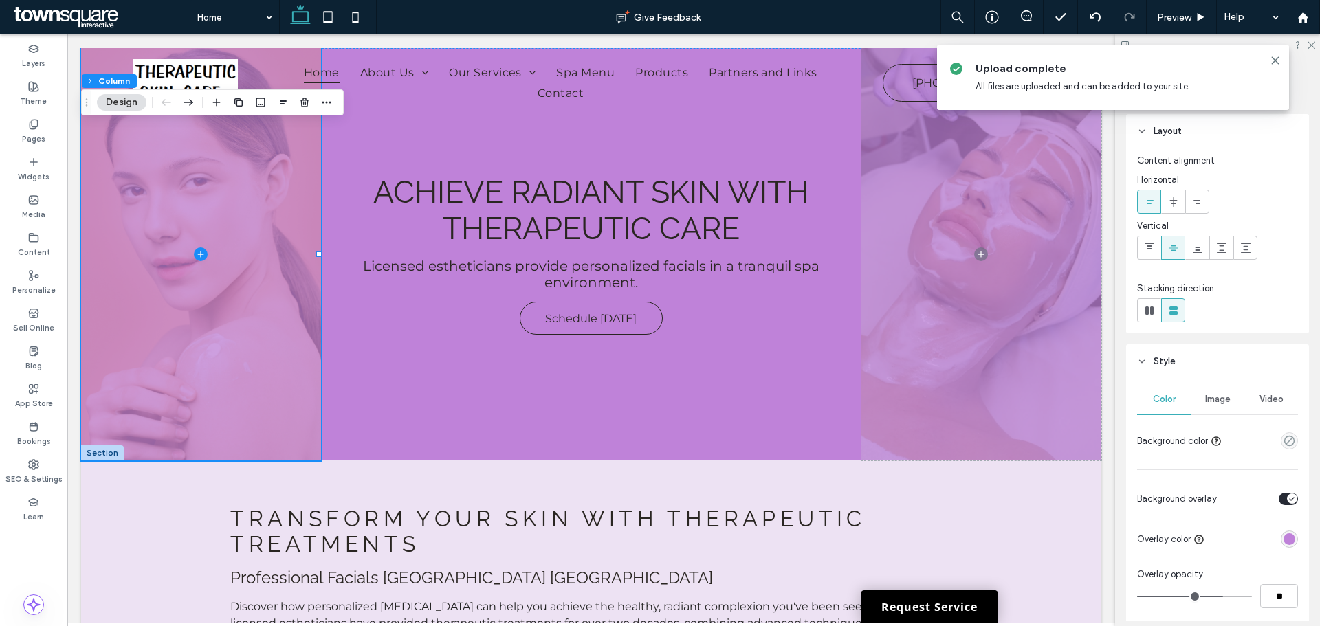
click at [1215, 389] on div "Image" at bounding box center [1217, 399] width 54 height 30
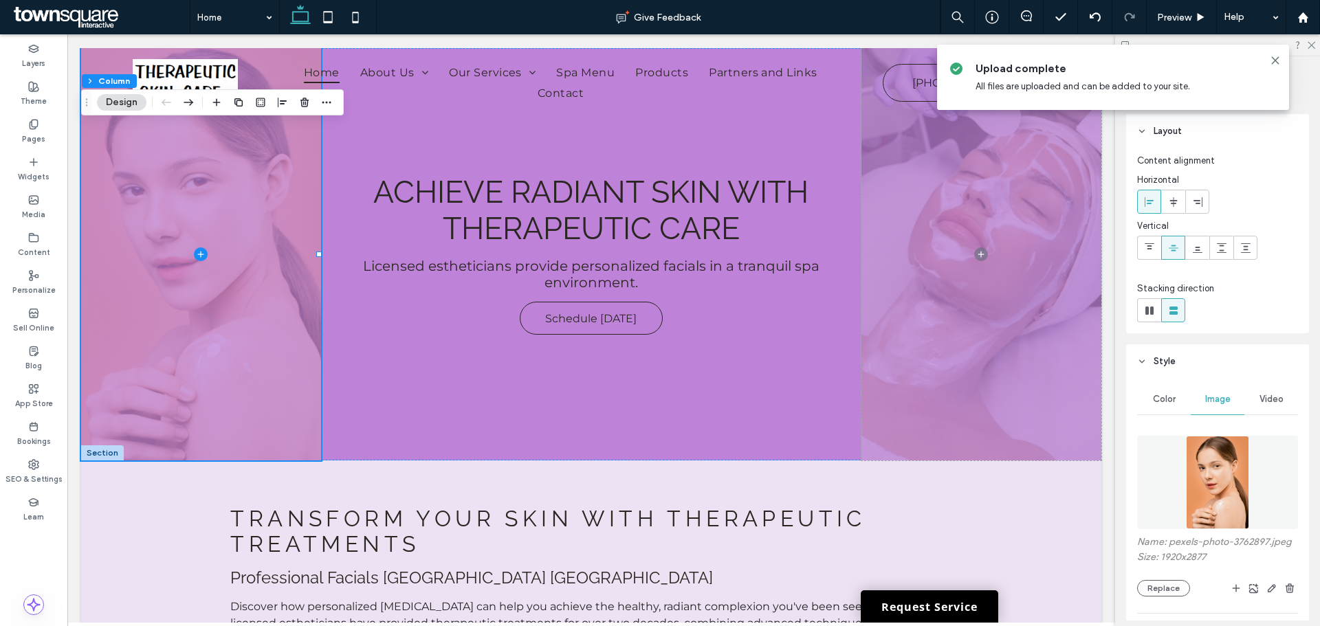
click at [1197, 483] on img at bounding box center [1217, 482] width 63 height 93
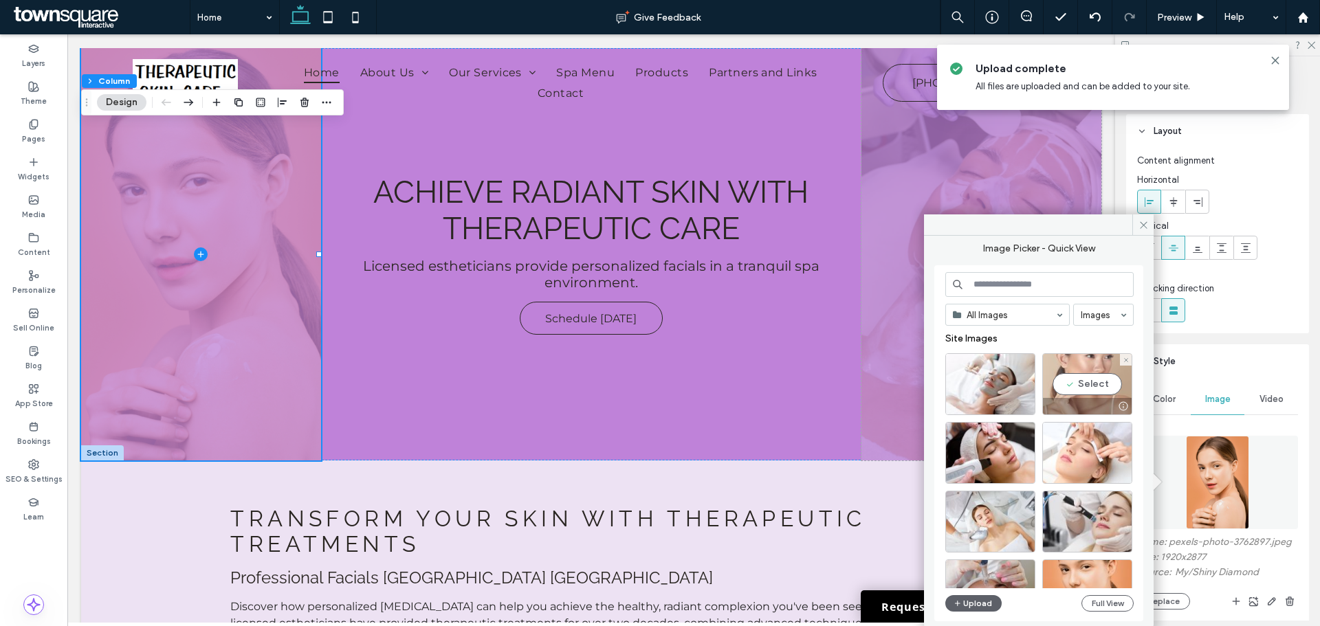
click at [1078, 374] on div "Select" at bounding box center [1087, 384] width 90 height 62
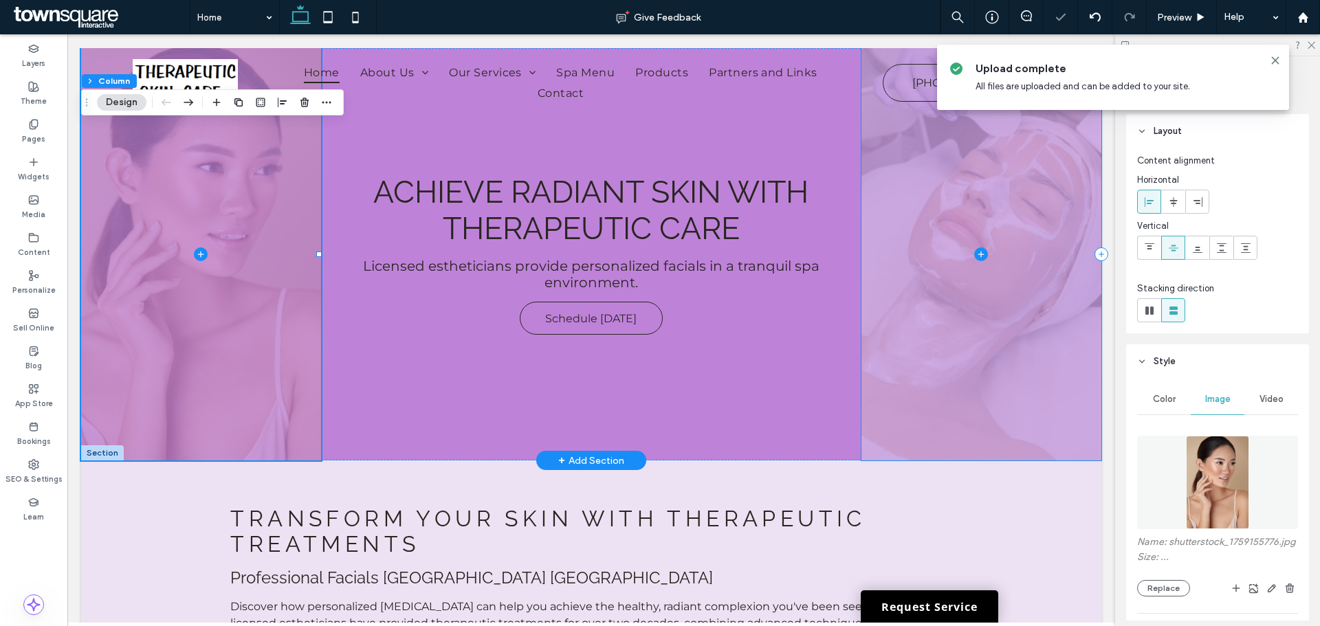
click at [957, 335] on span at bounding box center [981, 254] width 240 height 412
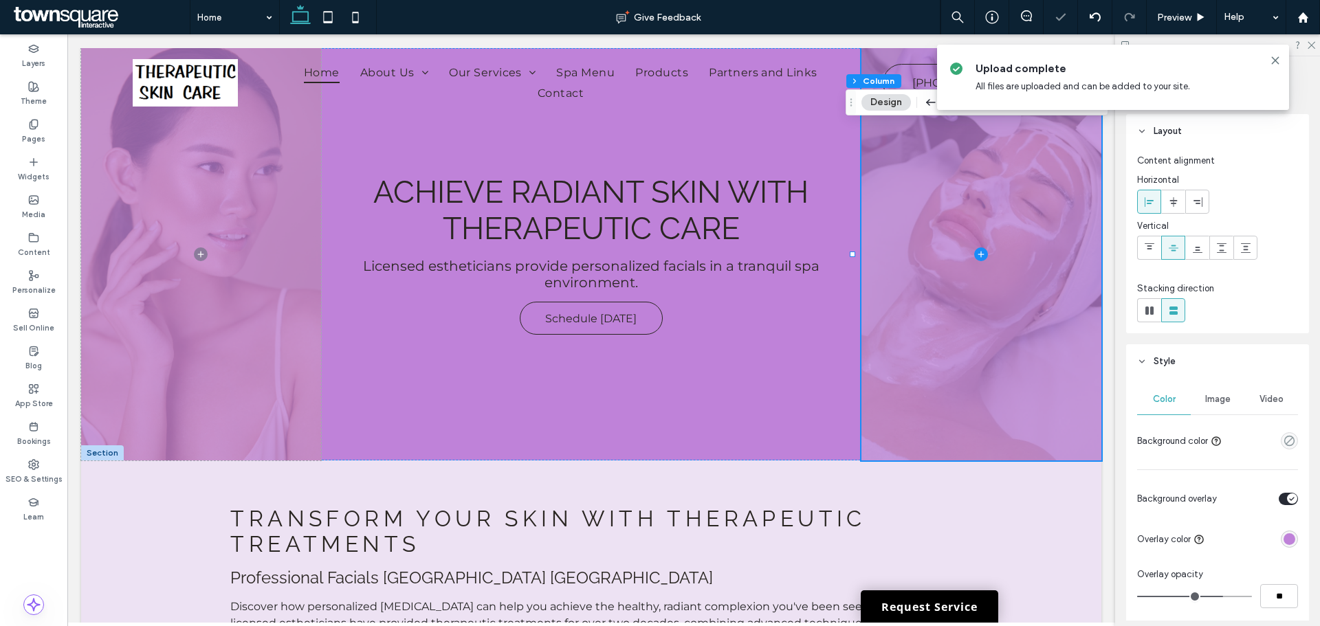
click at [1218, 406] on div "Image" at bounding box center [1217, 399] width 54 height 30
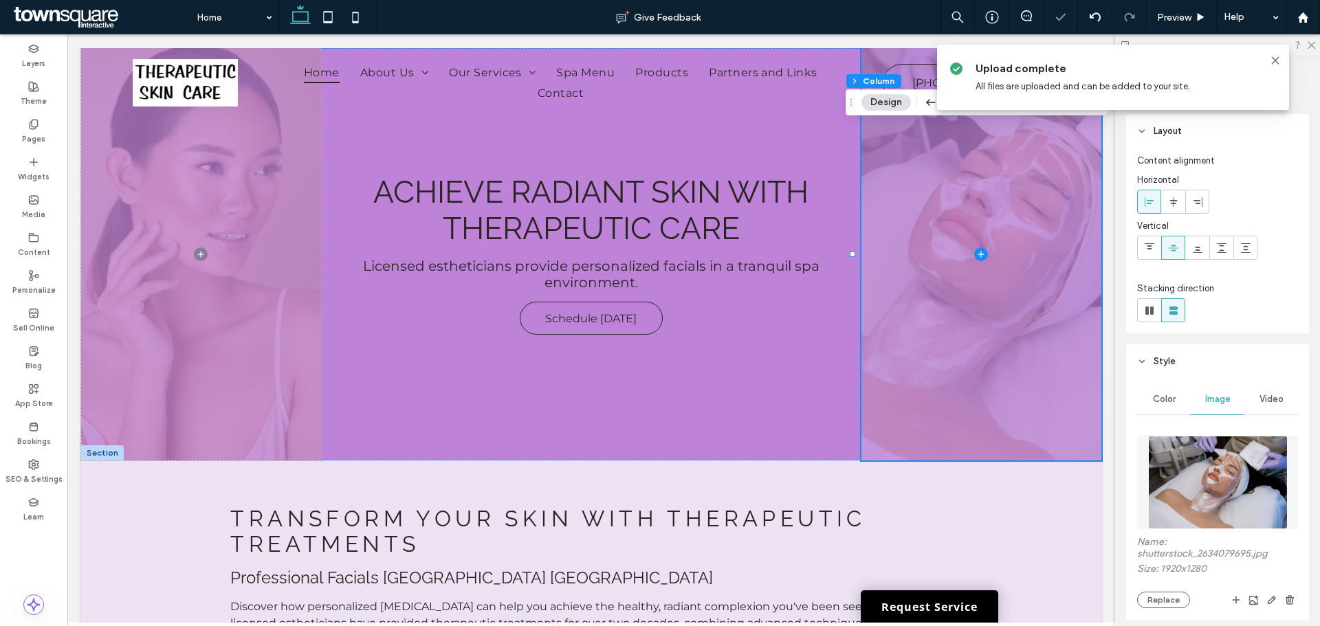
click at [1215, 464] on img at bounding box center [1218, 482] width 140 height 93
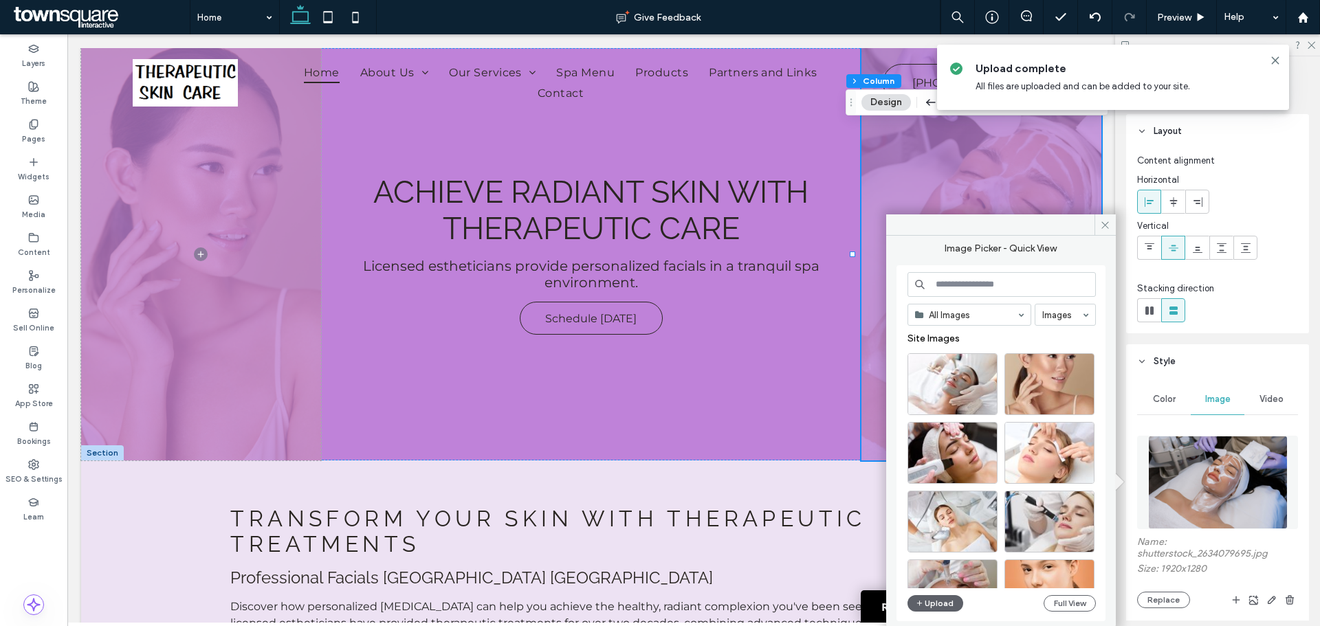
scroll to position [69, 0]
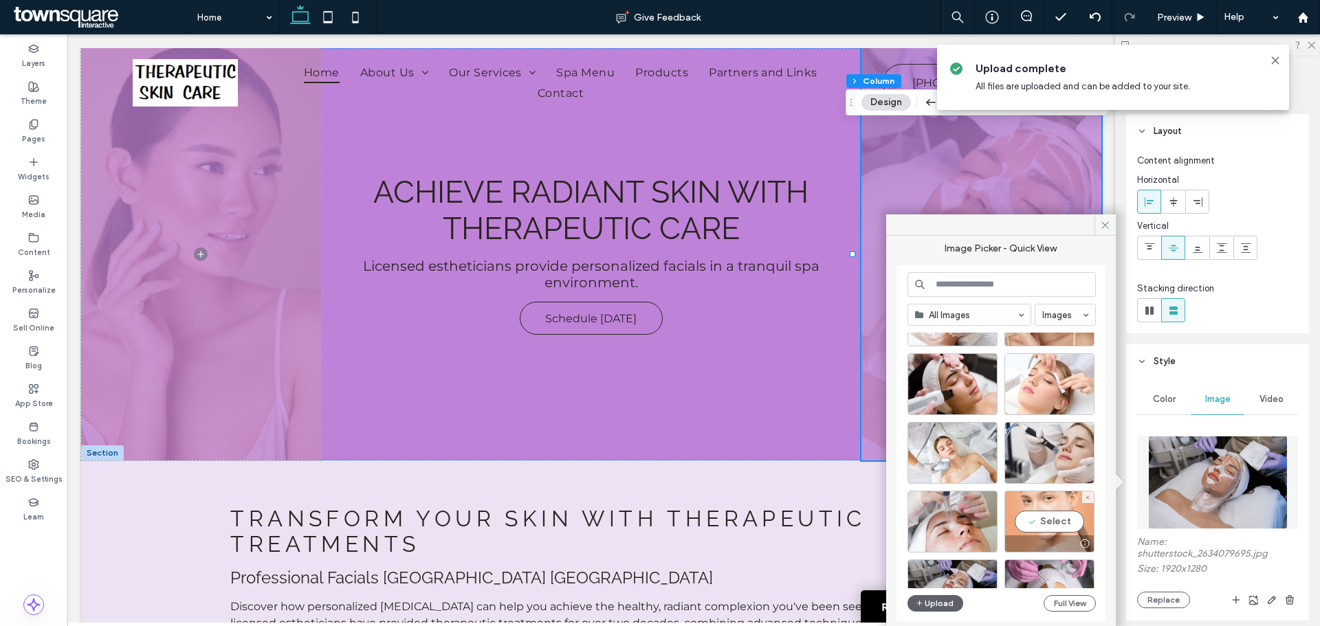
drag, startPoint x: 975, startPoint y: 484, endPoint x: 1042, endPoint y: 518, distance: 75.6
click at [1042, 518] on div "Select" at bounding box center [1049, 522] width 90 height 62
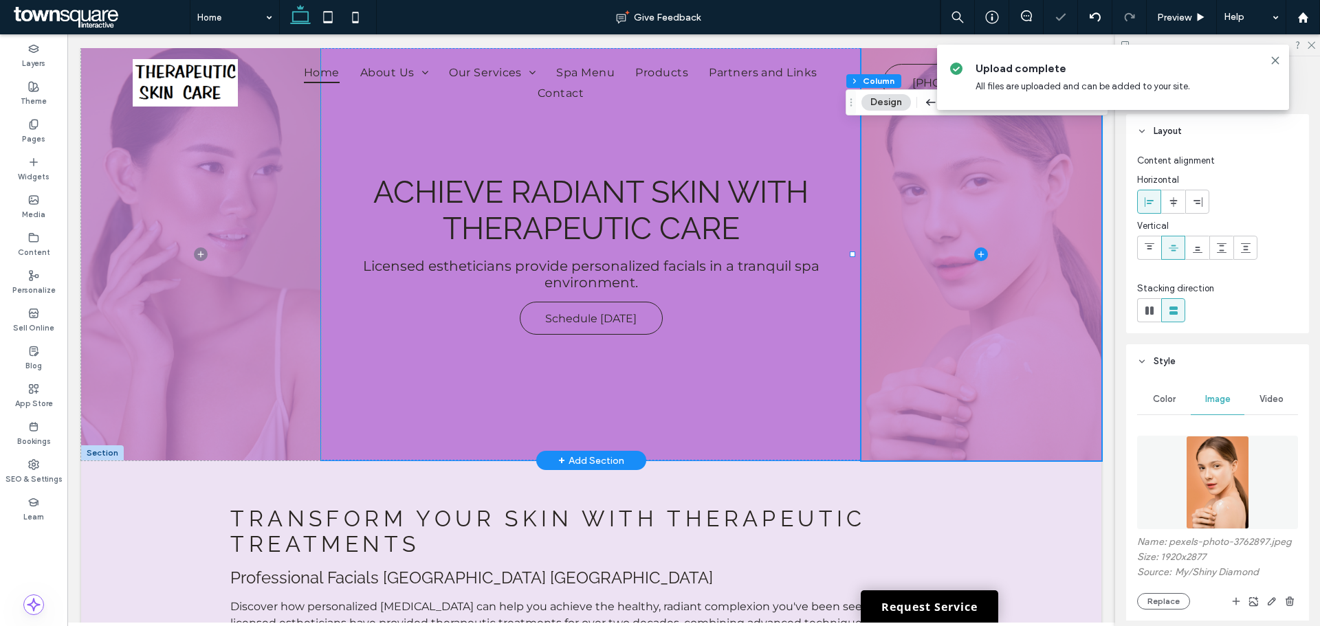
click at [782, 421] on div "Achieve Radiant Skin With Therapeutic Care Licensed estheticians provide person…" at bounding box center [591, 254] width 540 height 412
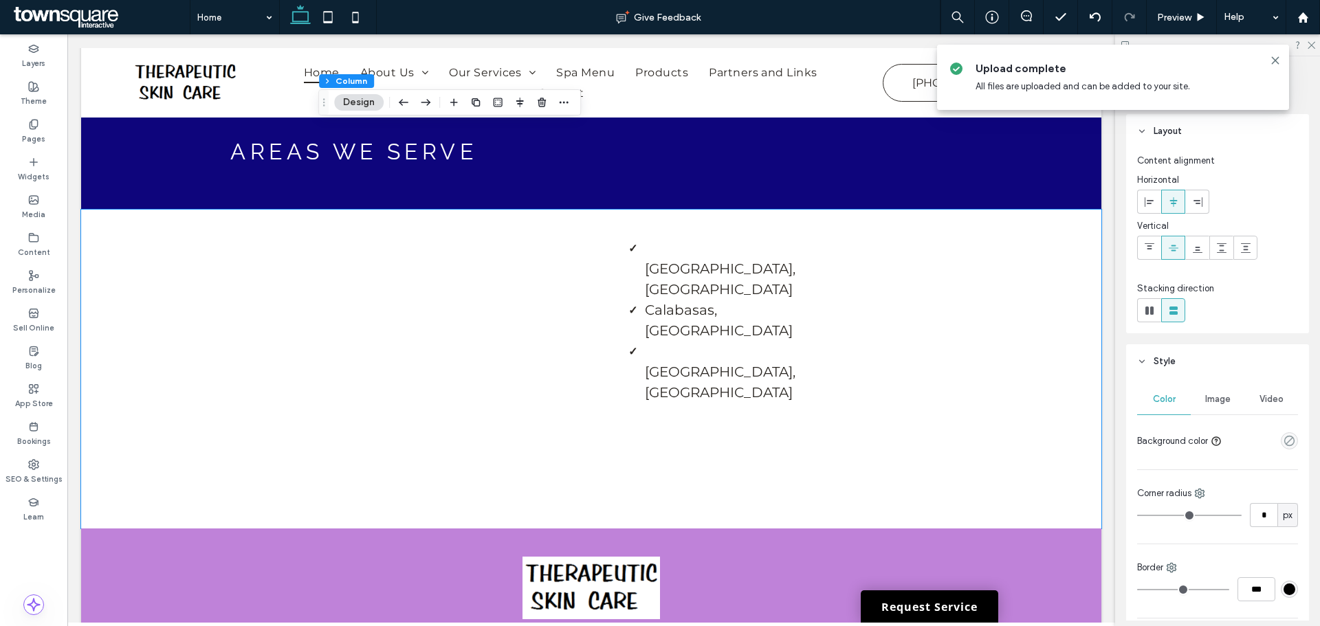
scroll to position [3368, 0]
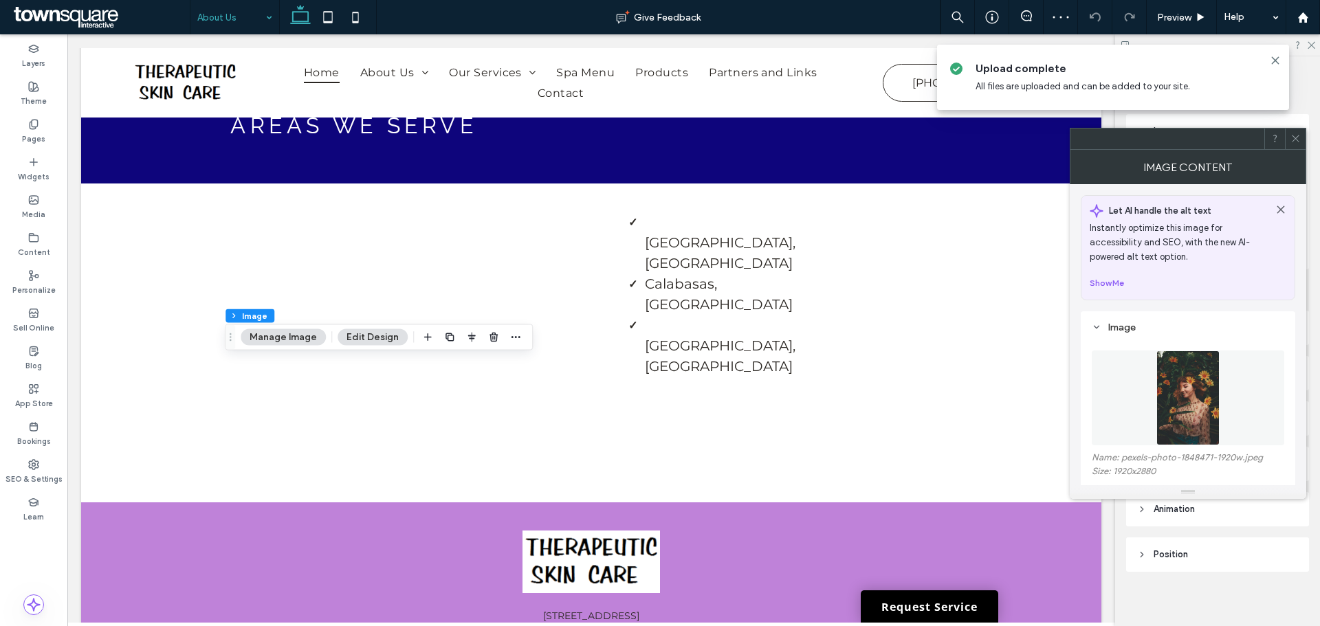
click at [1195, 374] on img at bounding box center [1188, 398] width 64 height 95
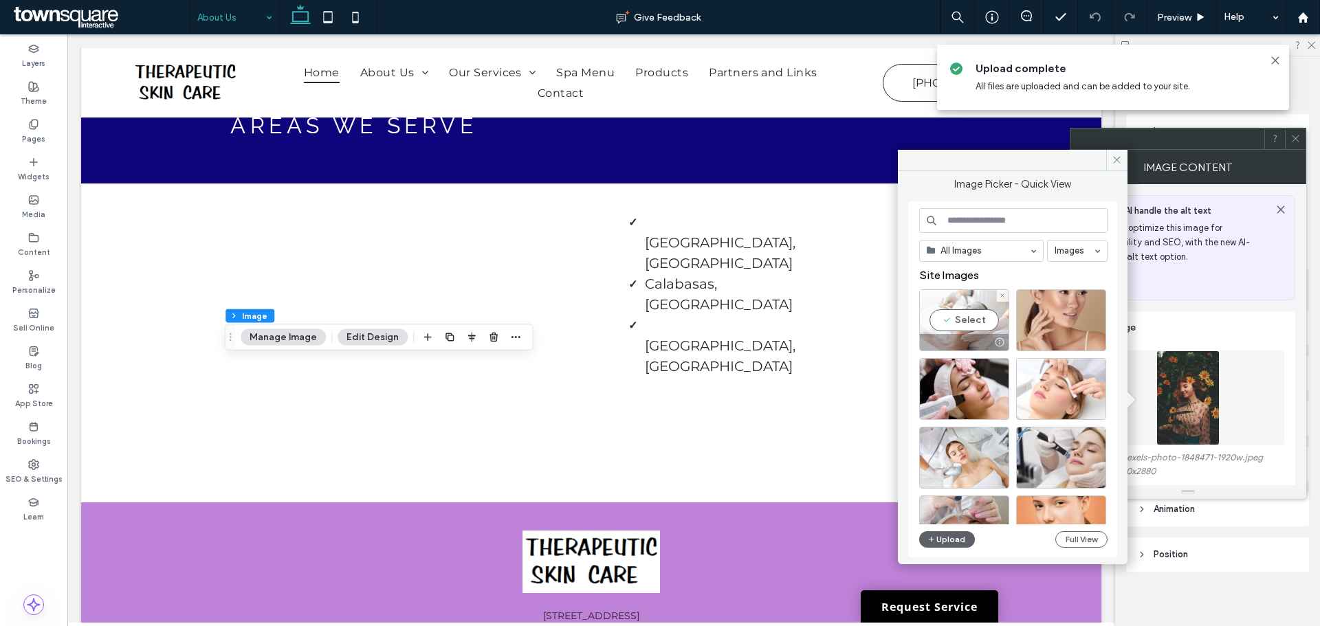
click at [964, 311] on div "Select" at bounding box center [964, 320] width 90 height 62
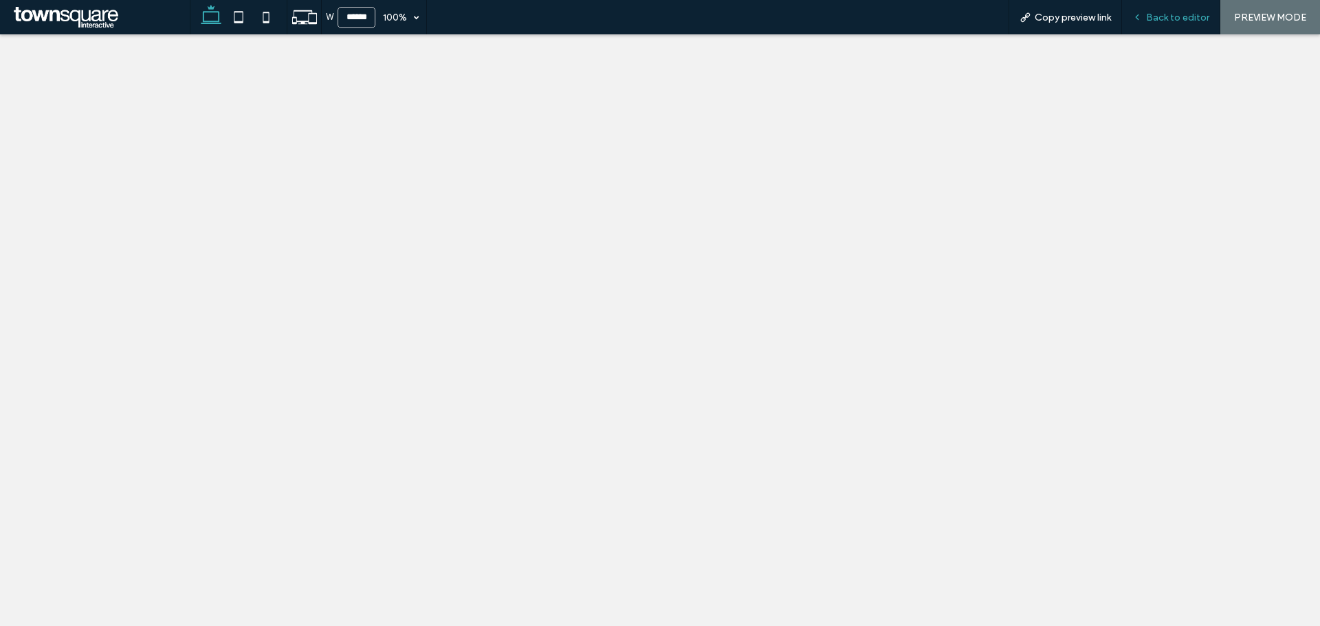
click at [1177, 16] on span "Back to editor" at bounding box center [1177, 18] width 63 height 12
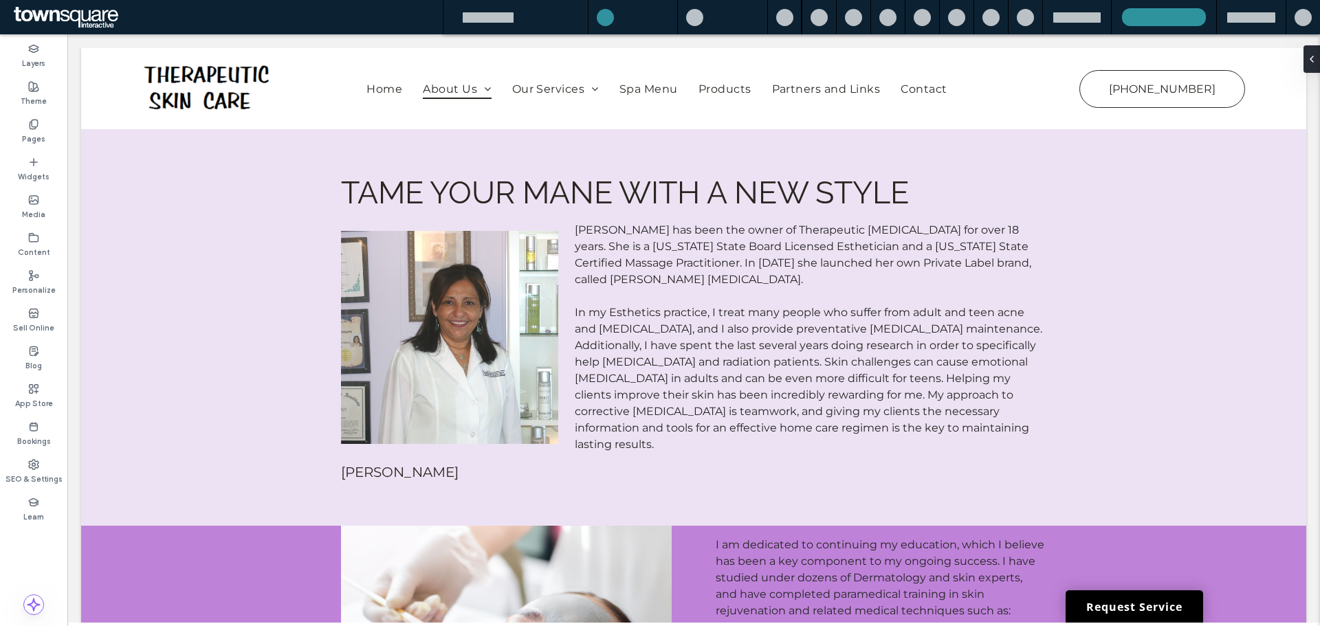
scroll to position [817, 0]
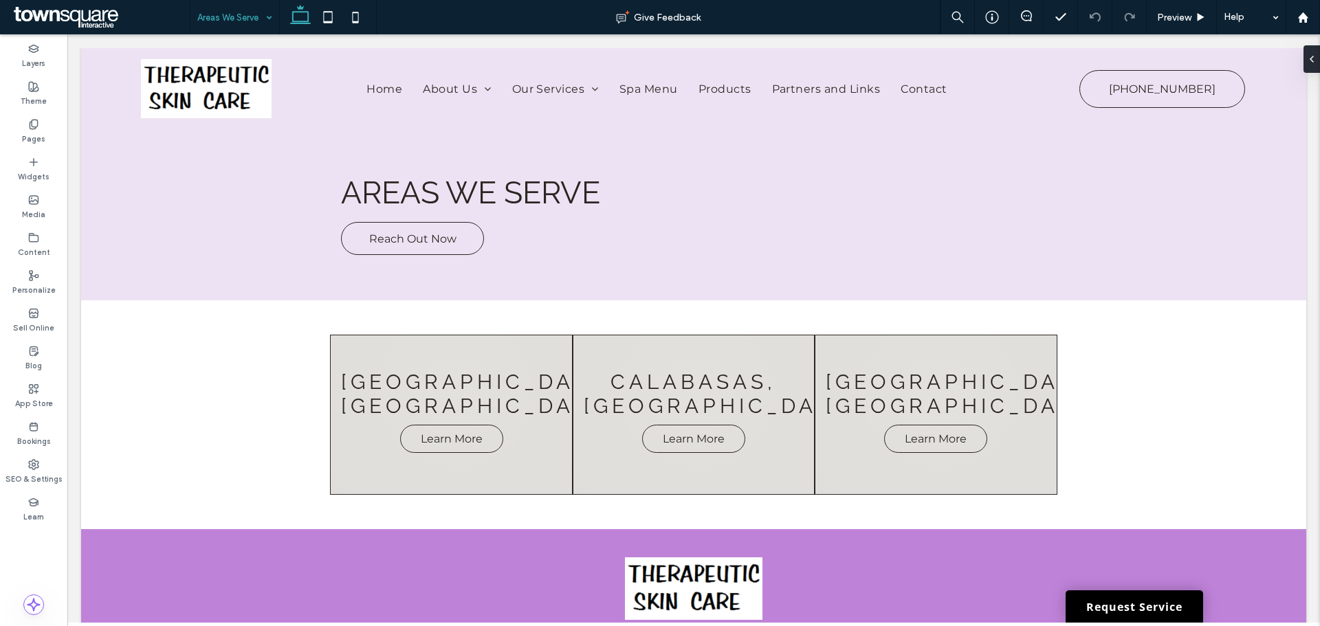
click at [232, 18] on input at bounding box center [231, 17] width 68 height 34
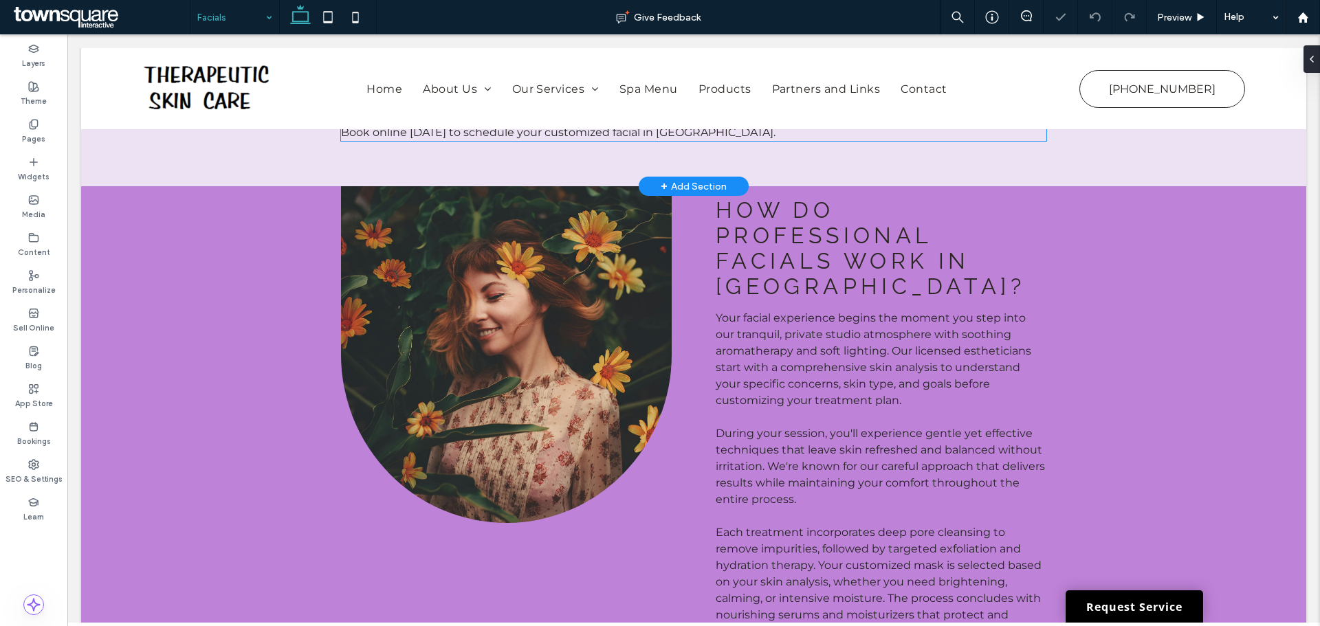
scroll to position [344, 0]
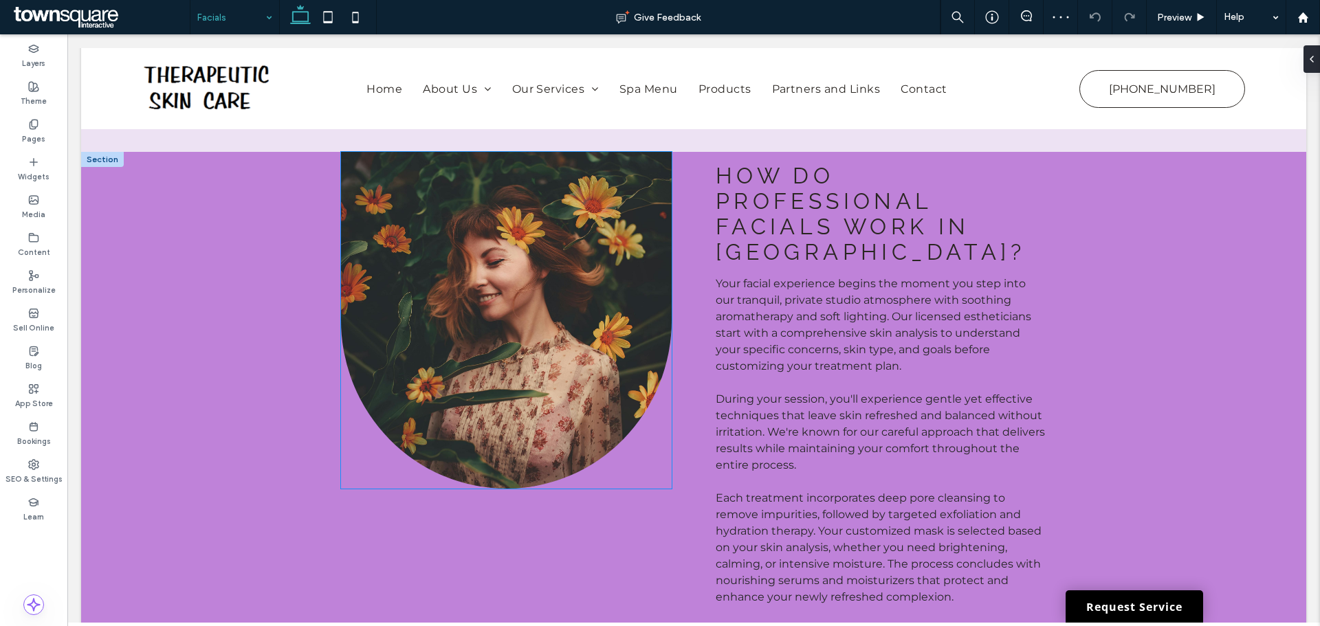
click at [561, 282] on img at bounding box center [506, 320] width 331 height 337
click at [562, 285] on img at bounding box center [506, 320] width 331 height 337
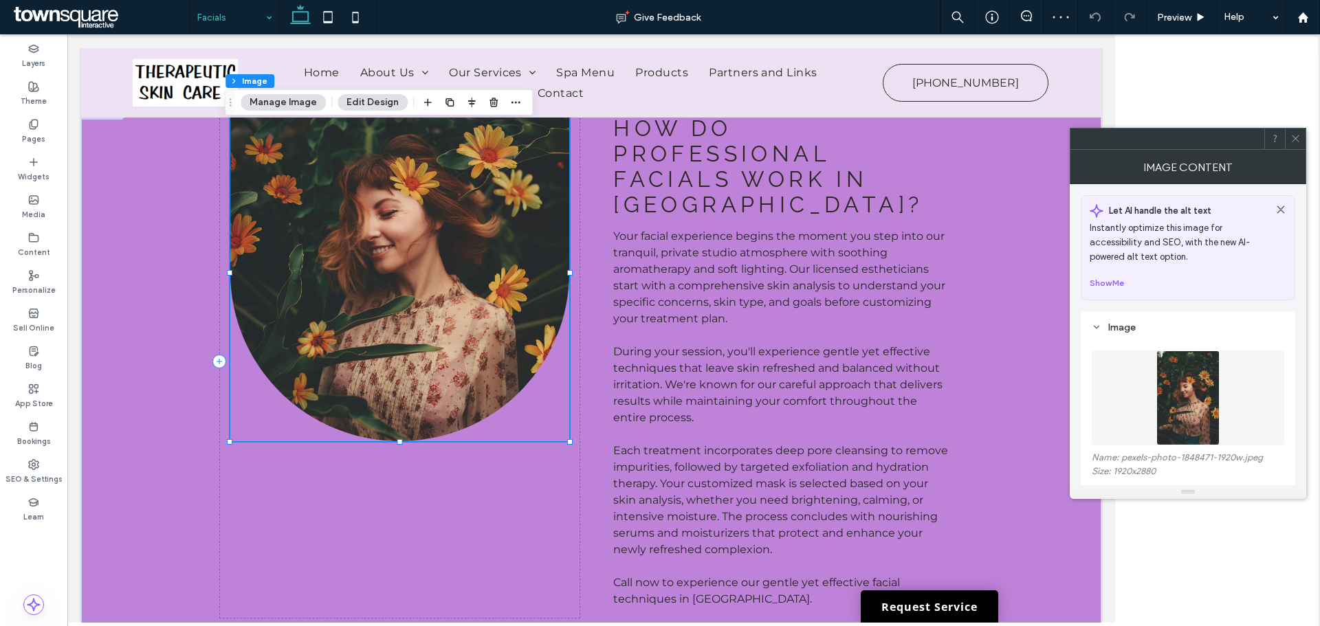
scroll to position [333, 0]
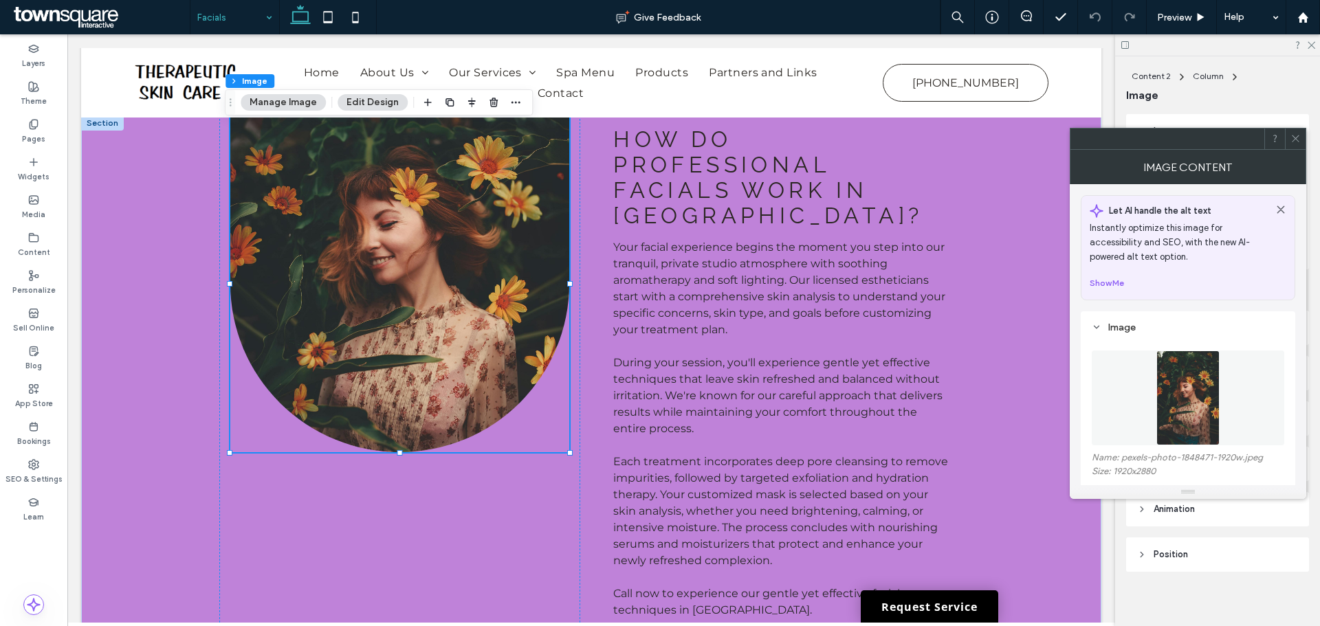
click at [1188, 395] on img at bounding box center [1188, 398] width 64 height 95
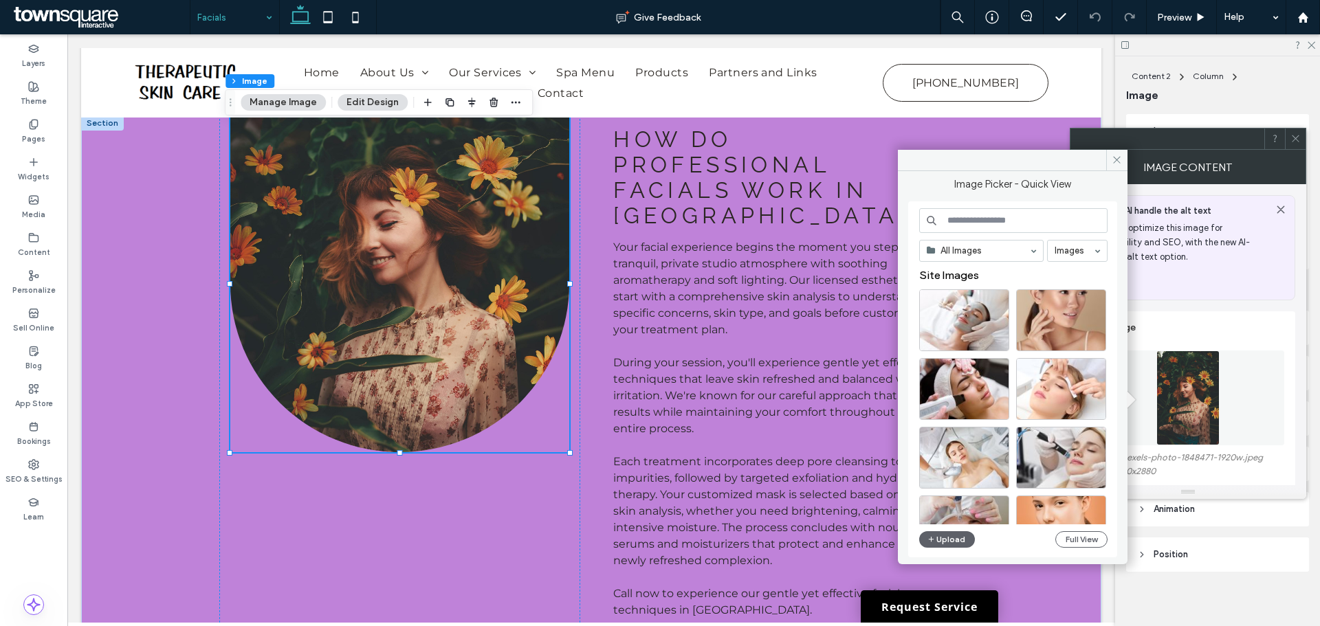
scroll to position [206, 0]
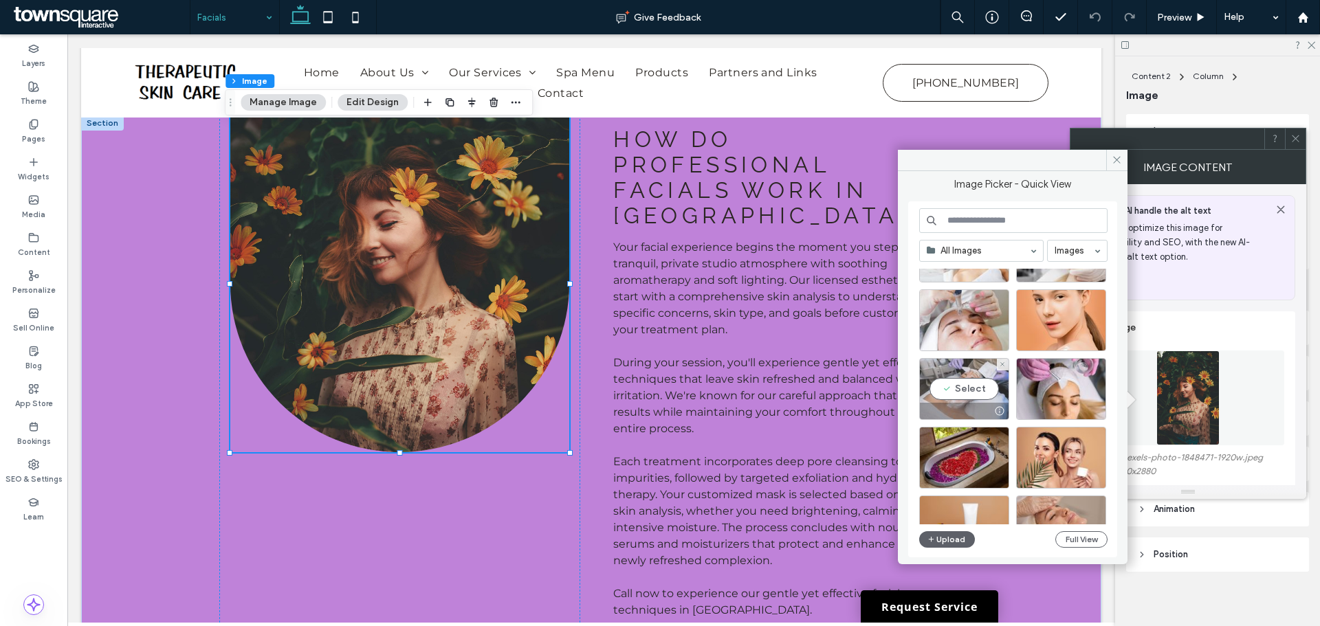
click at [966, 380] on div "Select" at bounding box center [964, 389] width 90 height 62
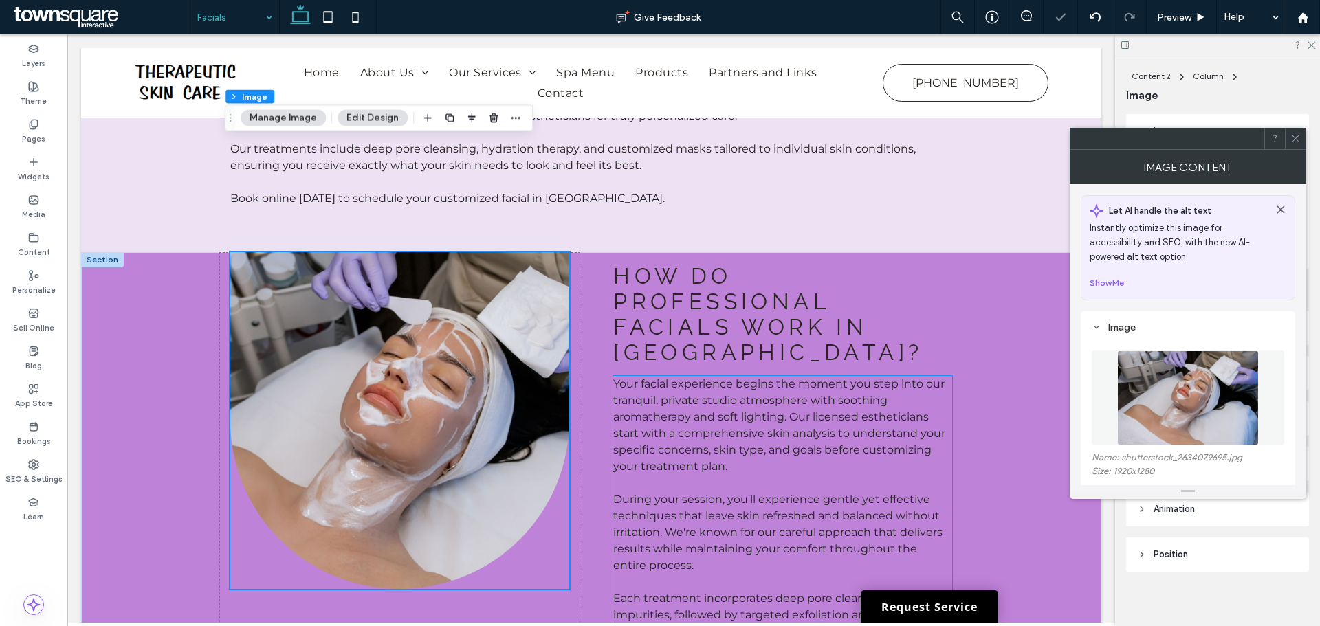
scroll to position [126, 0]
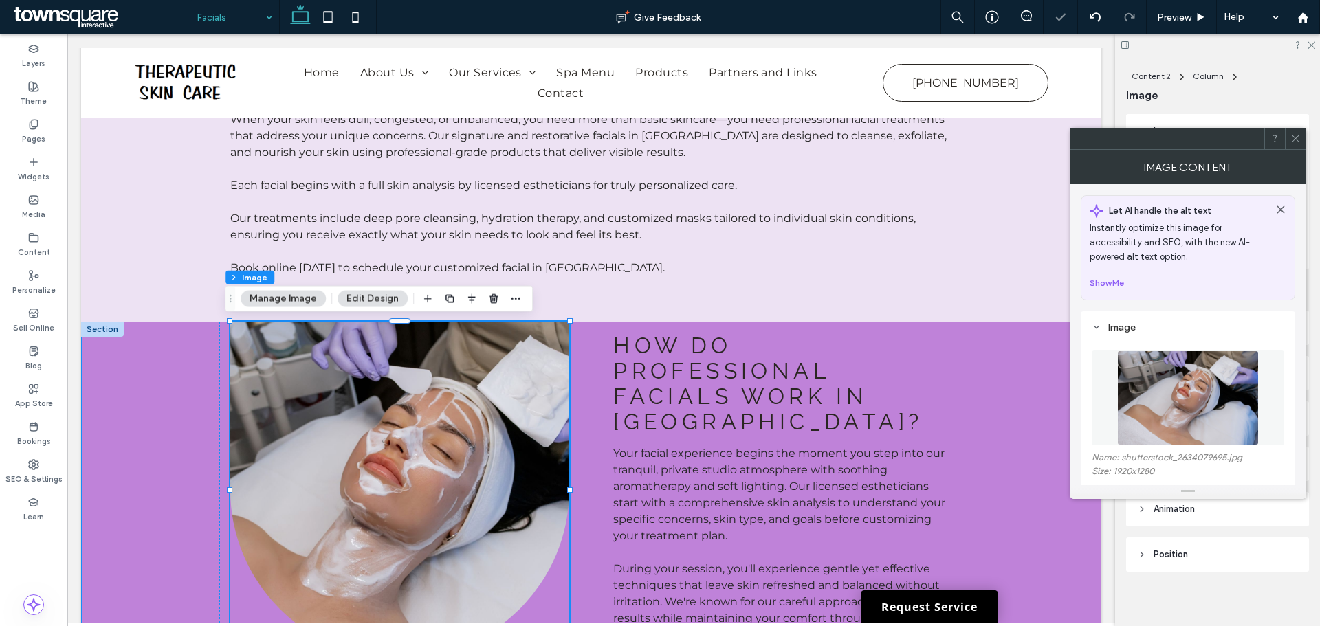
click at [1004, 359] on div "How Do Professional Facials Work in Agoura Hills? Your facial experience begins…" at bounding box center [591, 596] width 1020 height 548
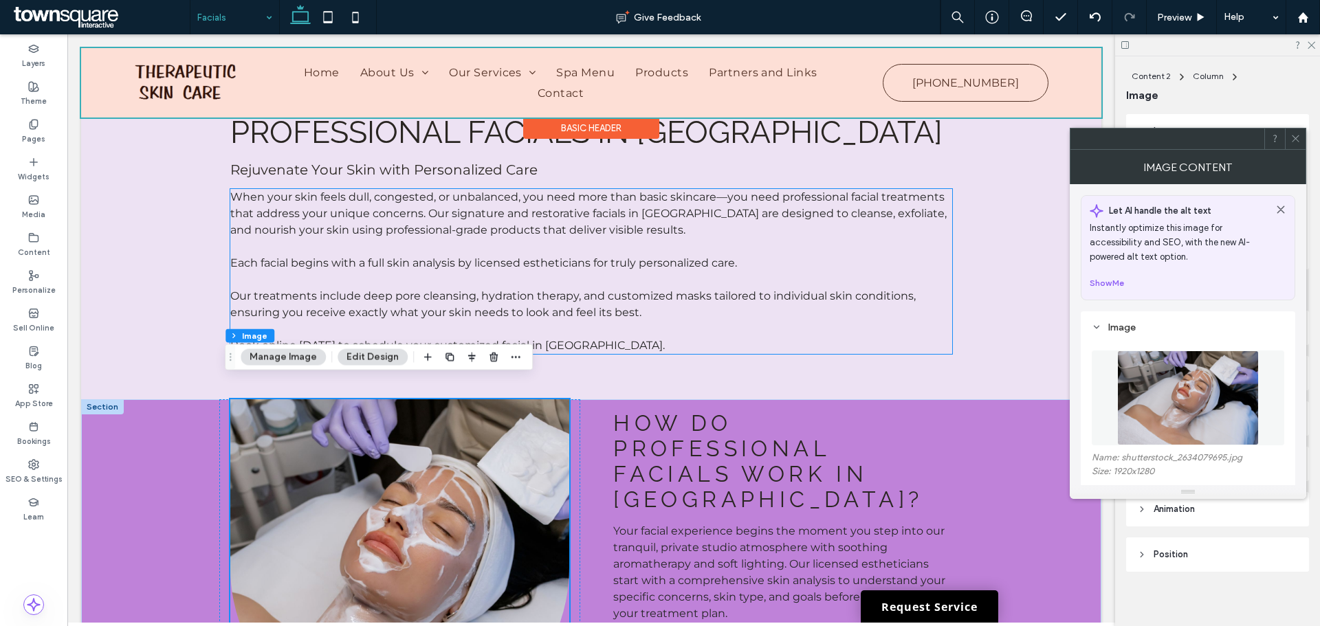
scroll to position [0, 0]
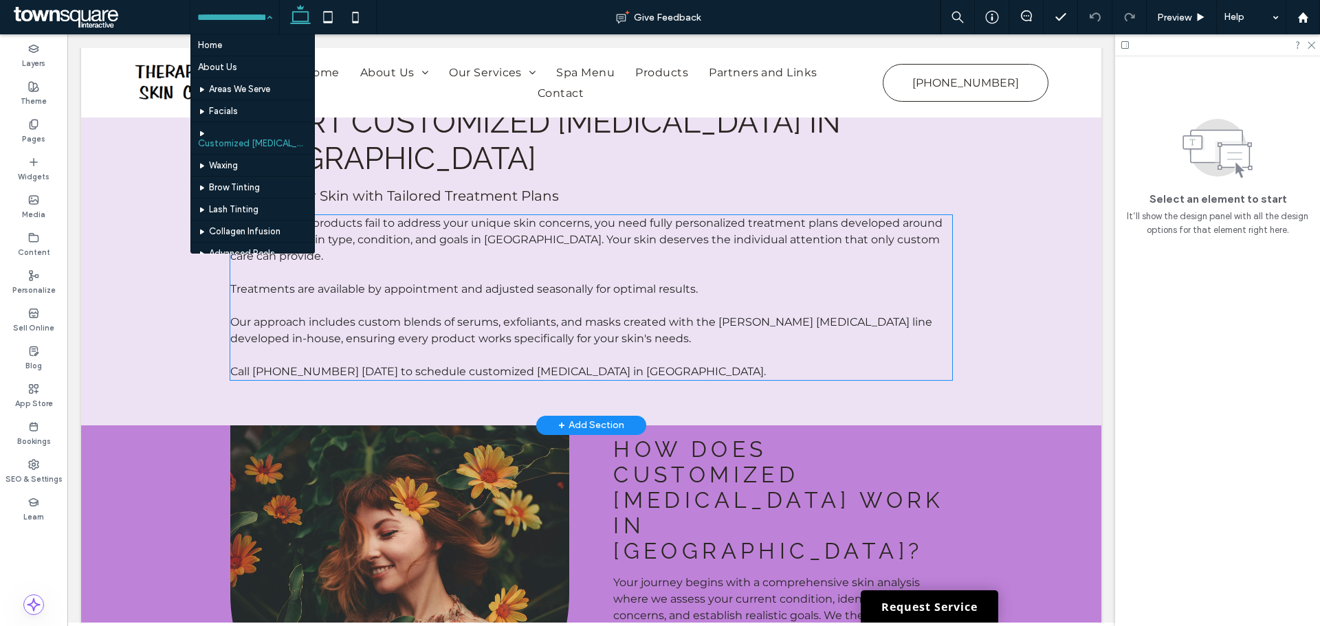
scroll to position [137, 0]
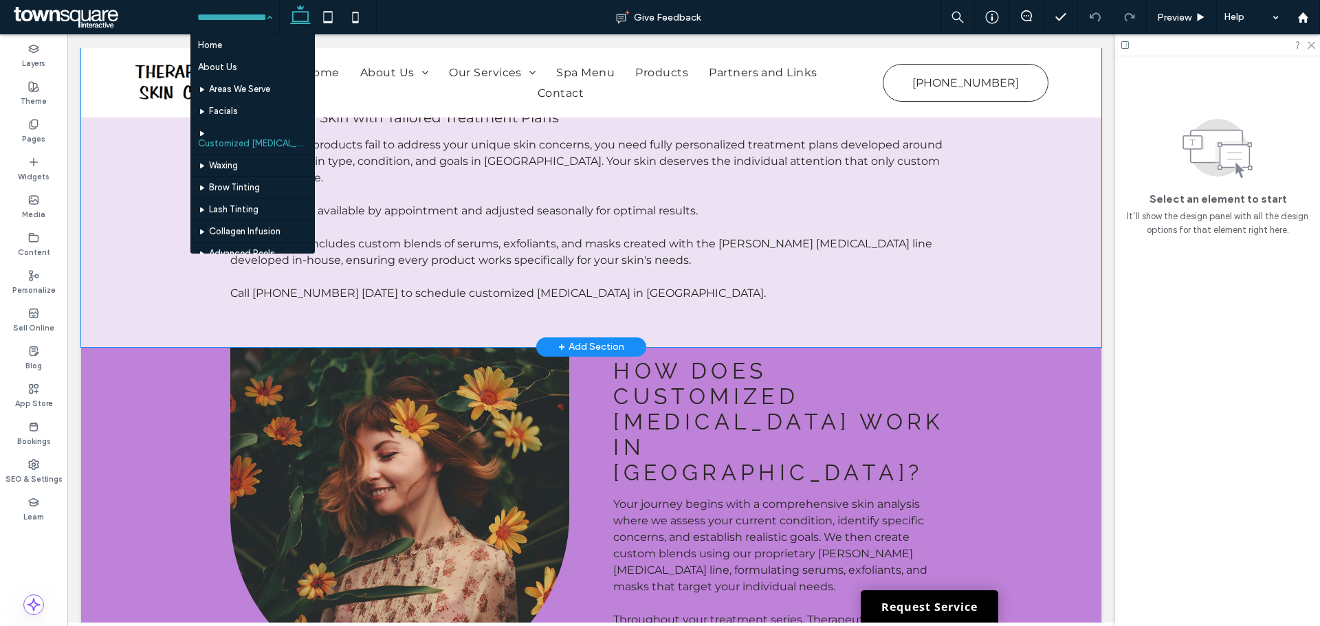
click at [1003, 247] on div "Expert Customized Skin Care in Agoura Hills Protect Your Skin with Tailored Tre…" at bounding box center [591, 163] width 1020 height 367
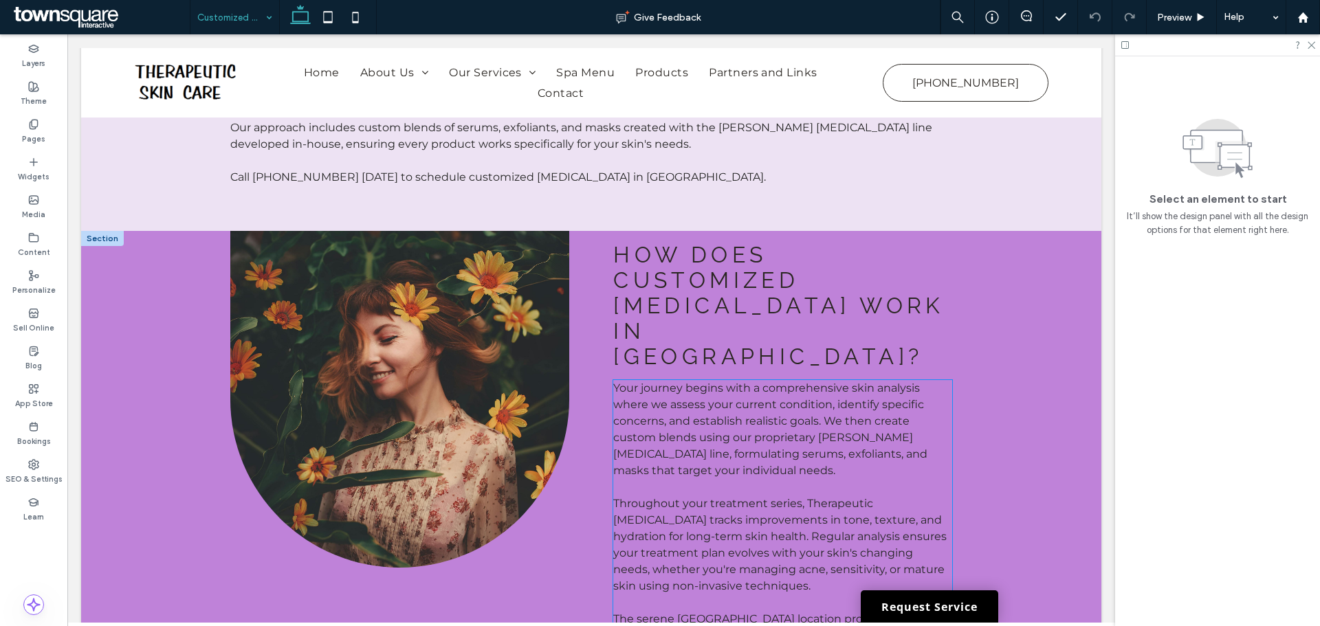
scroll to position [275, 0]
